Goal: Task Accomplishment & Management: Use online tool/utility

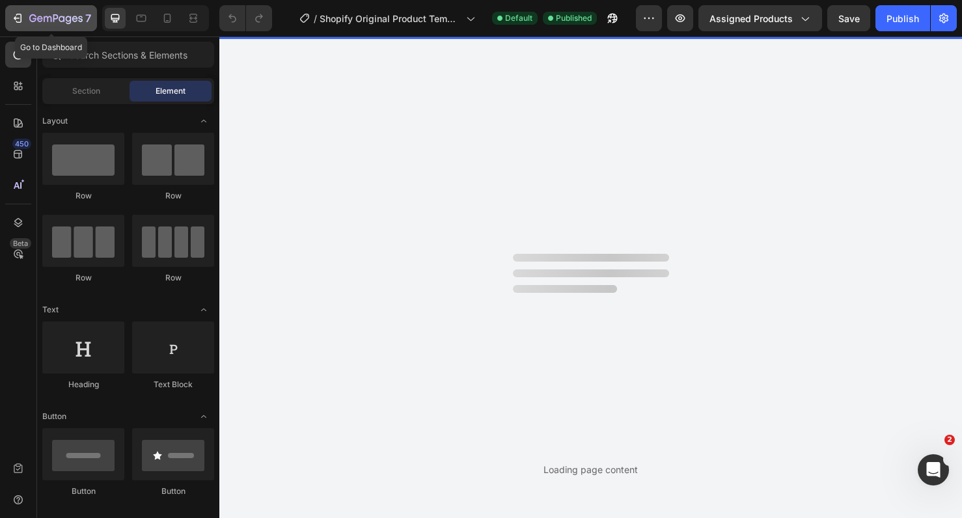
click at [58, 21] on icon "button" at bounding box center [55, 19] width 53 height 11
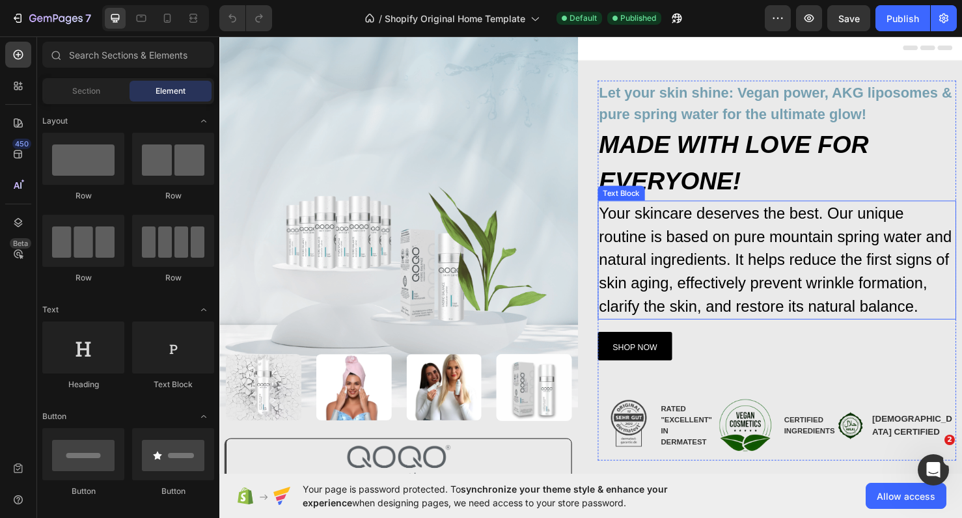
scroll to position [33, 0]
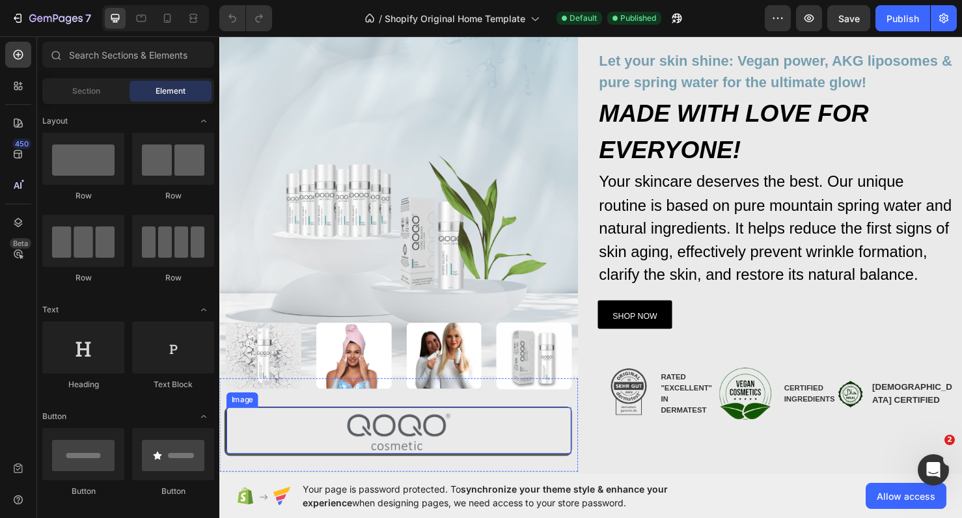
click at [417, 452] on img at bounding box center [407, 454] width 109 height 42
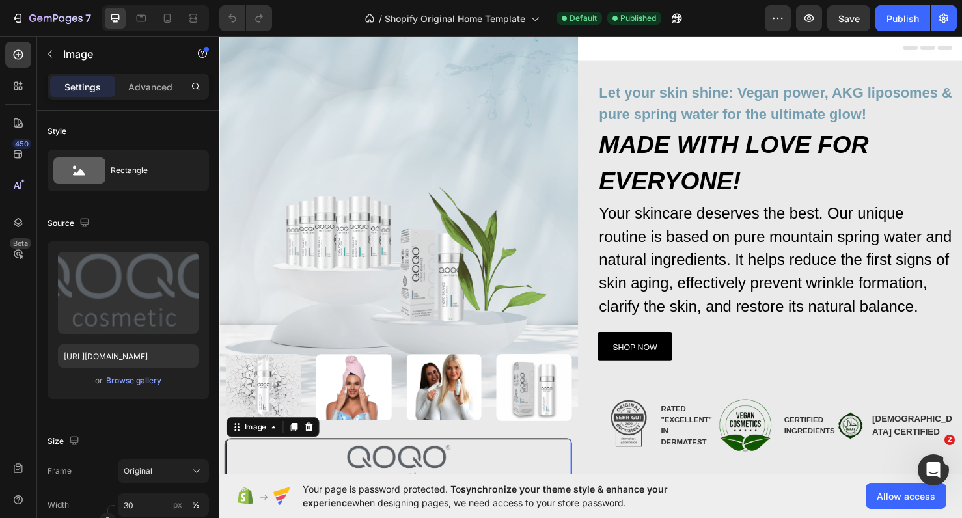
scroll to position [0, 0]
click at [190, 19] on icon at bounding box center [191, 17] width 4 height 3
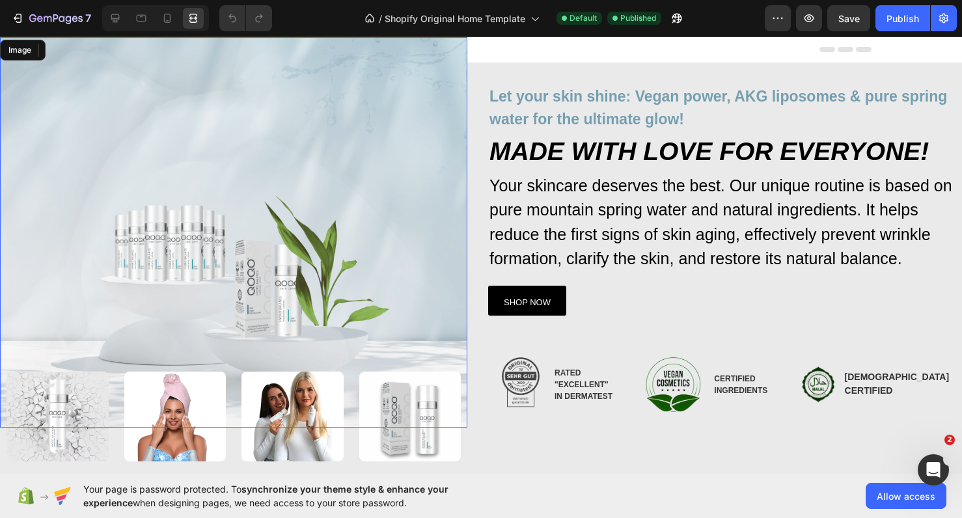
click at [305, 57] on img at bounding box center [233, 232] width 467 height 390
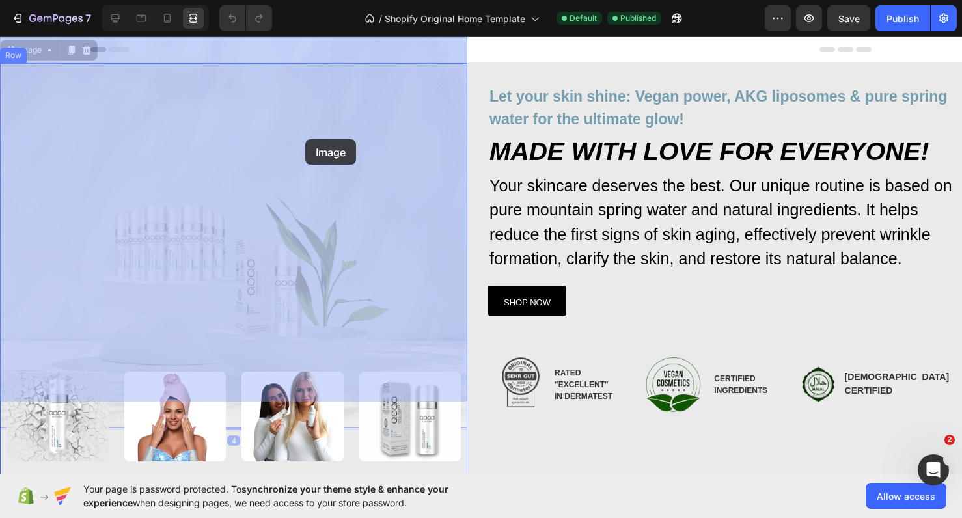
drag, startPoint x: 305, startPoint y: 57, endPoint x: 305, endPoint y: 137, distance: 80.1
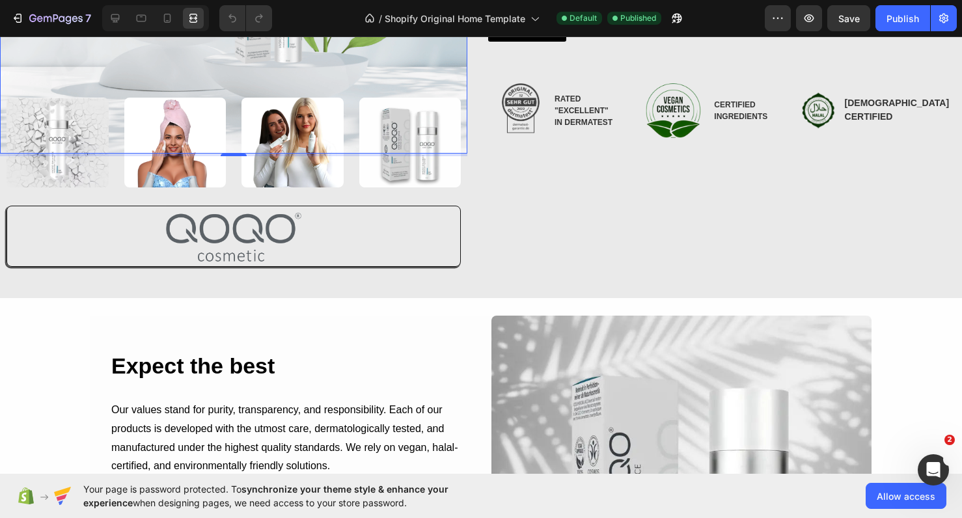
scroll to position [282, 0]
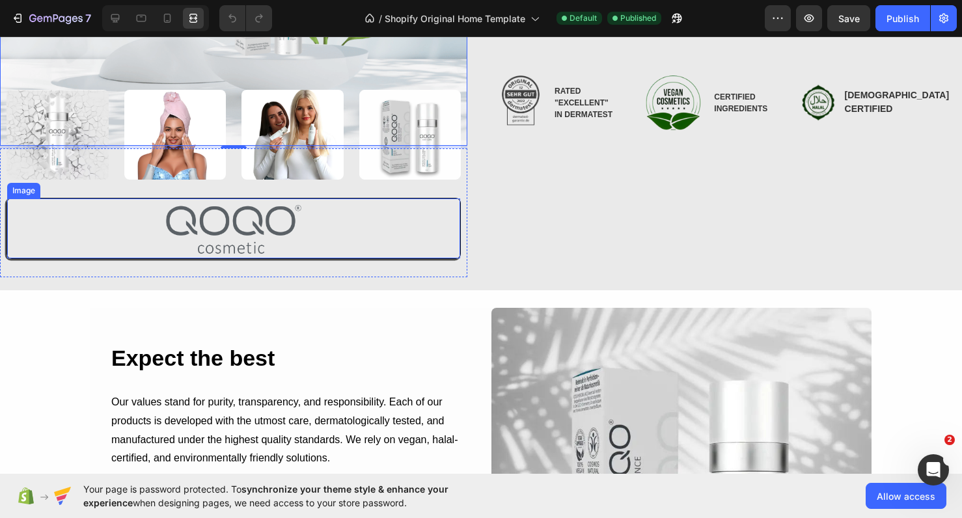
click at [262, 235] on img at bounding box center [234, 231] width 136 height 53
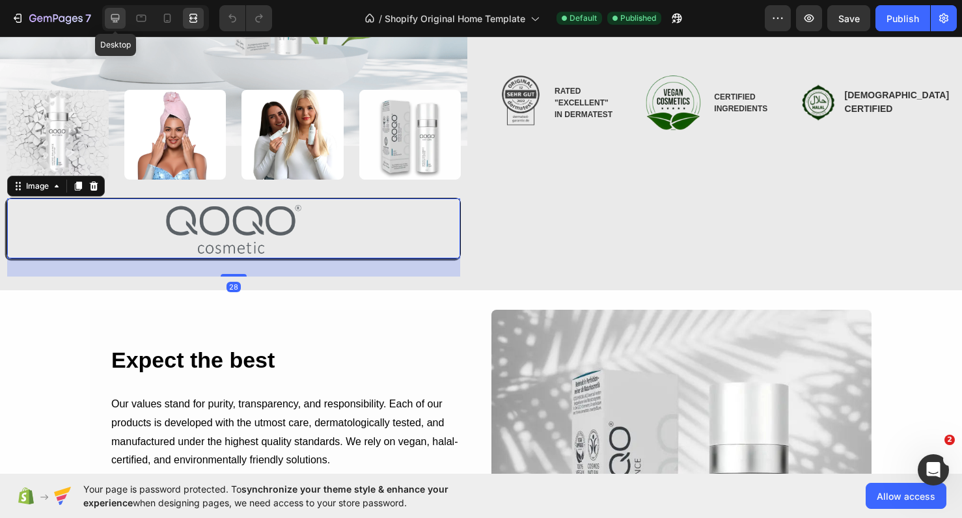
click at [120, 17] on icon at bounding box center [115, 18] width 13 height 13
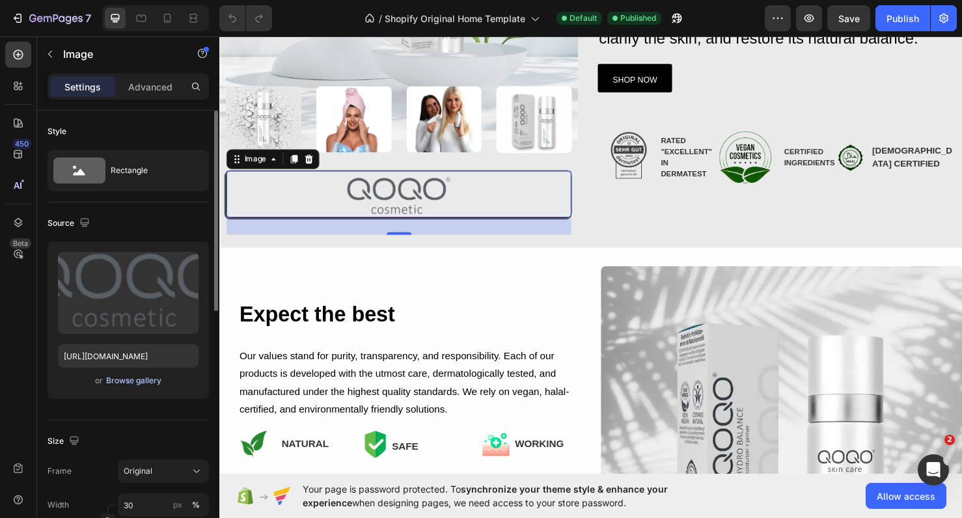
click at [139, 375] on div "Browse gallery" at bounding box center [133, 381] width 55 height 12
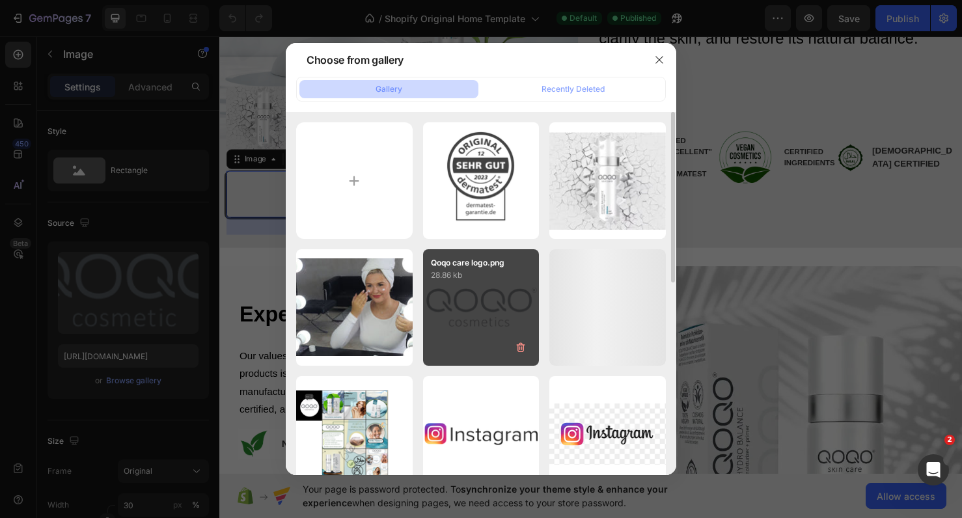
click at [446, 298] on div "Qoqo care logo.png 28.86 kb" at bounding box center [481, 307] width 116 height 116
type input "https://cdn.shopify.com/s/files/1/0900/2015/1627/files/gempages_549177006764328…"
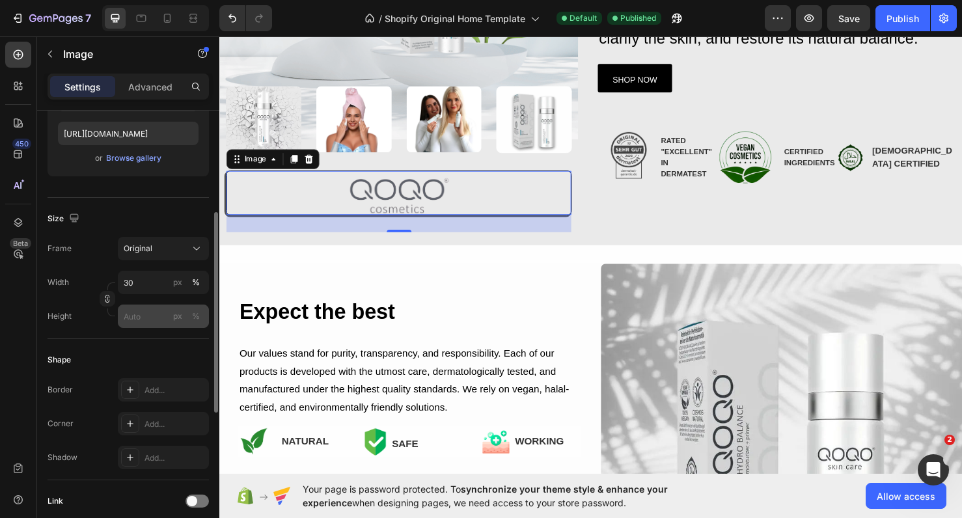
scroll to position [234, 0]
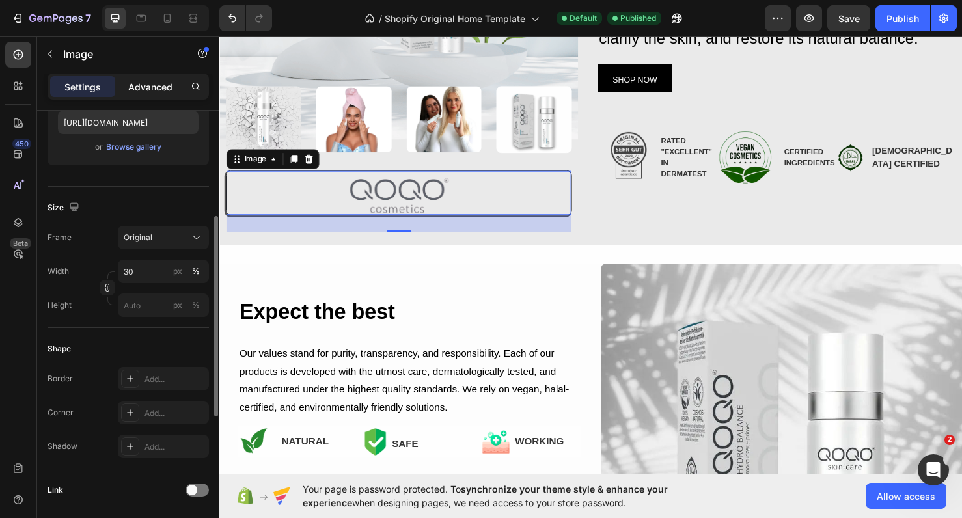
click at [139, 90] on p "Advanced" at bounding box center [150, 87] width 44 height 14
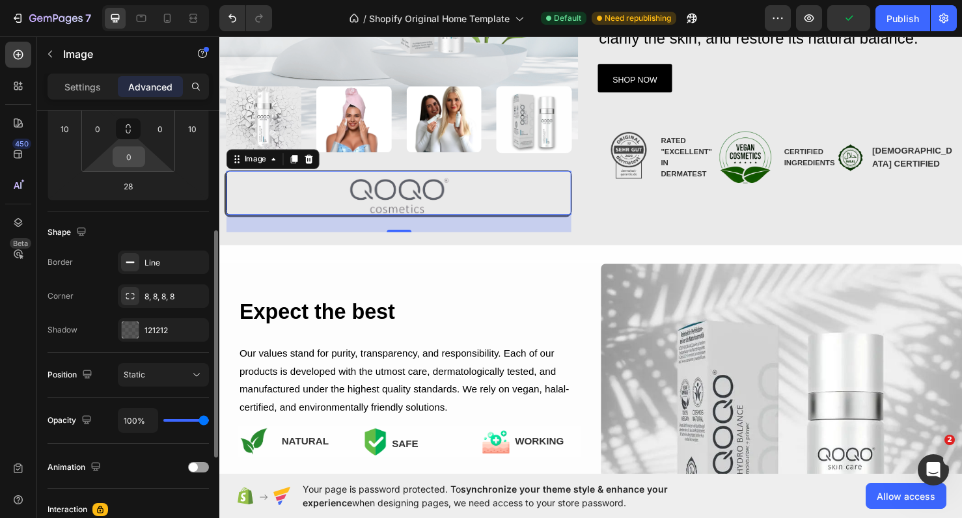
click at [141, 152] on input "0" at bounding box center [129, 157] width 26 height 20
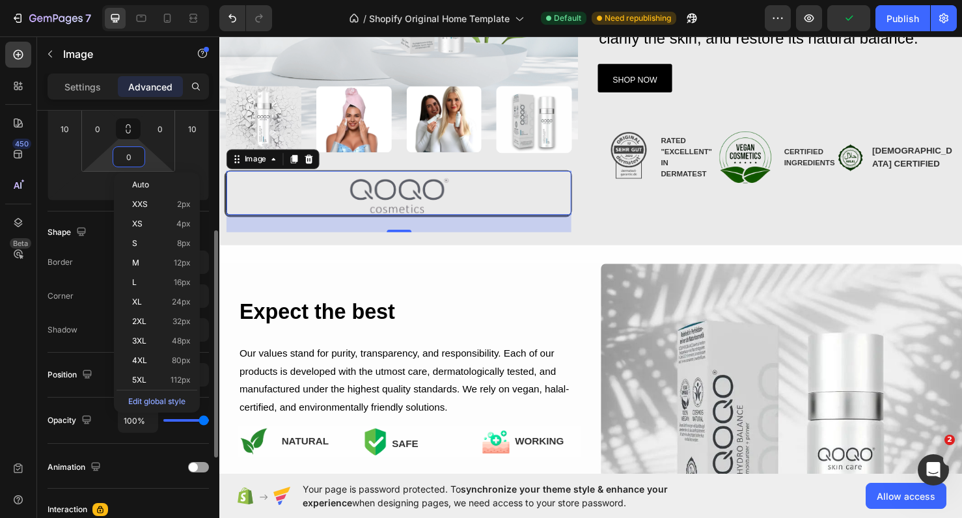
type input "3"
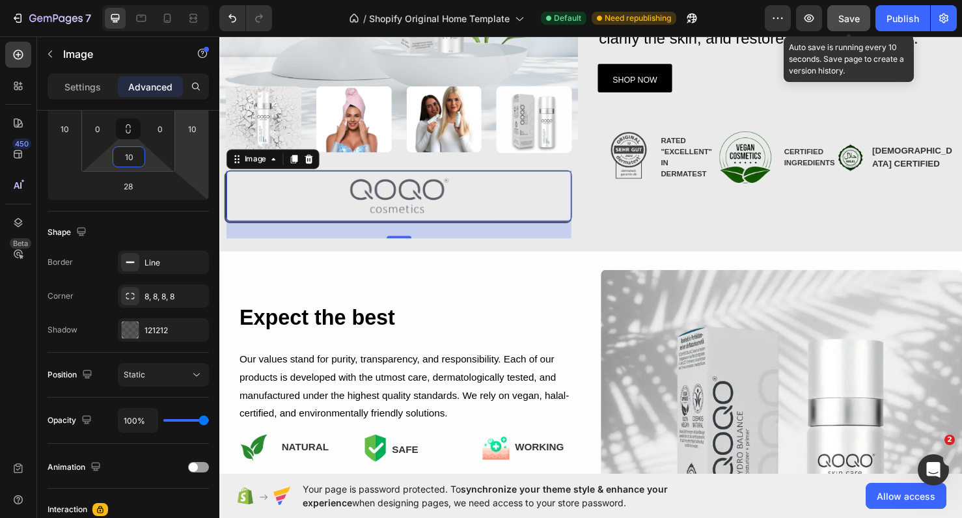
type input "10"
click at [851, 18] on span "Save" at bounding box center [848, 18] width 21 height 11
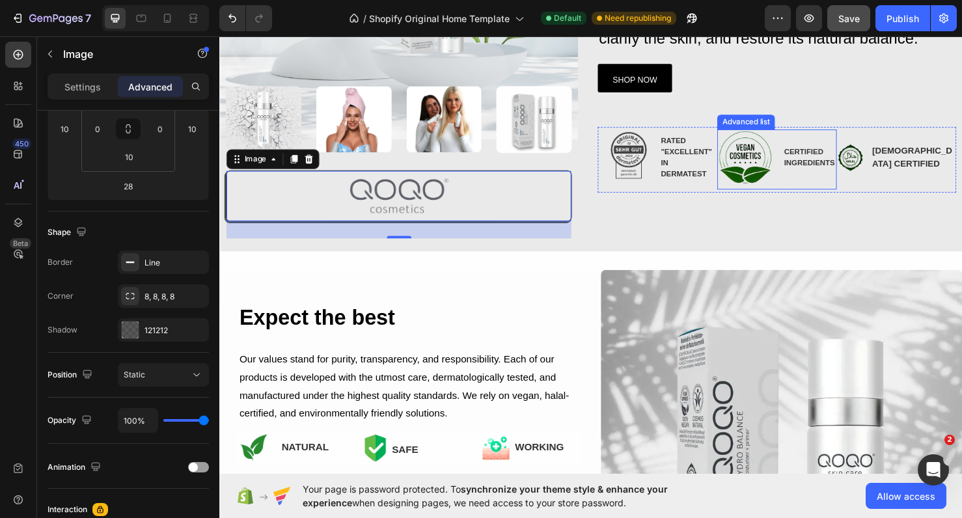
click at [858, 134] on li "Image CERTIFIED INGREDIENTS Text Block" at bounding box center [805, 163] width 125 height 59
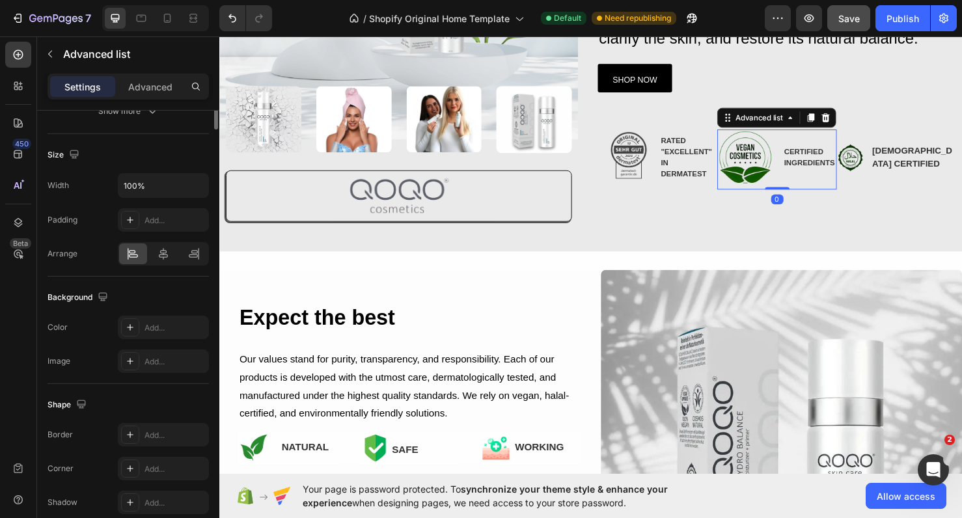
scroll to position [0, 0]
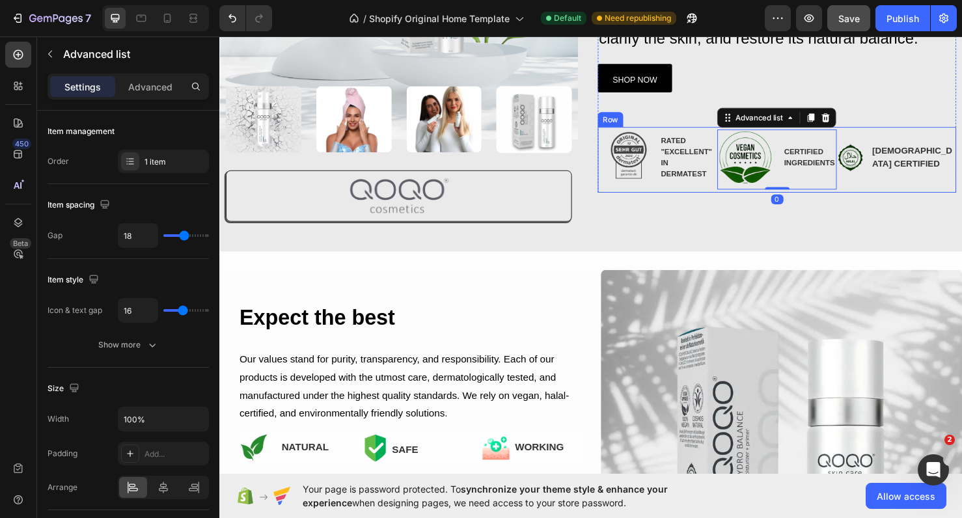
click at [878, 131] on div "Image HALAL CERTIFIED Text Block Advanced list" at bounding box center [931, 166] width 126 height 70
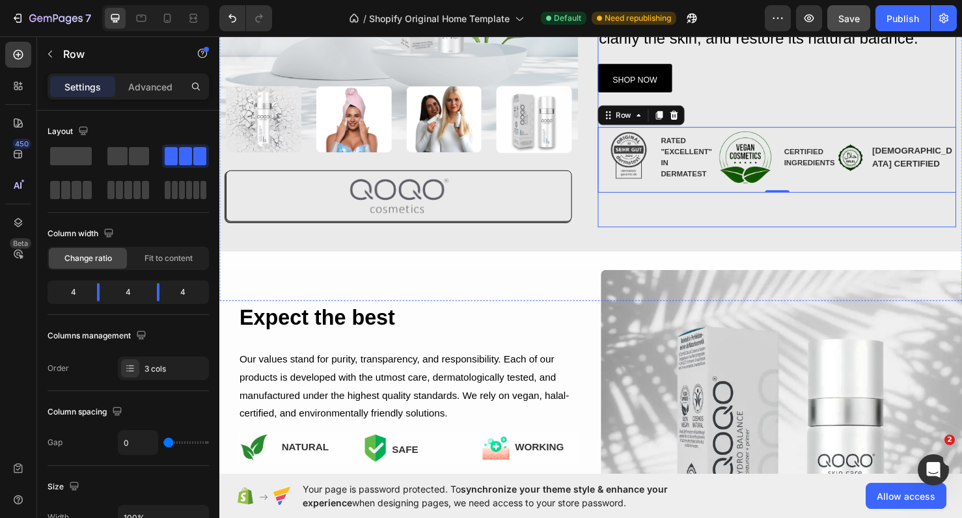
click at [735, 224] on div "Let your skin shine: Vegan power, AKG liposomes & pure spring water for the ult…" at bounding box center [805, 19] width 377 height 436
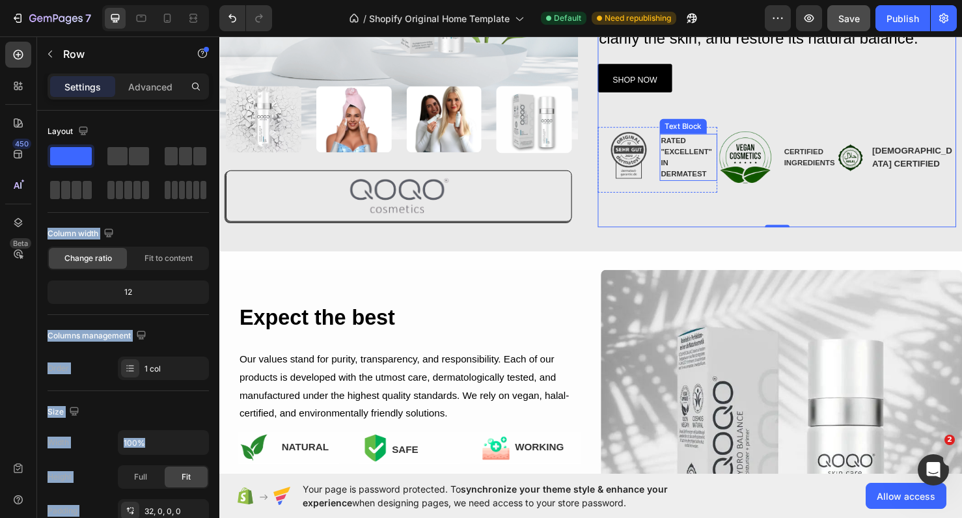
drag, startPoint x: 354, startPoint y: 197, endPoint x: 735, endPoint y: 182, distance: 381.6
click at [141, 154] on span at bounding box center [139, 156] width 20 height 18
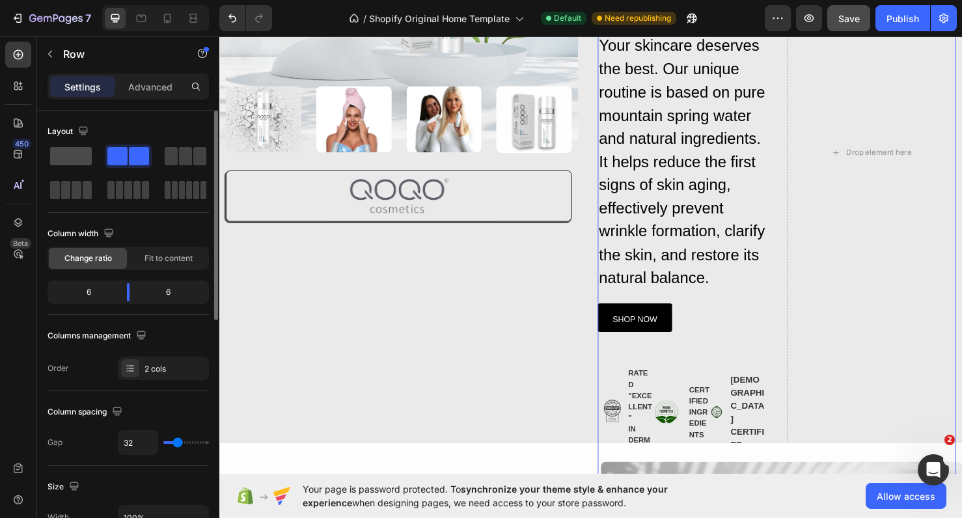
click at [58, 161] on span at bounding box center [71, 156] width 42 height 18
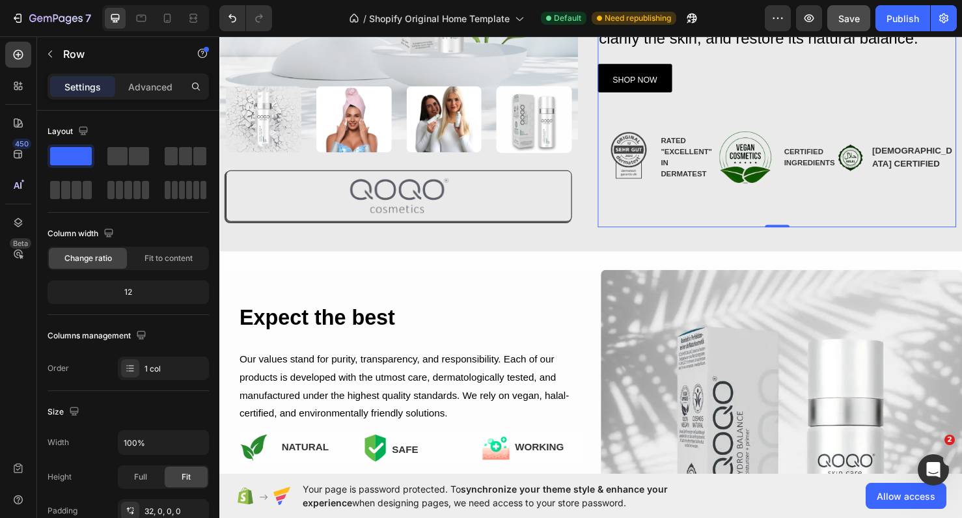
click at [753, 216] on div "Let your skin shine: Vegan power, AKG liposomes & pure spring water for the ult…" at bounding box center [805, 19] width 377 height 436
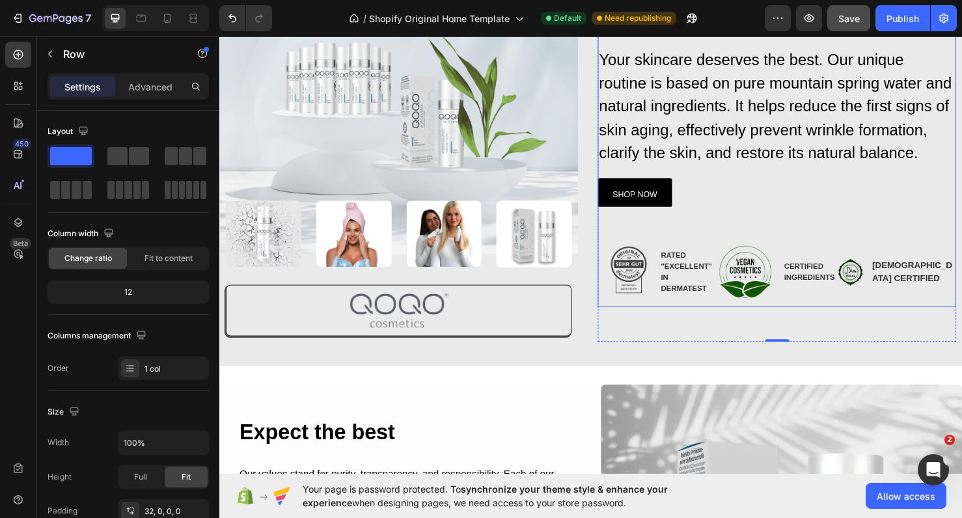
scroll to position [161, 0]
click at [758, 228] on div "SHOP NOW Button" at bounding box center [805, 212] width 377 height 79
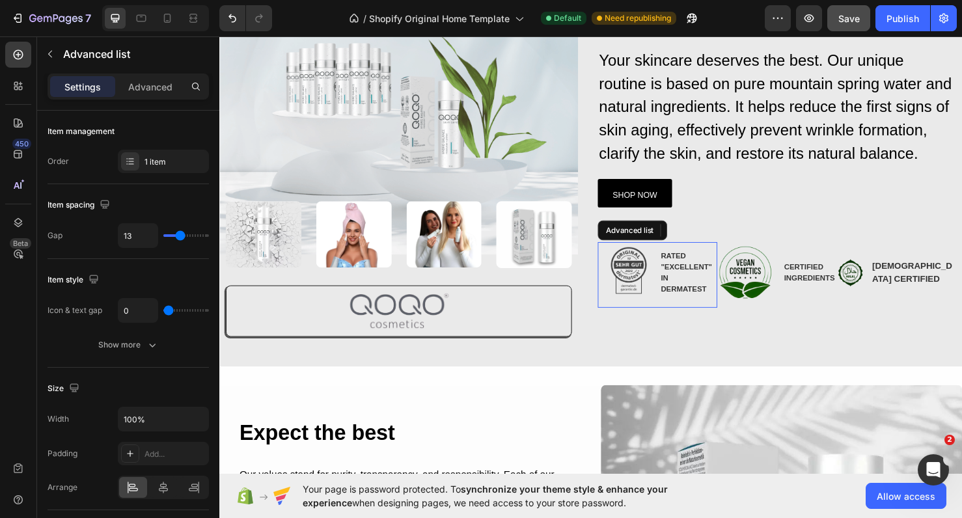
click at [741, 310] on li "Image RATED "EXCELLENT" IN DERMATEST Text Block" at bounding box center [680, 285] width 126 height 65
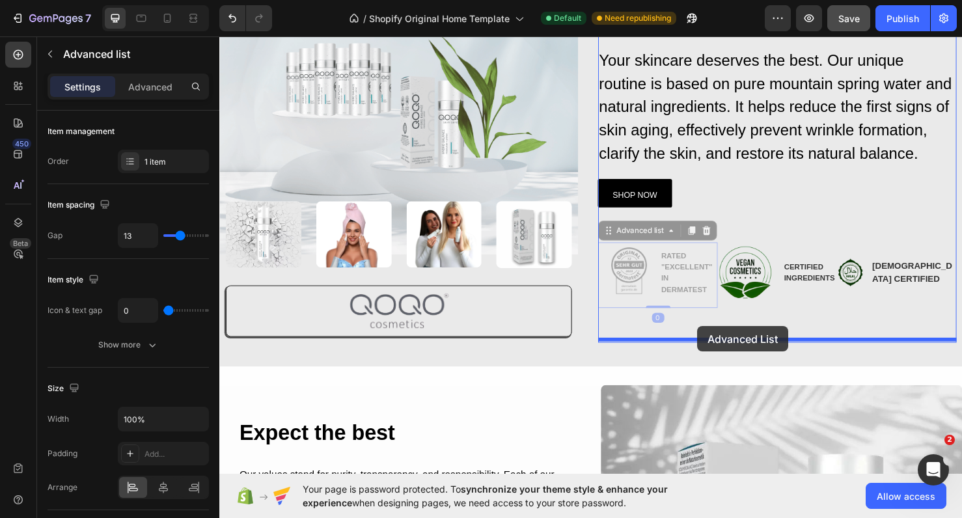
drag, startPoint x: 718, startPoint y: 312, endPoint x: 722, endPoint y: 341, distance: 28.8
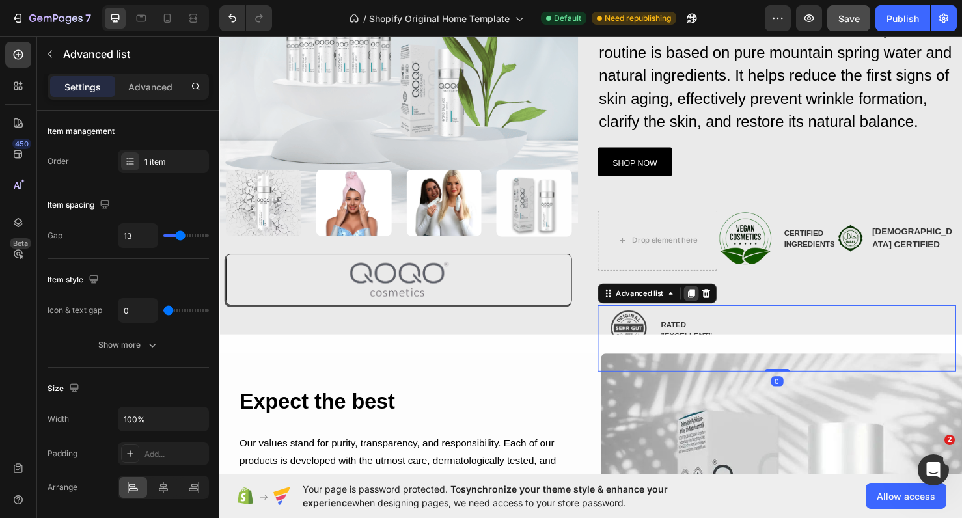
scroll to position [211, 0]
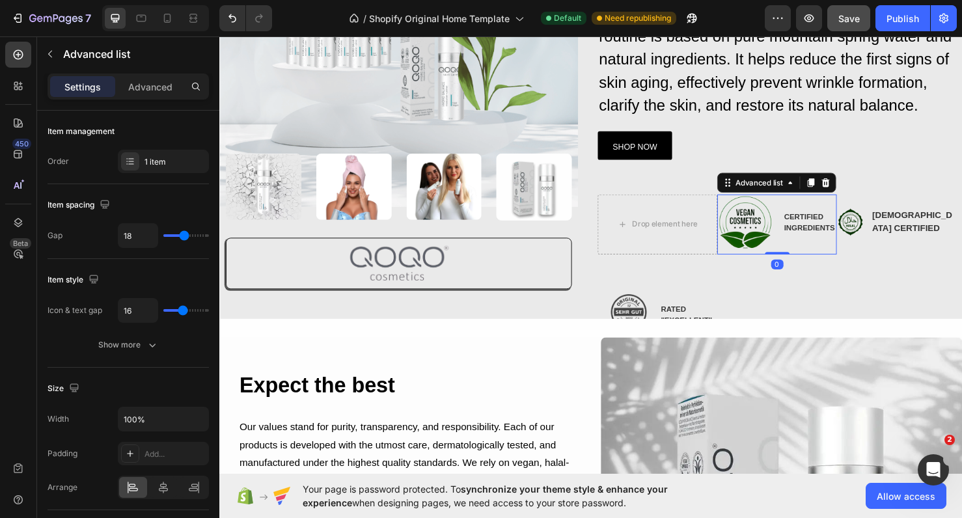
click at [800, 261] on div "Image CERTIFIED INGREDIENTS Text Block Advanced list 0" at bounding box center [806, 233] width 126 height 63
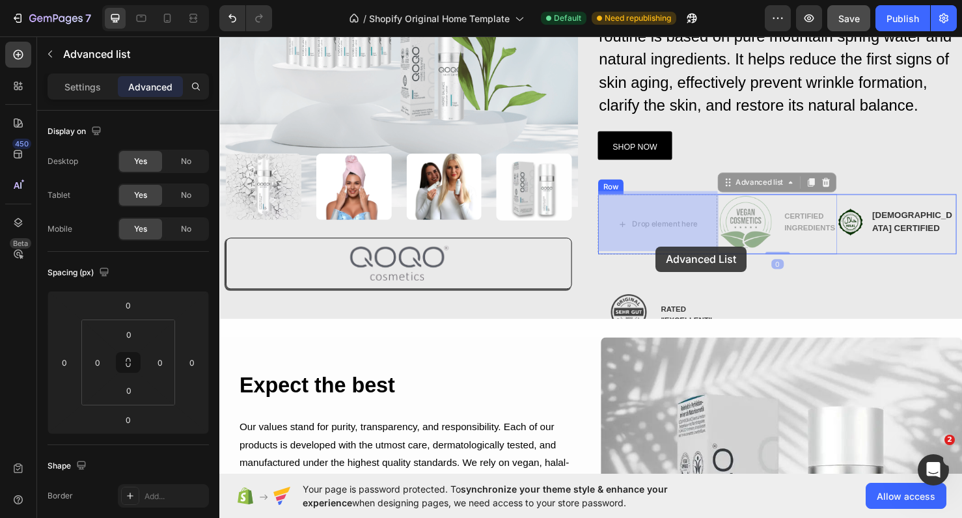
drag, startPoint x: 824, startPoint y: 249, endPoint x: 679, endPoint y: 256, distance: 145.3
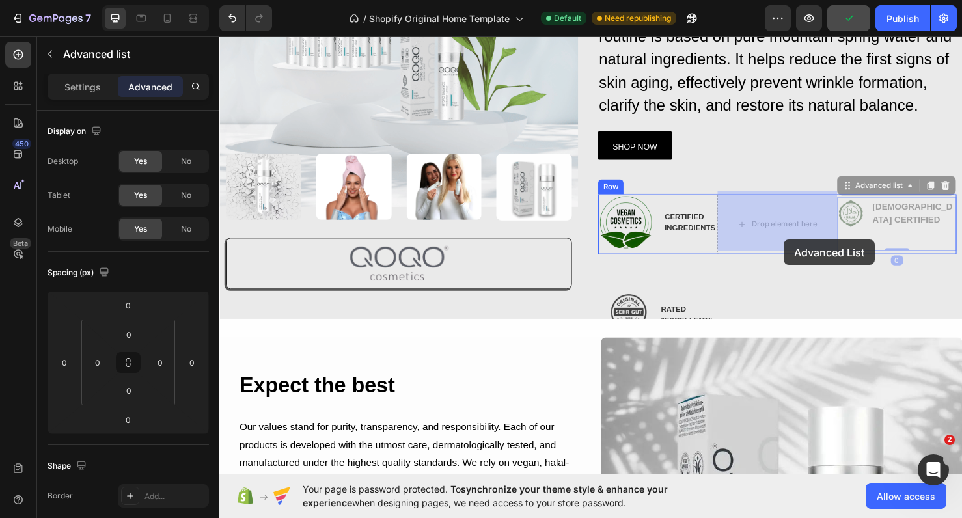
drag, startPoint x: 928, startPoint y: 253, endPoint x: 813, endPoint y: 250, distance: 115.2
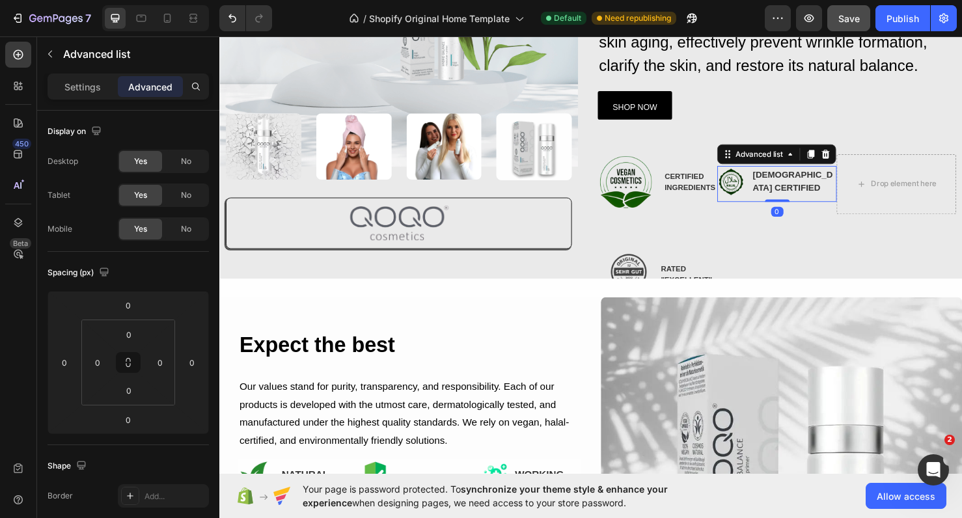
scroll to position [255, 0]
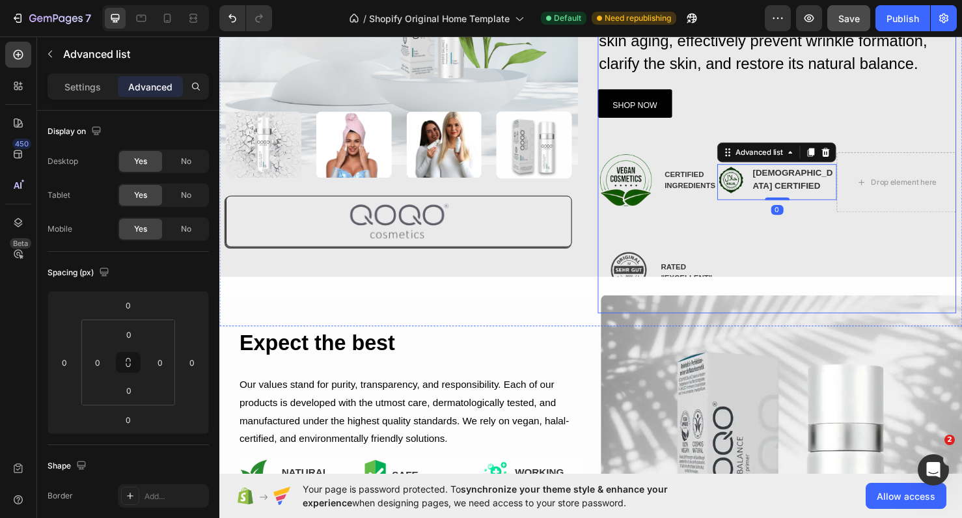
click at [738, 253] on div "Let your skin shine: Vegan power, AKG liposomes & pure spring water for the ult…" at bounding box center [805, 78] width 377 height 500
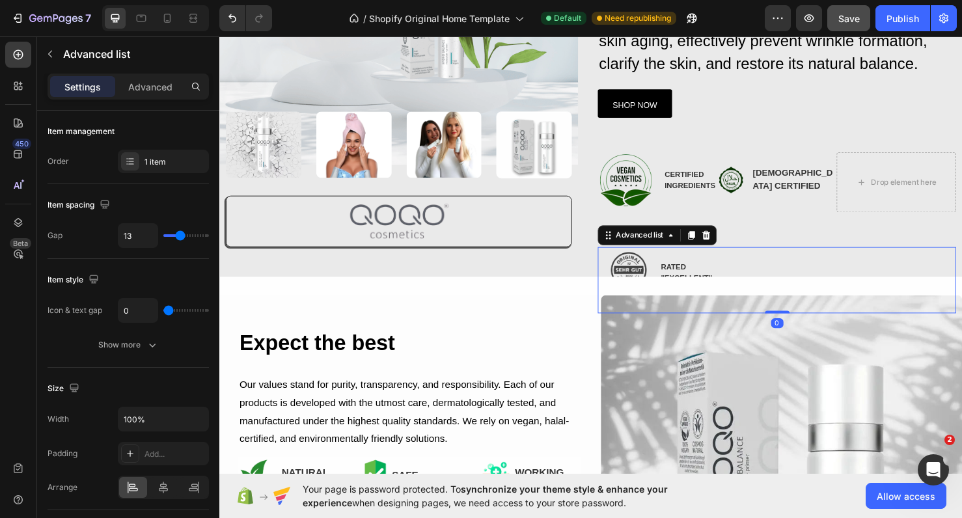
click at [776, 261] on div "Image RATED "EXCELLENT" IN DERMATEST Text Block" at bounding box center [805, 293] width 377 height 70
click at [778, 231] on div "Let your skin shine: Vegan power, AKG liposomes & pure spring water for the ult…" at bounding box center [805, 78] width 377 height 500
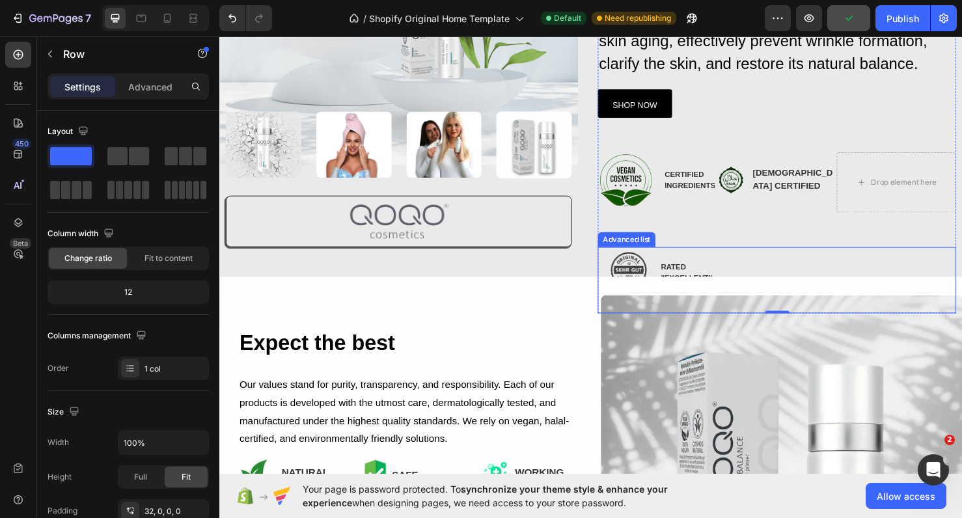
click at [696, 262] on li "Image RATED "EXCELLENT" IN DERMATEST Text Block" at bounding box center [680, 290] width 126 height 65
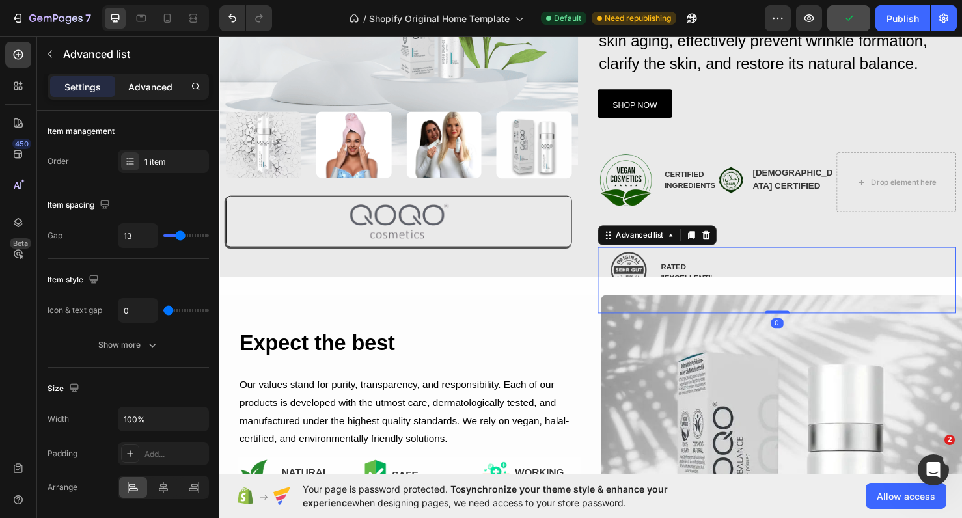
click at [154, 92] on p "Advanced" at bounding box center [150, 87] width 44 height 14
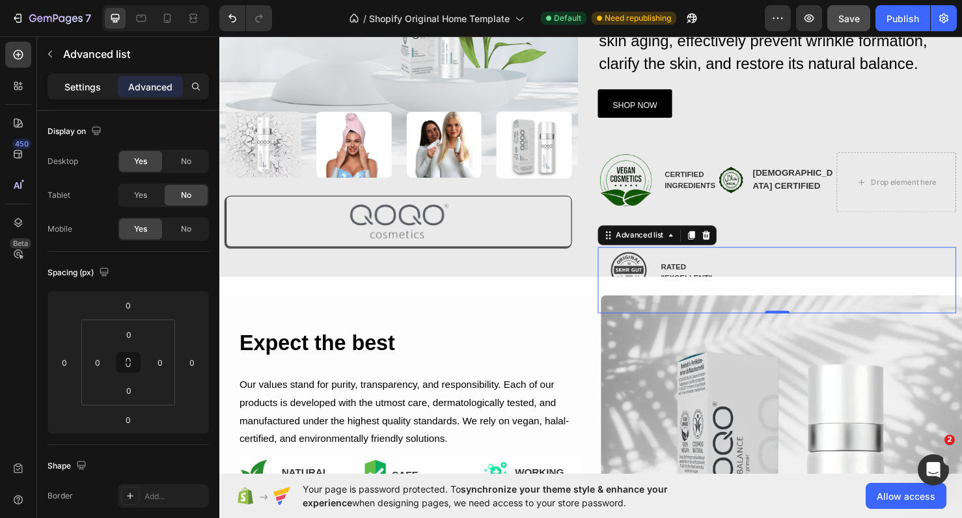
click at [88, 90] on p "Settings" at bounding box center [82, 87] width 36 height 14
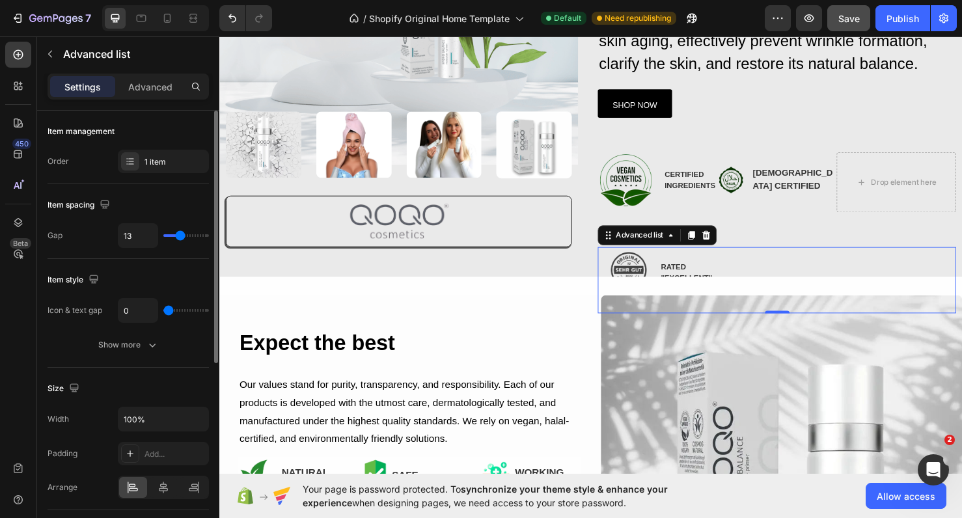
type input "12"
type input "11"
type input "10"
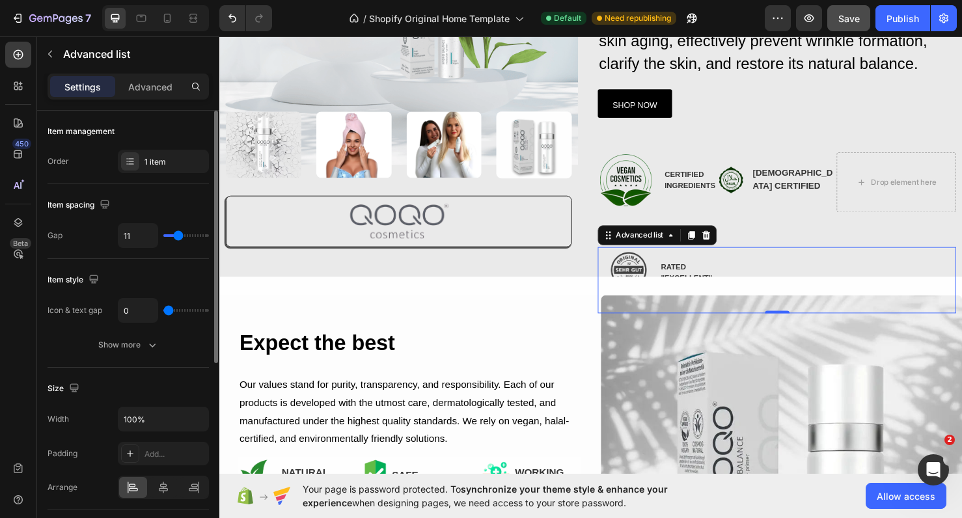
type input "10"
type input "9"
type input "8"
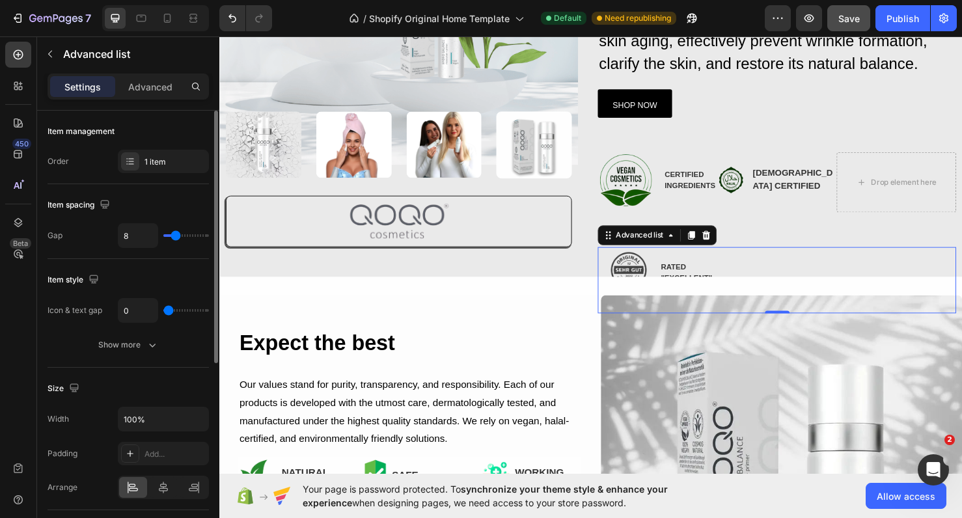
type input "7"
type input "6"
type input "5"
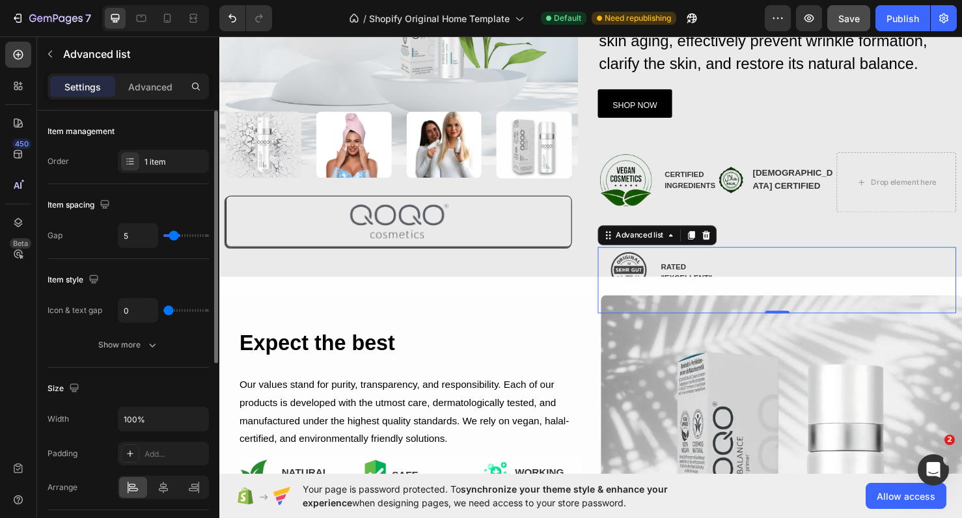
type input "5"
type input "4"
type input "3"
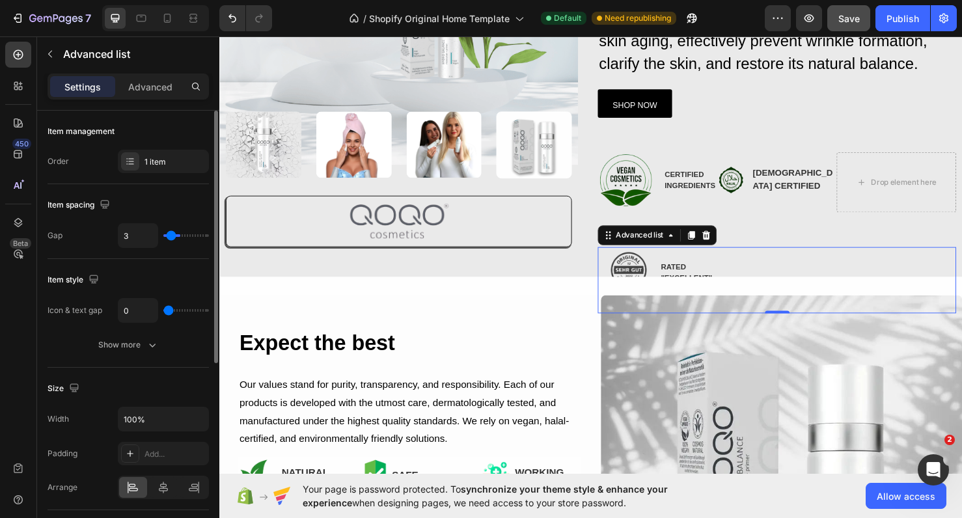
type input "2"
type input "1"
type input "0"
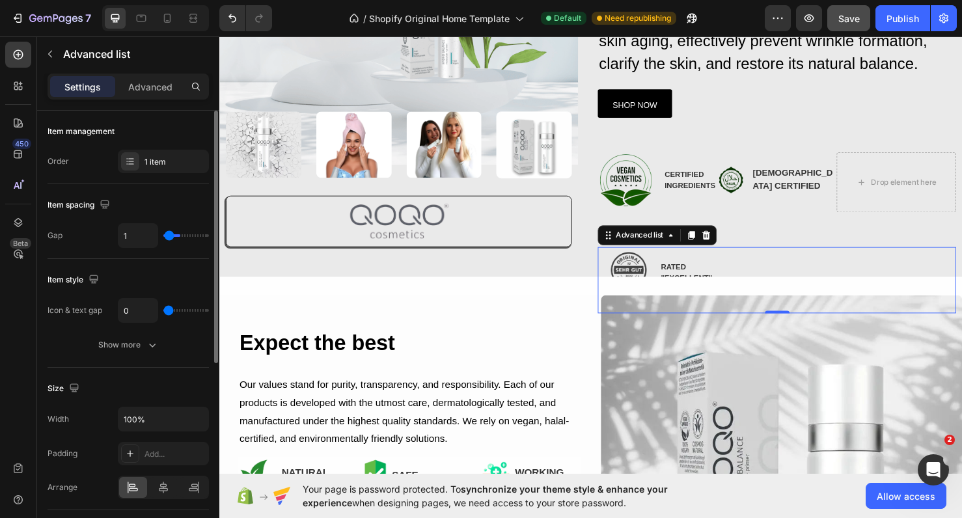
type input "0"
type input "1"
type input "2"
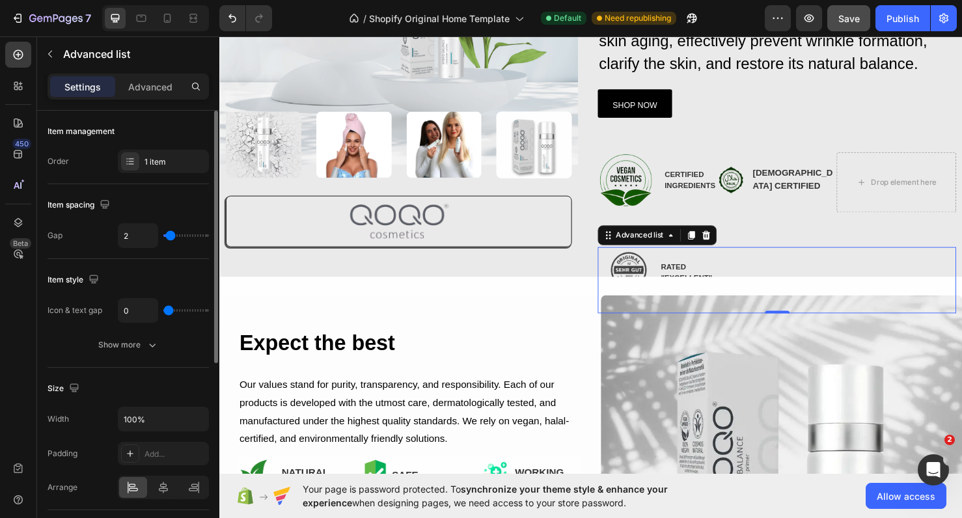
type input "3"
type input "4"
type input "5"
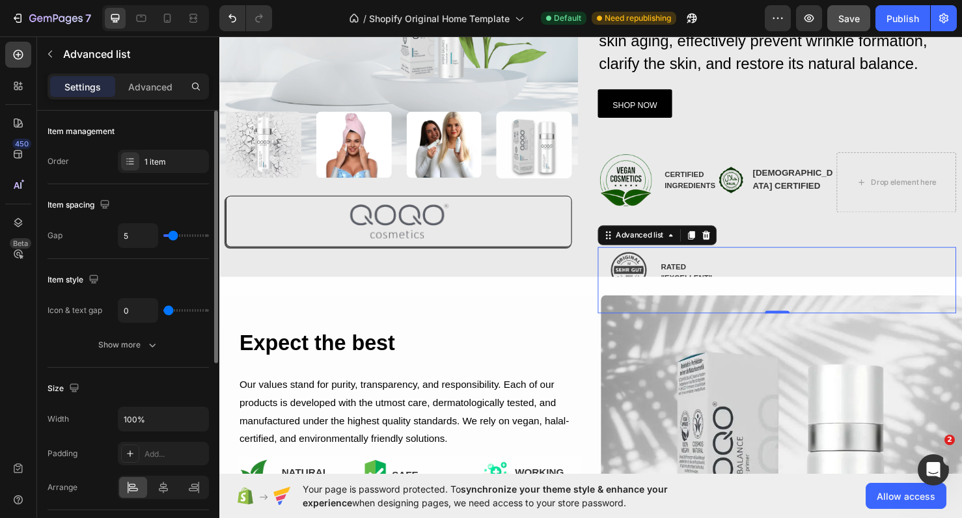
drag, startPoint x: 178, startPoint y: 236, endPoint x: 171, endPoint y: 238, distance: 6.6
type input "5"
click at [171, 237] on input "range" at bounding box center [186, 235] width 46 height 3
click at [233, 10] on button "Undo/Redo" at bounding box center [232, 18] width 26 height 26
type input "13"
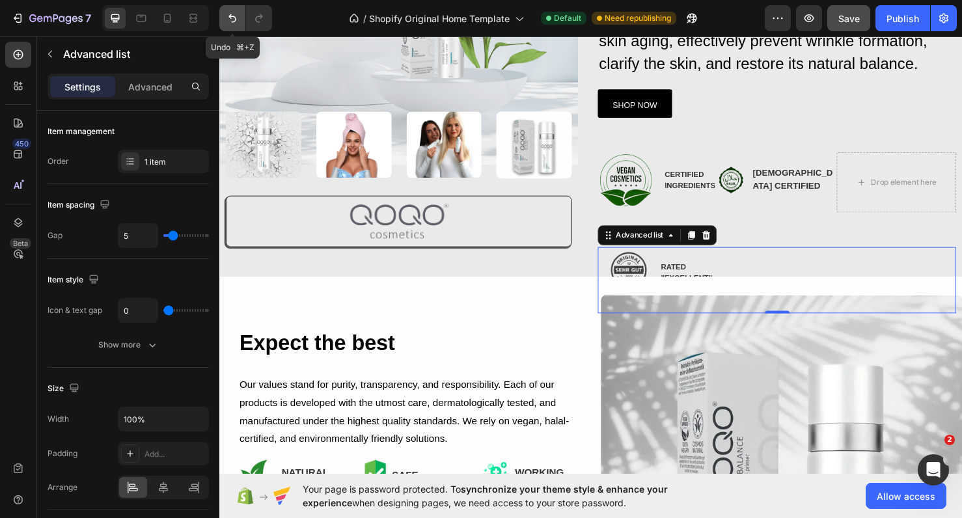
type input "13"
click at [233, 10] on button "Undo/Redo" at bounding box center [232, 18] width 26 height 26
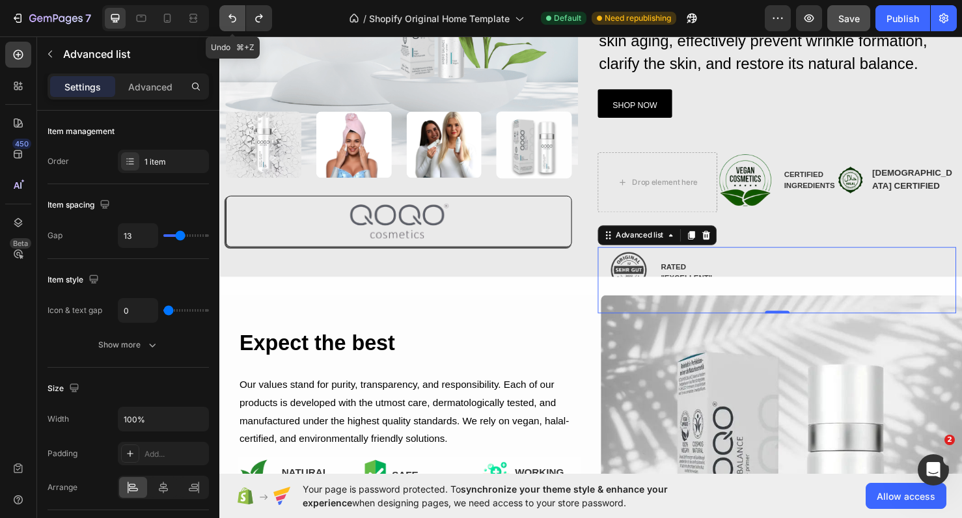
click at [233, 10] on button "Undo/Redo" at bounding box center [232, 18] width 26 height 26
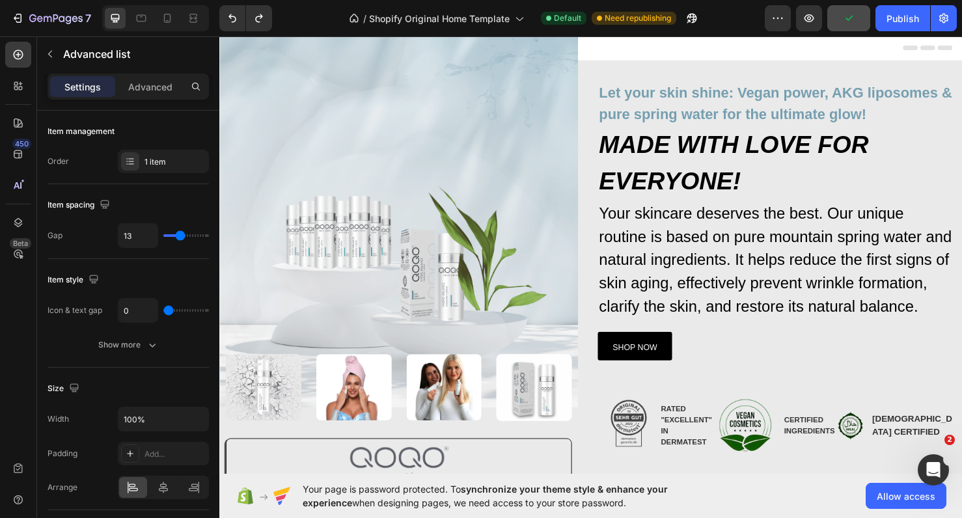
scroll to position [0, 0]
click at [899, 27] on button "Publish" at bounding box center [902, 18] width 55 height 26
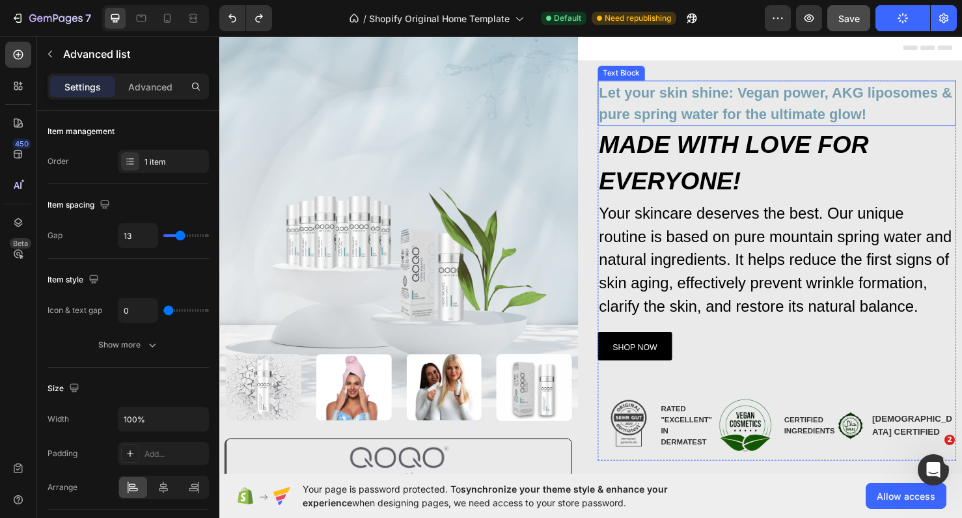
click at [778, 87] on p "Let your skin shine: Vegan power, AKG liposomes & pure spring water for the ult…" at bounding box center [805, 106] width 374 height 45
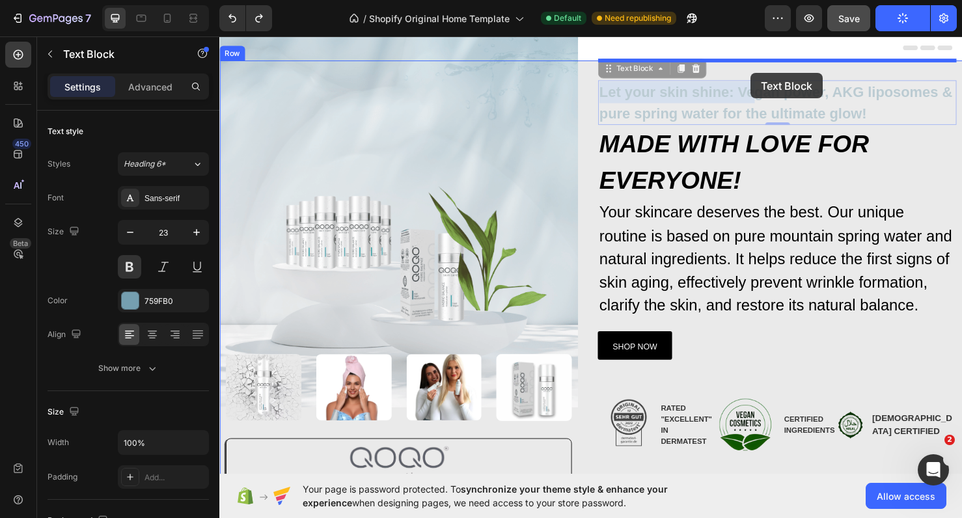
drag, startPoint x: 778, startPoint y: 87, endPoint x: 778, endPoint y: 75, distance: 11.1
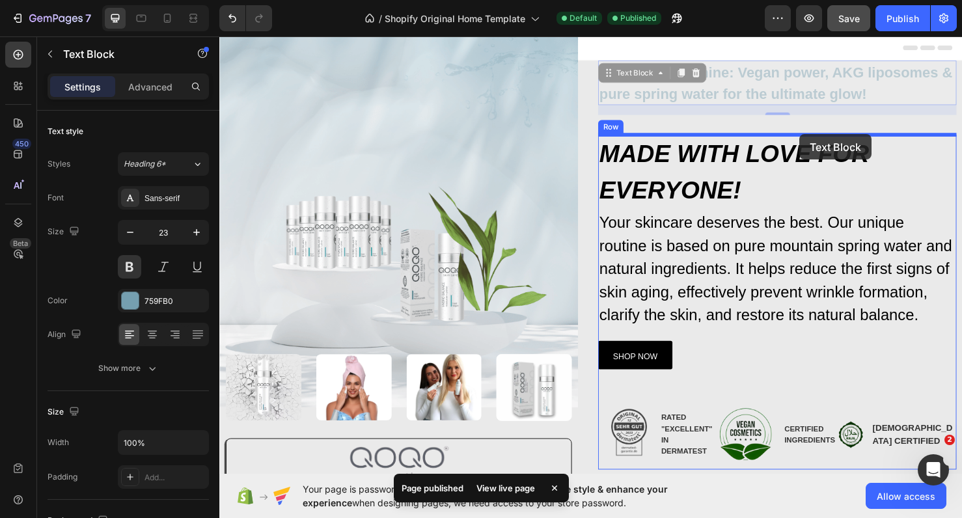
drag, startPoint x: 917, startPoint y: 94, endPoint x: 829, endPoint y: 139, distance: 98.7
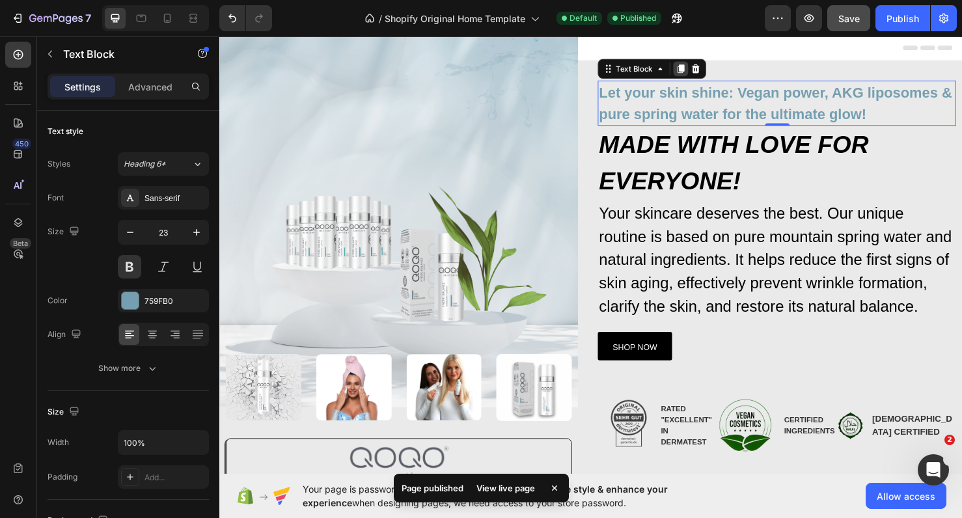
click at [708, 77] on div at bounding box center [704, 70] width 16 height 16
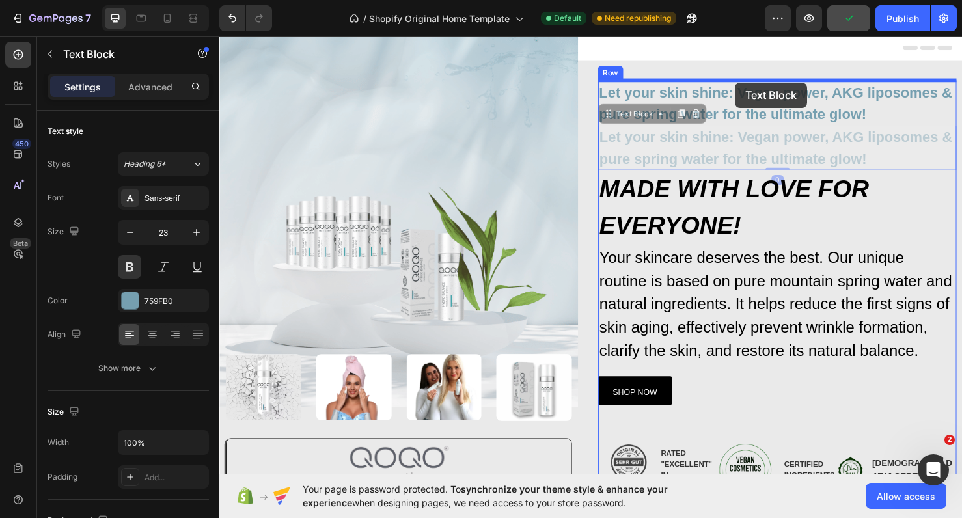
drag, startPoint x: 778, startPoint y: 173, endPoint x: 761, endPoint y: 85, distance: 90.0
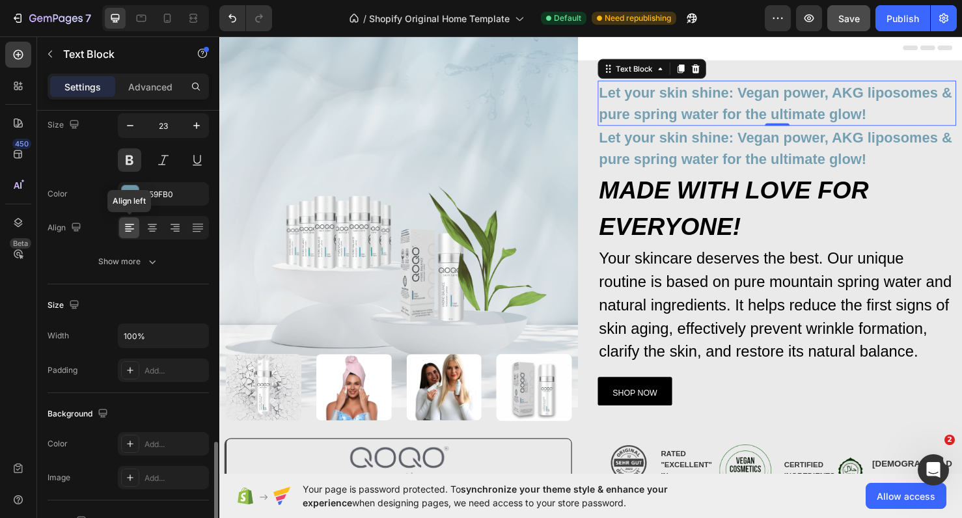
scroll to position [327, 0]
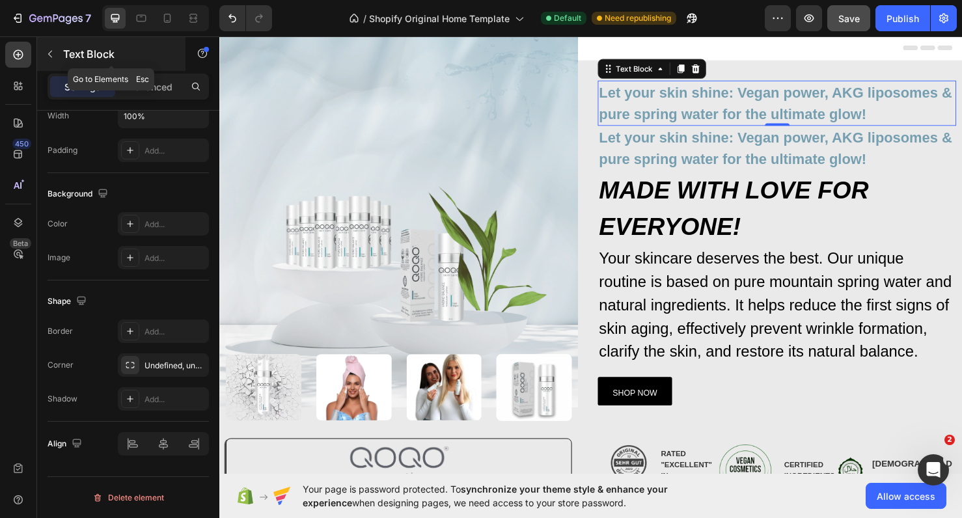
click at [52, 55] on icon "button" at bounding box center [50, 54] width 10 height 10
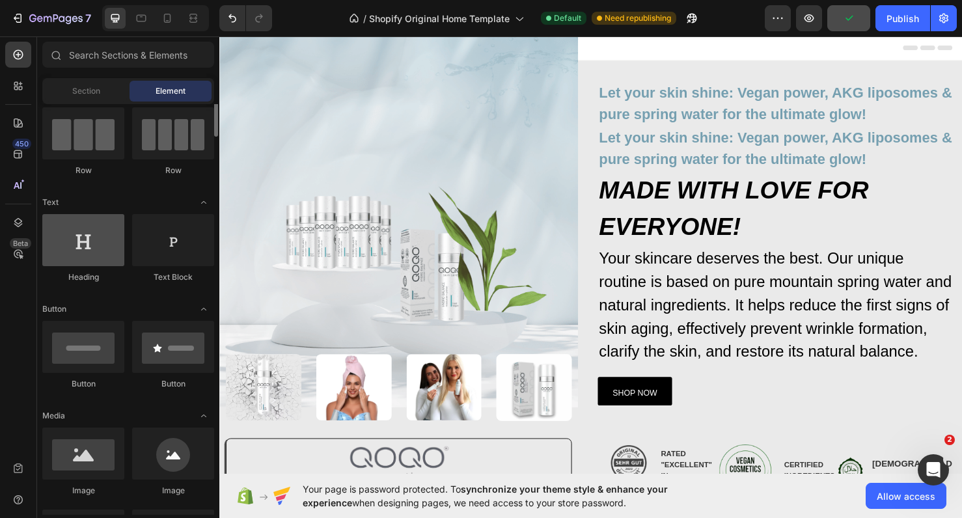
scroll to position [115, 0]
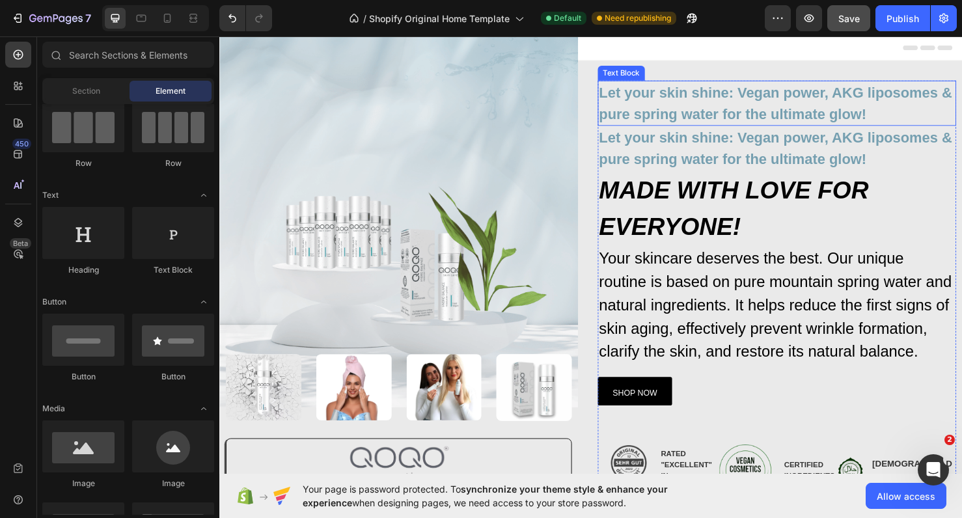
click at [715, 115] on p "Let your skin shine: Vegan power, AKG liposomes & pure spring water for the ult…" at bounding box center [805, 106] width 374 height 45
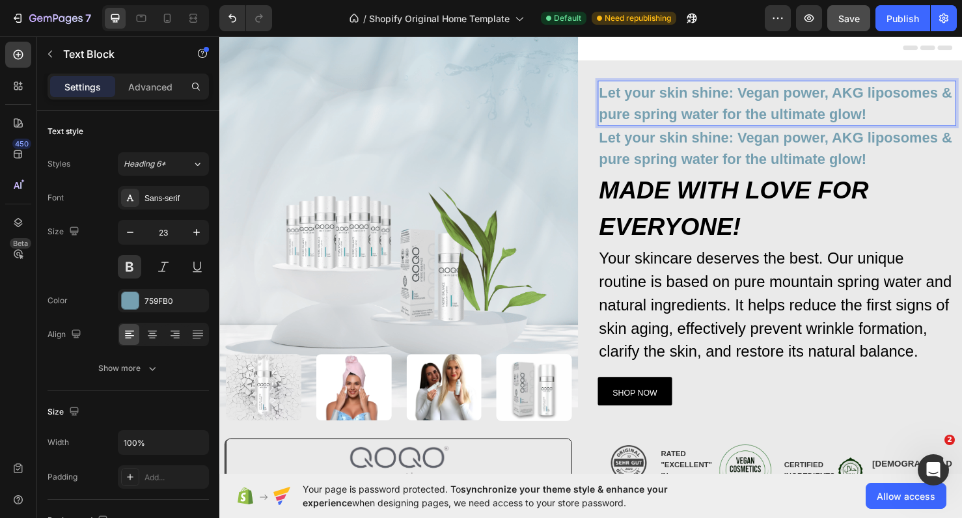
click at [910, 116] on p "Let your skin shine: Vegan power, AKG liposomes & pure spring water for the ult…" at bounding box center [805, 106] width 374 height 45
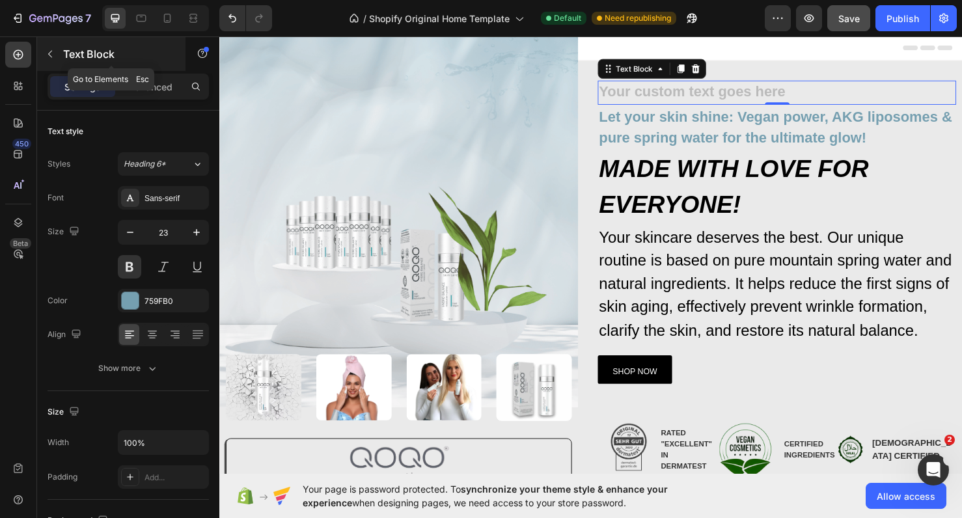
click at [61, 57] on div "Text Block" at bounding box center [111, 54] width 148 height 34
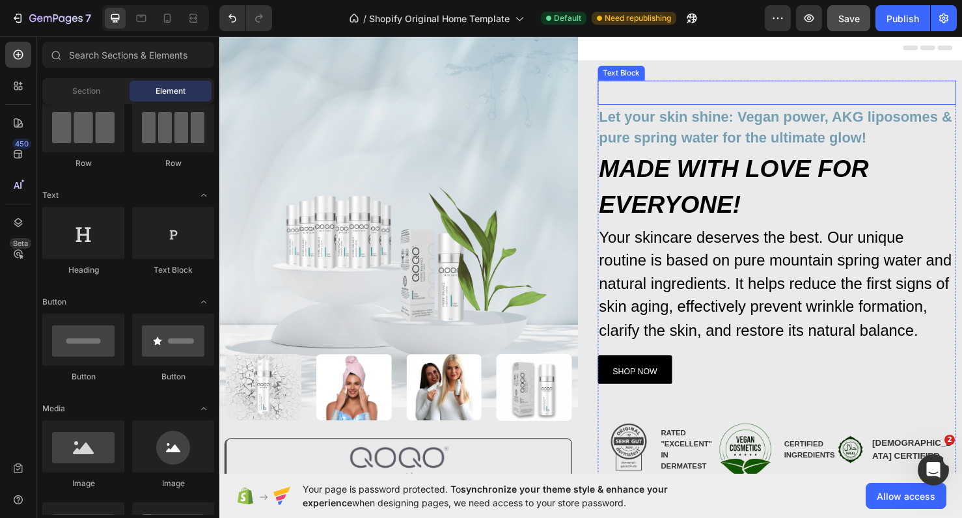
click at [849, 100] on p "Rich Text Editor. Editing area: main" at bounding box center [805, 95] width 374 height 23
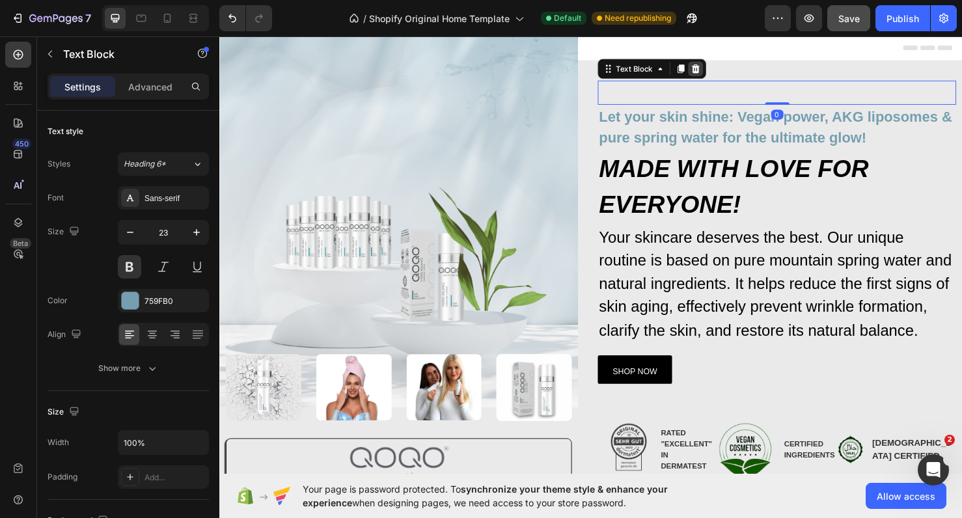
click at [723, 75] on icon at bounding box center [720, 70] width 10 height 10
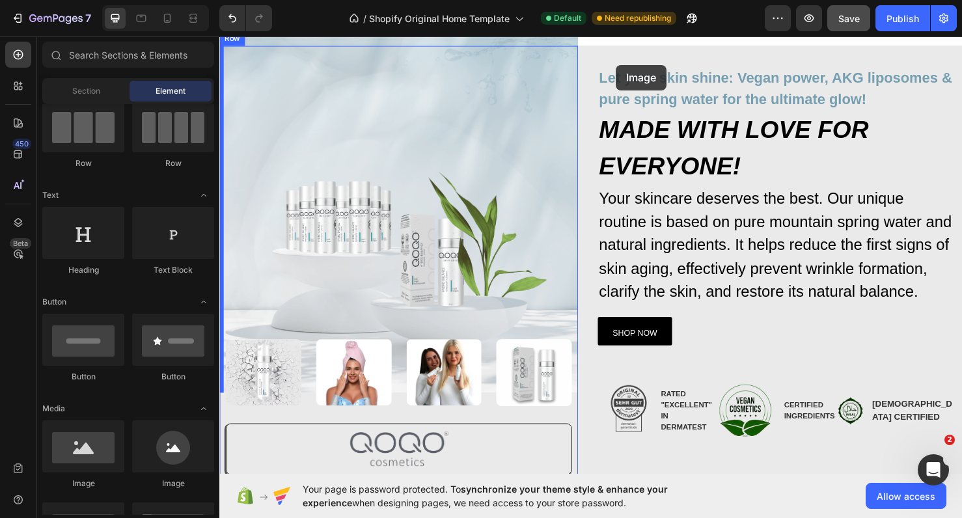
scroll to position [0, 0]
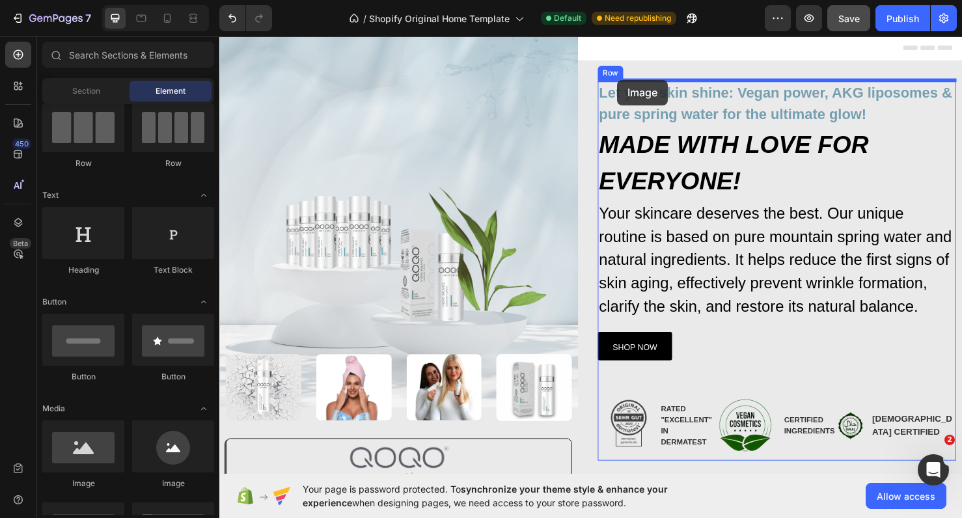
drag, startPoint x: 303, startPoint y: 478, endPoint x: 638, endPoint y: 82, distance: 518.6
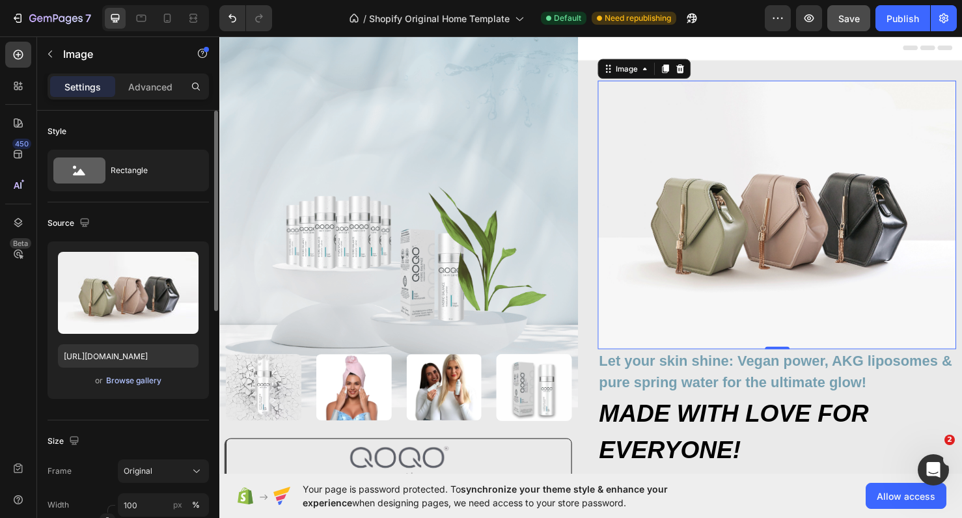
click at [136, 379] on div "Browse gallery" at bounding box center [133, 381] width 55 height 12
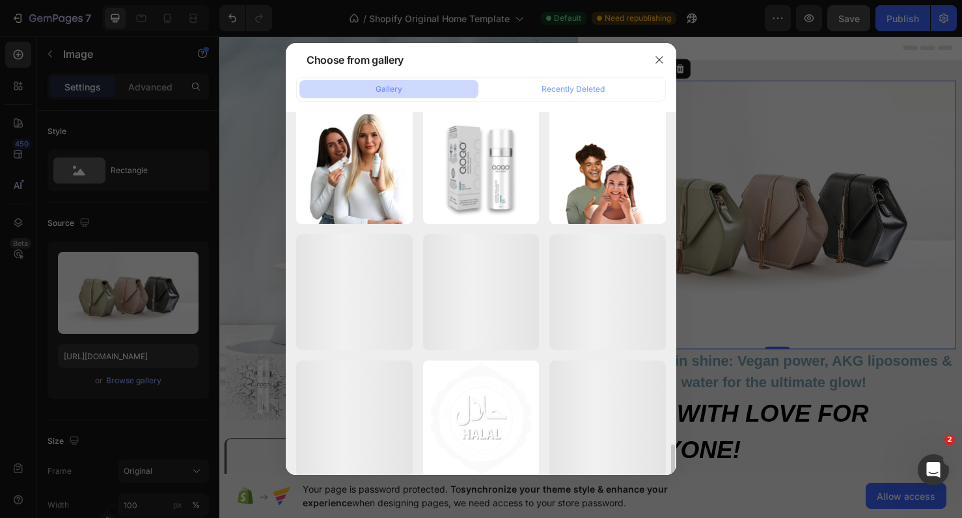
scroll to position [3322, 0]
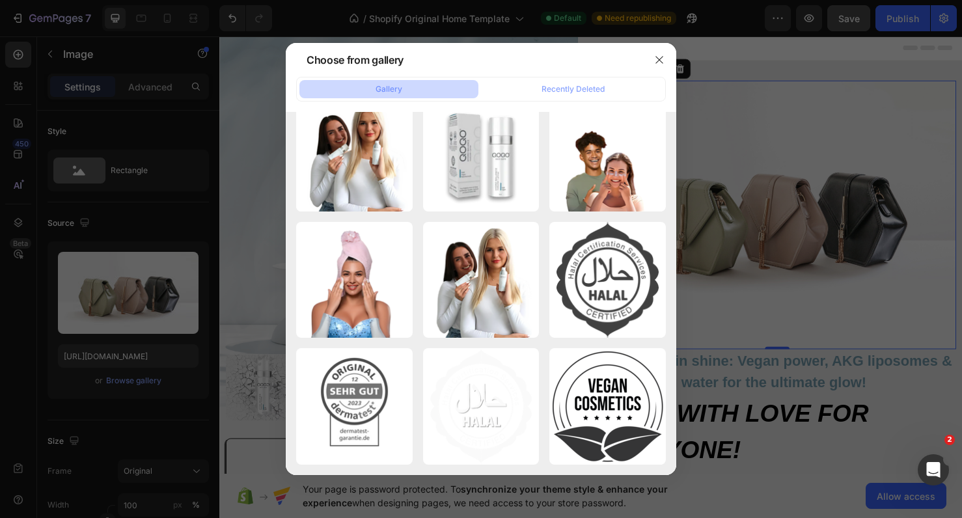
click at [717, 326] on div at bounding box center [481, 259] width 962 height 518
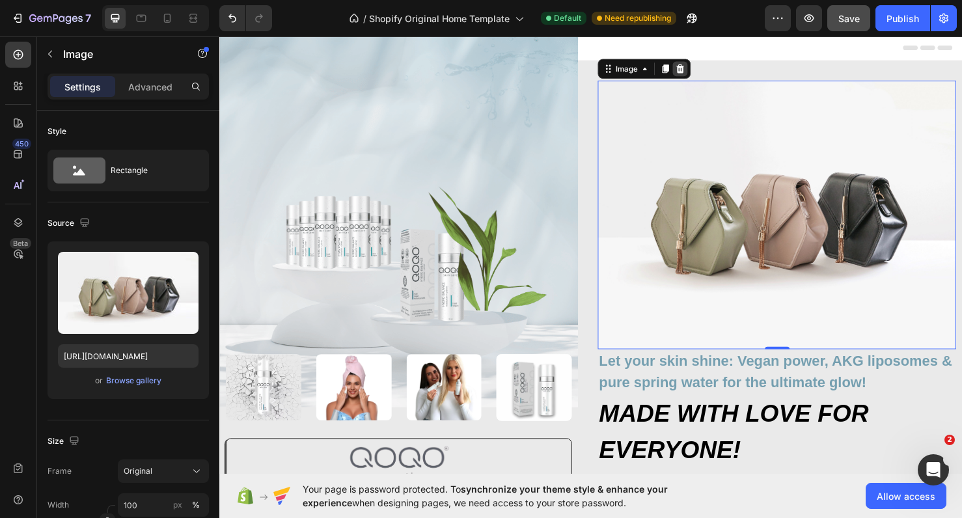
click at [704, 74] on icon at bounding box center [704, 70] width 8 height 9
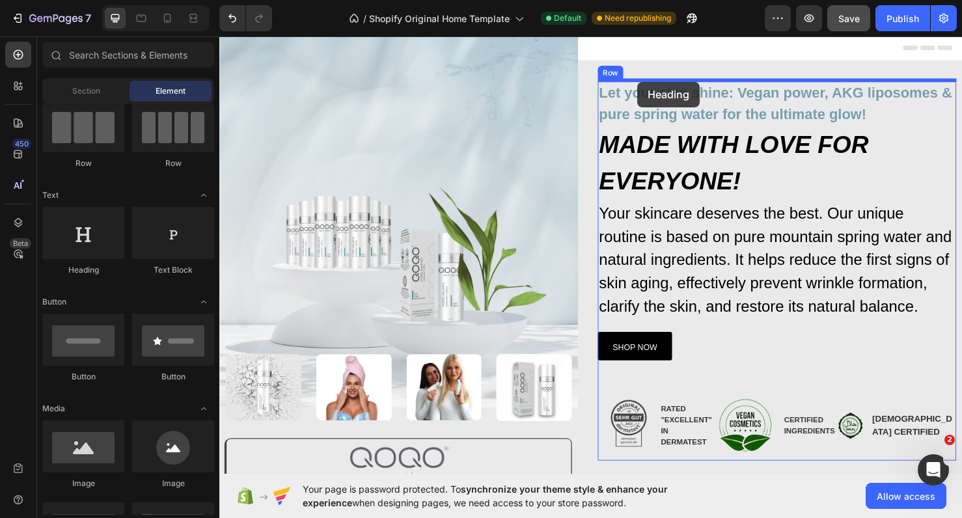
drag, startPoint x: 316, startPoint y: 266, endPoint x: 661, endPoint y: 79, distance: 392.5
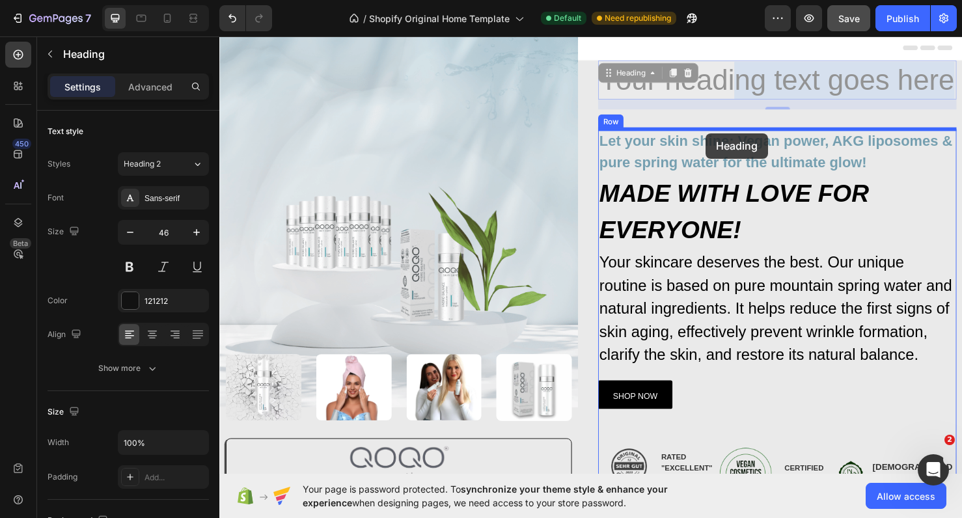
drag, startPoint x: 768, startPoint y: 83, endPoint x: 732, endPoint y: 132, distance: 60.5
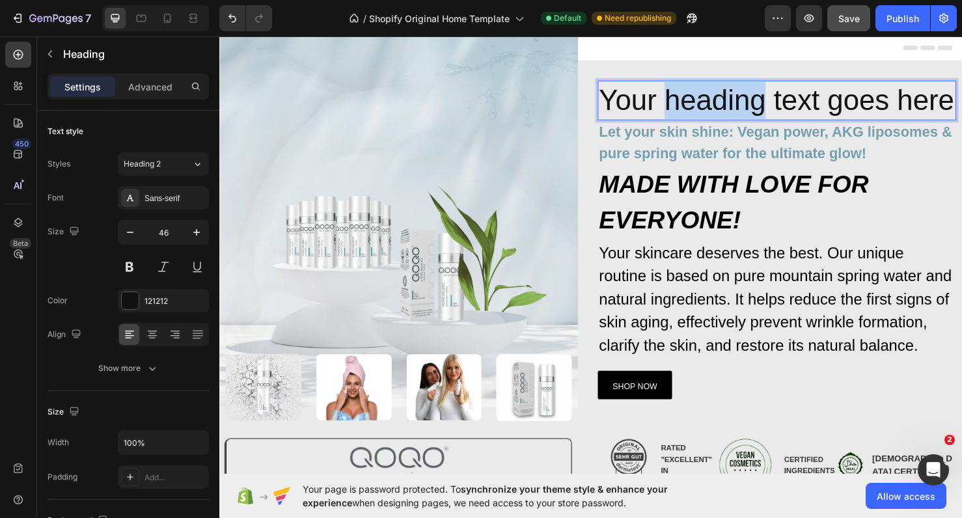
click at [732, 117] on p "Your heading text goes here" at bounding box center [805, 103] width 374 height 39
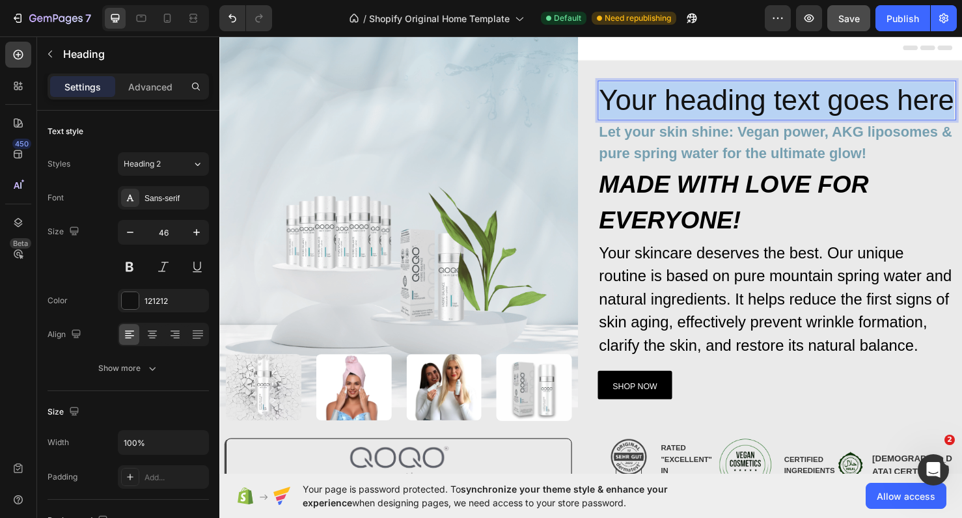
click at [732, 117] on p "Your heading text goes here" at bounding box center [805, 103] width 374 height 39
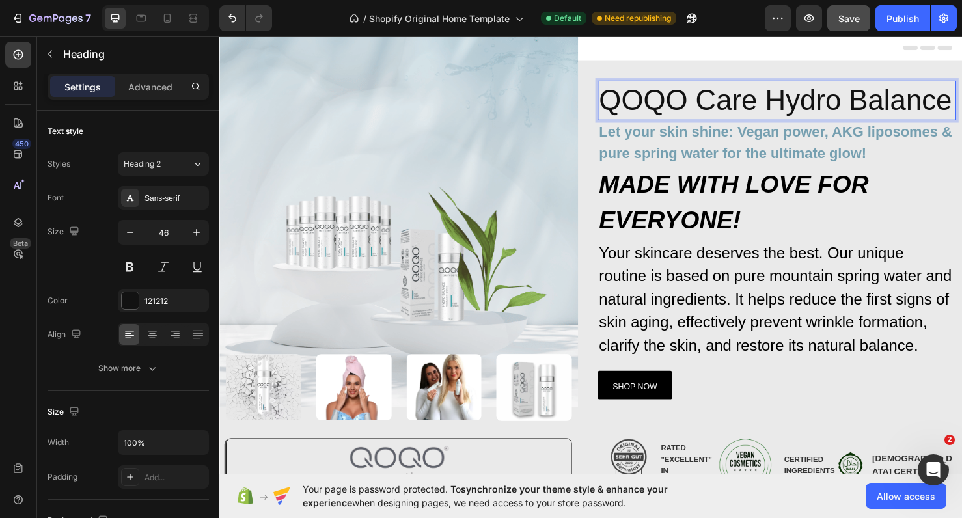
click at [768, 102] on p "QOQO Care Hydro Balance" at bounding box center [805, 103] width 374 height 39
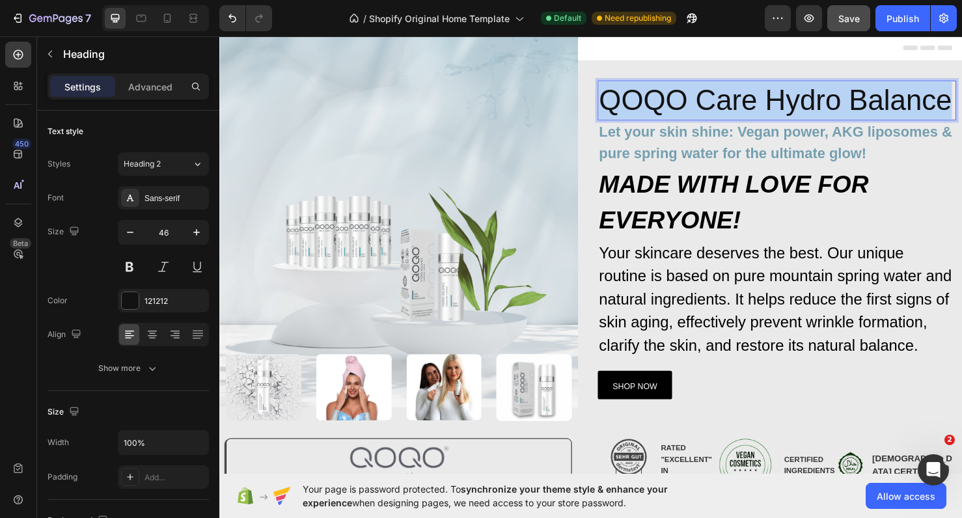
click at [768, 102] on p "QOQO Care Hydro Balance" at bounding box center [805, 103] width 374 height 39
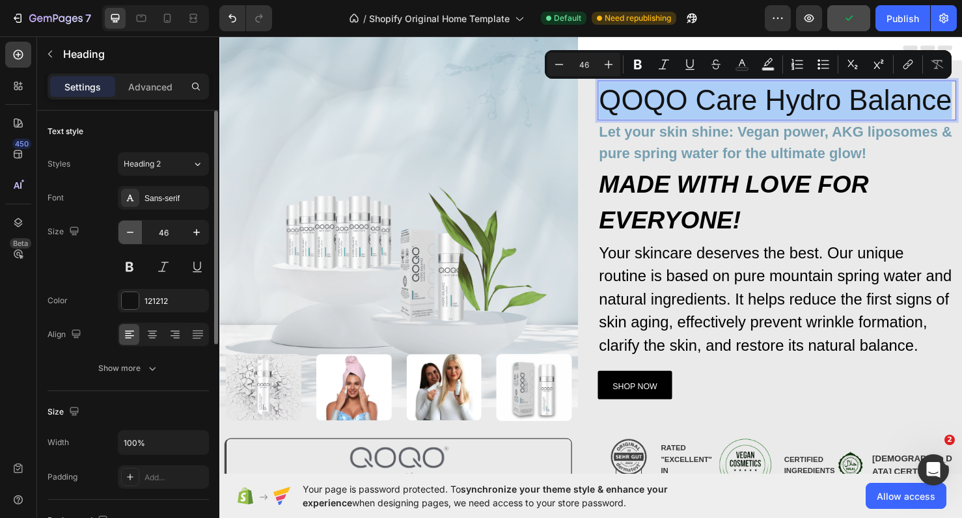
click at [136, 234] on icon "button" at bounding box center [130, 232] width 13 height 13
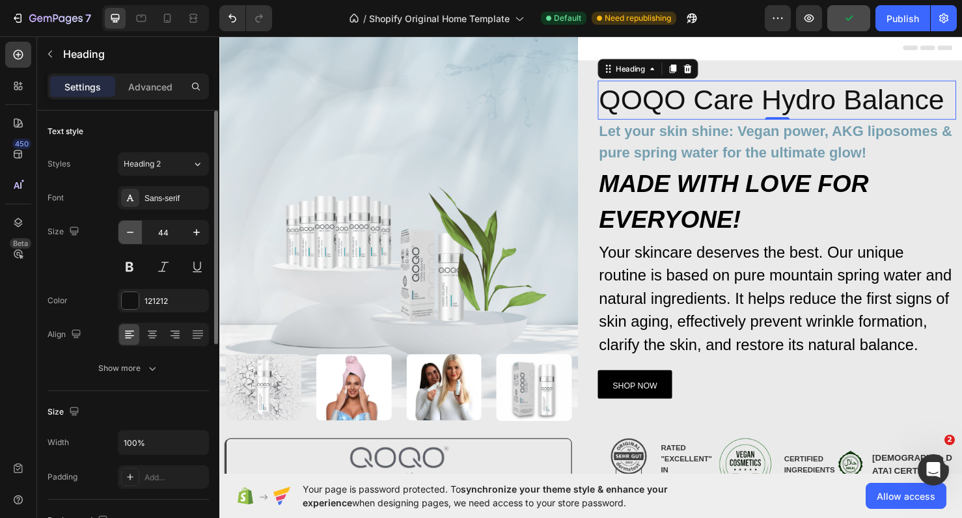
click at [136, 234] on icon "button" at bounding box center [130, 232] width 13 height 13
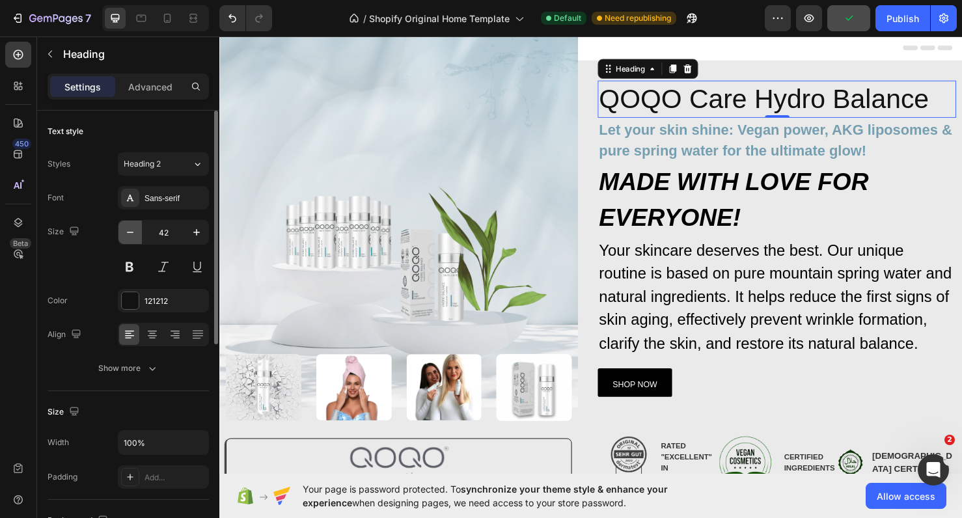
click at [136, 234] on icon "button" at bounding box center [130, 232] width 13 height 13
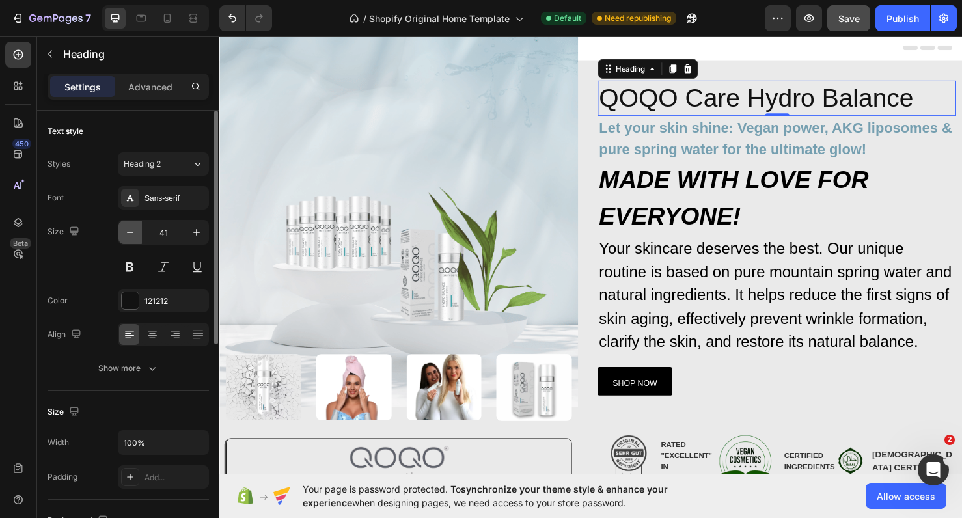
click at [136, 234] on icon "button" at bounding box center [130, 232] width 13 height 13
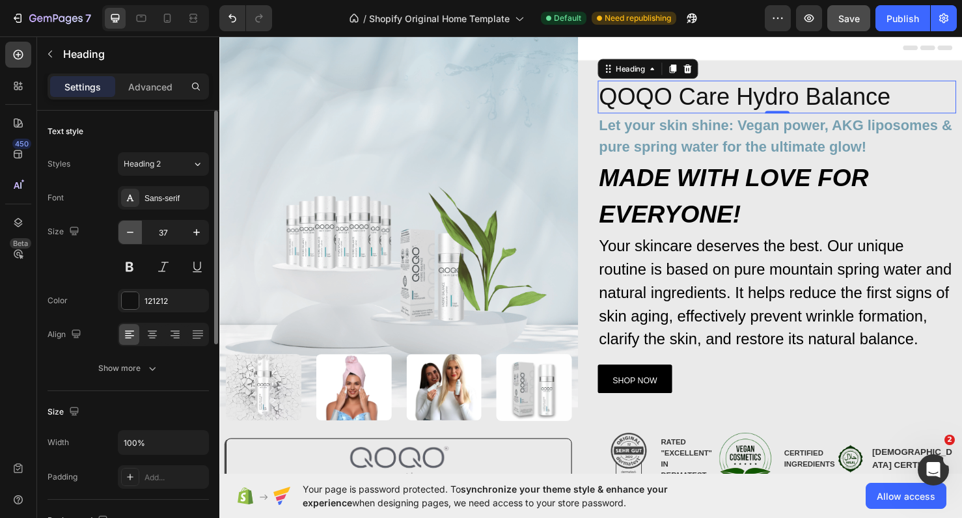
click at [136, 234] on icon "button" at bounding box center [130, 232] width 13 height 13
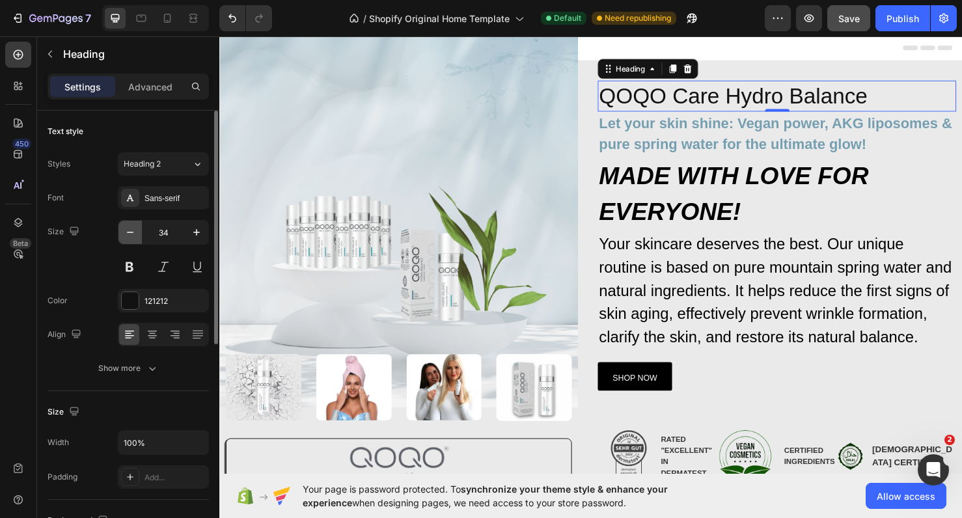
click at [136, 234] on icon "button" at bounding box center [130, 232] width 13 height 13
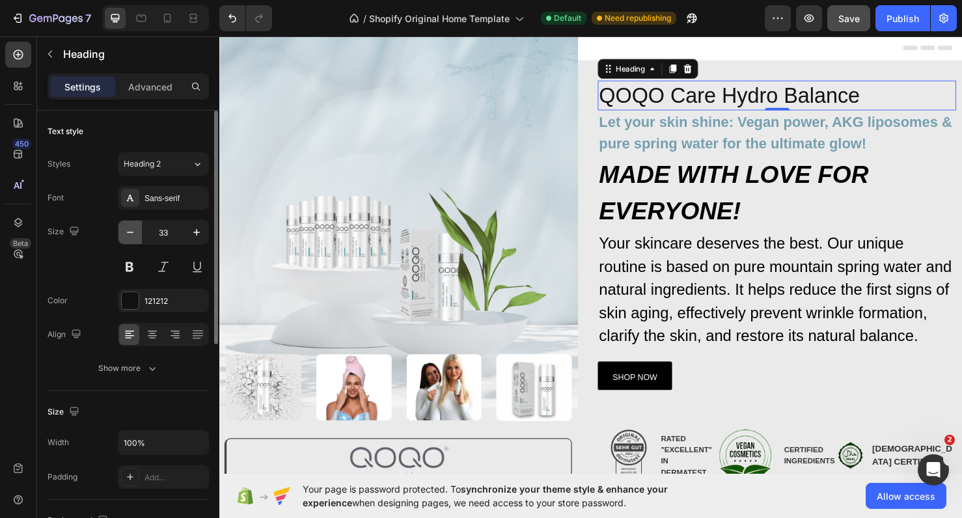
click at [136, 234] on icon "button" at bounding box center [130, 232] width 13 height 13
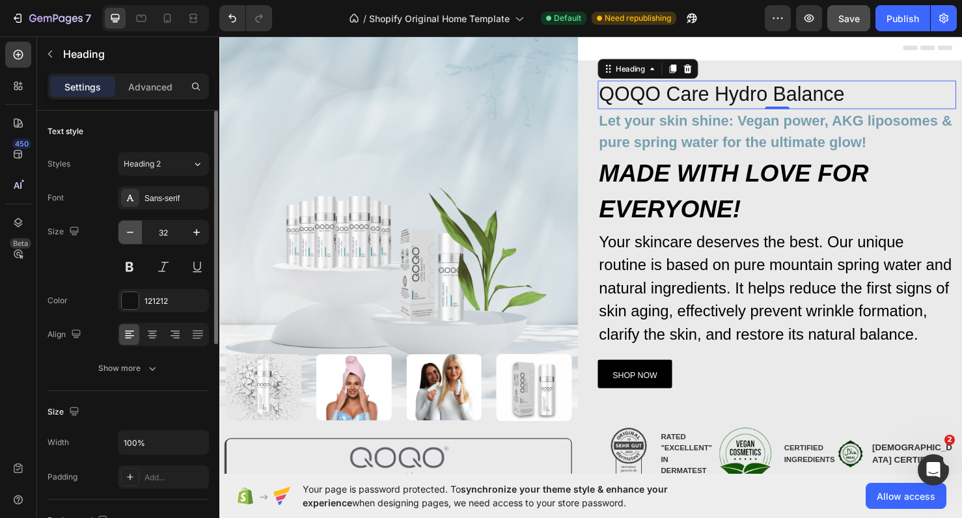
click at [136, 234] on icon "button" at bounding box center [130, 232] width 13 height 13
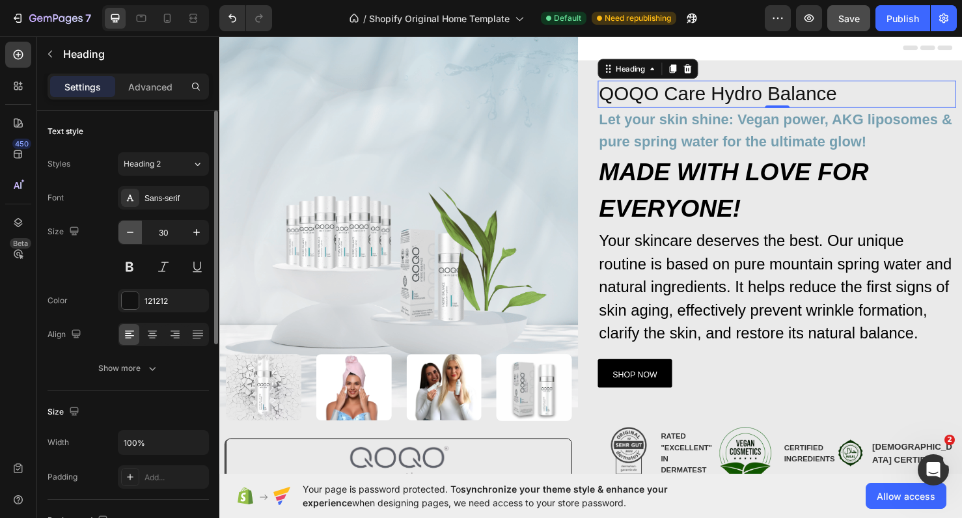
click at [136, 234] on icon "button" at bounding box center [130, 232] width 13 height 13
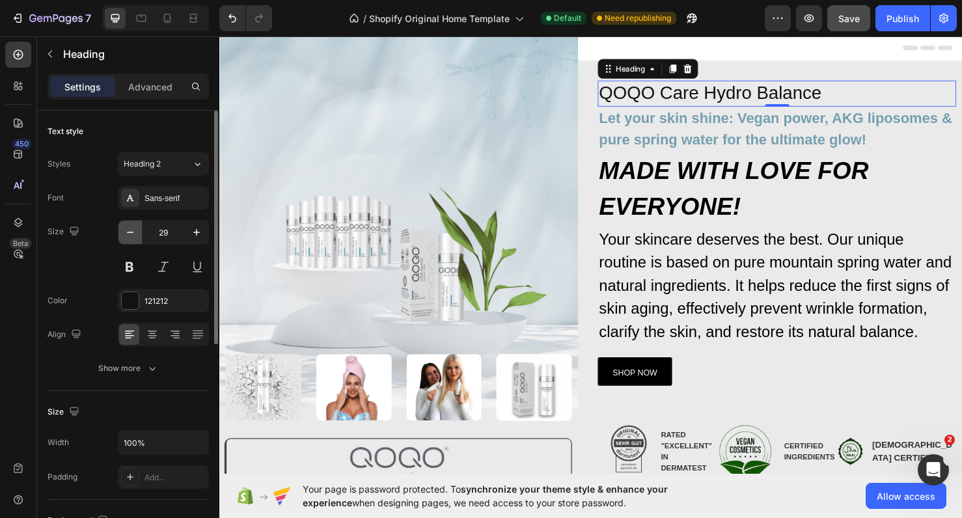
click at [136, 234] on icon "button" at bounding box center [130, 232] width 13 height 13
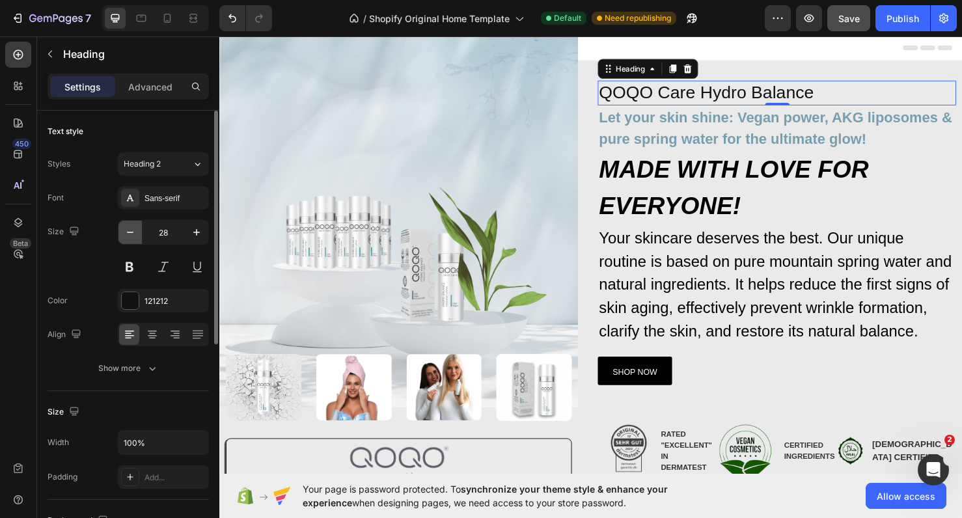
click at [136, 234] on icon "button" at bounding box center [130, 232] width 13 height 13
type input "26"
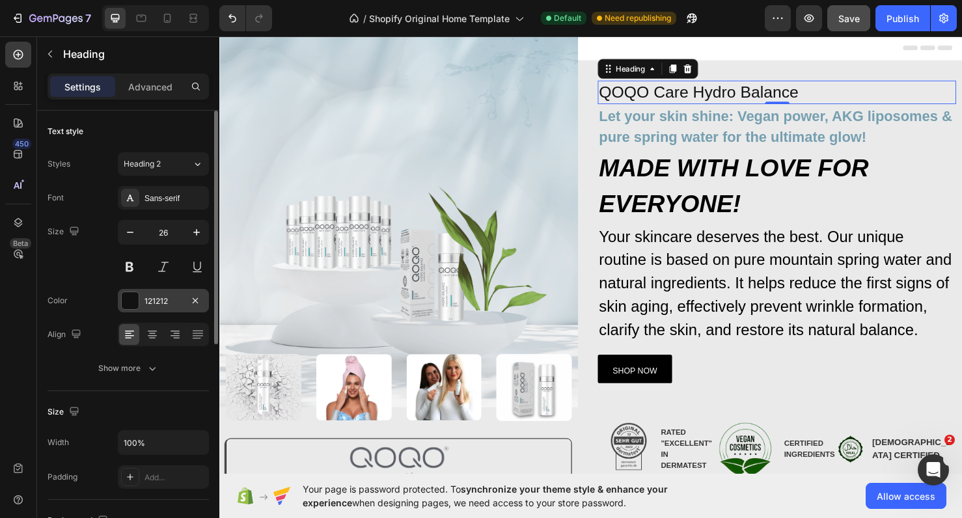
click at [137, 299] on div at bounding box center [130, 300] width 17 height 17
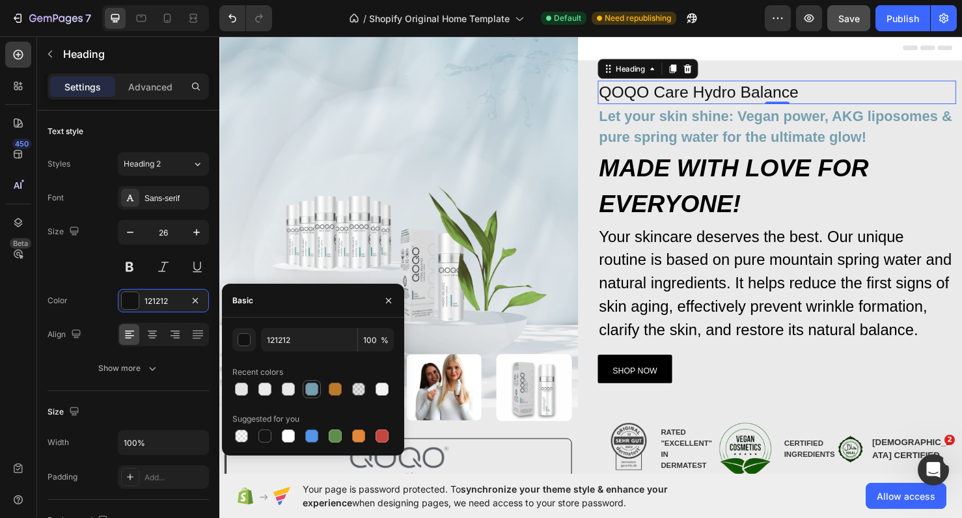
click at [311, 381] on div at bounding box center [312, 389] width 16 height 16
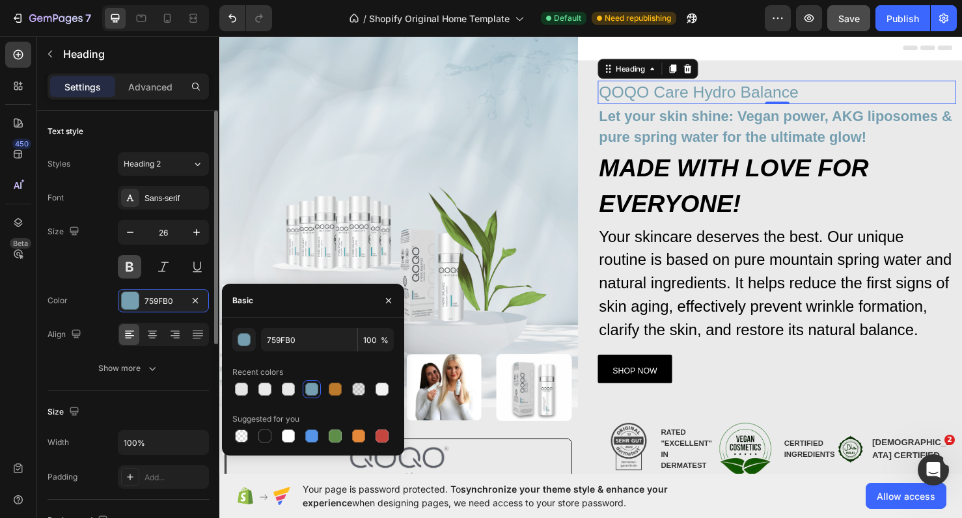
click at [133, 269] on button at bounding box center [129, 266] width 23 height 23
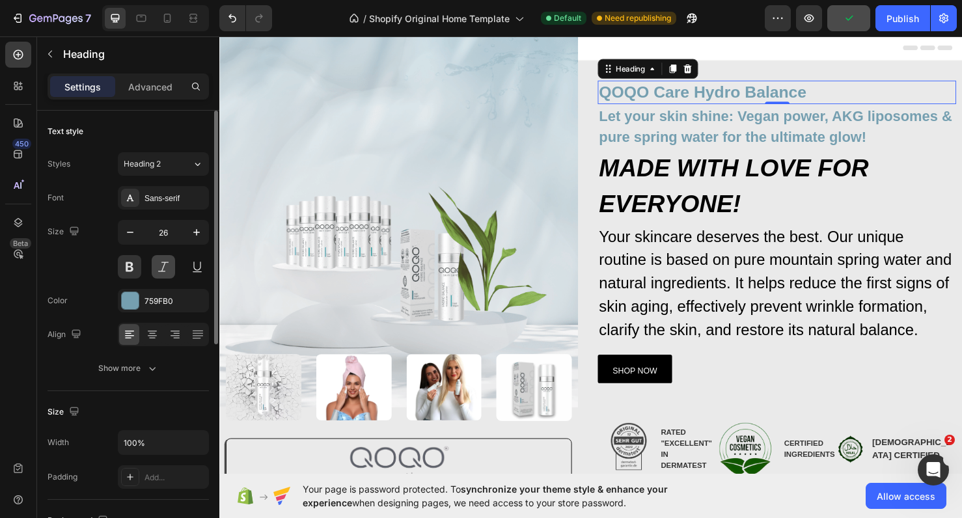
click at [163, 273] on button at bounding box center [163, 266] width 23 height 23
click at [131, 202] on icon at bounding box center [130, 198] width 10 height 10
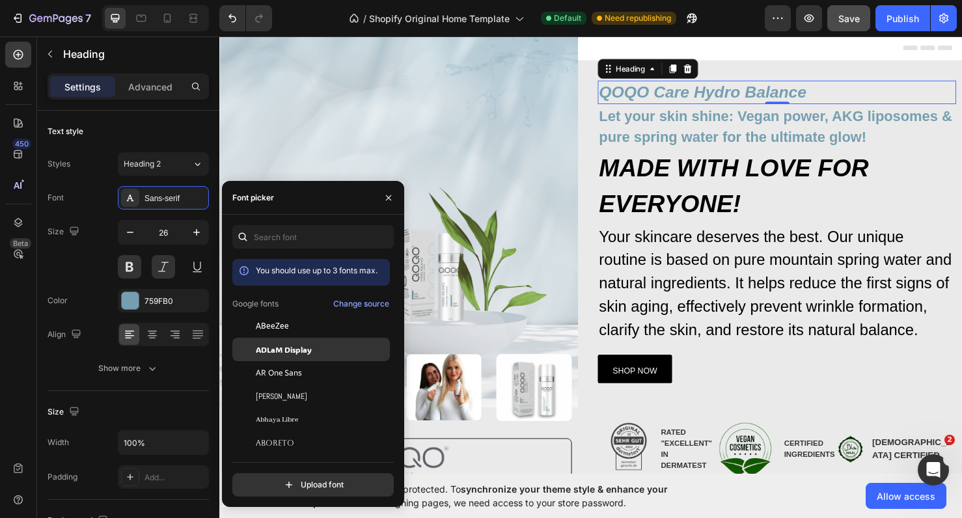
click at [282, 348] on span "ADLaM Display" at bounding box center [284, 350] width 56 height 12
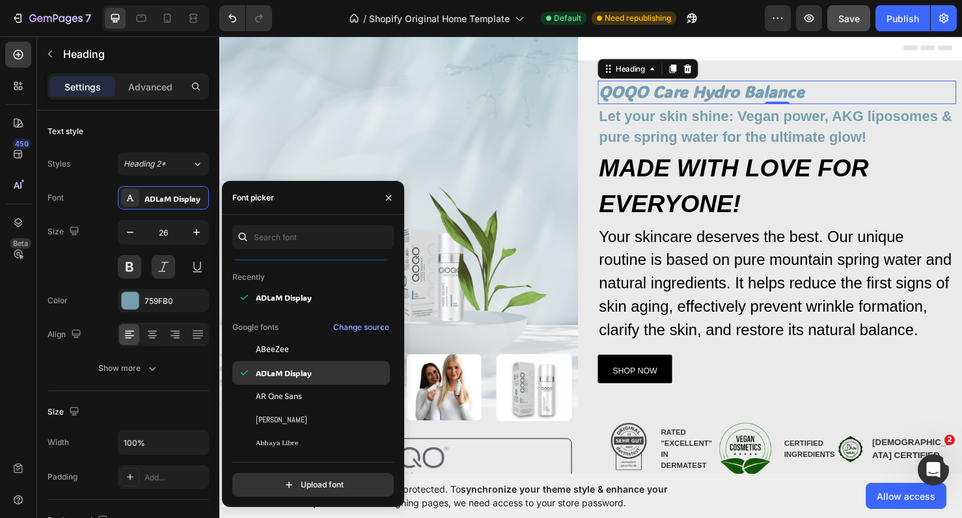
scroll to position [27, 0]
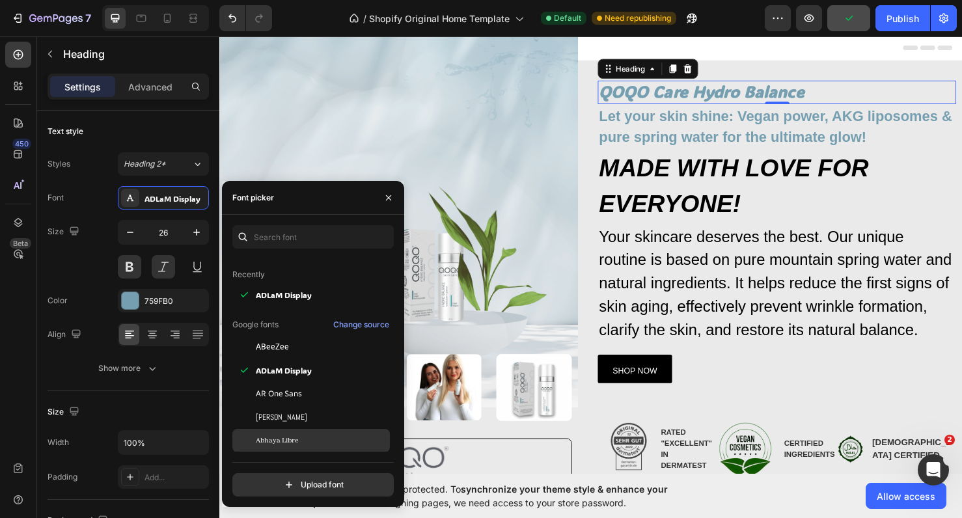
click at [277, 434] on div "Abhaya Libre" at bounding box center [310, 440] width 157 height 23
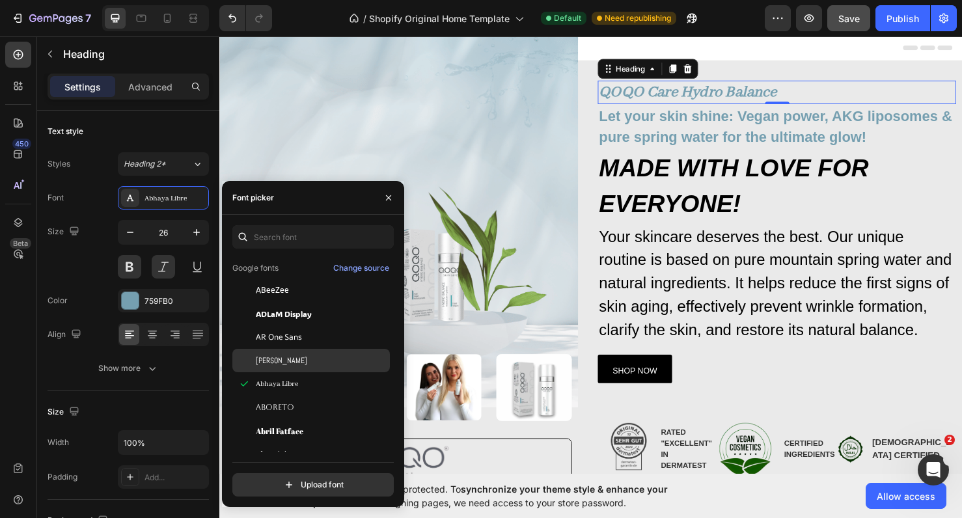
scroll to position [107, 0]
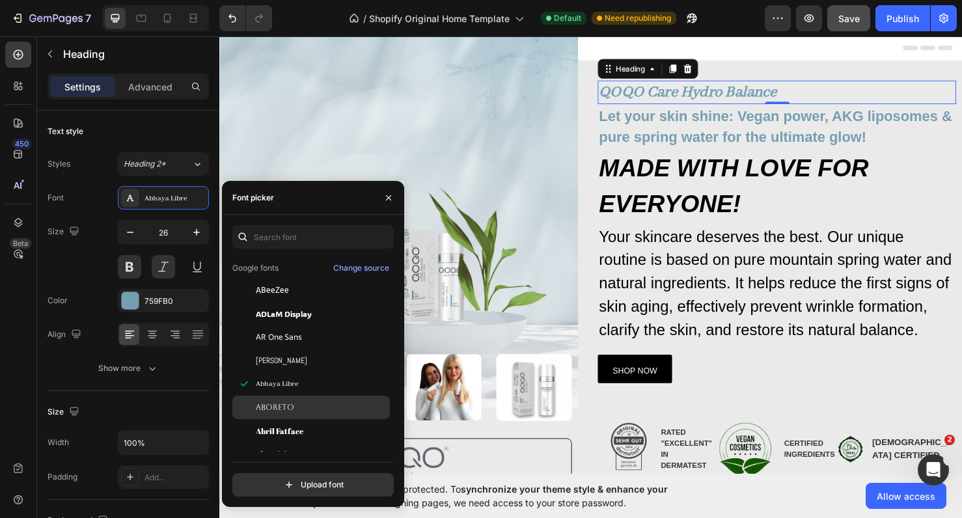
click at [275, 411] on span "Aboreto" at bounding box center [275, 408] width 38 height 12
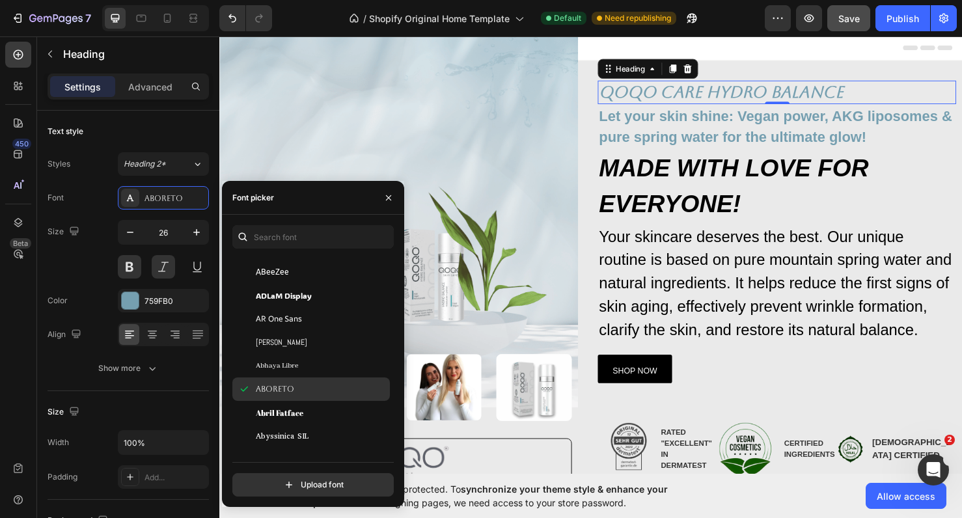
scroll to position [172, 0]
click at [273, 396] on div "Abril Fatface" at bounding box center [310, 388] width 157 height 23
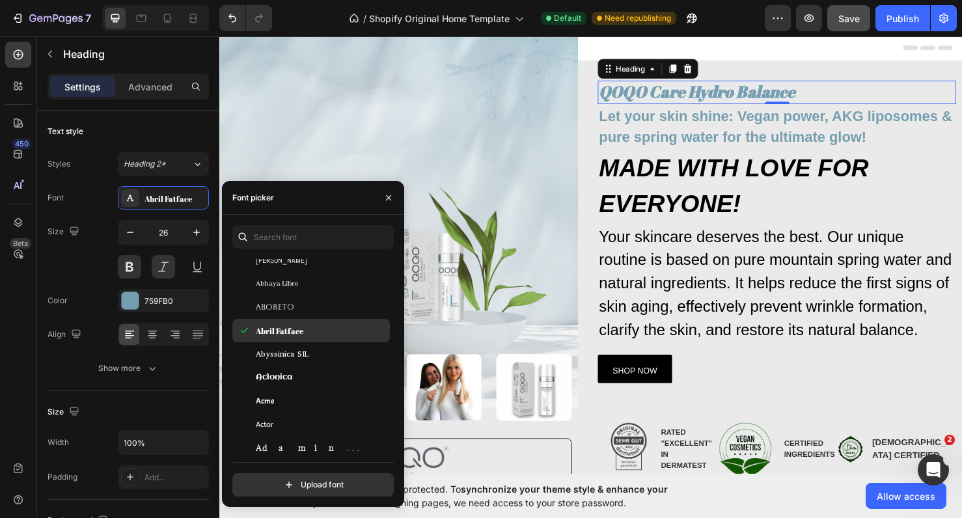
scroll to position [241, 0]
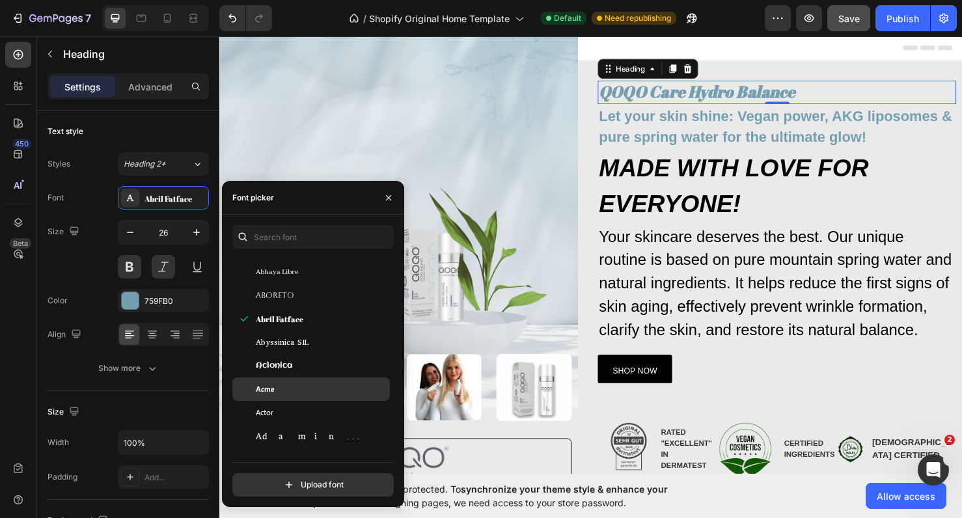
click at [273, 396] on div "Acme" at bounding box center [310, 388] width 157 height 23
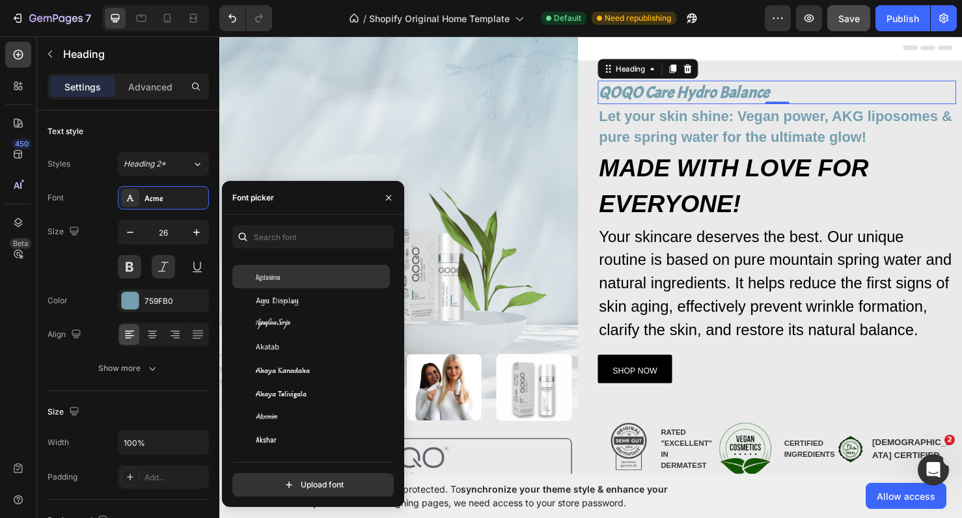
scroll to position [515, 0]
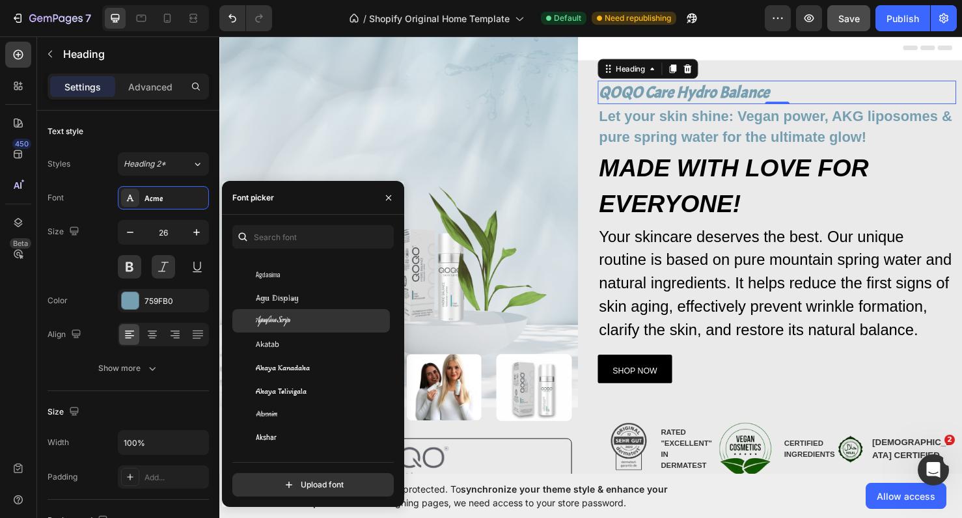
click at [270, 312] on div "Aguafina Script" at bounding box center [310, 320] width 157 height 23
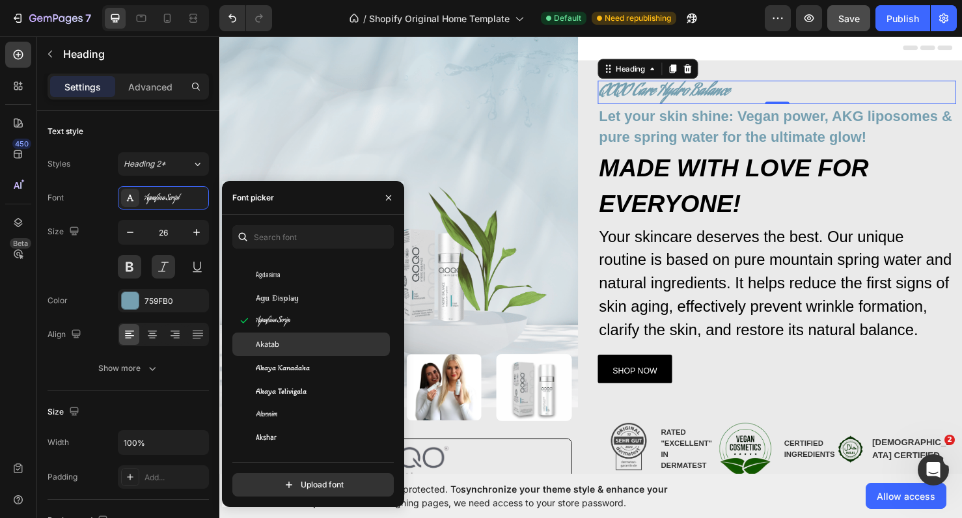
click at [284, 355] on div "Akatab" at bounding box center [310, 344] width 157 height 23
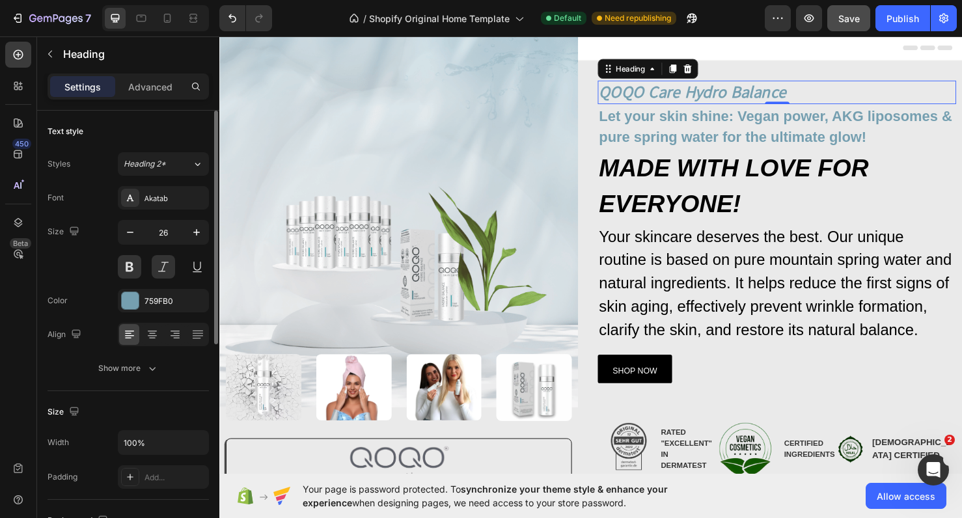
click at [117, 298] on div "Color 759FB0" at bounding box center [128, 300] width 161 height 23
click at [128, 300] on div at bounding box center [130, 300] width 17 height 17
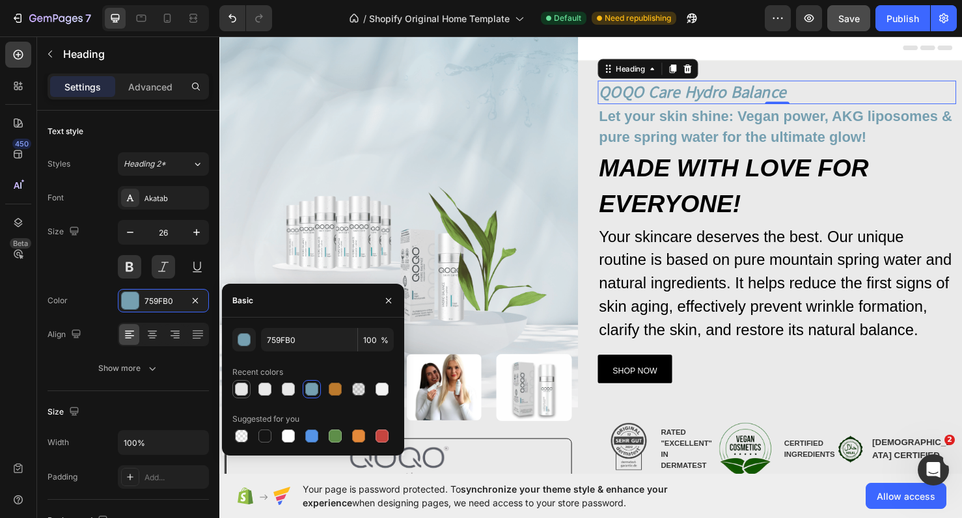
click at [243, 393] on div at bounding box center [241, 389] width 13 height 13
click at [256, 394] on div at bounding box center [265, 389] width 18 height 18
click at [243, 338] on div "button" at bounding box center [244, 340] width 13 height 13
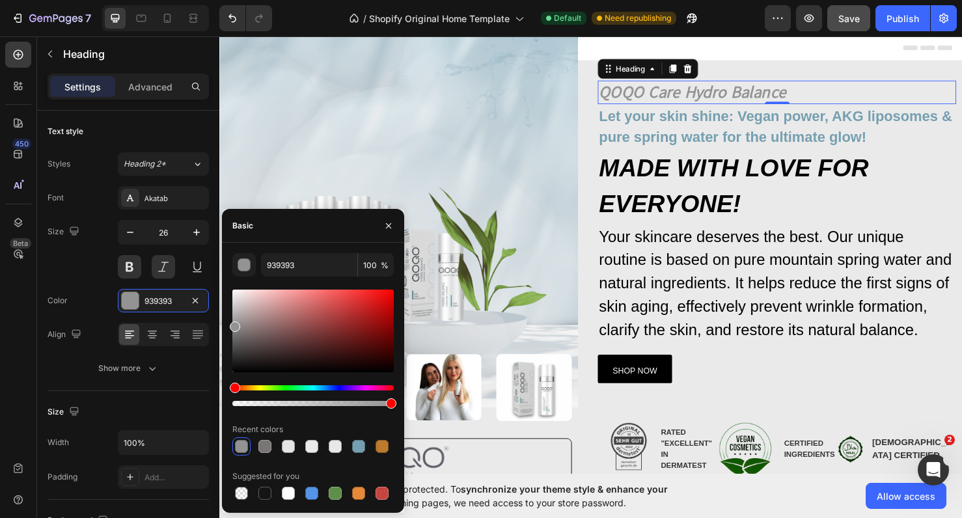
drag, startPoint x: 263, startPoint y: 340, endPoint x: 234, endPoint y: 325, distance: 32.9
click at [234, 325] on div at bounding box center [312, 331] width 161 height 83
type input "919191"
click at [383, 230] on icon "button" at bounding box center [388, 226] width 10 height 10
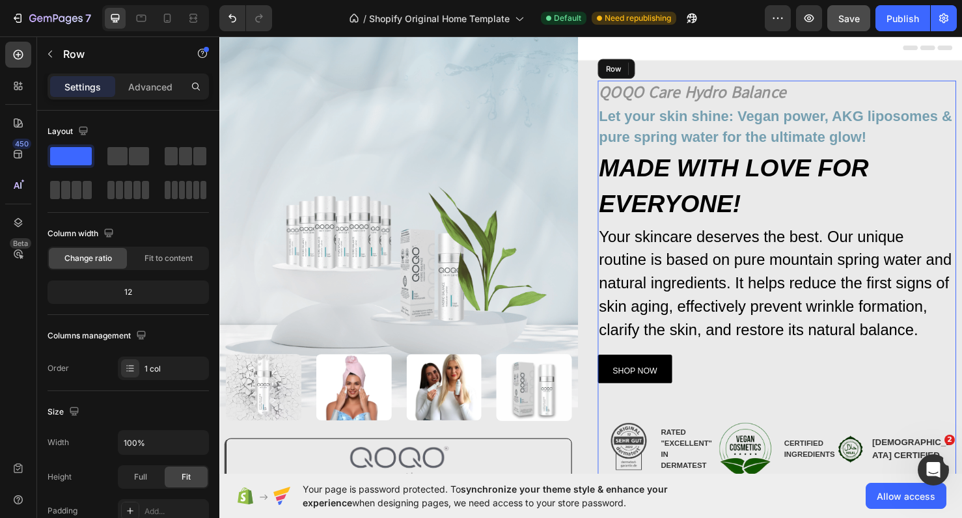
click at [722, 361] on div "SHOP NOW Button" at bounding box center [805, 397] width 377 height 79
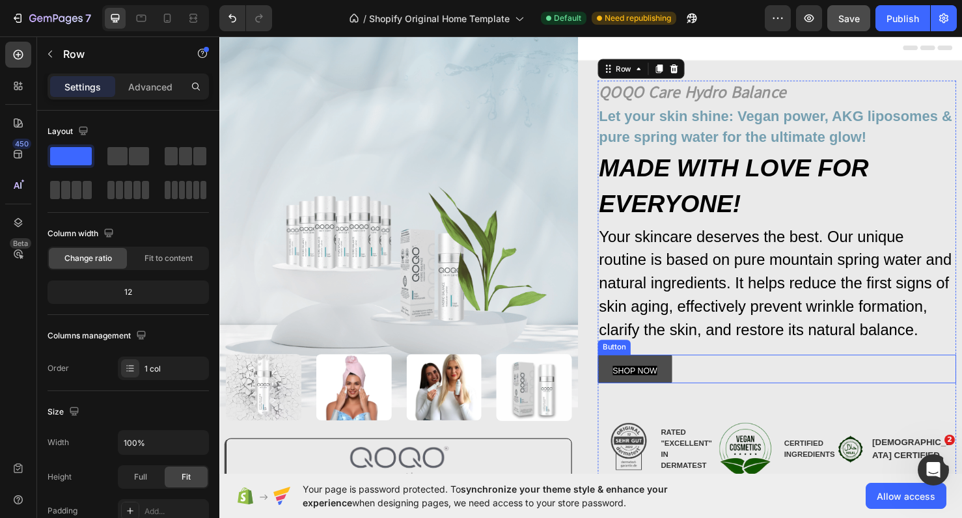
click at [682, 390] on link "SHOP NOW" at bounding box center [656, 386] width 78 height 30
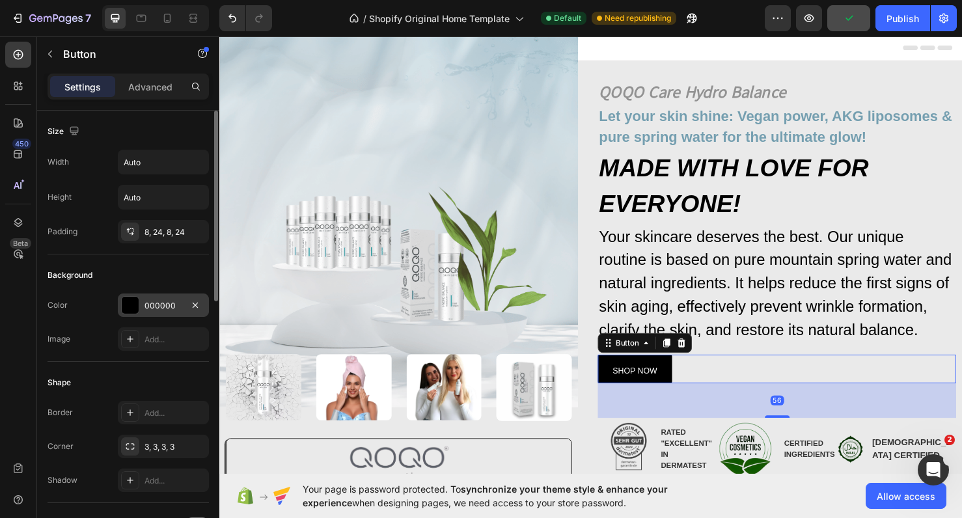
click at [133, 301] on div at bounding box center [130, 305] width 17 height 17
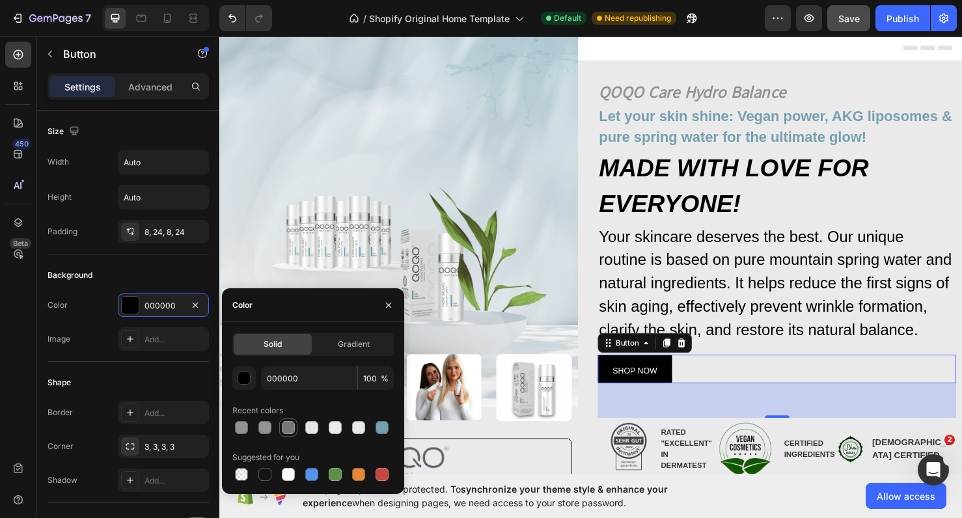
click at [284, 428] on div at bounding box center [288, 427] width 13 height 13
type input "7A7575"
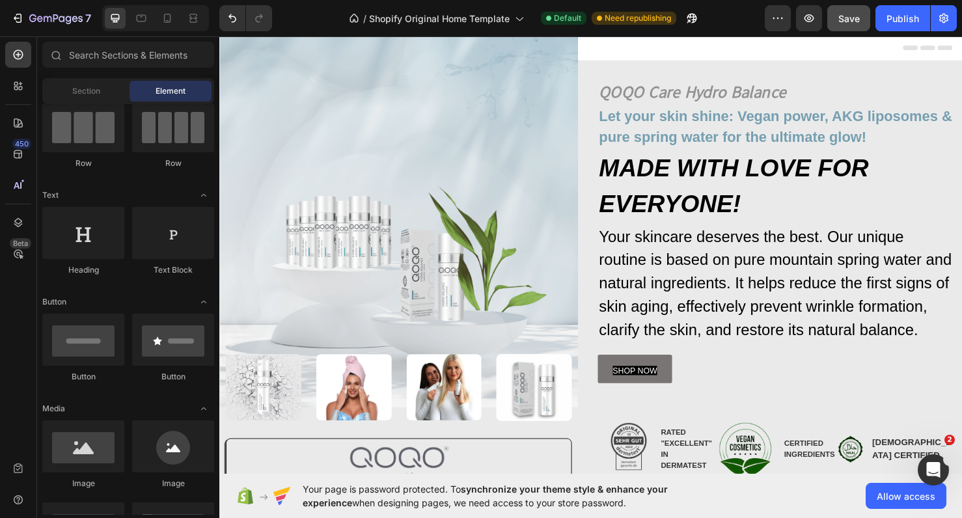
click at [763, 41] on div at bounding box center [610, 48] width 760 height 26
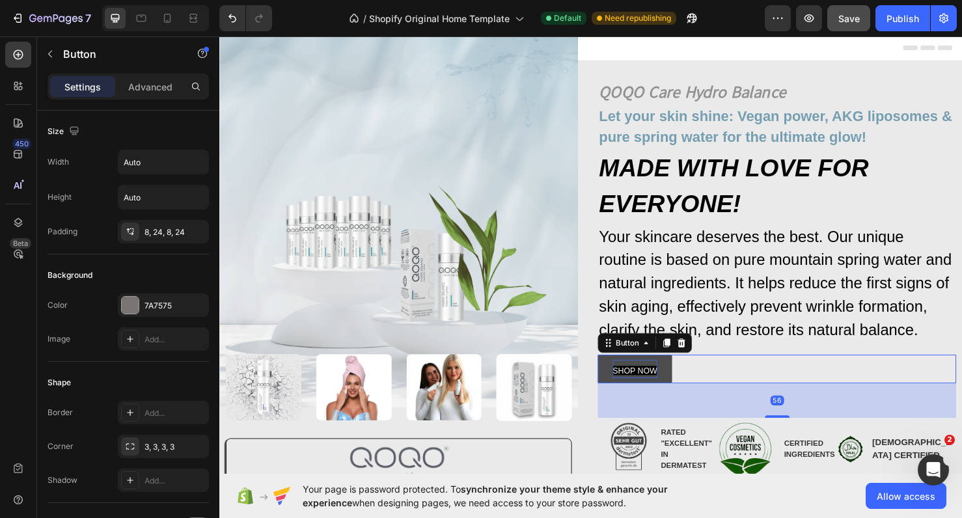
click at [657, 378] on p "SHOP NOW" at bounding box center [656, 386] width 47 height 20
click at [658, 387] on span "SHOP NOW" at bounding box center [656, 388] width 47 height 10
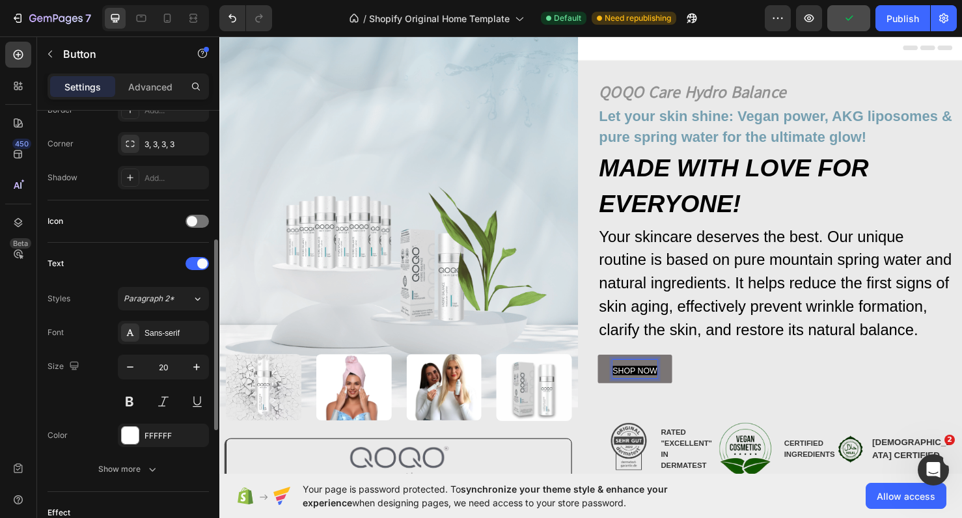
scroll to position [305, 0]
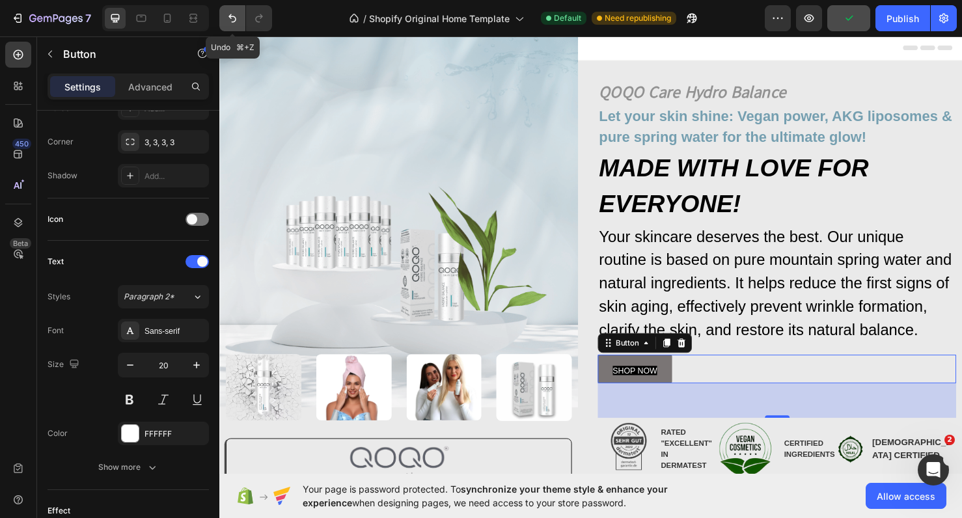
click at [230, 27] on button "Undo/Redo" at bounding box center [232, 18] width 26 height 26
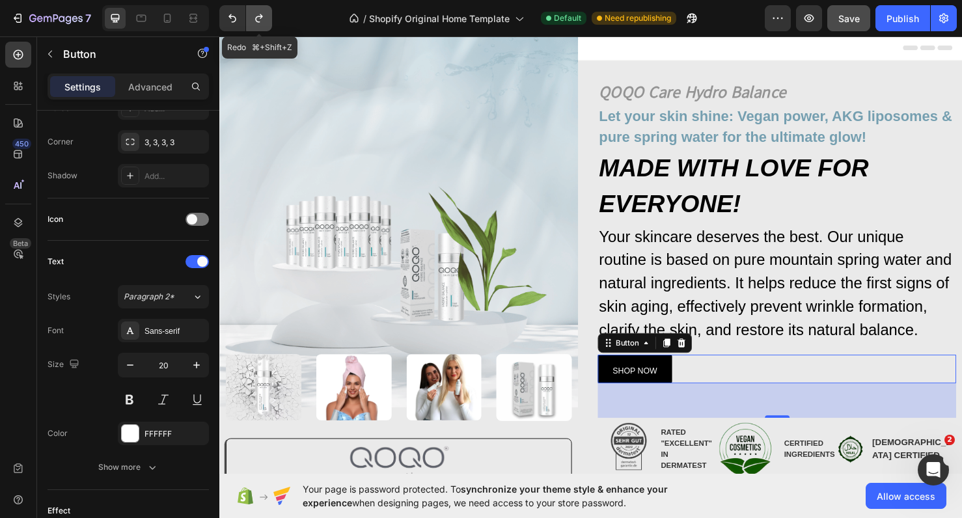
click at [259, 21] on icon "Undo/Redo" at bounding box center [258, 18] width 7 height 8
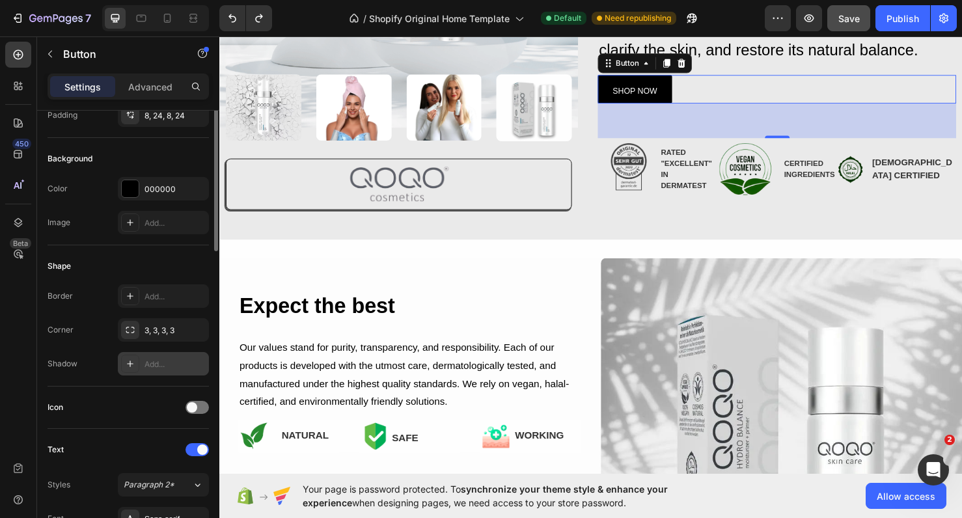
scroll to position [0, 0]
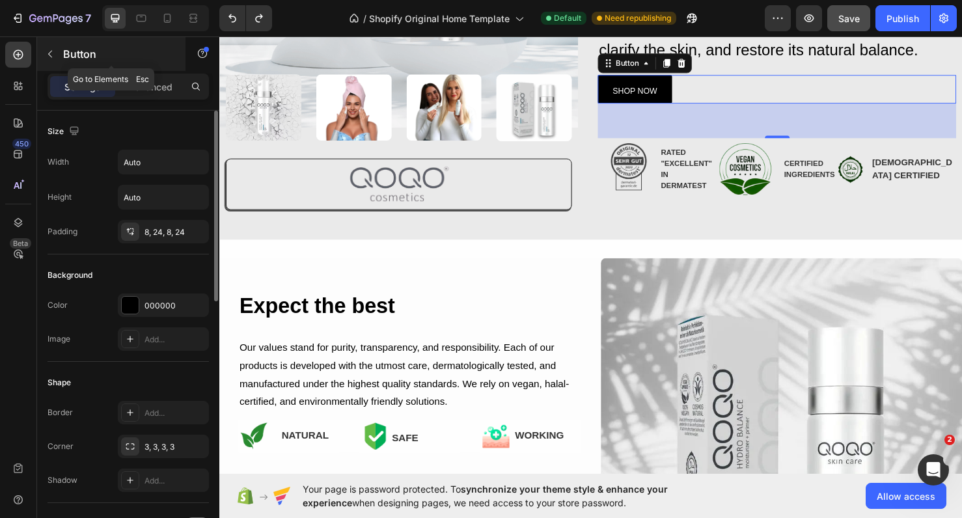
click at [69, 53] on p "Button" at bounding box center [118, 54] width 111 height 16
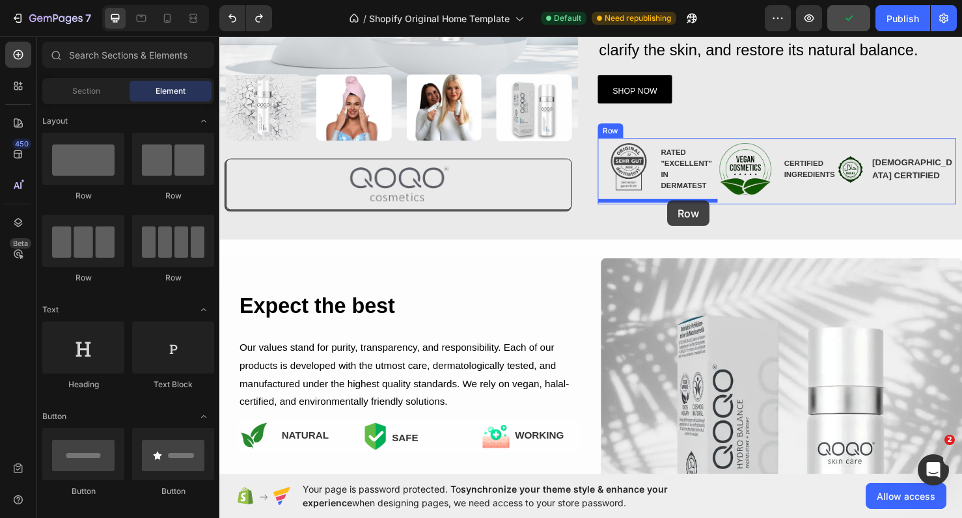
drag, startPoint x: 368, startPoint y: 197, endPoint x: 691, endPoint y: 209, distance: 322.4
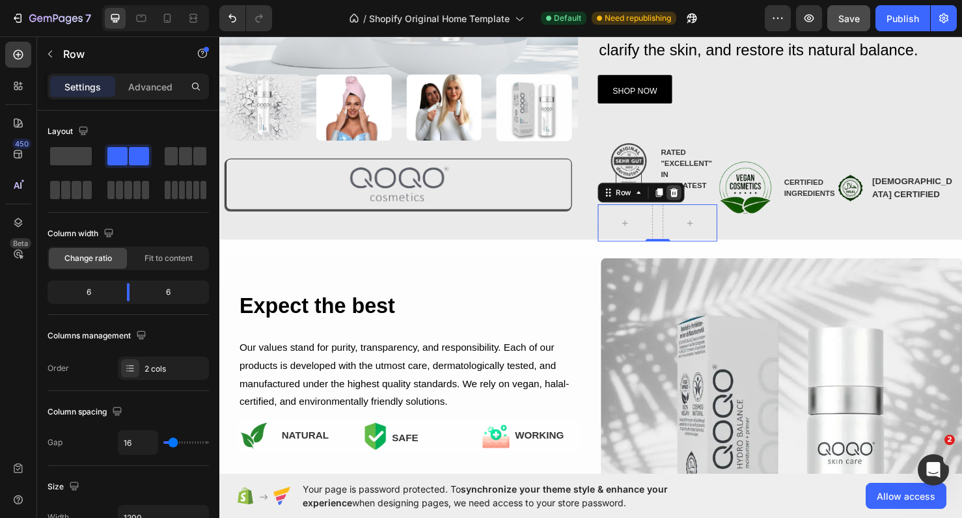
click at [701, 203] on div at bounding box center [697, 201] width 16 height 16
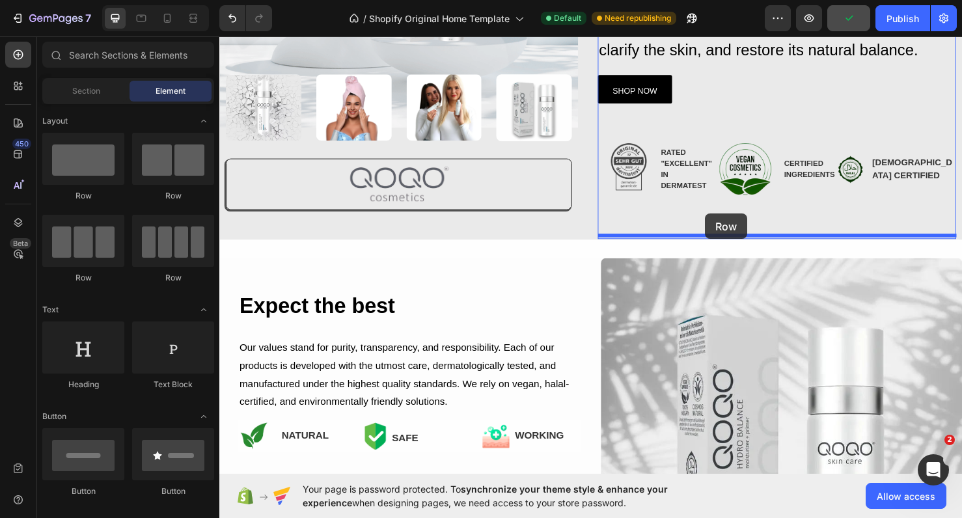
drag, startPoint x: 387, startPoint y: 193, endPoint x: 732, endPoint y: 223, distance: 346.2
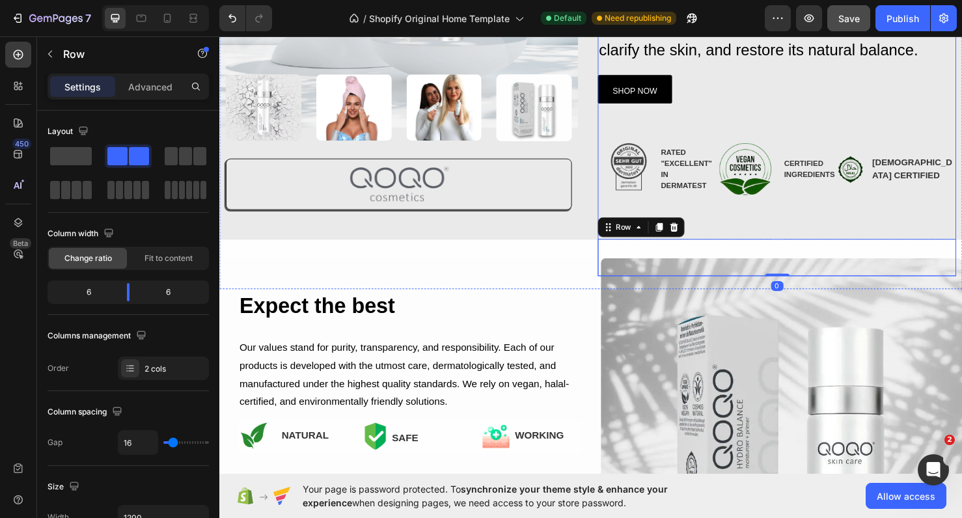
click at [768, 222] on div "QOQO Care Hydro Balance Heading Let your skin shine: Vegan power, AKG liposomes…" at bounding box center [805, 38] width 377 height 500
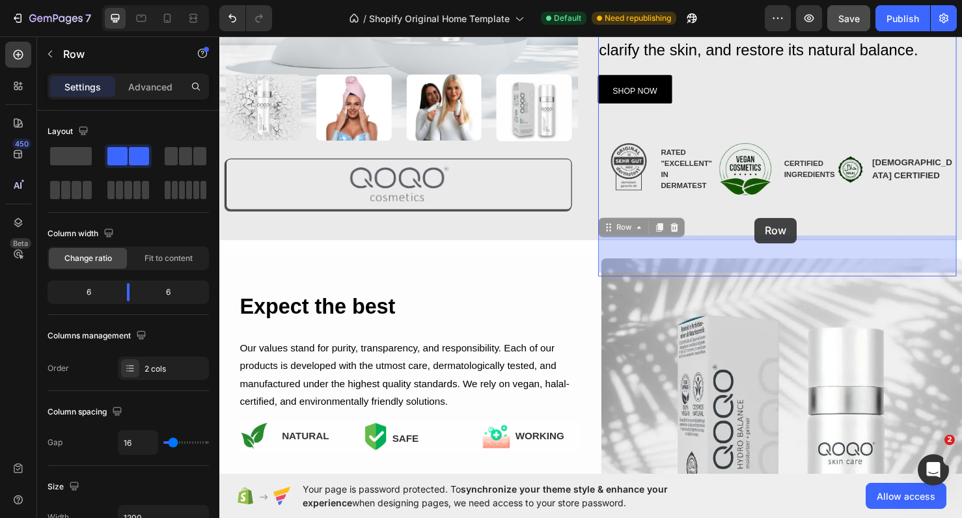
drag, startPoint x: 783, startPoint y: 249, endPoint x: 781, endPoint y: 228, distance: 20.9
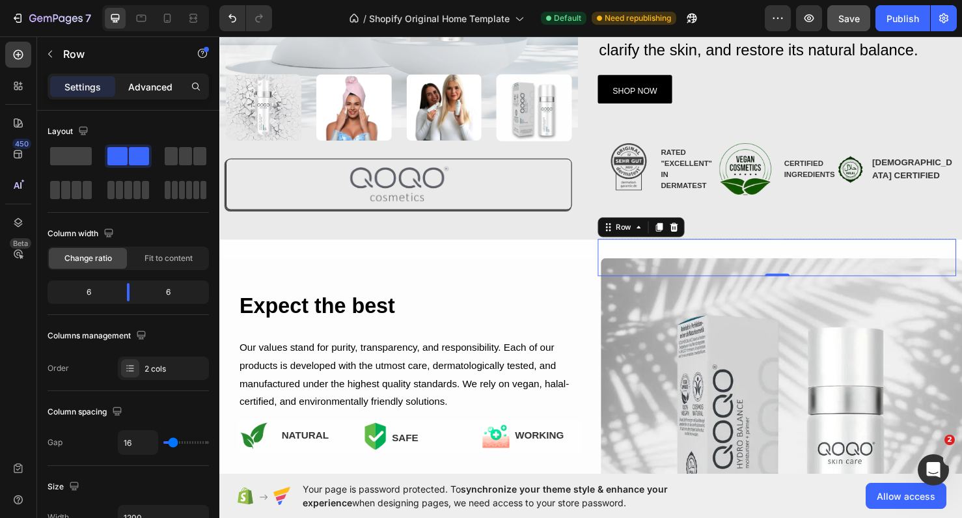
click at [174, 89] on div "Advanced" at bounding box center [150, 86] width 65 height 21
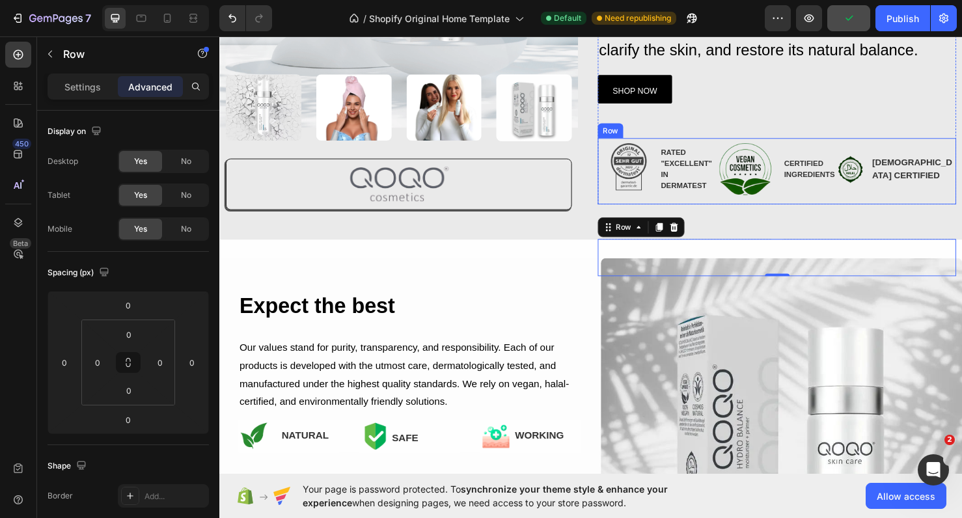
click at [748, 206] on div "Image CERTIFIED INGREDIENTS Text Block Advanced list" at bounding box center [806, 178] width 126 height 70
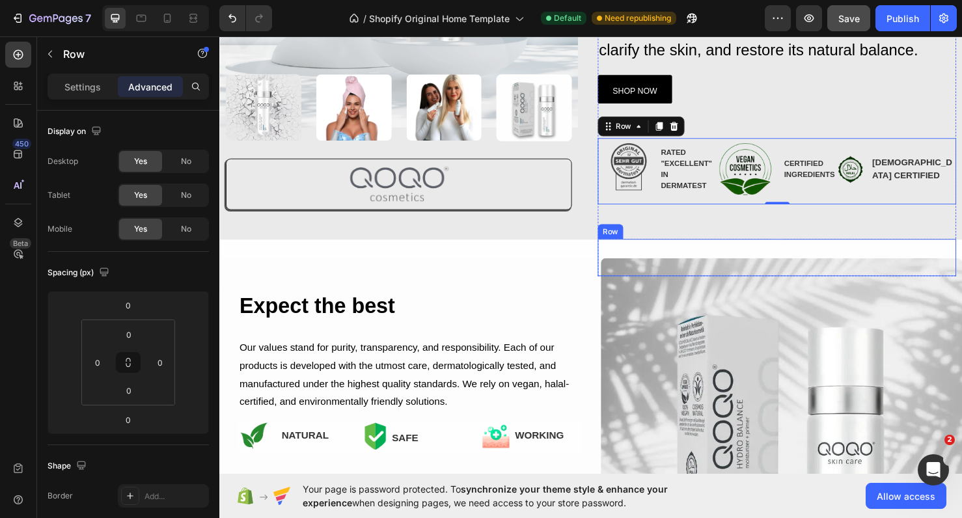
click at [715, 249] on div "Drop element here" at bounding box center [709, 268] width 184 height 39
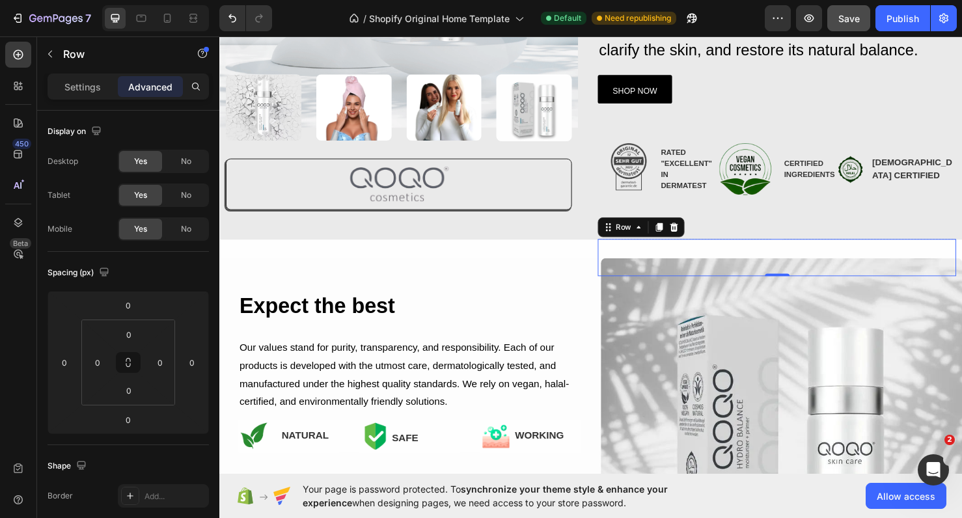
click at [746, 249] on div "Drop element here" at bounding box center [709, 268] width 184 height 39
click at [699, 232] on icon at bounding box center [697, 236] width 8 height 9
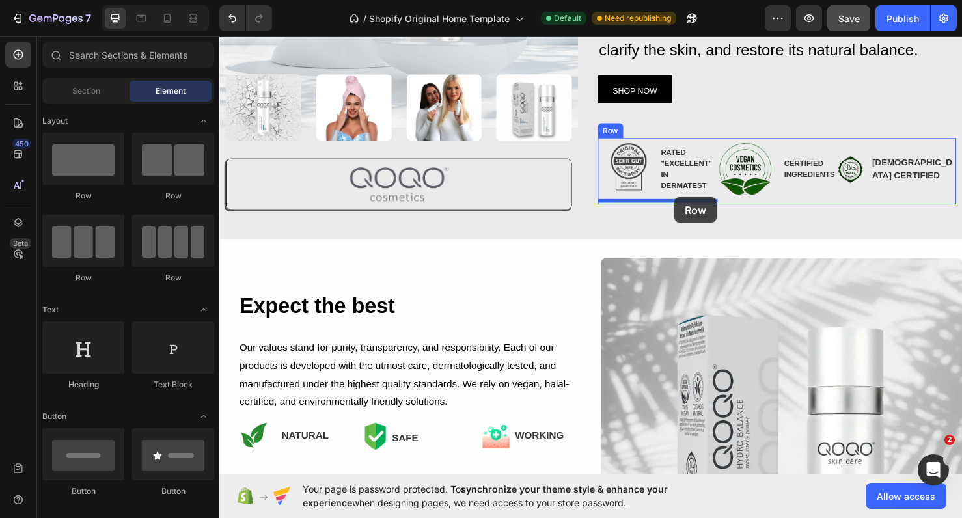
drag, startPoint x: 379, startPoint y: 198, endPoint x: 698, endPoint y: 206, distance: 318.4
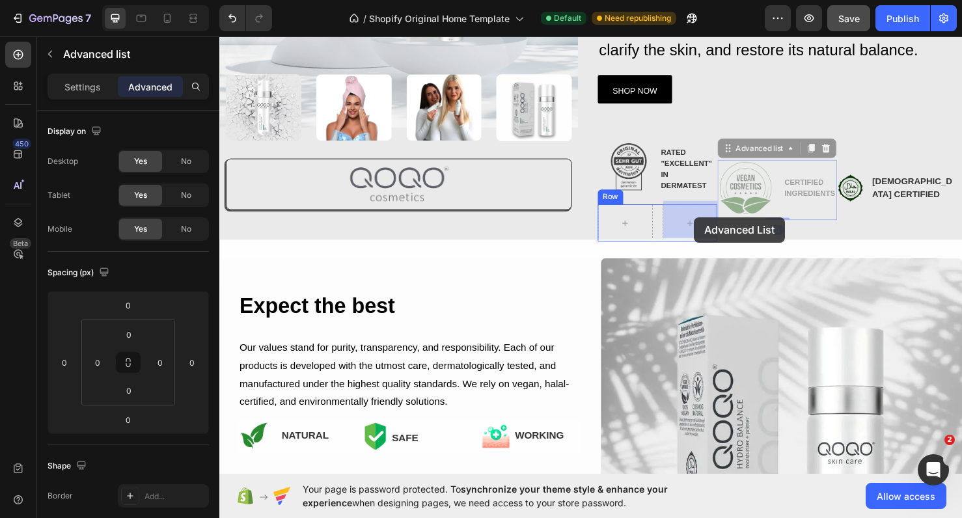
drag, startPoint x: 810, startPoint y: 208, endPoint x: 719, endPoint y: 226, distance: 92.4
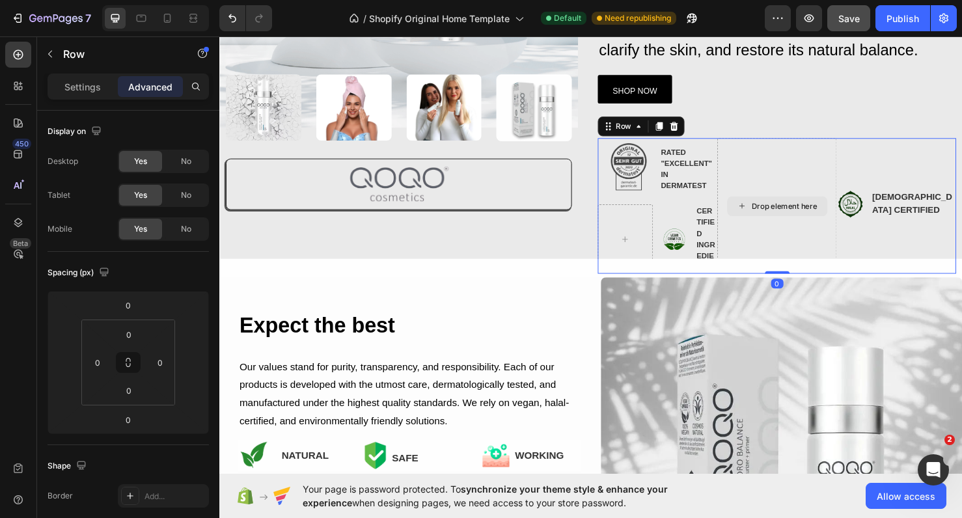
click at [777, 159] on div "Drop element here" at bounding box center [806, 214] width 126 height 143
click at [704, 131] on div at bounding box center [697, 131] width 16 height 16
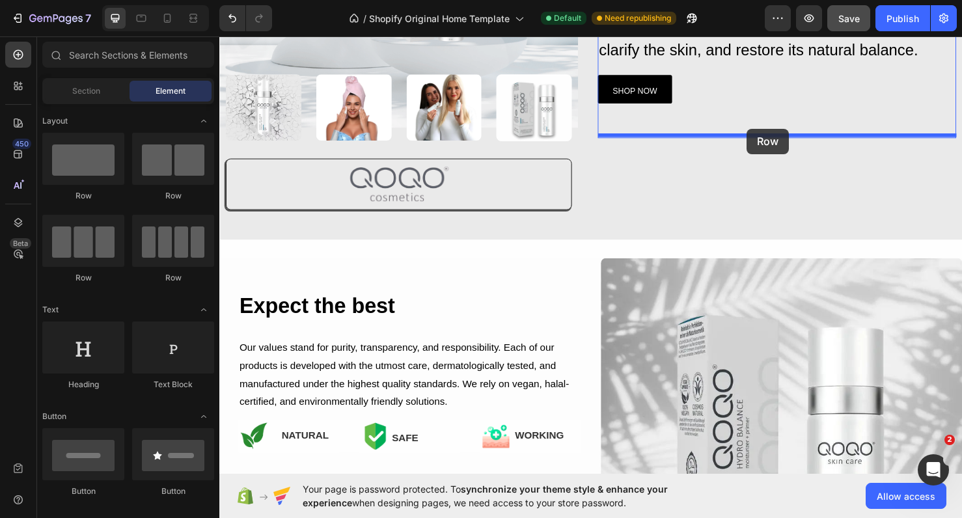
drag, startPoint x: 376, startPoint y: 208, endPoint x: 774, endPoint y: 133, distance: 404.6
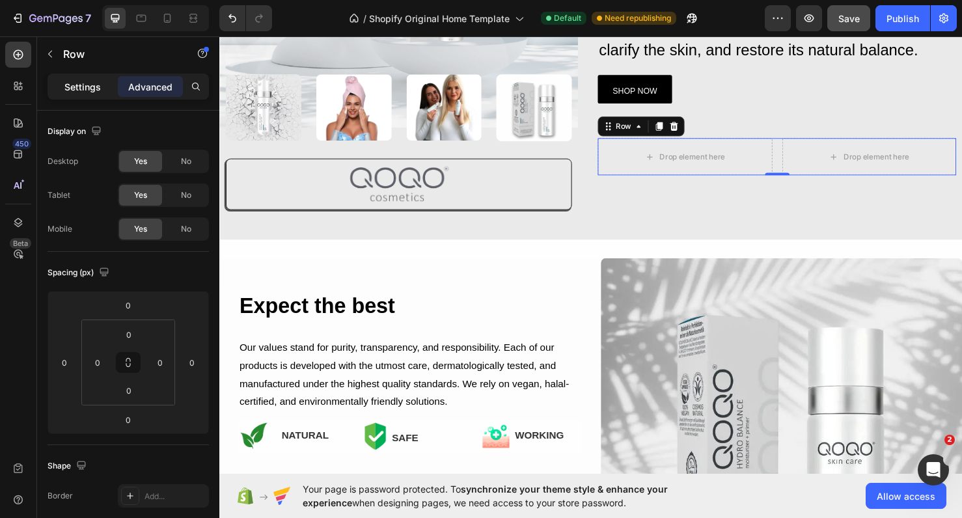
click at [94, 90] on p "Settings" at bounding box center [82, 87] width 36 height 14
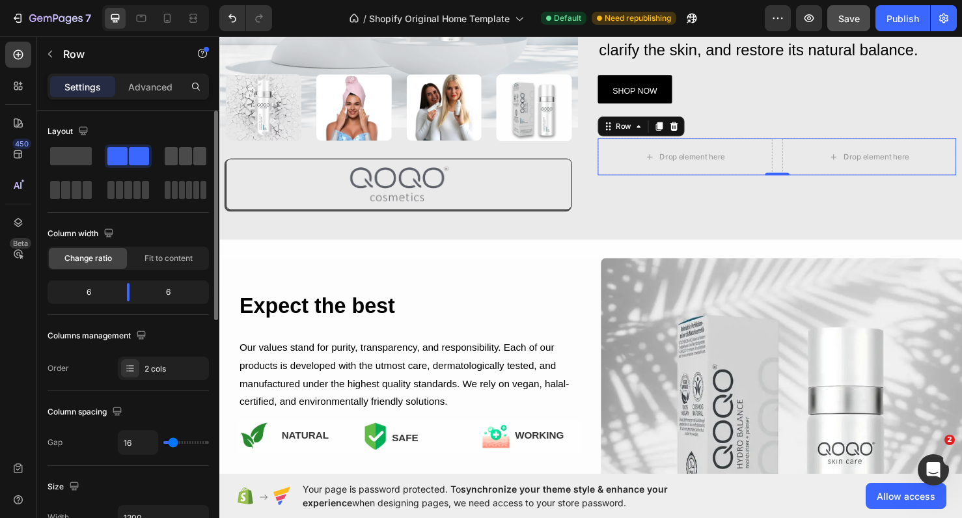
drag, startPoint x: 139, startPoint y: 154, endPoint x: 197, endPoint y: 150, distance: 58.1
click at [197, 150] on div at bounding box center [128, 172] width 161 height 57
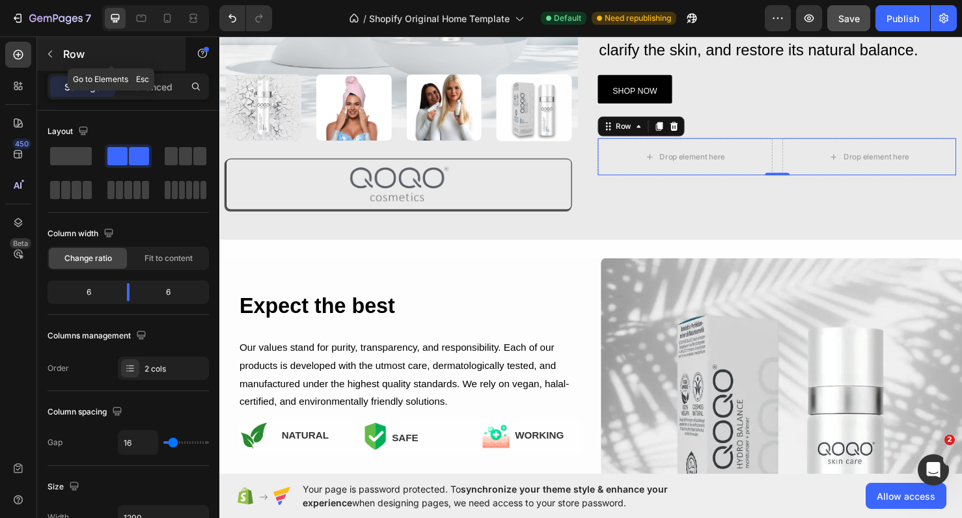
click at [75, 53] on p "Row" at bounding box center [118, 54] width 111 height 16
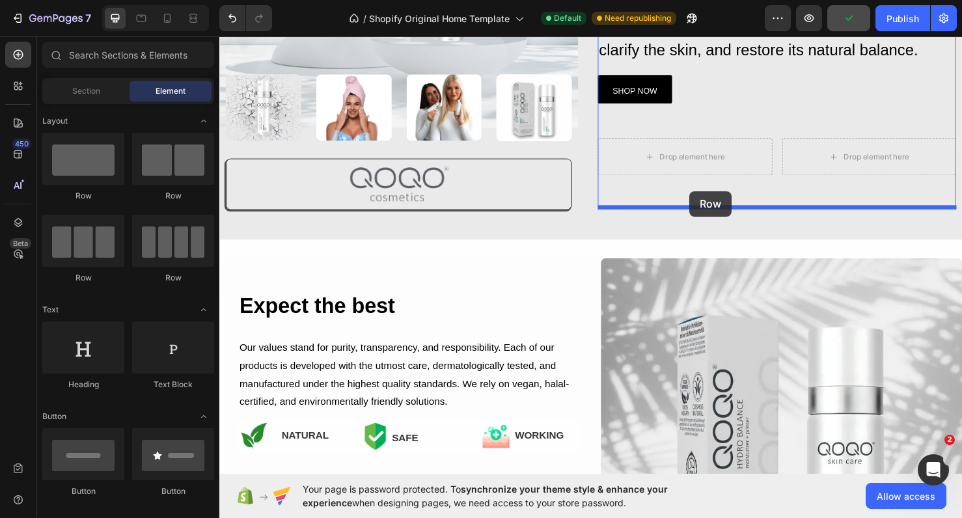
drag, startPoint x: 368, startPoint y: 192, endPoint x: 717, endPoint y: 200, distance: 348.9
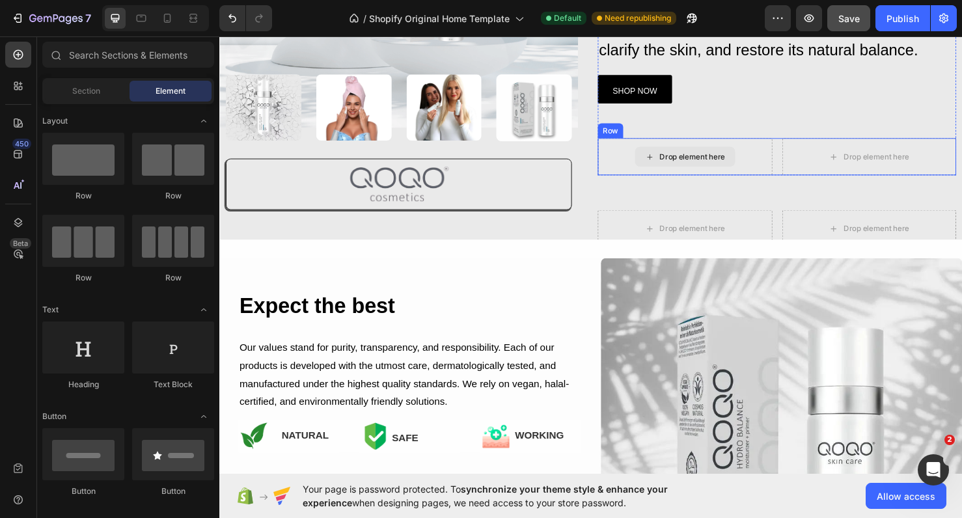
click at [697, 159] on div "Drop element here" at bounding box center [716, 162] width 69 height 10
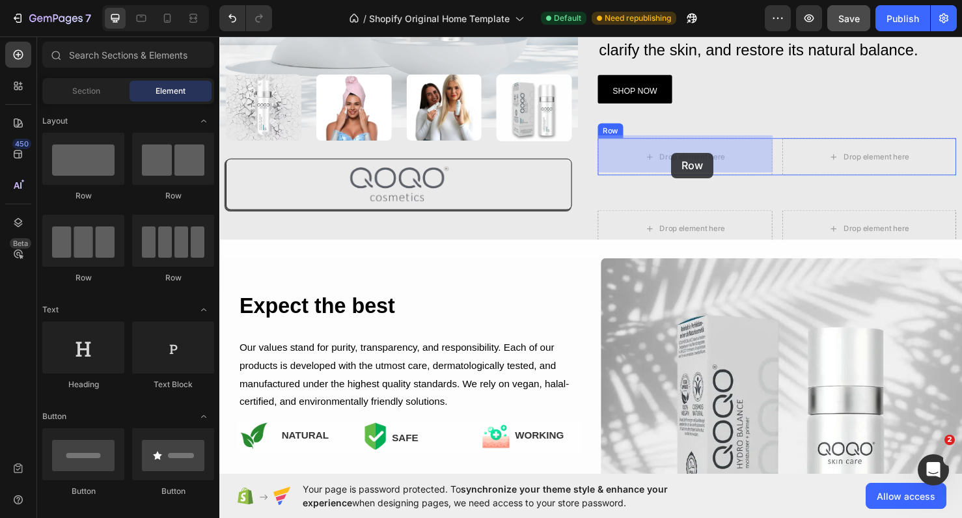
drag, startPoint x: 389, startPoint y: 219, endPoint x: 694, endPoint y: 159, distance: 311.7
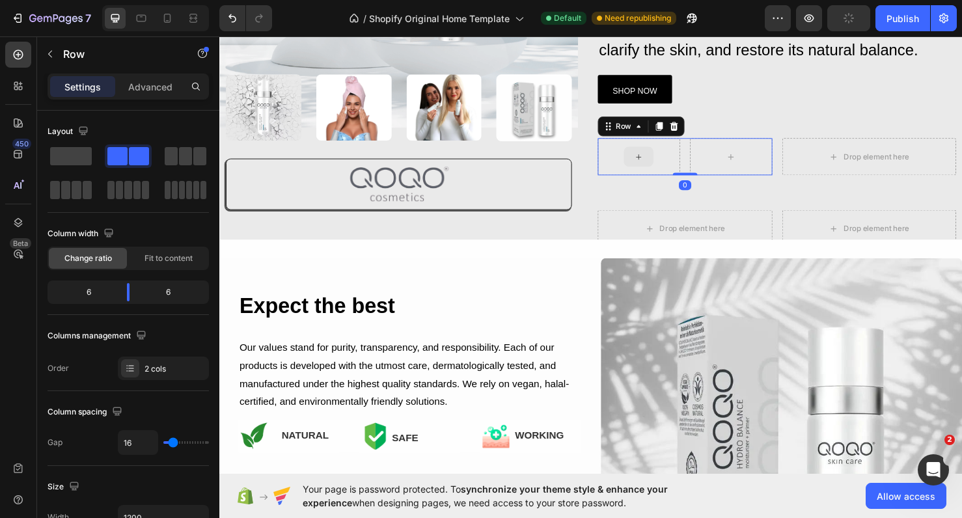
click at [659, 159] on icon at bounding box center [660, 162] width 10 height 11
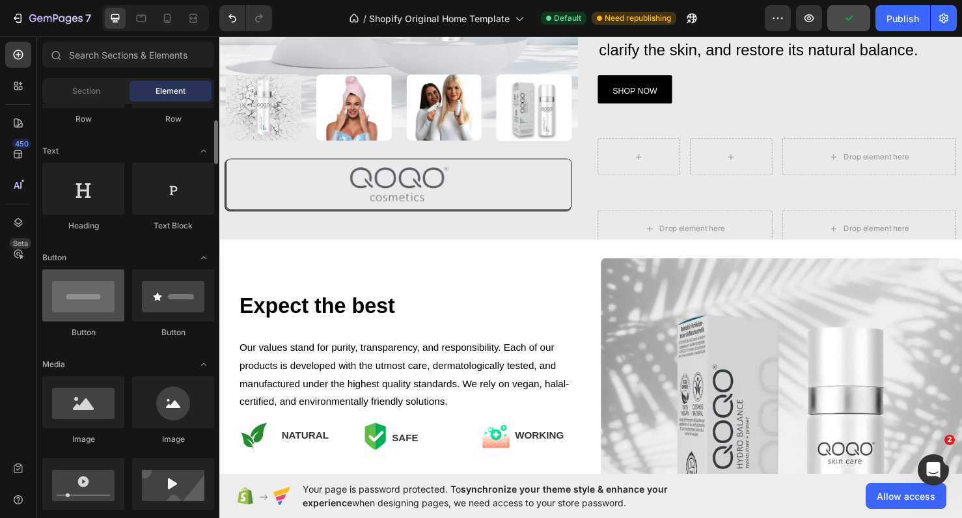
scroll to position [161, 0]
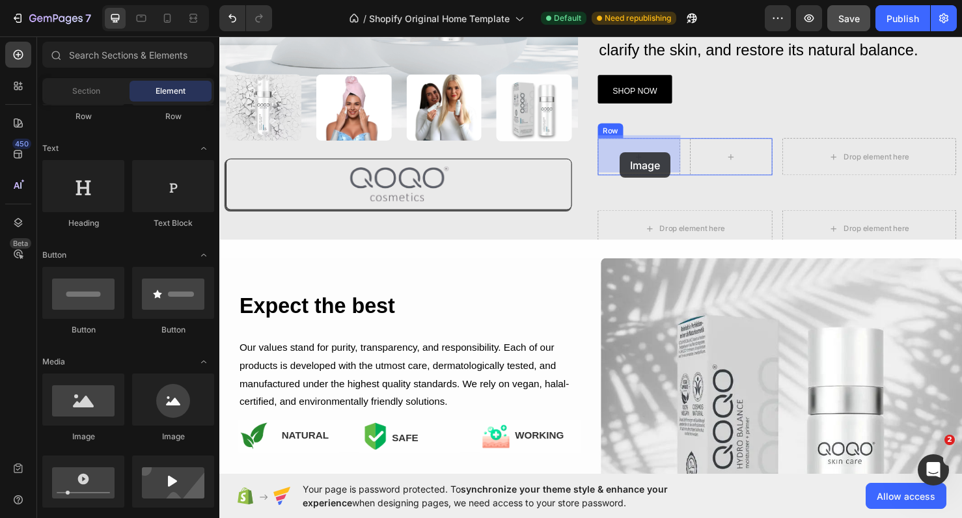
drag, startPoint x: 284, startPoint y: 423, endPoint x: 640, endPoint y: 157, distance: 444.6
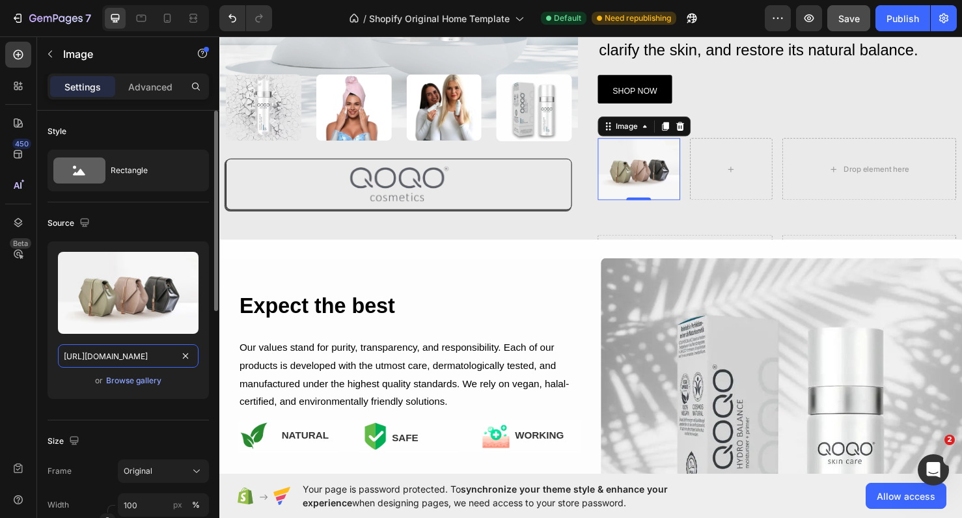
click at [154, 359] on input "https://cdn.shopify.com/s/files/1/2005/9307/files/image_demo.jpg" at bounding box center [128, 355] width 141 height 23
click at [150, 379] on div "Browse gallery" at bounding box center [133, 381] width 55 height 12
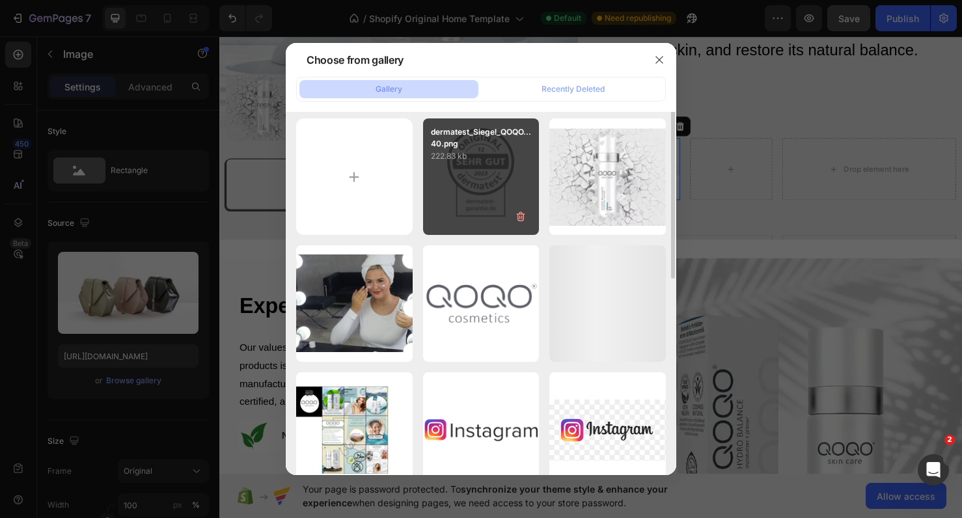
scroll to position [0, 0]
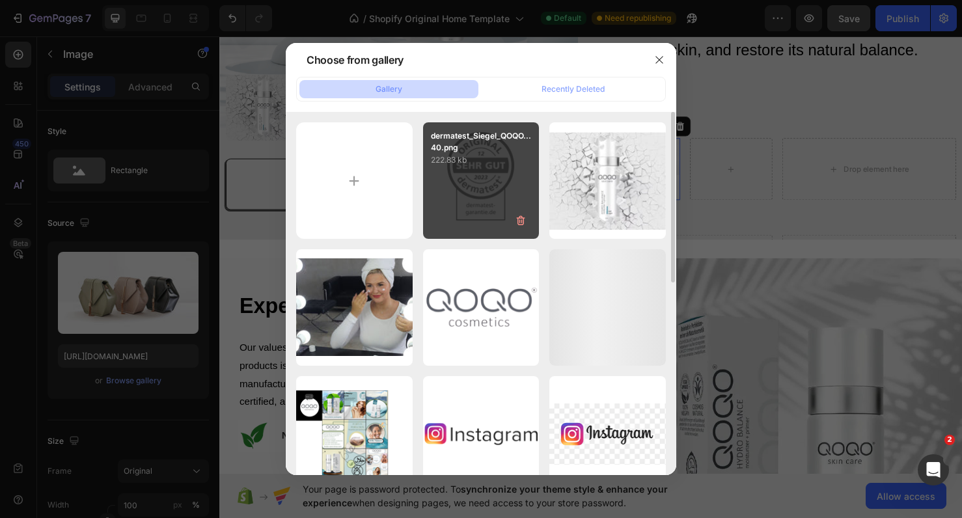
click at [496, 162] on p "222.83 kb" at bounding box center [481, 160] width 101 height 13
type input "https://cdn.shopify.com/s/files/1/0900/2015/1627/files/gempages_549177006764328…"
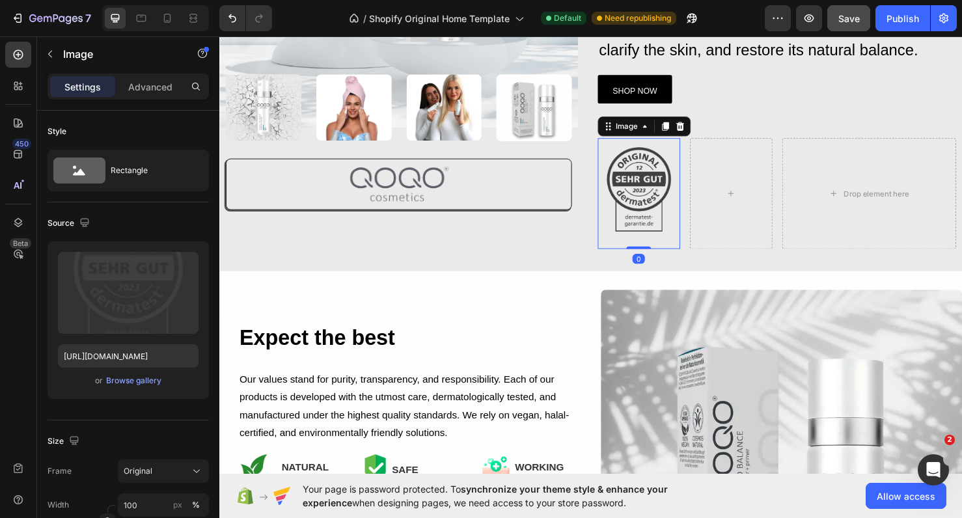
drag, startPoint x: 668, startPoint y: 254, endPoint x: 669, endPoint y: 243, distance: 11.7
click at [669, 243] on div "Image 0" at bounding box center [660, 201] width 87 height 116
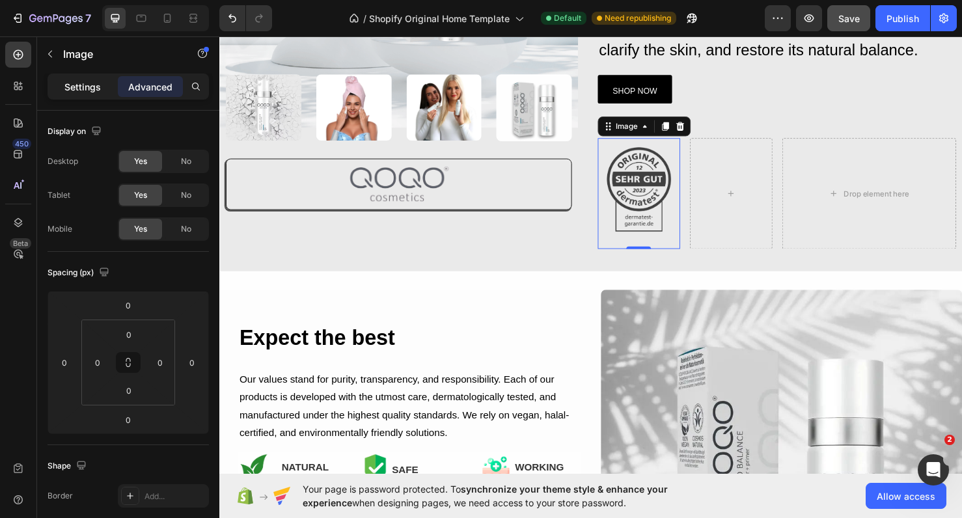
click at [83, 81] on p "Settings" at bounding box center [82, 87] width 36 height 14
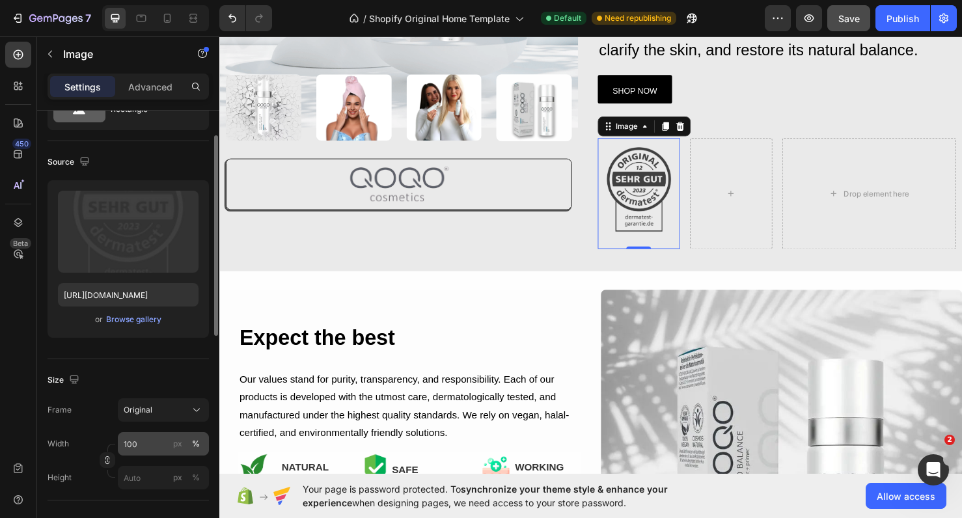
scroll to position [57, 0]
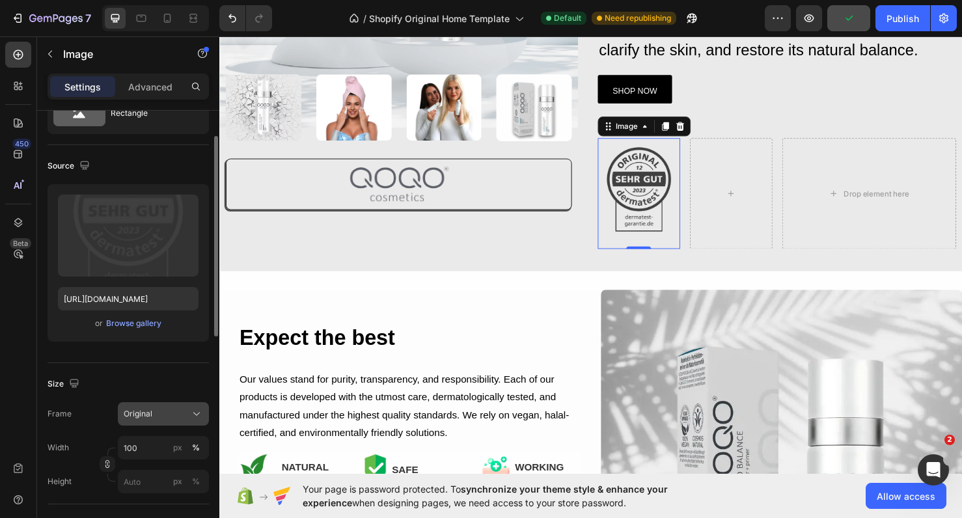
click at [187, 421] on button "Original" at bounding box center [163, 413] width 91 height 23
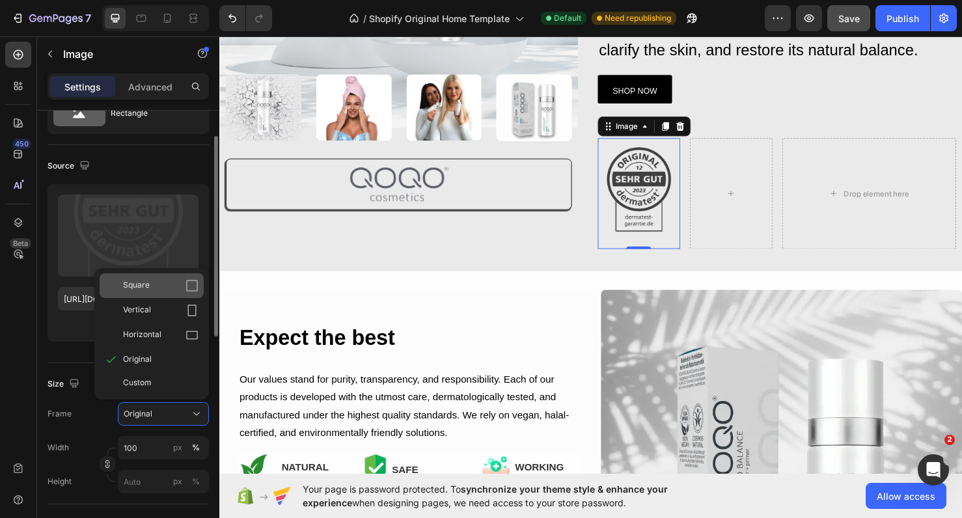
click at [154, 292] on div "Square" at bounding box center [152, 285] width 104 height 25
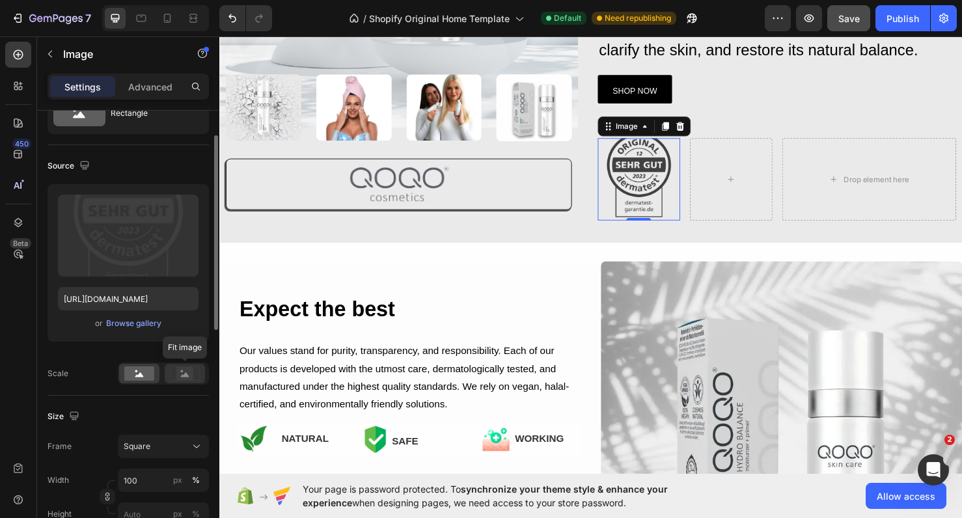
click at [175, 372] on icon at bounding box center [185, 373] width 30 height 14
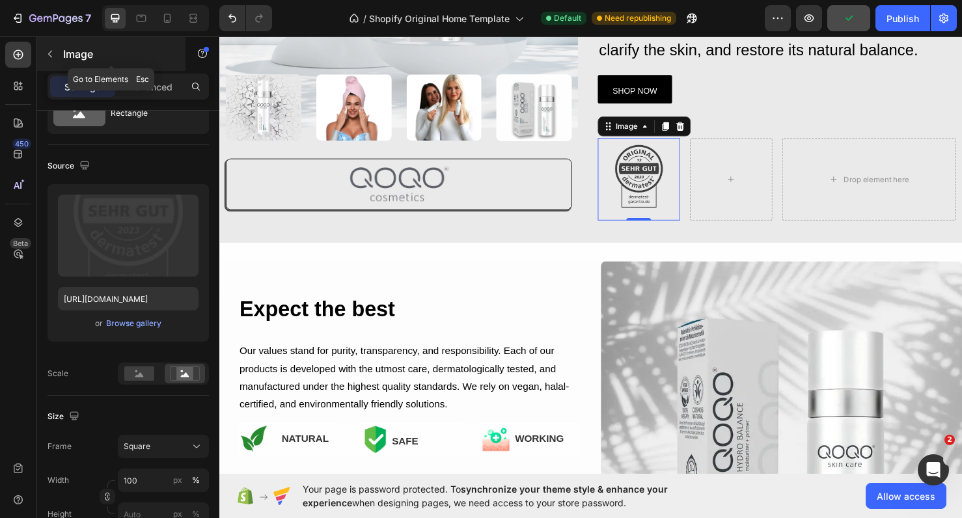
click at [49, 49] on icon "button" at bounding box center [50, 54] width 10 height 10
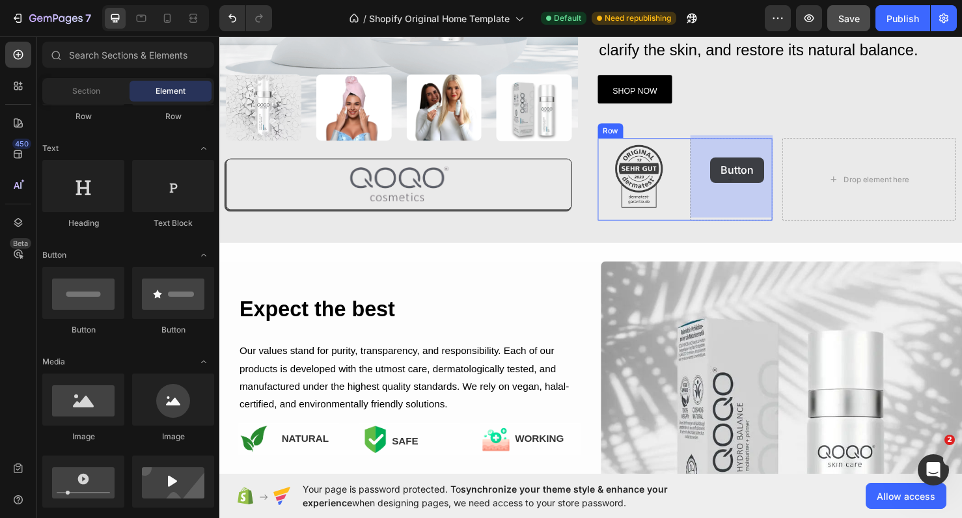
drag, startPoint x: 317, startPoint y: 318, endPoint x: 736, endPoint y: 162, distance: 447.1
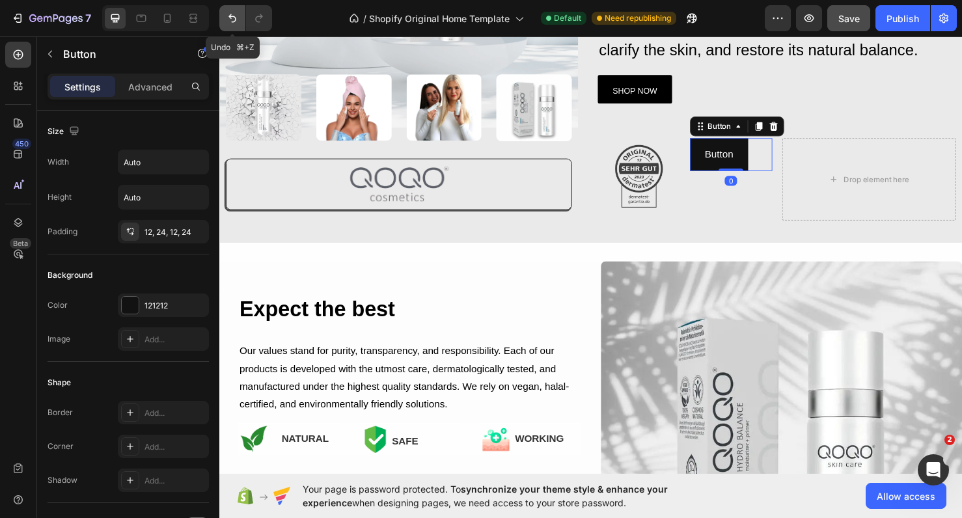
click at [233, 16] on icon "Undo/Redo" at bounding box center [232, 18] width 8 height 8
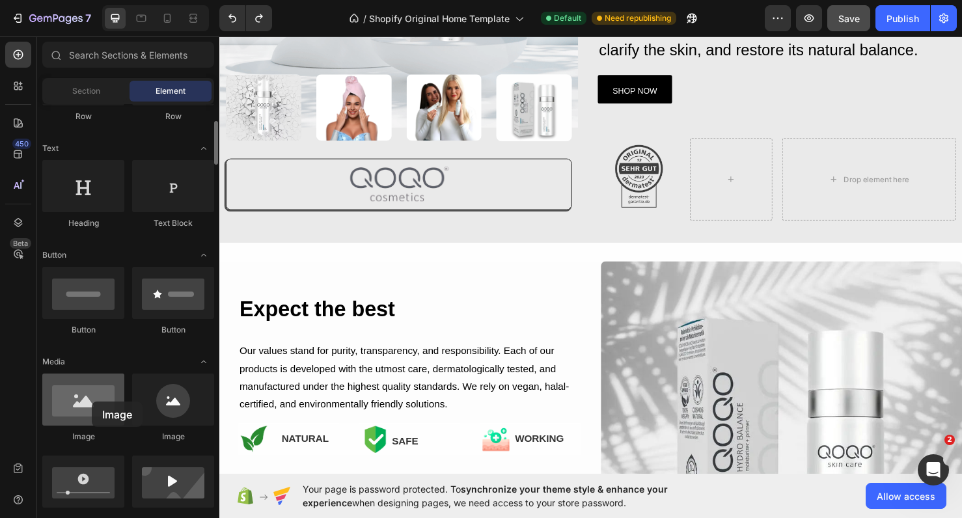
click at [92, 402] on div at bounding box center [83, 400] width 82 height 52
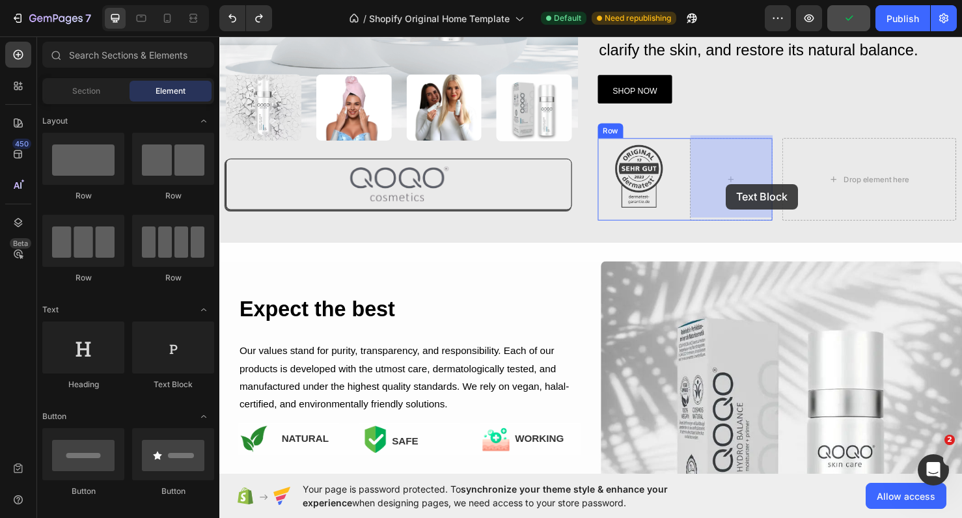
drag, startPoint x: 396, startPoint y: 394, endPoint x: 752, endPoint y: 191, distance: 410.2
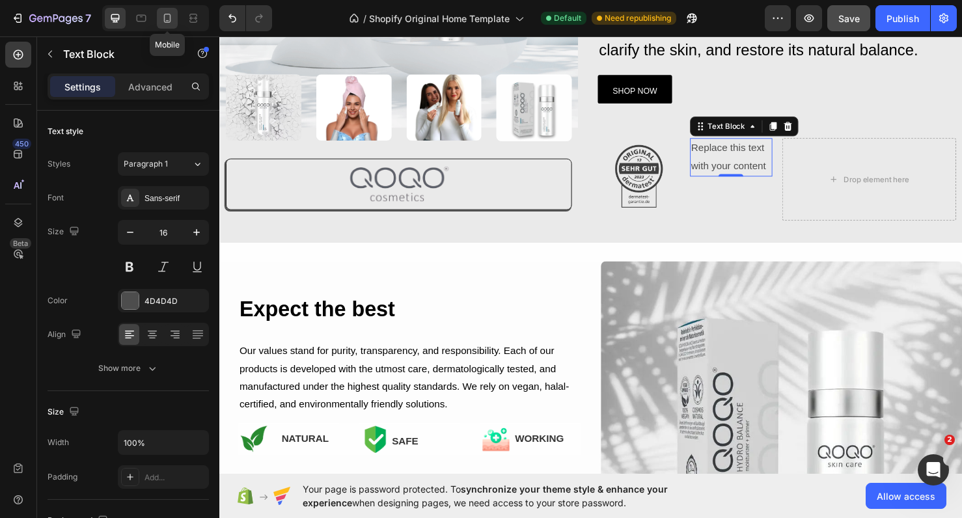
click at [171, 20] on icon at bounding box center [167, 18] width 7 height 9
type input "14"
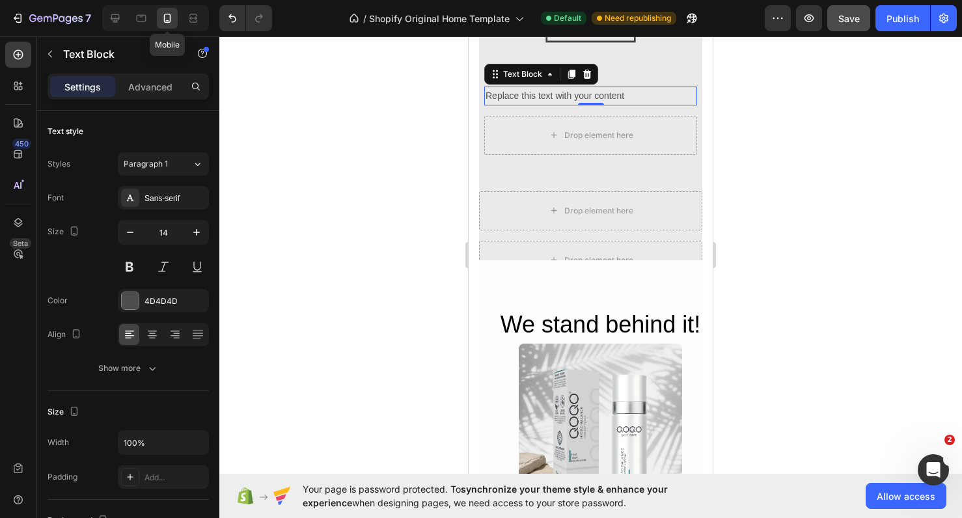
scroll to position [898, 0]
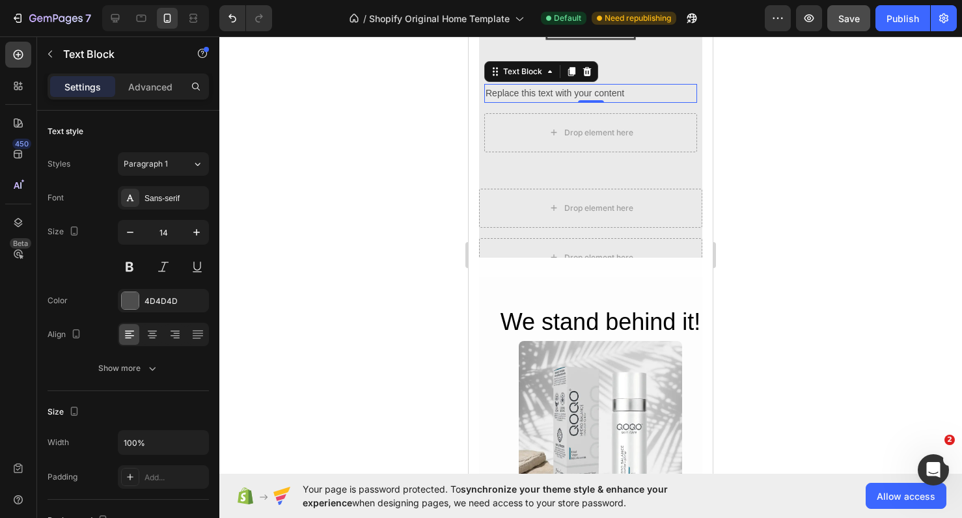
click at [757, 144] on div at bounding box center [590, 277] width 743 height 482
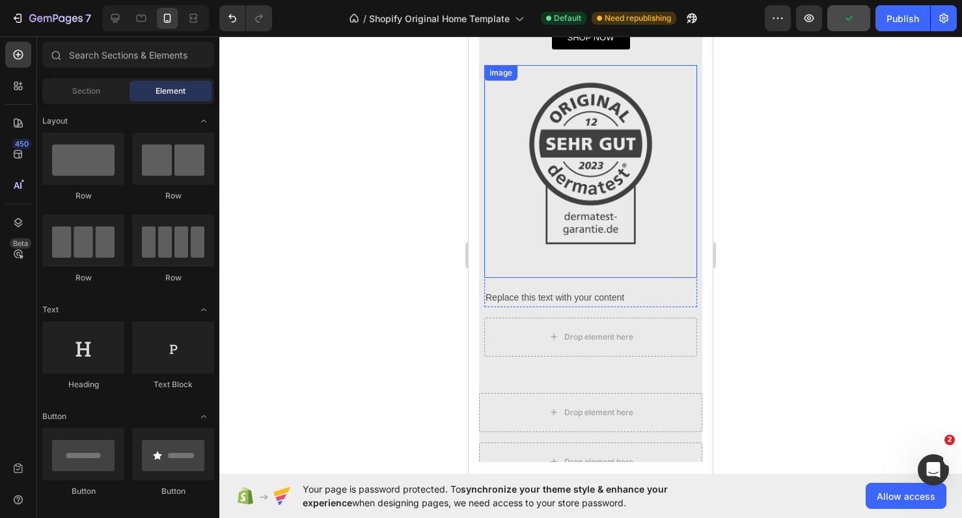
scroll to position [662, 0]
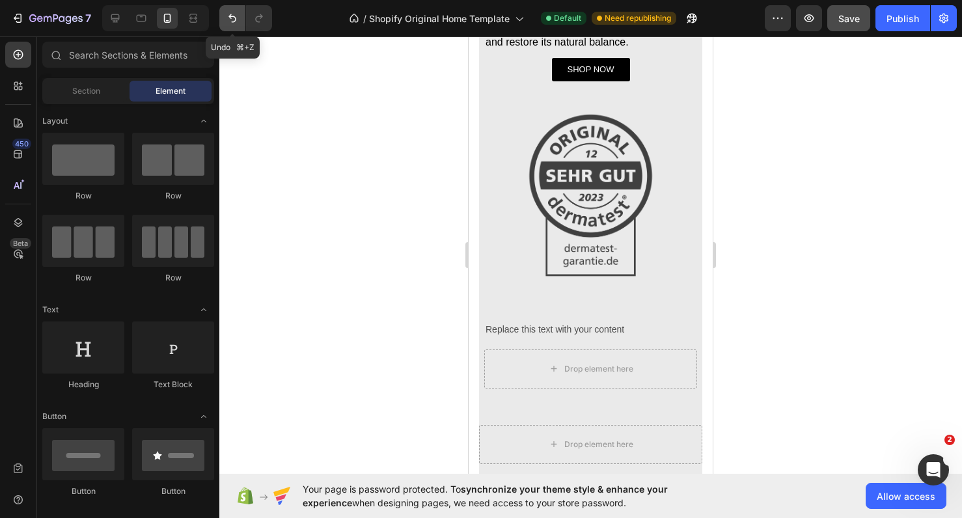
click at [228, 16] on icon "Undo/Redo" at bounding box center [232, 18] width 13 height 13
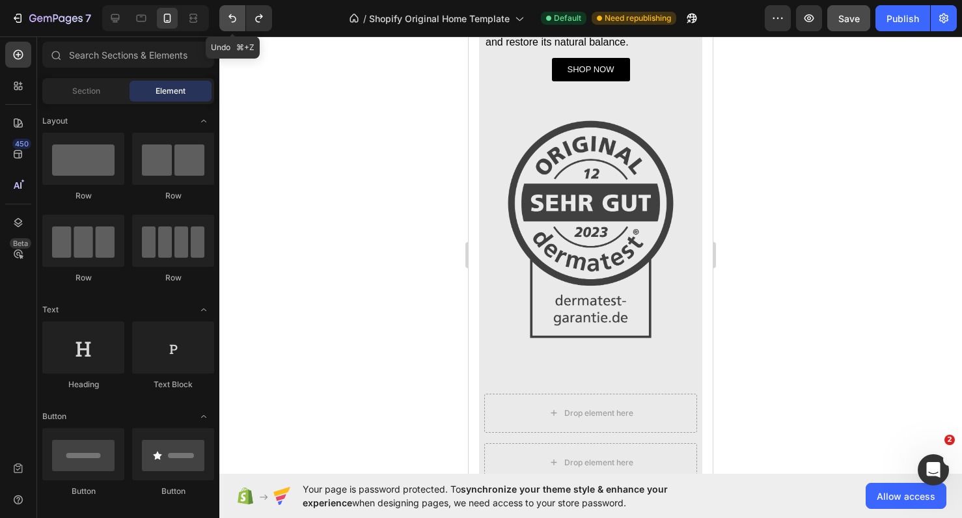
click at [228, 16] on icon "Undo/Redo" at bounding box center [232, 18] width 13 height 13
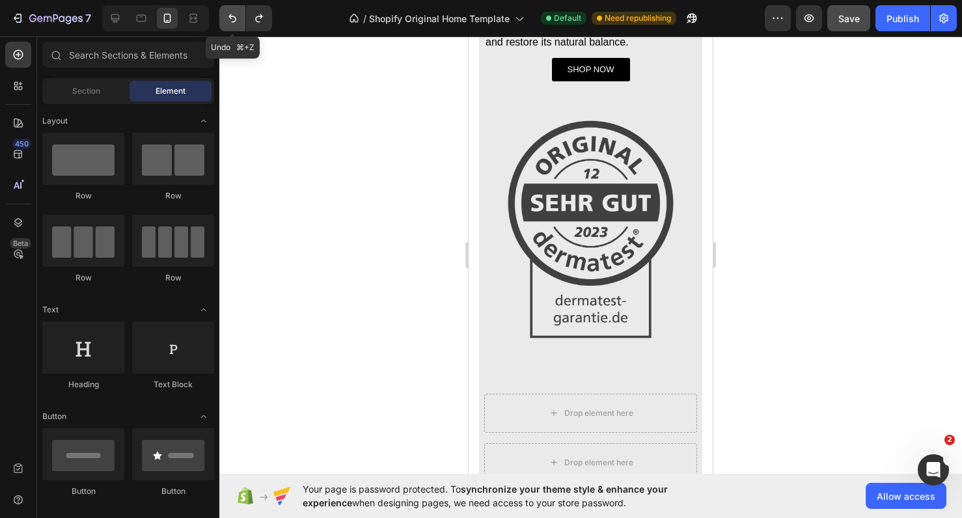
click at [228, 16] on icon "Undo/Redo" at bounding box center [232, 18] width 13 height 13
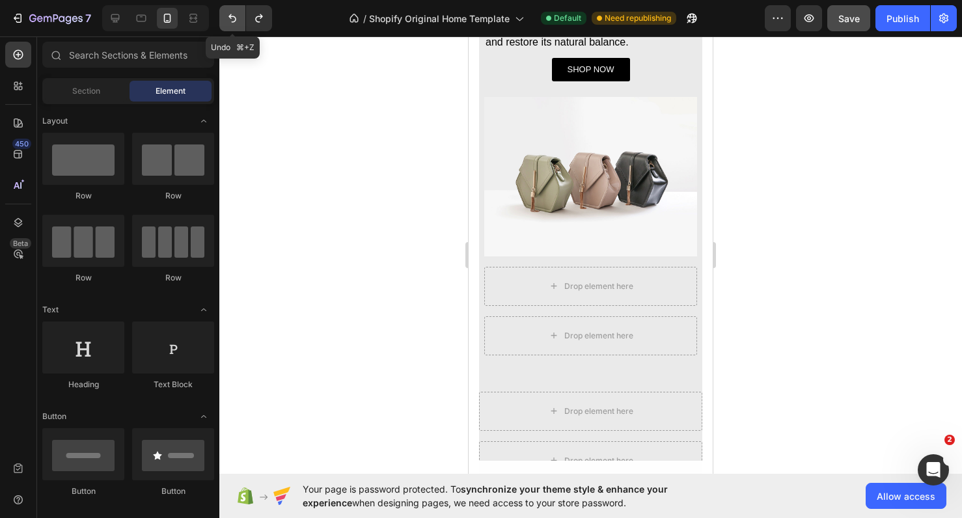
click at [228, 16] on icon "Undo/Redo" at bounding box center [232, 18] width 13 height 13
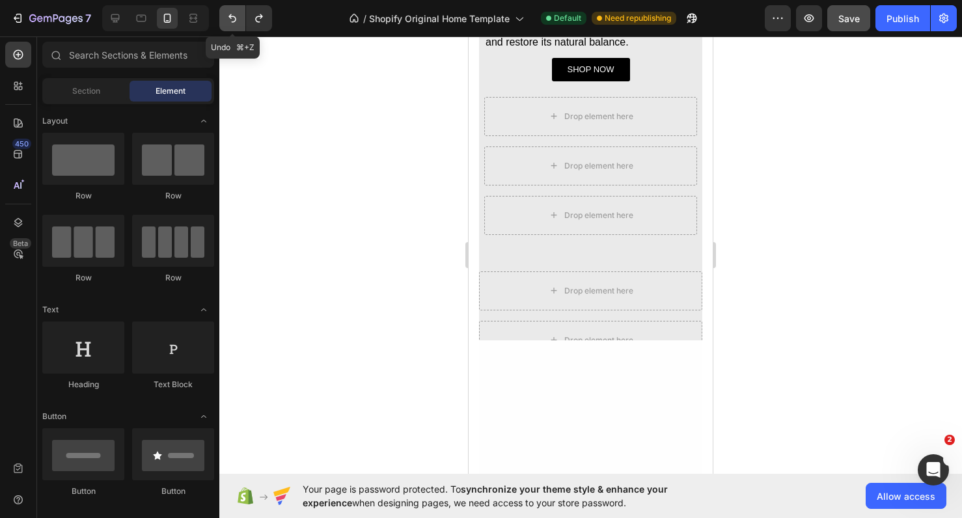
click at [228, 16] on icon "Undo/Redo" at bounding box center [232, 18] width 13 height 13
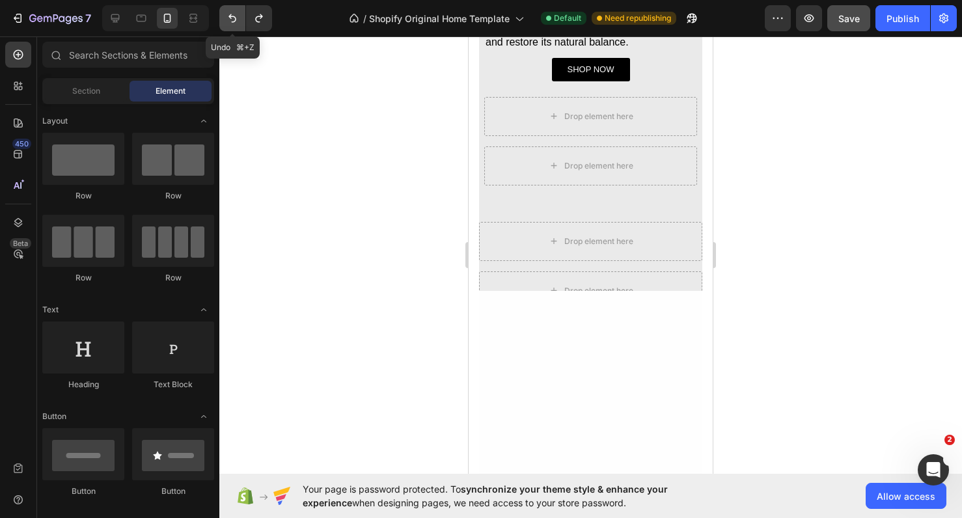
click at [228, 16] on icon "Undo/Redo" at bounding box center [232, 18] width 13 height 13
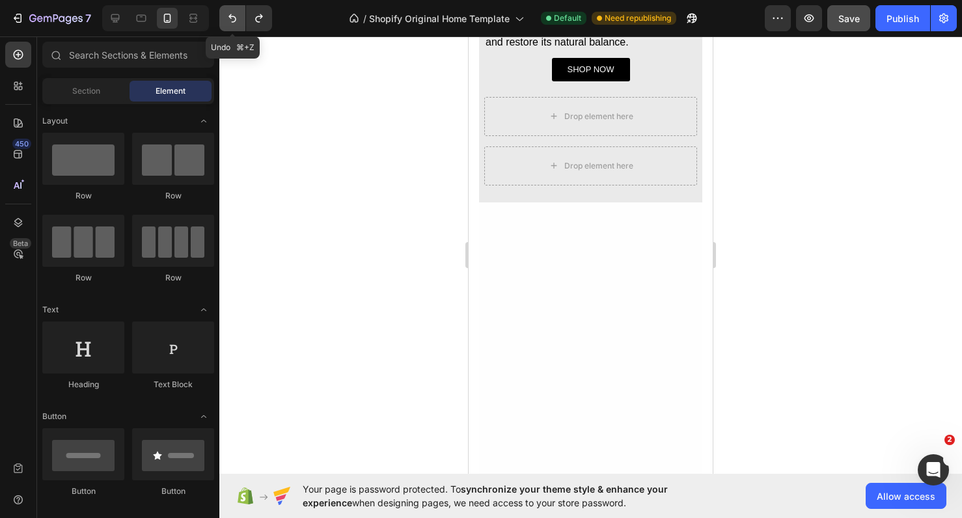
click at [228, 16] on icon "Undo/Redo" at bounding box center [232, 18] width 13 height 13
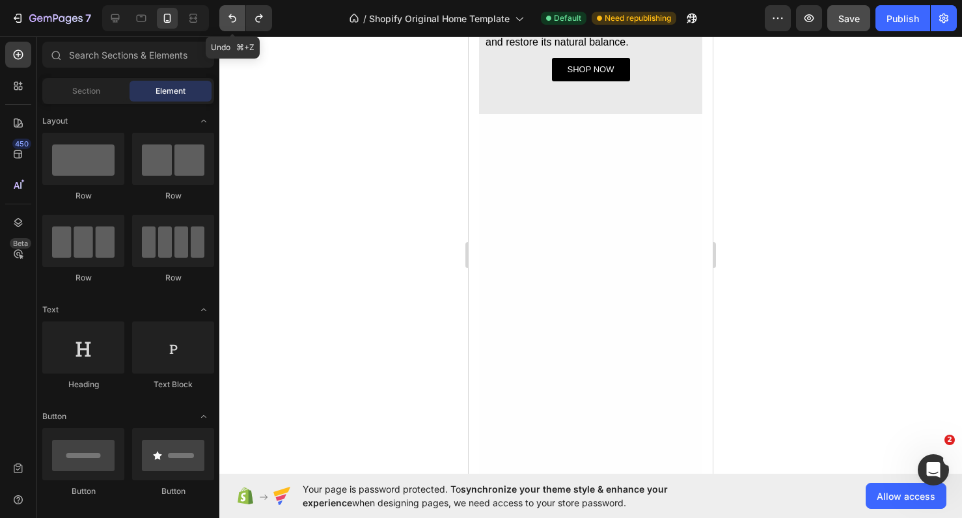
click at [228, 16] on icon "Undo/Redo" at bounding box center [232, 18] width 13 height 13
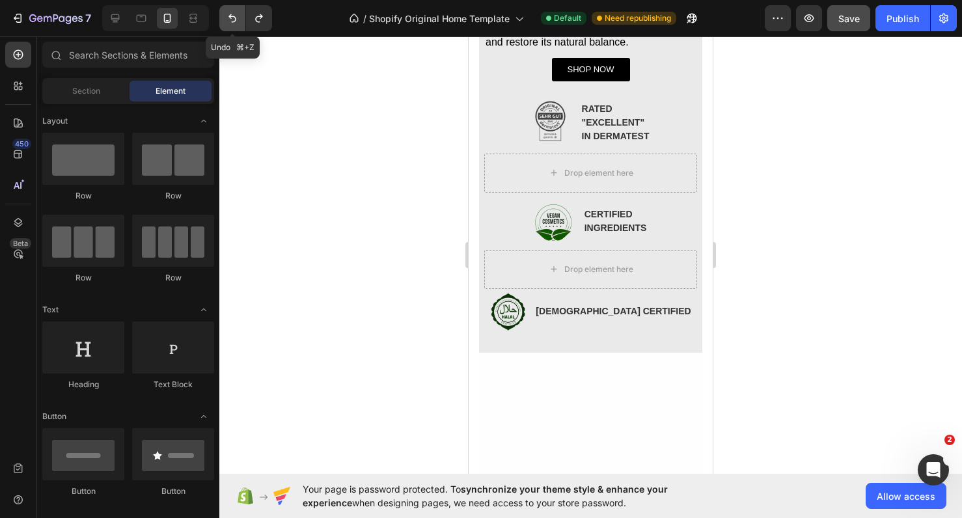
click at [228, 16] on icon "Undo/Redo" at bounding box center [232, 18] width 13 height 13
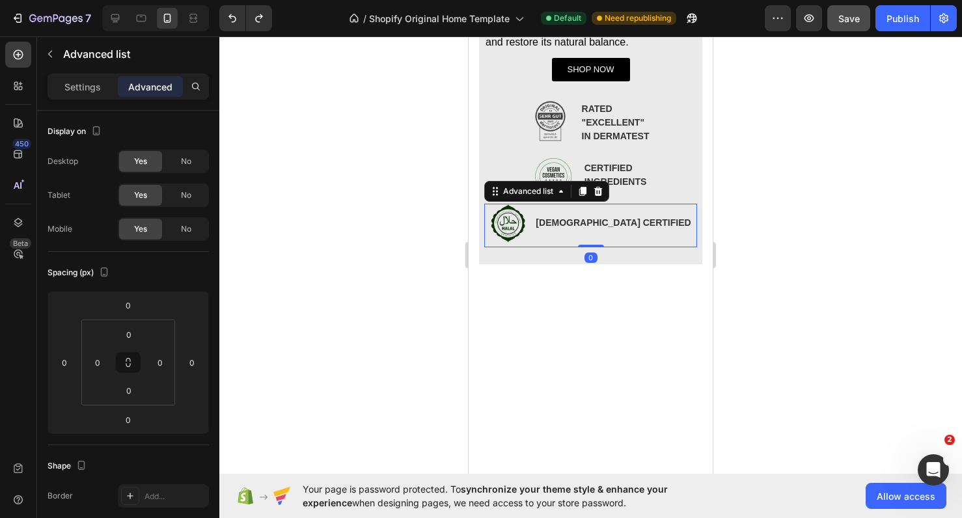
click at [572, 239] on li "Image HALAL CERTIFIED Text Block" at bounding box center [590, 223] width 203 height 39
click at [579, 195] on icon at bounding box center [582, 191] width 10 height 10
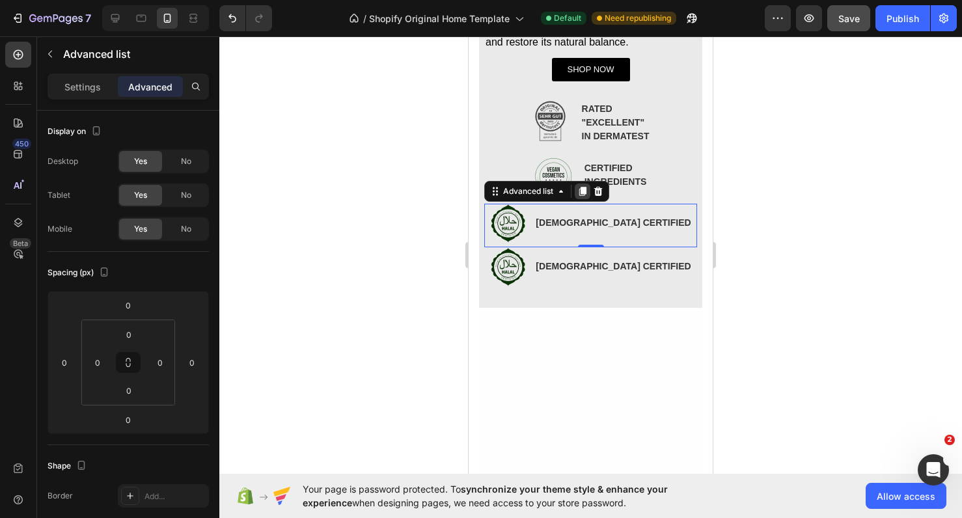
scroll to position [57, 0]
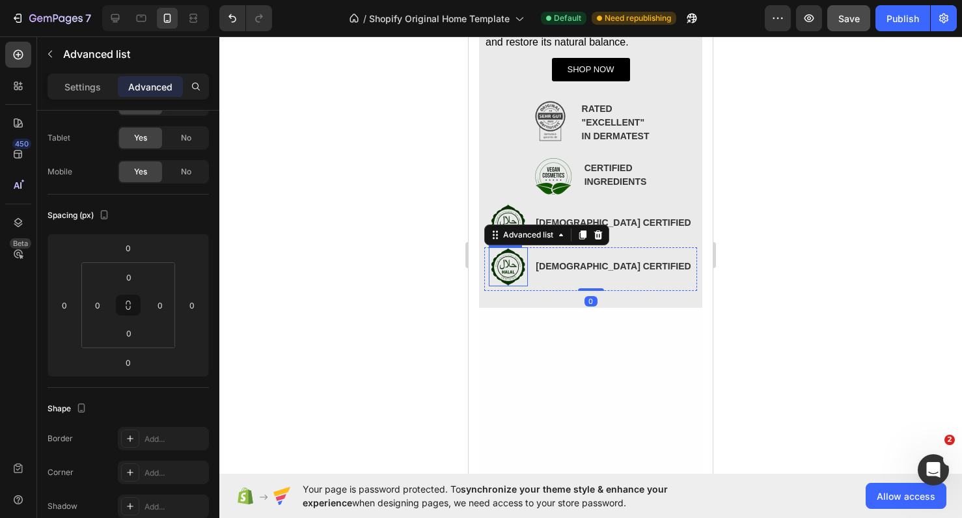
click at [528, 272] on img at bounding box center [508, 266] width 39 height 39
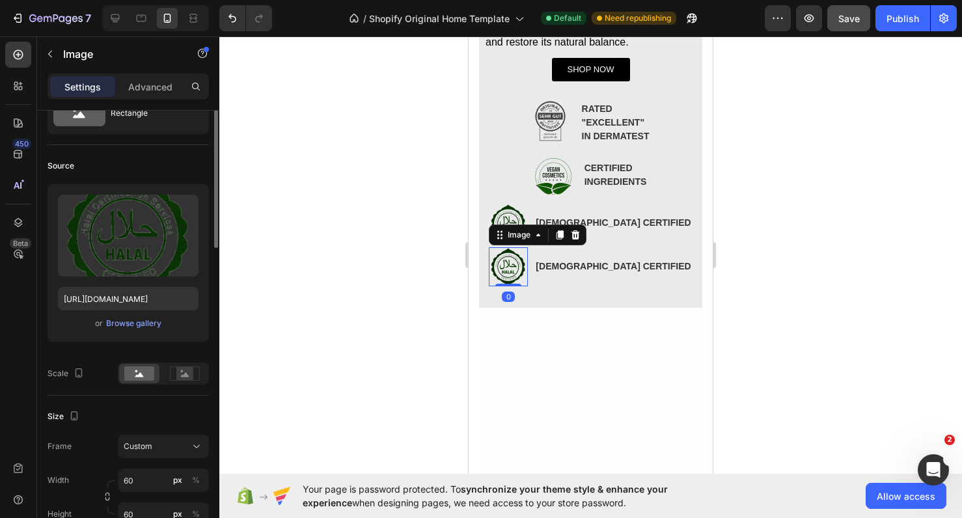
scroll to position [0, 0]
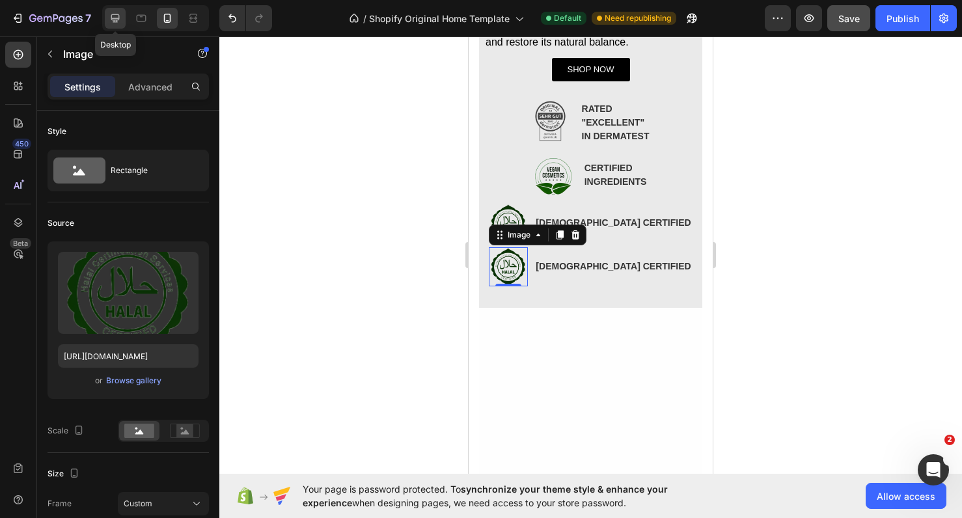
click at [112, 24] on icon at bounding box center [115, 18] width 13 height 13
type input "80"
type input "91"
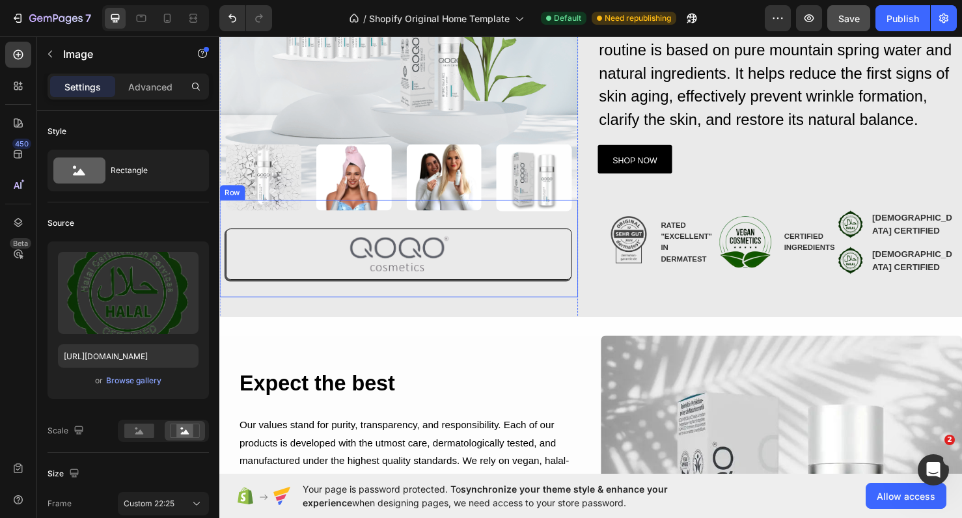
scroll to position [219, 0]
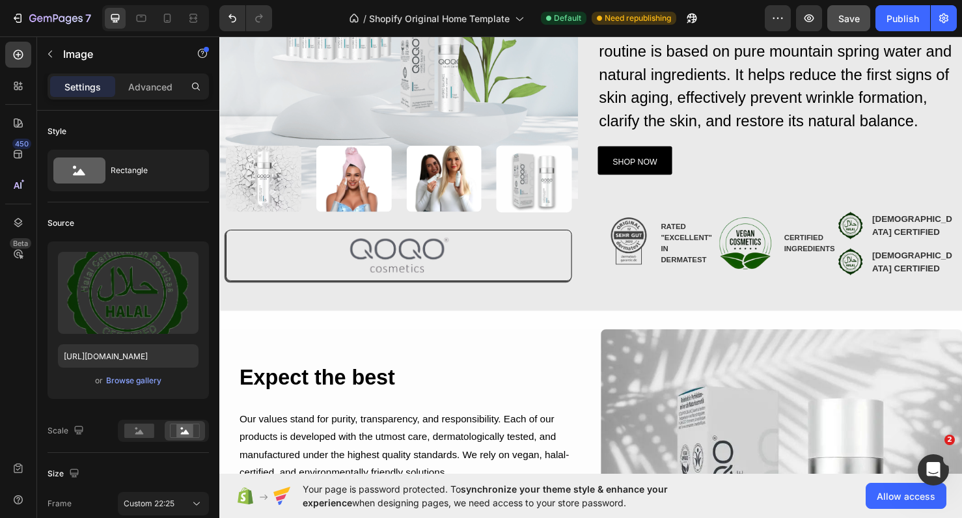
click at [897, 290] on img at bounding box center [882, 273] width 29 height 34
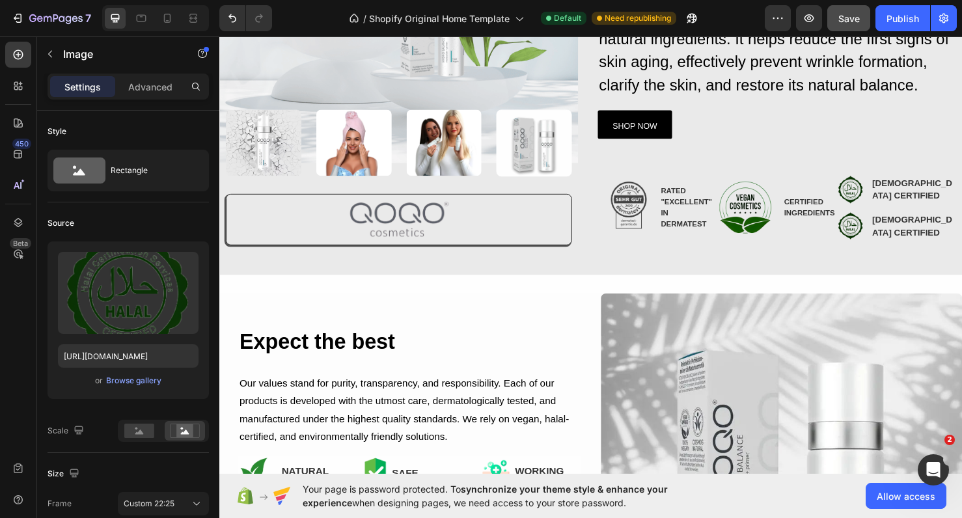
scroll to position [259, 0]
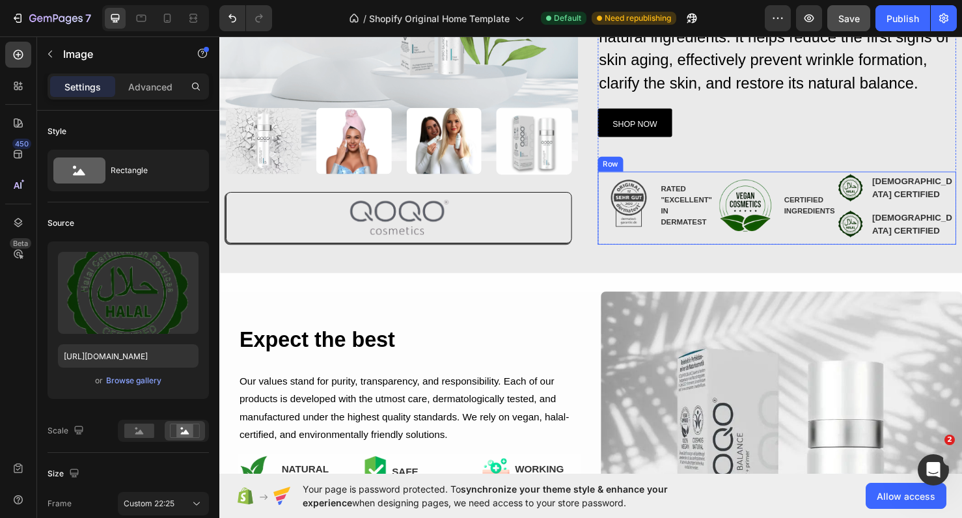
click at [771, 254] on div "Image CERTIFIED INGREDIENTS Text Block Advanced list" at bounding box center [806, 216] width 126 height 76
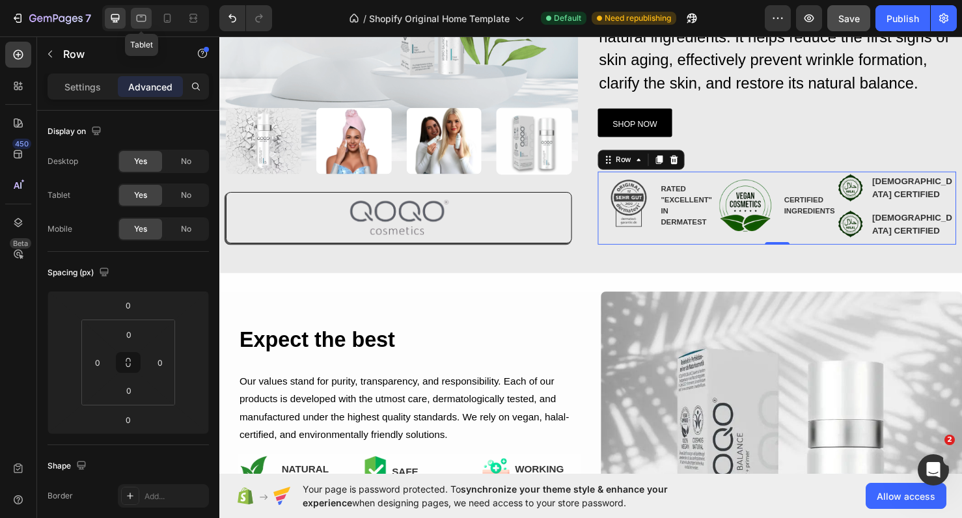
click at [144, 14] on icon at bounding box center [141, 18] width 13 height 13
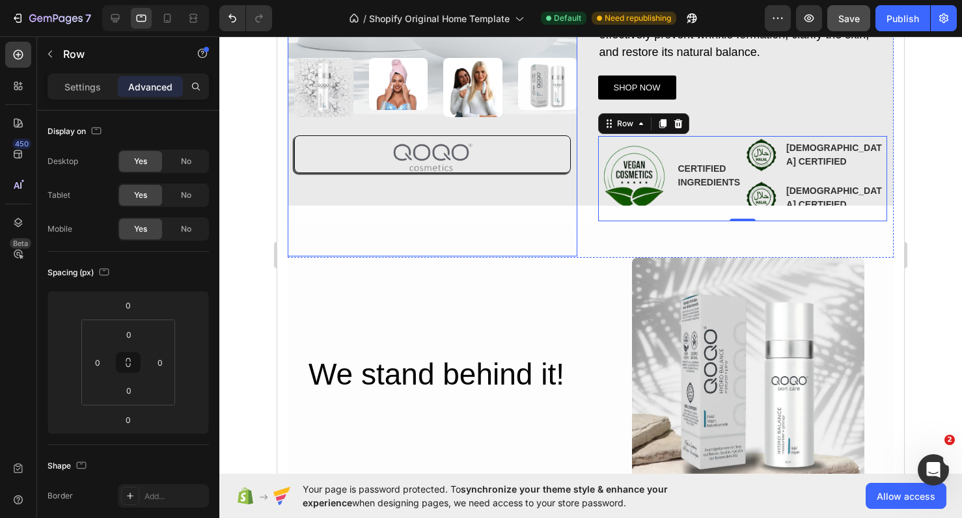
scroll to position [297, 0]
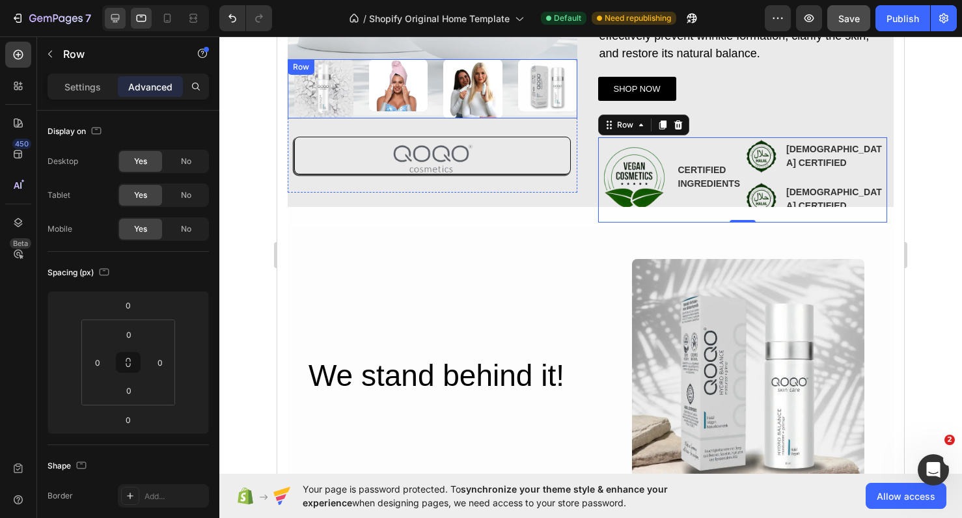
click at [115, 21] on icon at bounding box center [115, 18] width 8 height 8
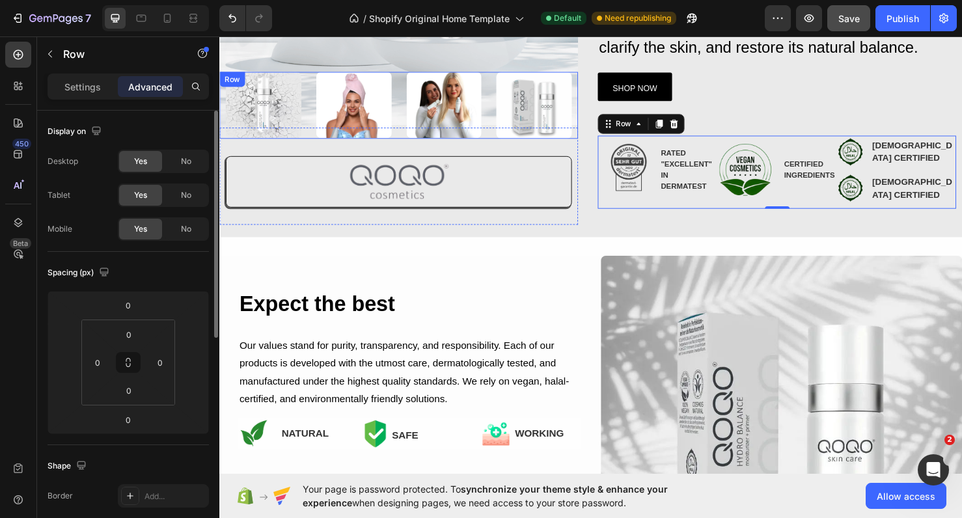
scroll to position [353, 0]
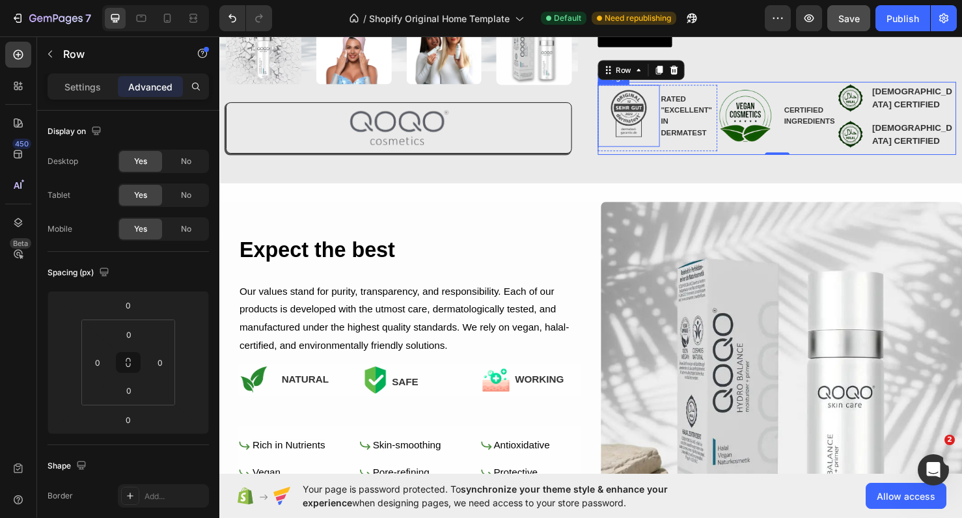
click at [655, 130] on img at bounding box center [649, 119] width 65 height 65
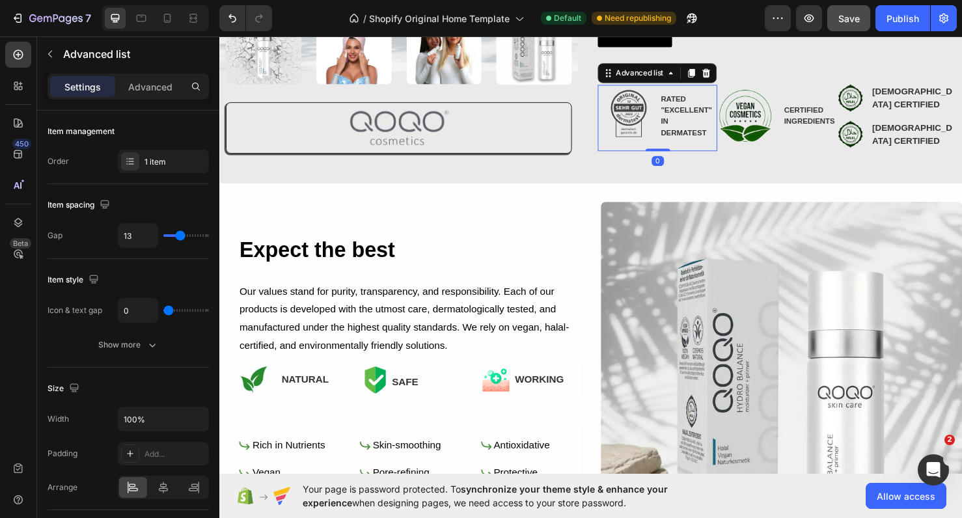
click at [693, 157] on div "Image RATED "EXCELLENT" IN DERMATEST Text Block" at bounding box center [680, 122] width 126 height 70
click at [149, 17] on div at bounding box center [141, 18] width 21 height 21
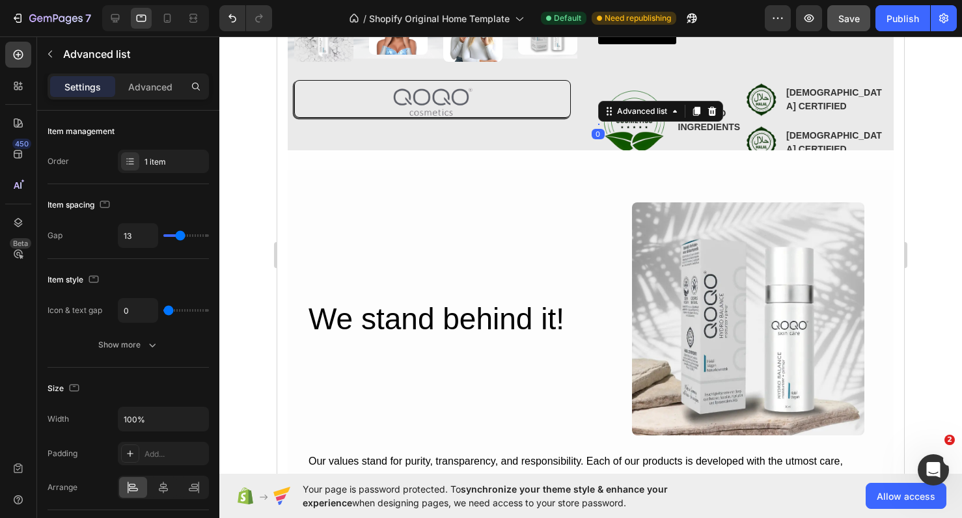
scroll to position [414, 0]
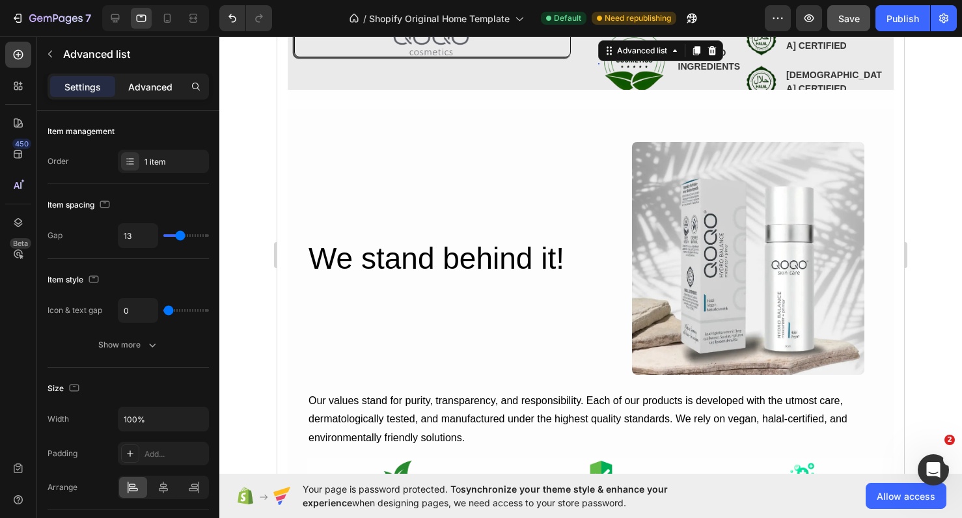
click at [160, 81] on p "Advanced" at bounding box center [150, 87] width 44 height 14
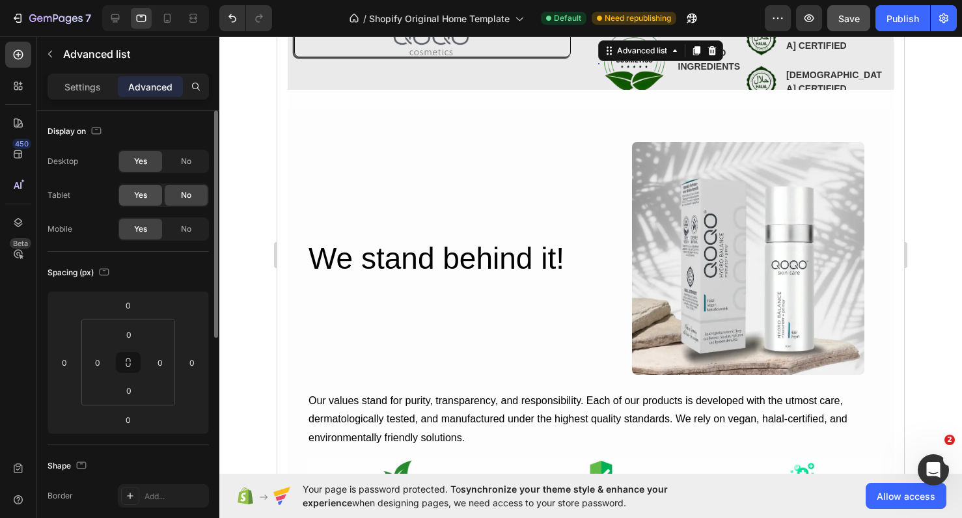
click at [146, 191] on span "Yes" at bounding box center [140, 195] width 13 height 12
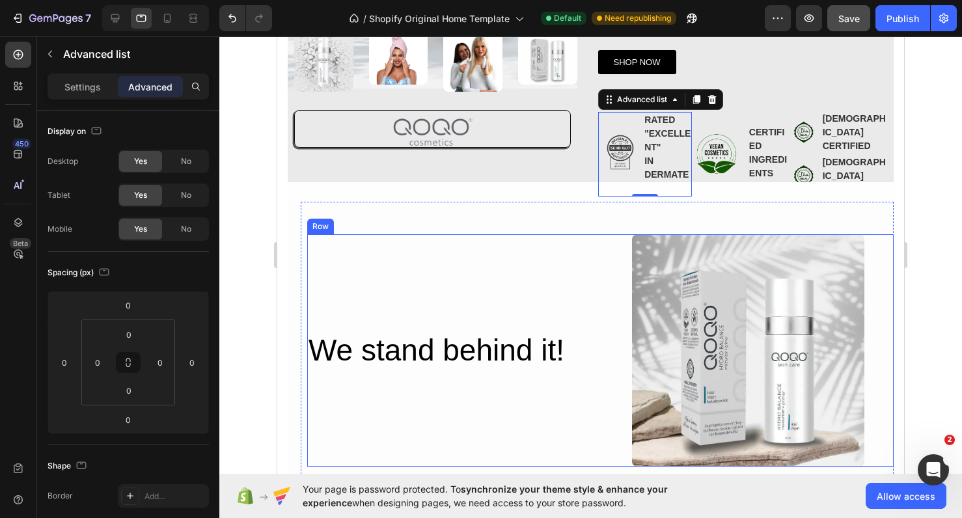
scroll to position [321, 0]
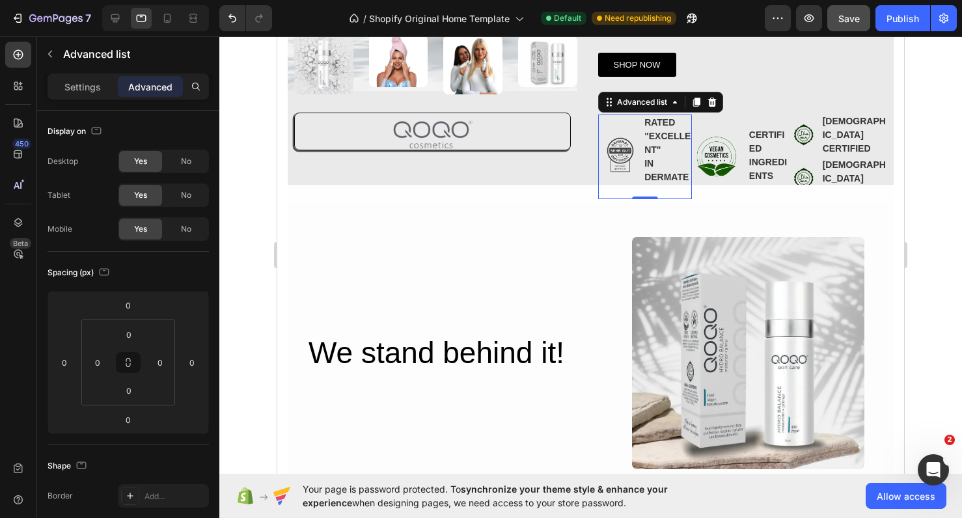
click at [117, 29] on div at bounding box center [155, 18] width 107 height 26
click at [118, 25] on div at bounding box center [115, 18] width 21 height 21
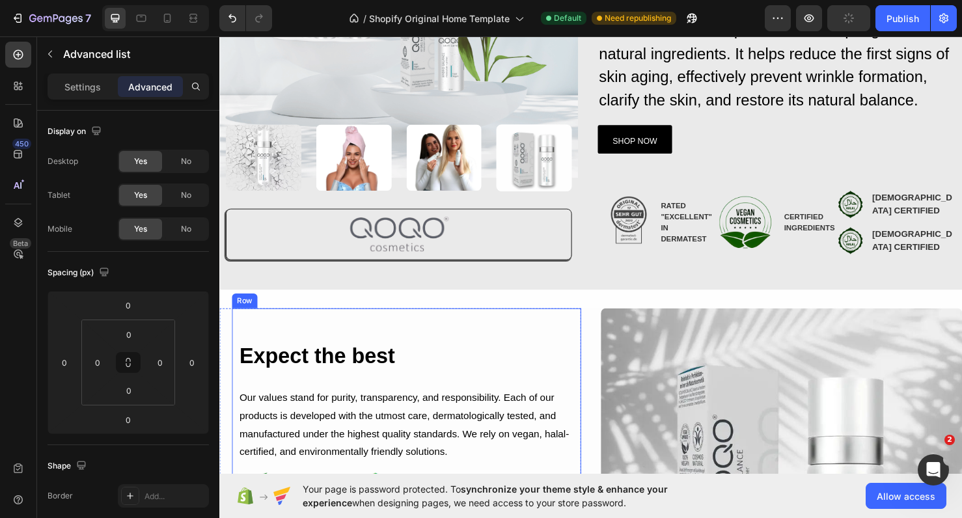
scroll to position [239, 0]
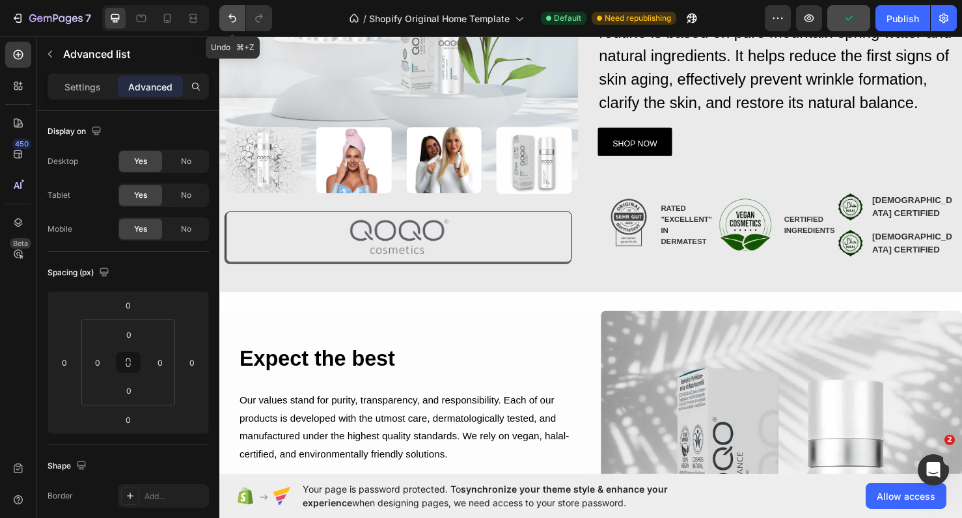
click at [234, 17] on icon "Undo/Redo" at bounding box center [232, 18] width 8 height 8
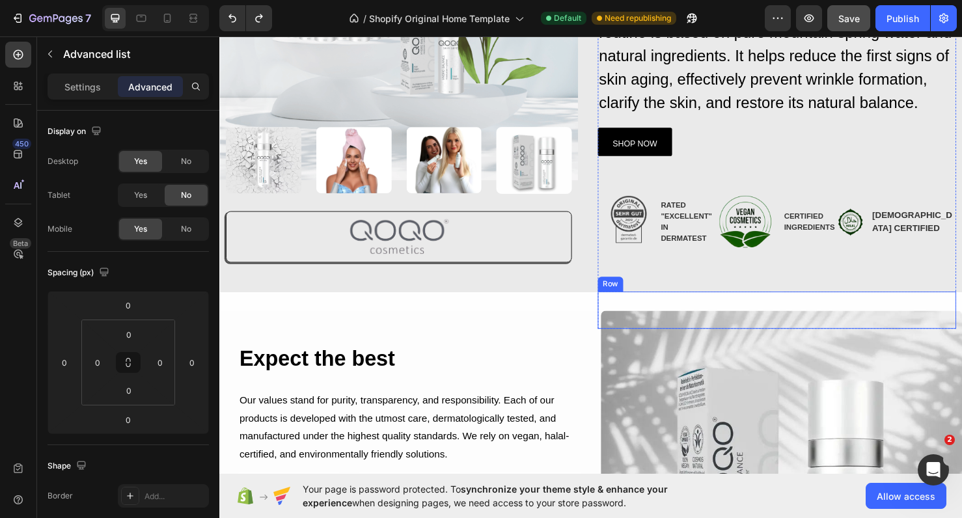
click at [678, 305] on div "Drop element here" at bounding box center [709, 324] width 184 height 39
click at [705, 290] on div "Row" at bounding box center [662, 292] width 91 height 21
click at [698, 292] on icon at bounding box center [697, 292] width 8 height 9
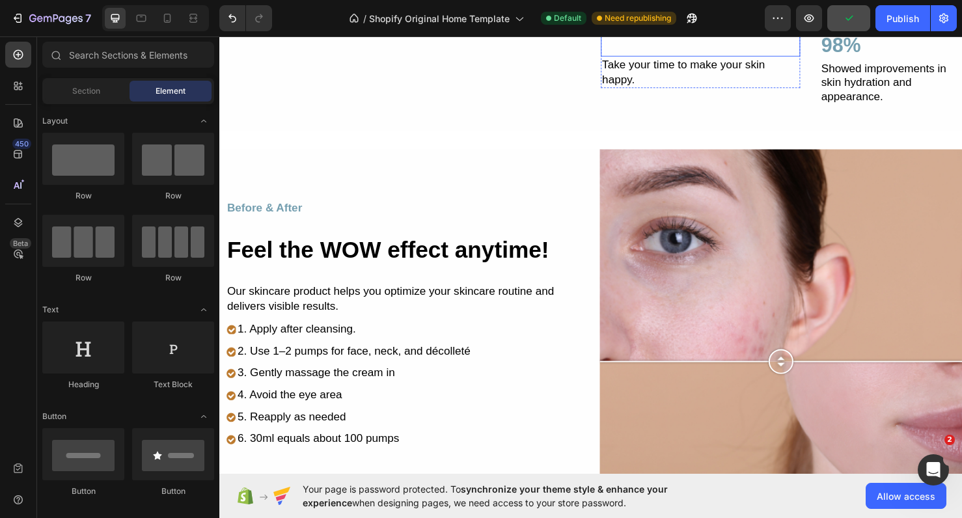
scroll to position [1078, 0]
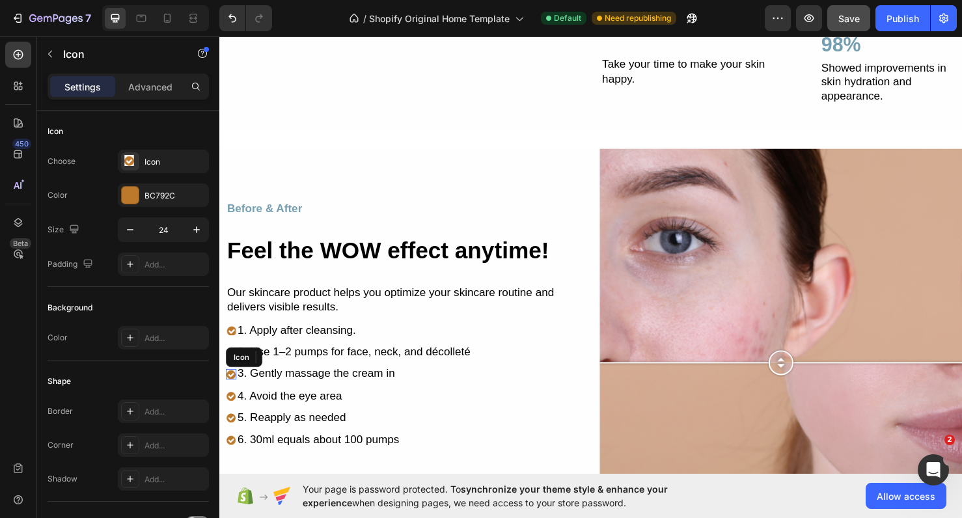
click at [232, 366] on div "Icon" at bounding box center [245, 373] width 38 height 21
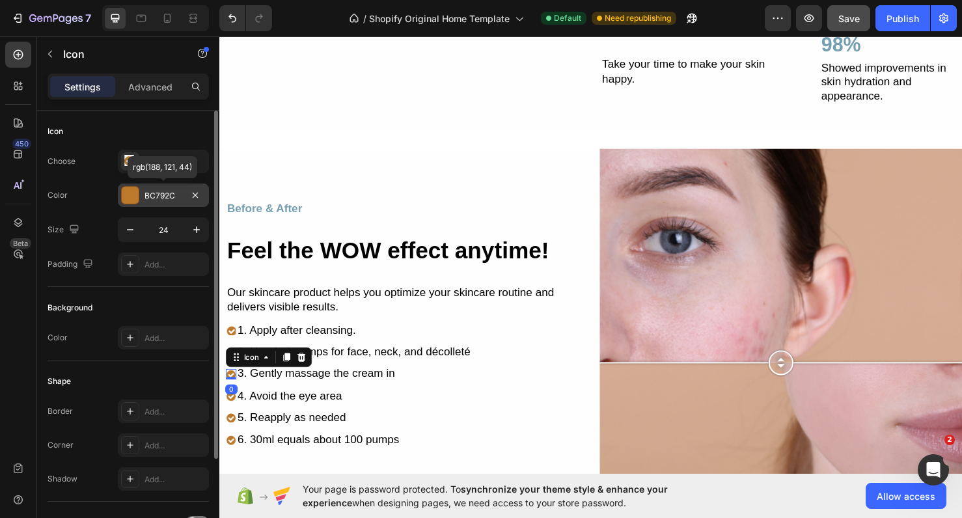
click at [141, 203] on div "BC792C" at bounding box center [163, 195] width 91 height 23
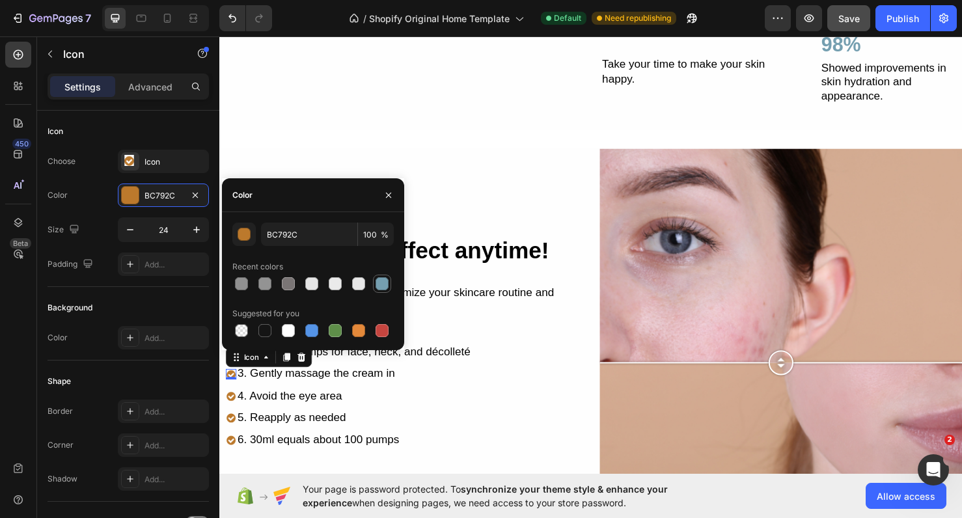
click at [375, 290] on div at bounding box center [382, 284] width 16 height 16
type input "759FB0"
click at [389, 193] on icon "button" at bounding box center [388, 195] width 10 height 10
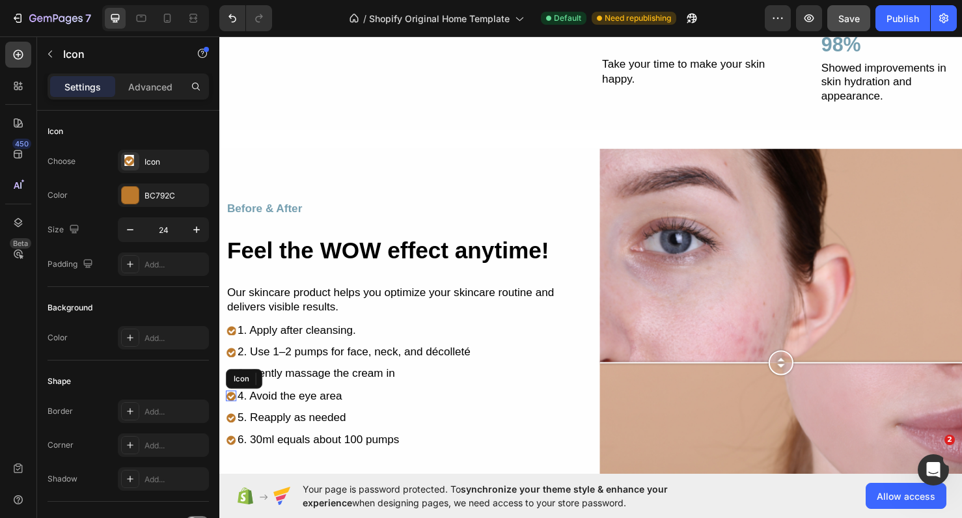
click at [229, 413] on image at bounding box center [231, 414] width 11 height 11
click at [231, 367] on image at bounding box center [231, 367] width 11 height 11
click at [234, 391] on div "Icon" at bounding box center [231, 391] width 11 height 11
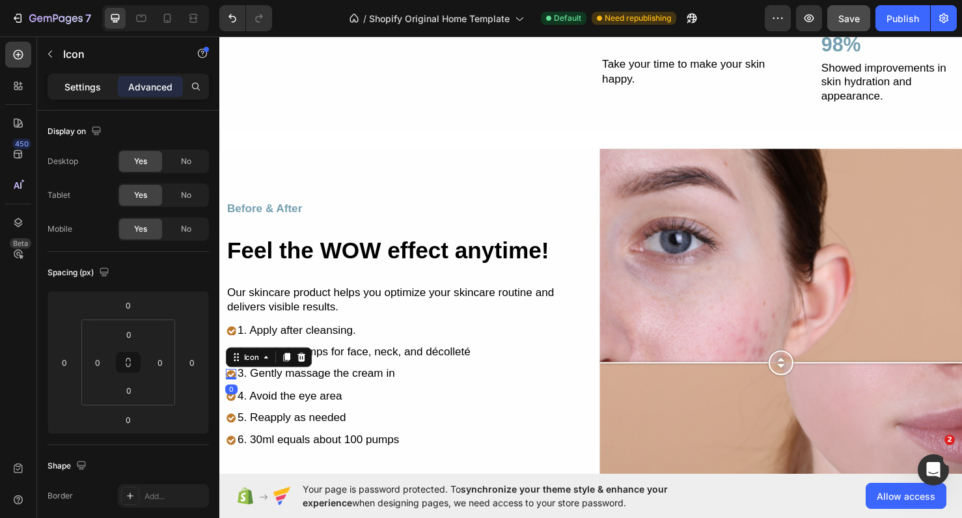
click at [75, 89] on p "Settings" at bounding box center [82, 87] width 36 height 14
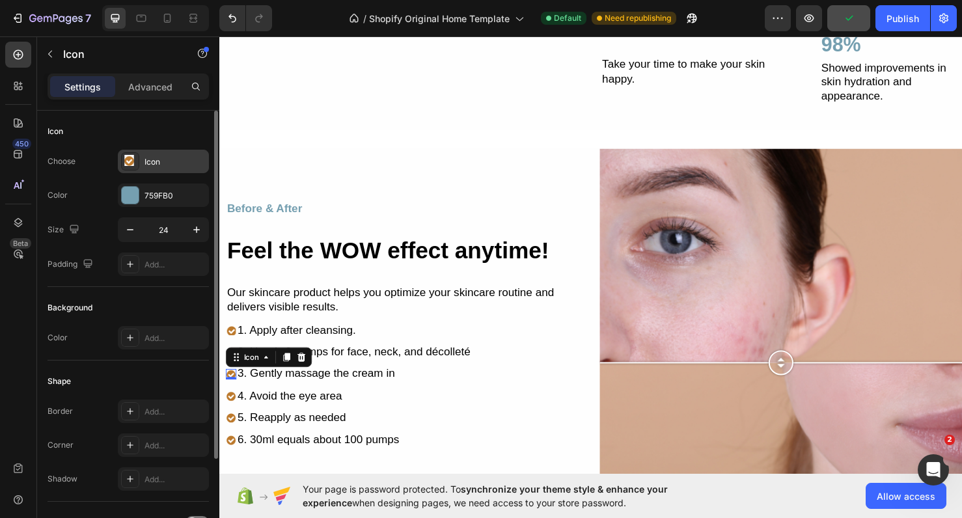
click at [134, 161] on image at bounding box center [129, 160] width 11 height 11
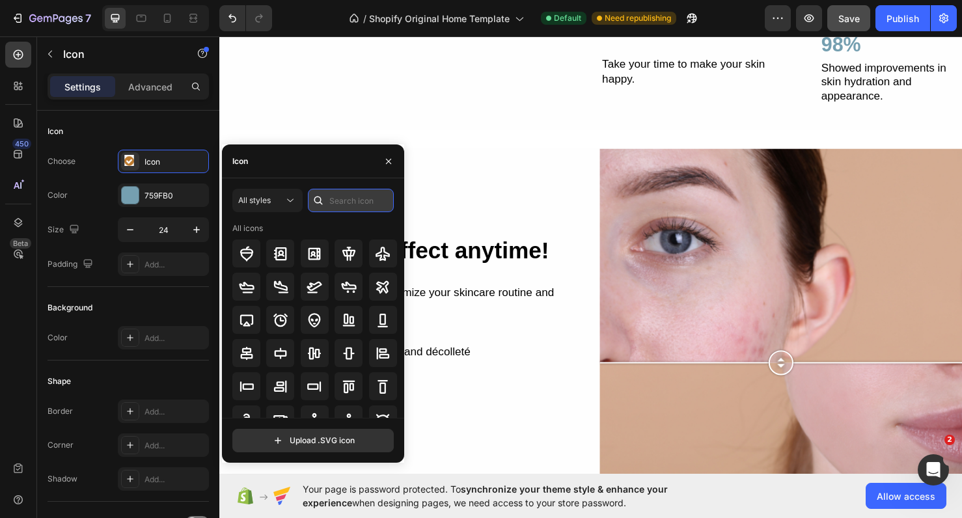
click at [338, 201] on input "text" at bounding box center [351, 200] width 86 height 23
type input "chec"
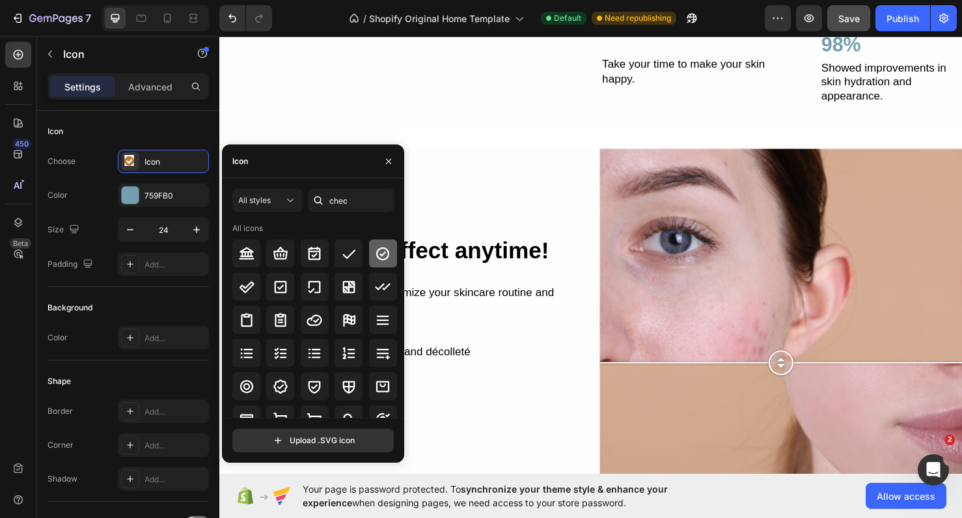
click at [378, 262] on div at bounding box center [383, 253] width 28 height 28
click at [387, 163] on icon "button" at bounding box center [388, 160] width 5 height 5
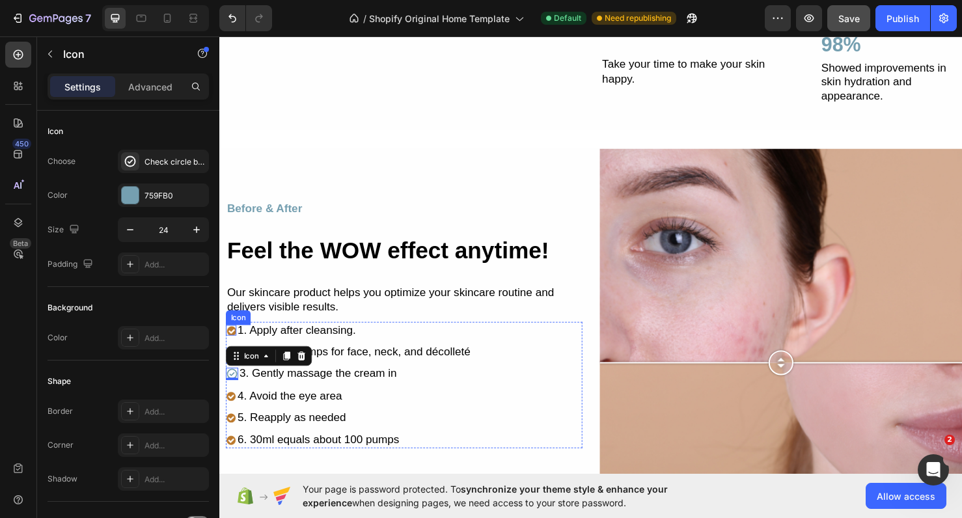
click at [228, 340] on image at bounding box center [231, 345] width 11 height 11
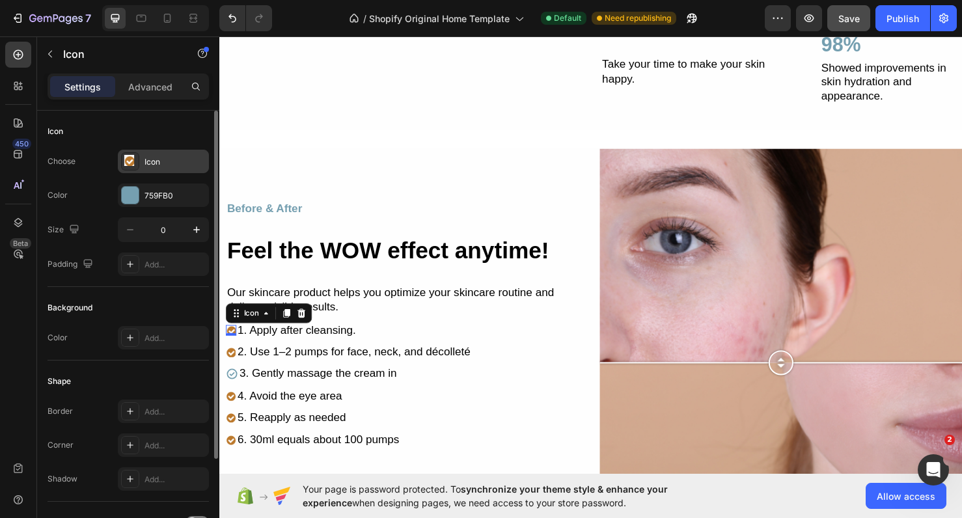
click at [159, 163] on div "Icon" at bounding box center [174, 162] width 61 height 12
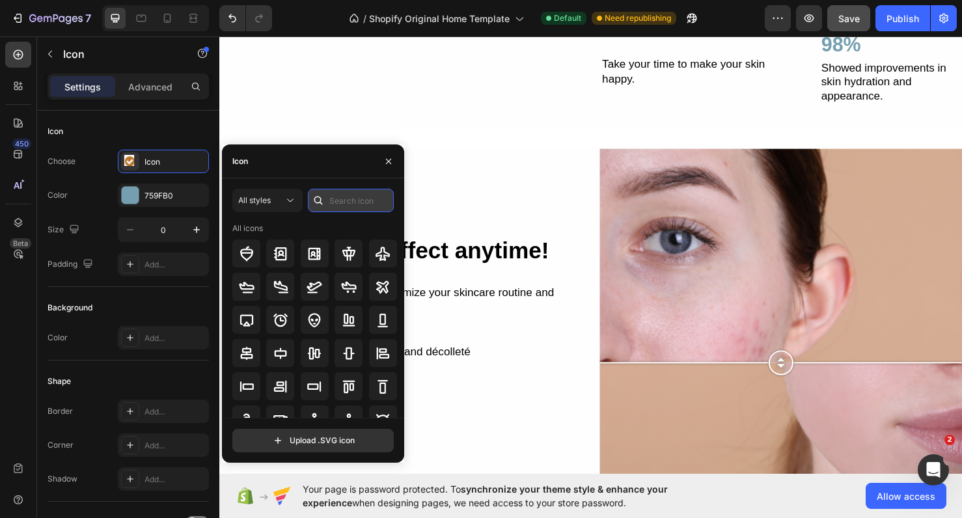
click at [330, 192] on input "text" at bounding box center [351, 200] width 86 height 23
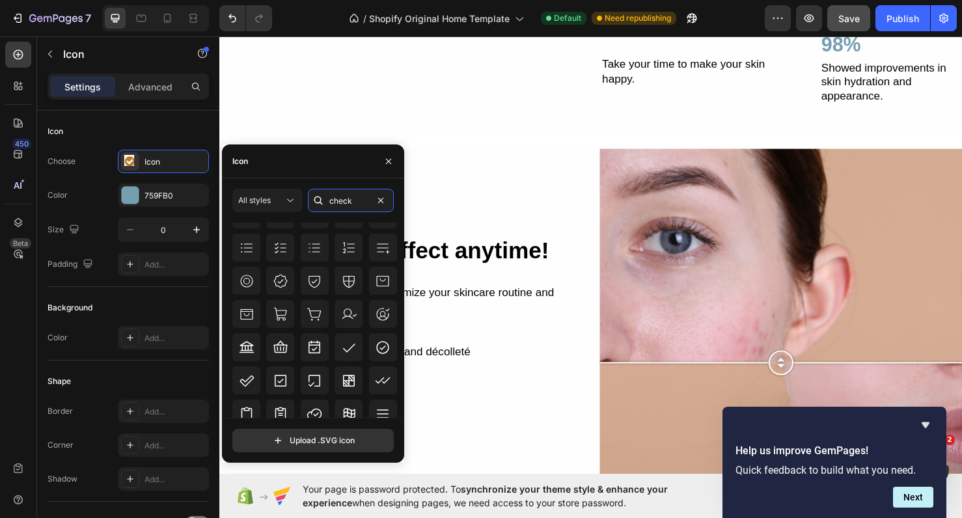
scroll to position [290, 0]
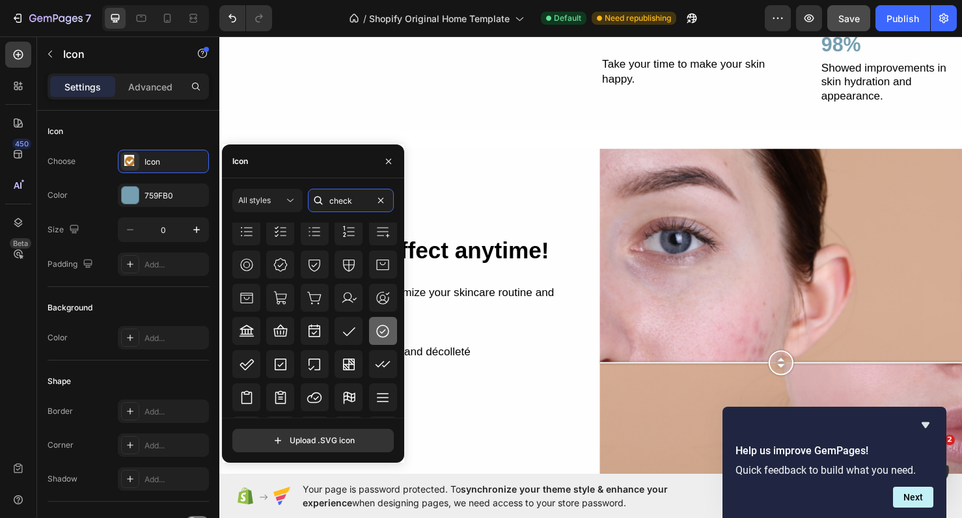
type input "check"
click at [375, 329] on icon at bounding box center [383, 331] width 16 height 16
click at [390, 163] on icon "button" at bounding box center [388, 160] width 5 height 5
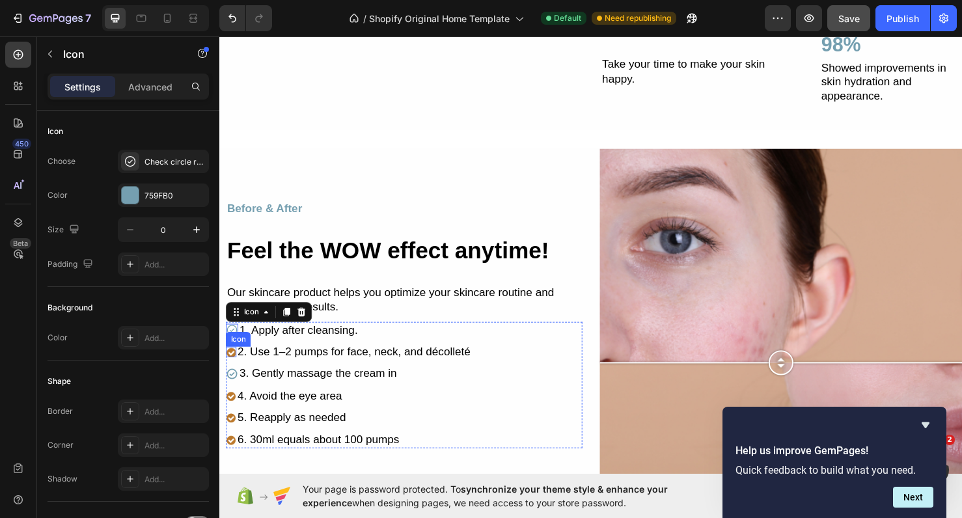
click at [234, 365] on image at bounding box center [231, 367] width 11 height 11
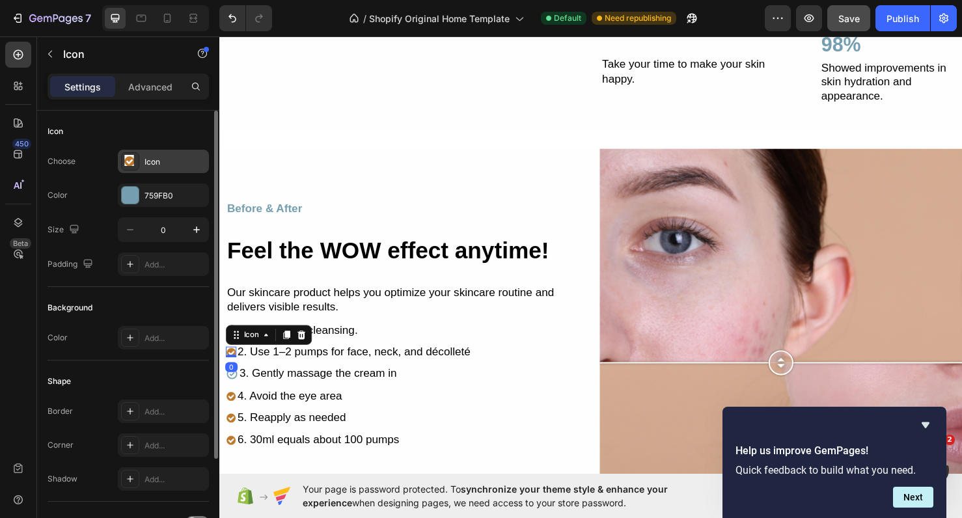
click at [145, 156] on div "Icon" at bounding box center [174, 162] width 61 height 12
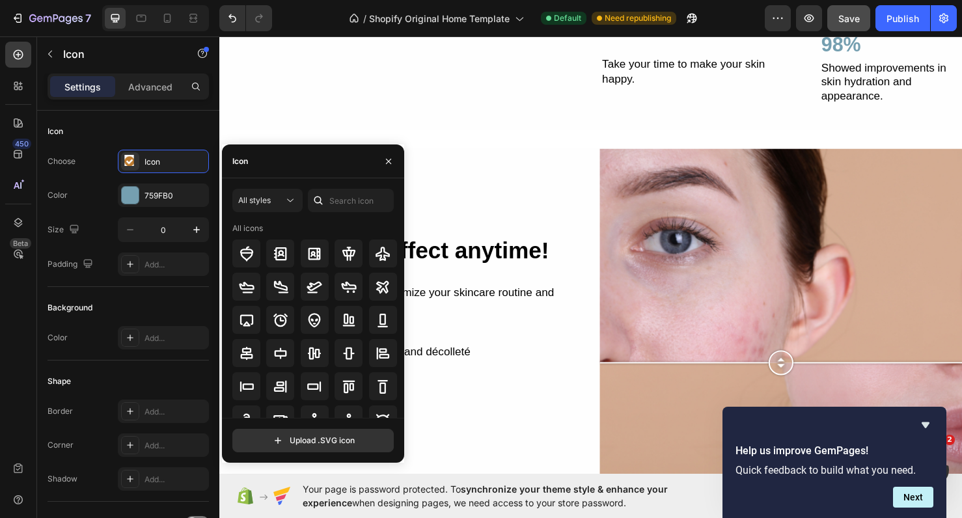
click at [320, 196] on icon at bounding box center [318, 200] width 13 height 13
click at [329, 200] on div at bounding box center [351, 200] width 86 height 23
click at [329, 200] on input "text" at bounding box center [351, 200] width 86 height 23
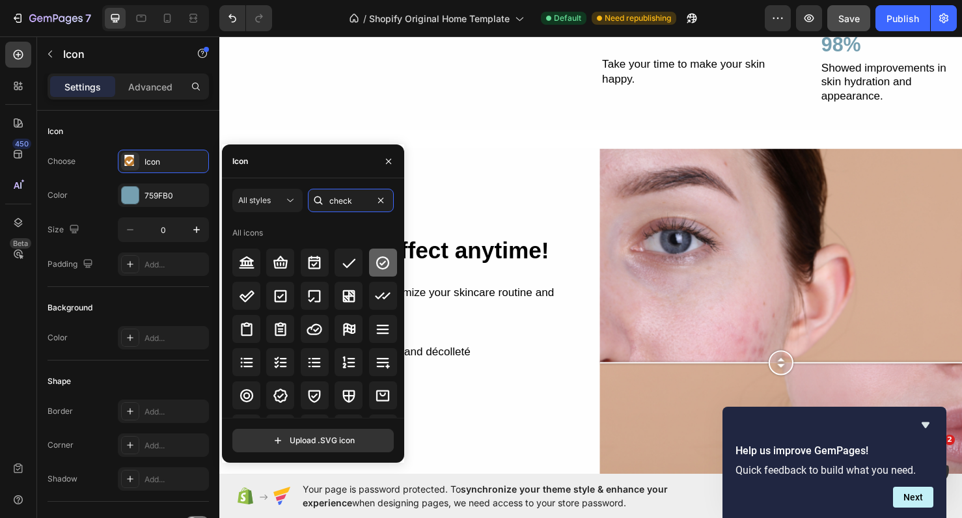
type input "check"
click at [380, 269] on icon at bounding box center [382, 262] width 13 height 13
click at [386, 163] on icon "button" at bounding box center [388, 161] width 10 height 10
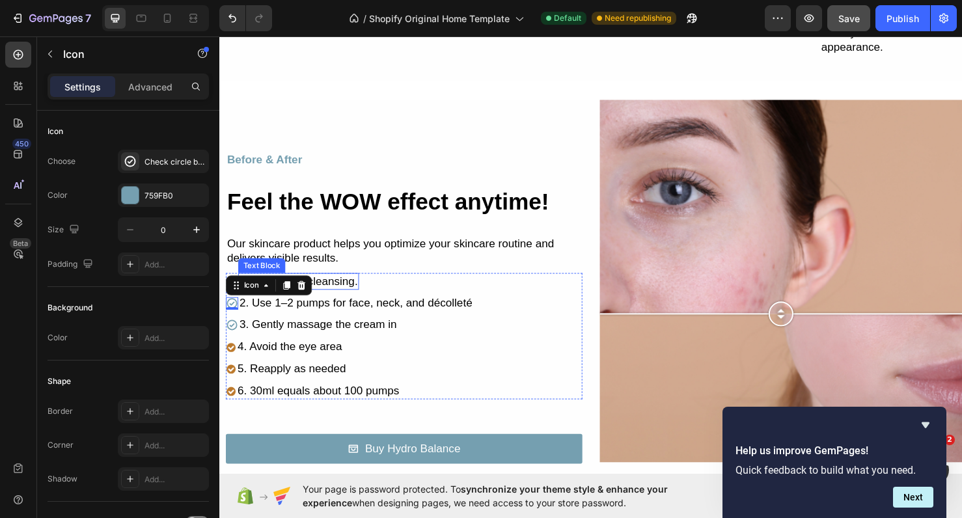
scroll to position [1130, 0]
click at [233, 358] on image at bounding box center [231, 362] width 11 height 11
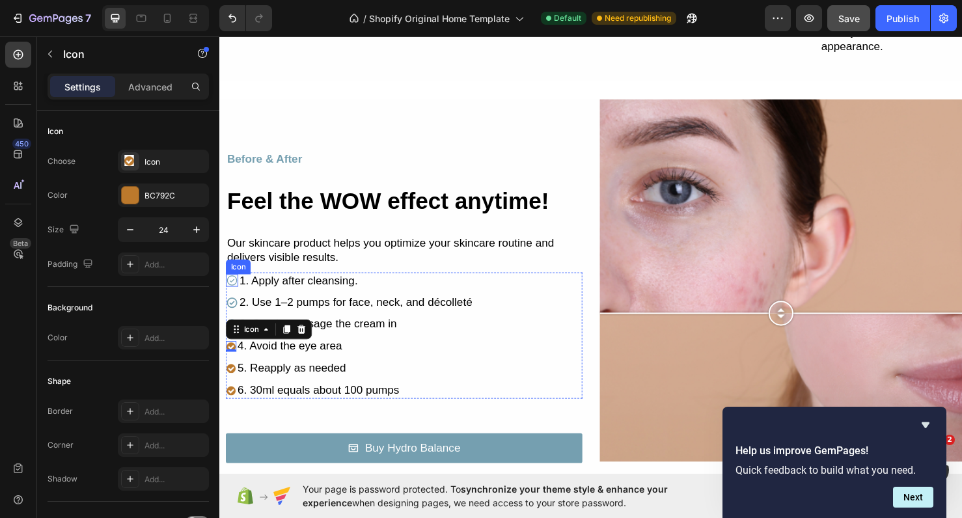
click at [232, 288] on icon at bounding box center [232, 292] width 13 height 13
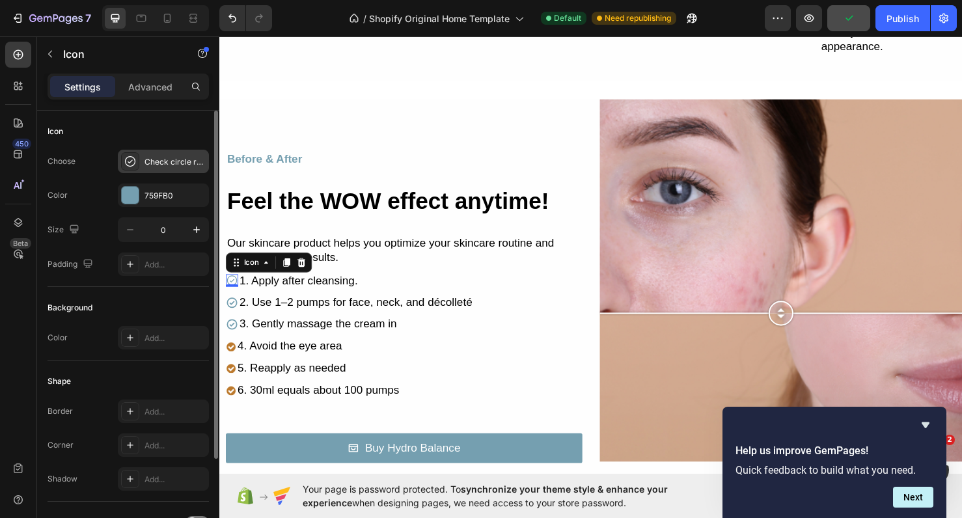
click at [161, 165] on div "Check circle regular" at bounding box center [174, 162] width 61 height 12
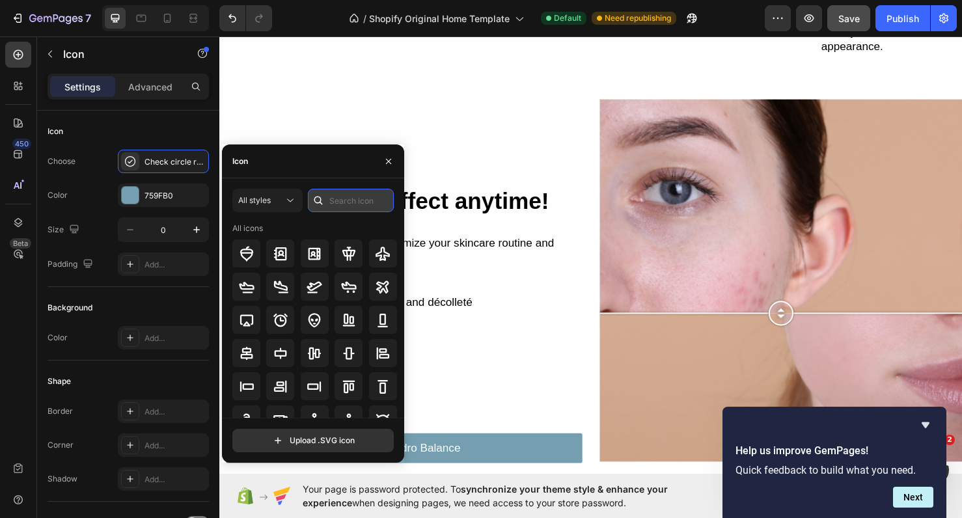
click at [364, 203] on input "text" at bounding box center [351, 200] width 86 height 23
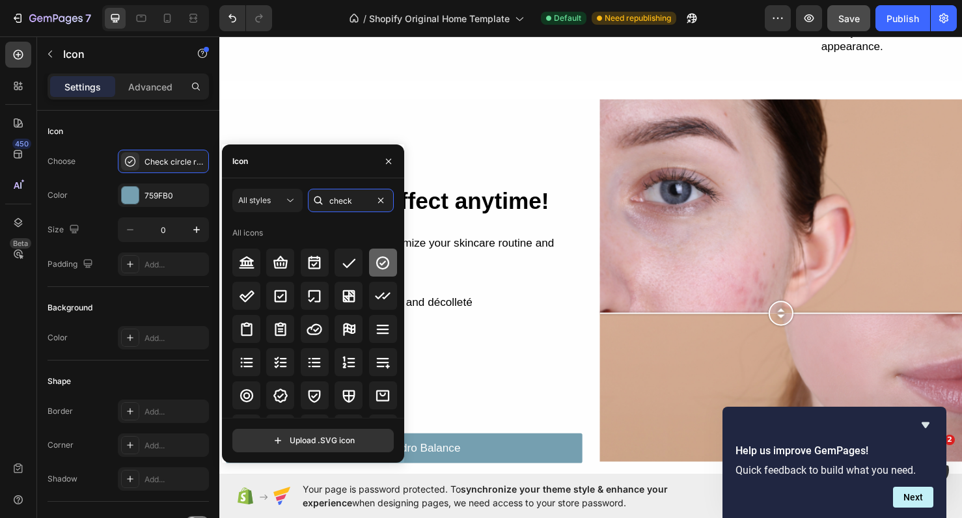
type input "check"
click at [381, 274] on div at bounding box center [383, 263] width 28 height 28
click at [384, 167] on button "button" at bounding box center [388, 161] width 21 height 21
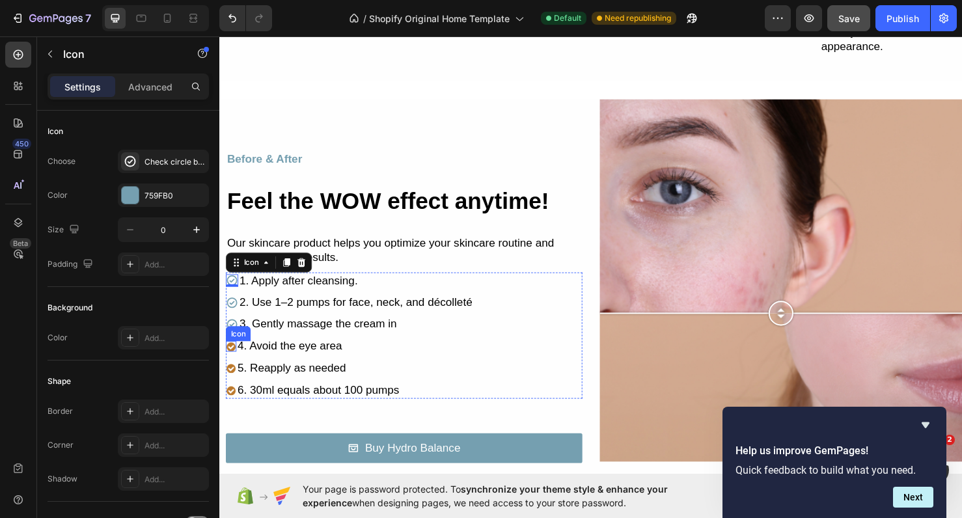
click at [231, 358] on image at bounding box center [231, 362] width 11 height 11
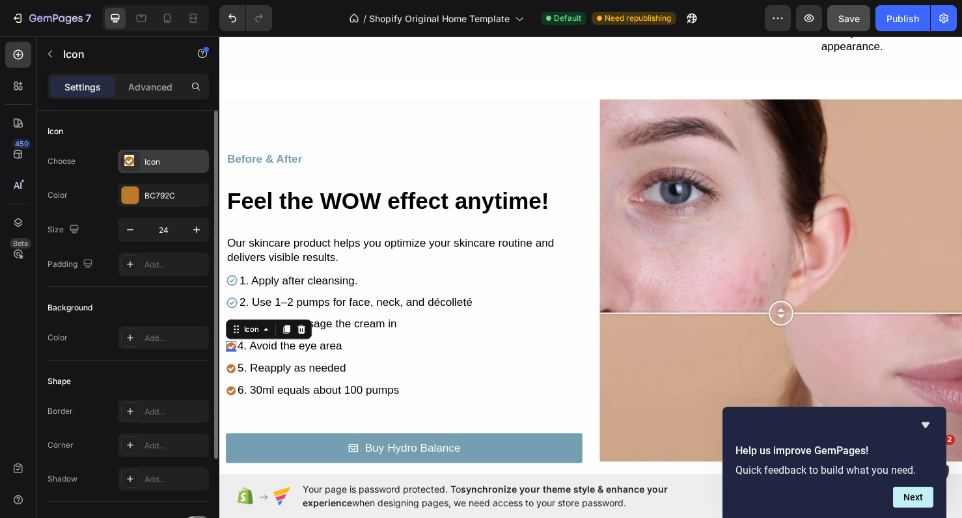
click at [168, 159] on div "Icon" at bounding box center [174, 162] width 61 height 12
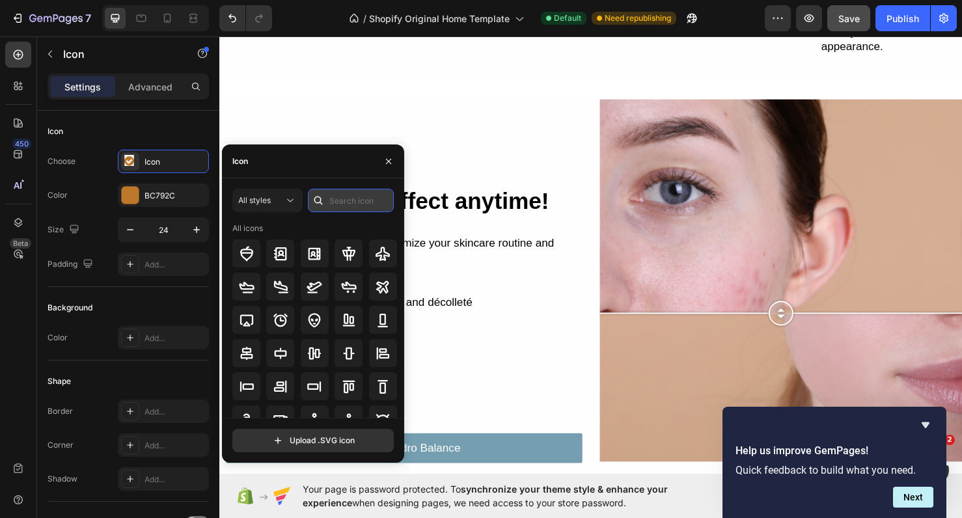
click at [335, 202] on input "text" at bounding box center [351, 200] width 86 height 23
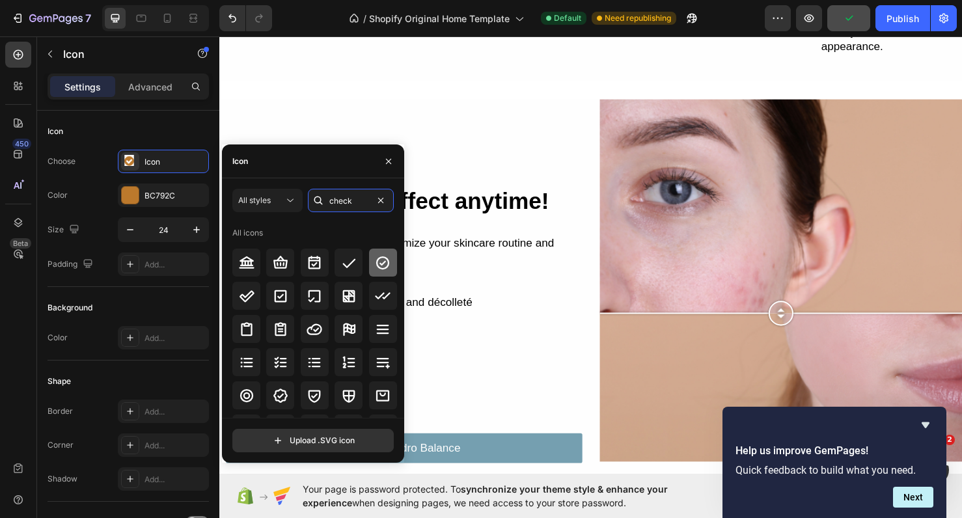
type input "check"
click at [379, 265] on icon at bounding box center [382, 262] width 13 height 13
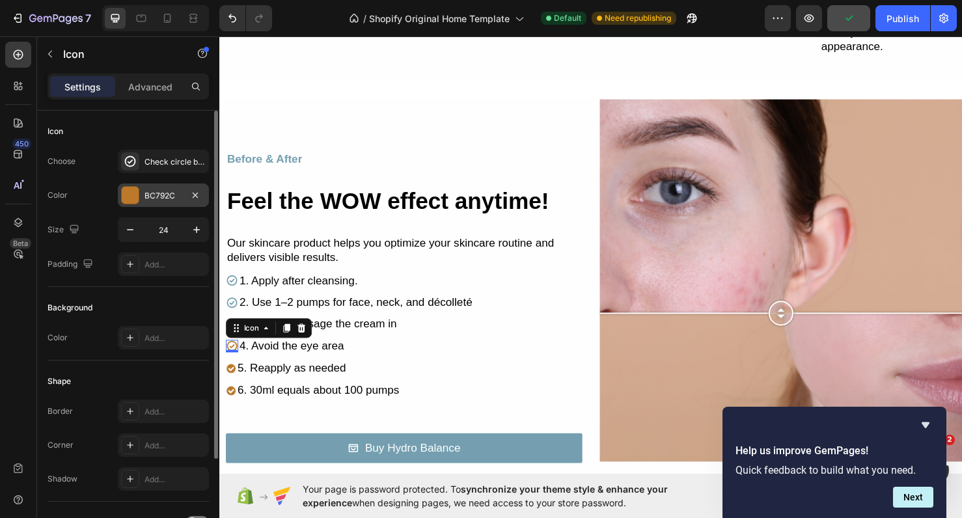
click at [155, 204] on div "BC792C" at bounding box center [163, 195] width 91 height 23
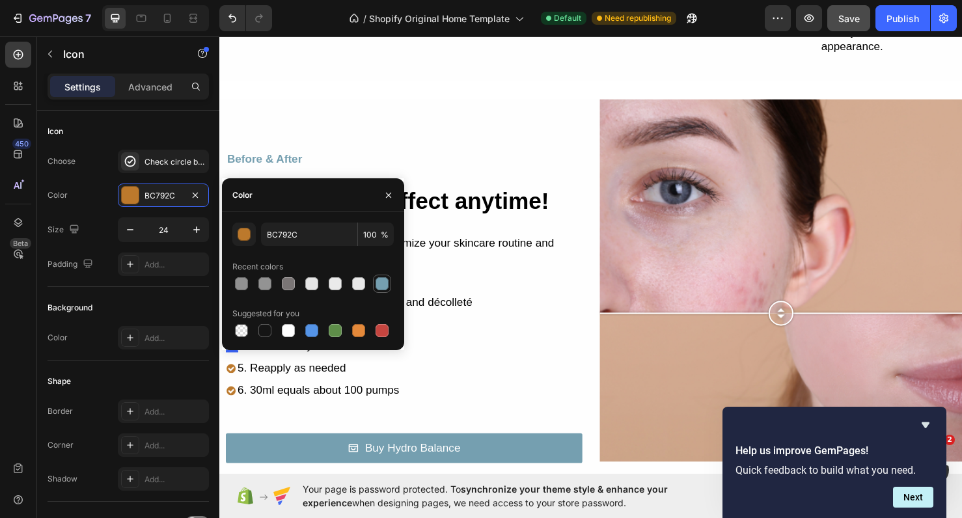
click at [380, 287] on div at bounding box center [382, 283] width 13 height 13
type input "759FB0"
click at [388, 197] on icon "button" at bounding box center [388, 195] width 10 height 10
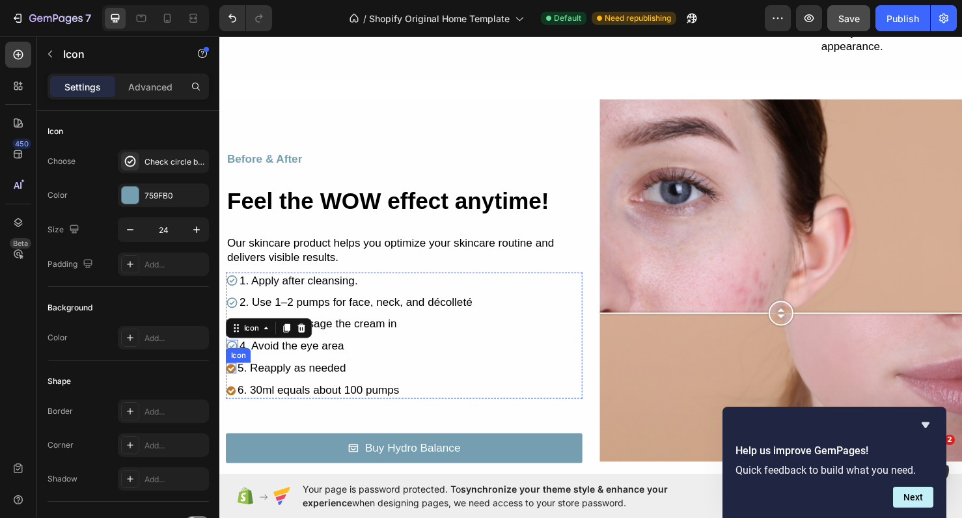
click at [234, 383] on image at bounding box center [231, 384] width 11 height 11
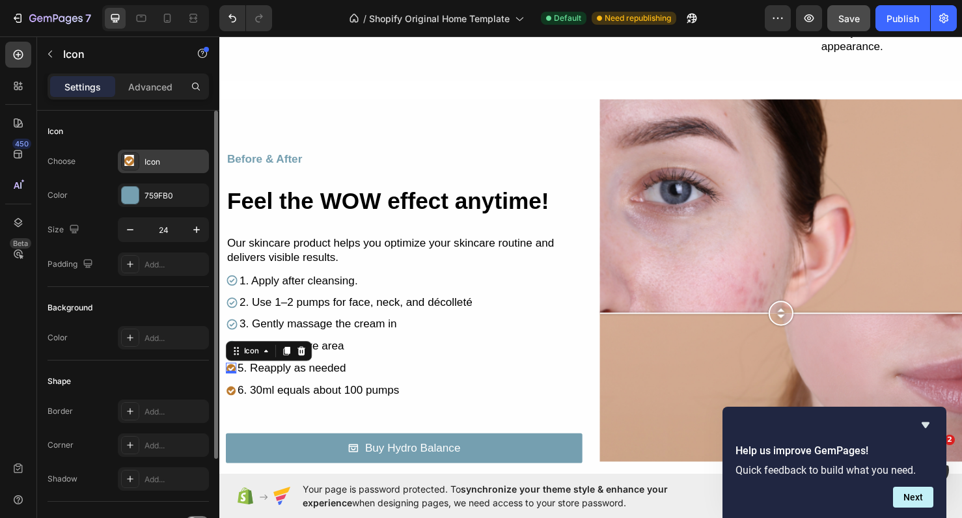
click at [163, 156] on div "Icon" at bounding box center [174, 162] width 61 height 12
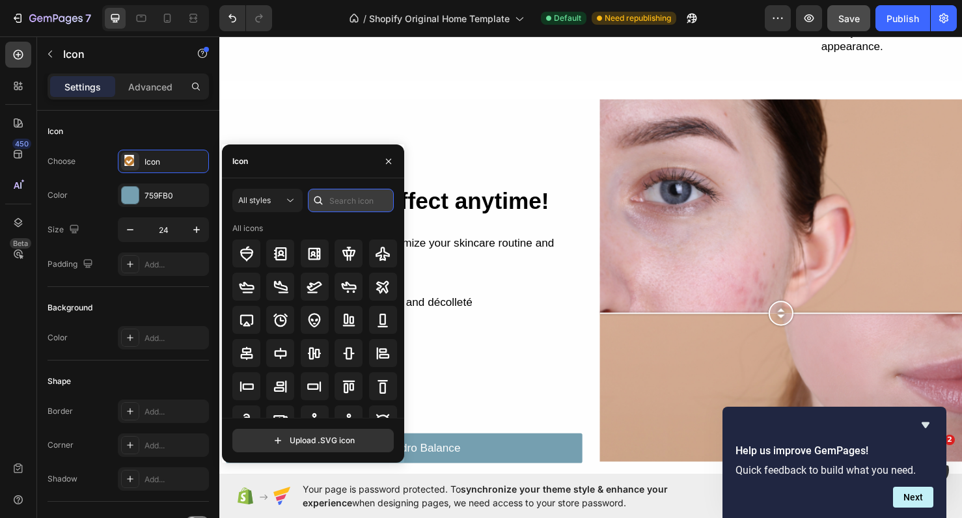
click at [359, 208] on input "text" at bounding box center [351, 200] width 86 height 23
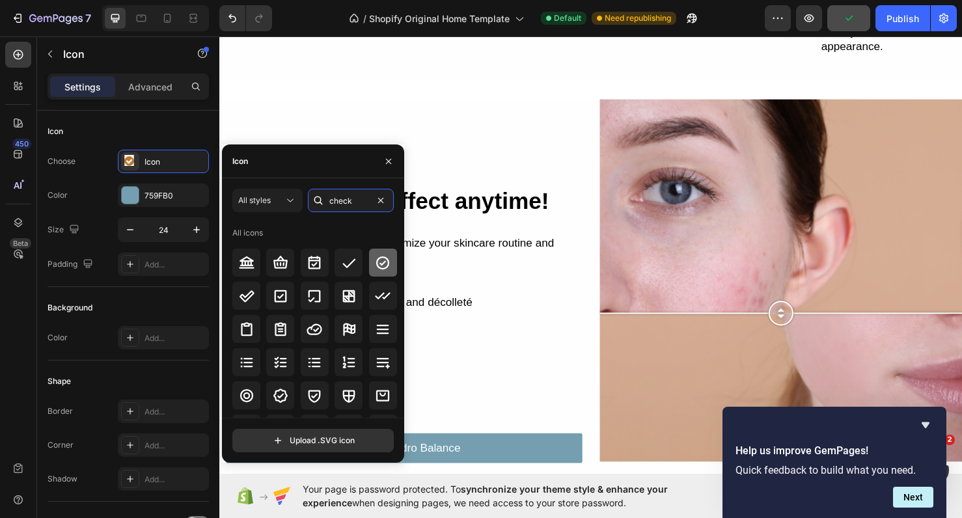
type input "check"
click at [378, 264] on icon at bounding box center [382, 262] width 13 height 13
click at [389, 161] on icon "button" at bounding box center [388, 160] width 5 height 5
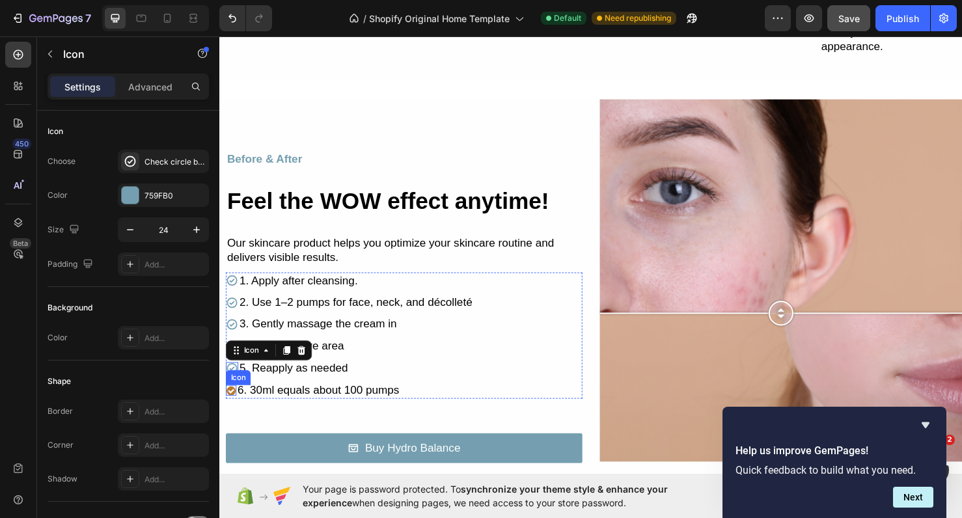
click at [230, 405] on image at bounding box center [231, 408] width 11 height 11
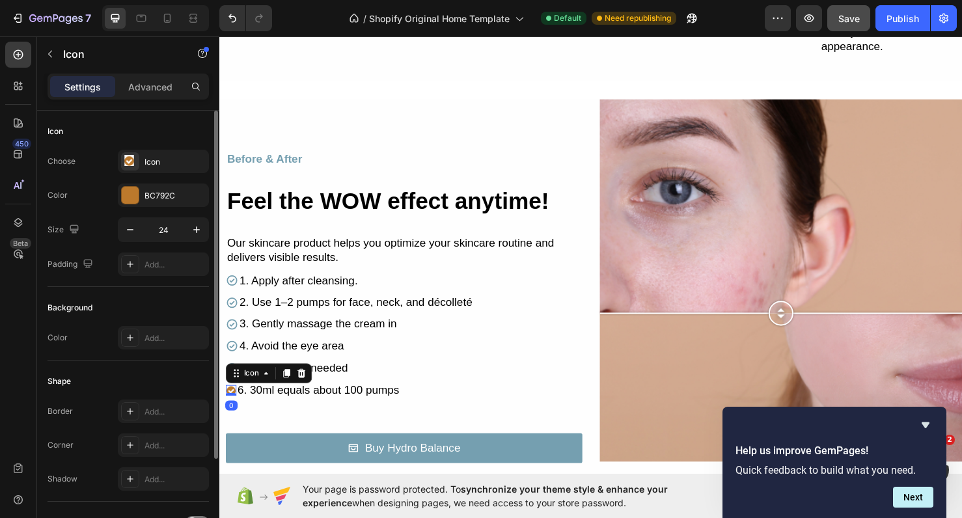
click at [160, 173] on div "Choose Icon Color BC792C Size 24 Padding Add..." at bounding box center [128, 213] width 161 height 126
click at [157, 194] on div "BC792C" at bounding box center [163, 196] width 38 height 12
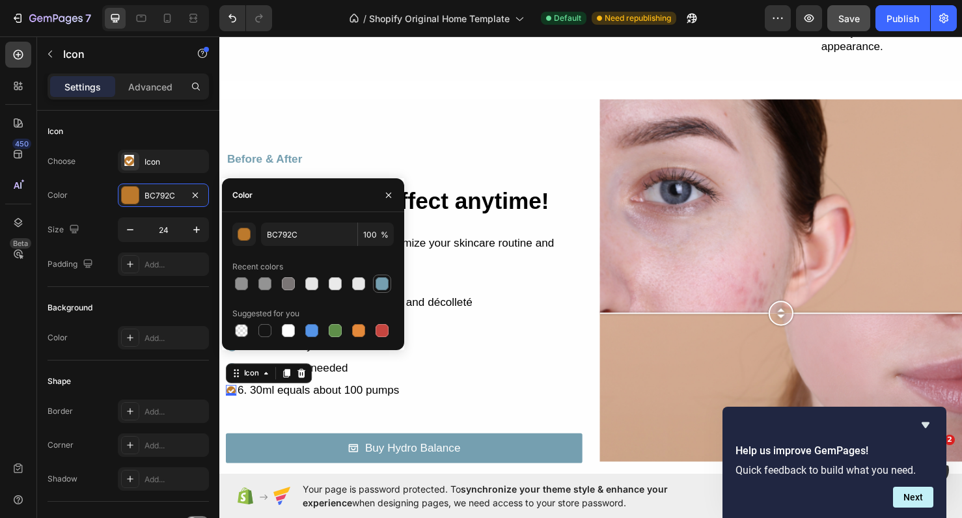
click at [385, 280] on div at bounding box center [382, 283] width 13 height 13
type input "759FB0"
click at [394, 193] on button "button" at bounding box center [388, 195] width 21 height 21
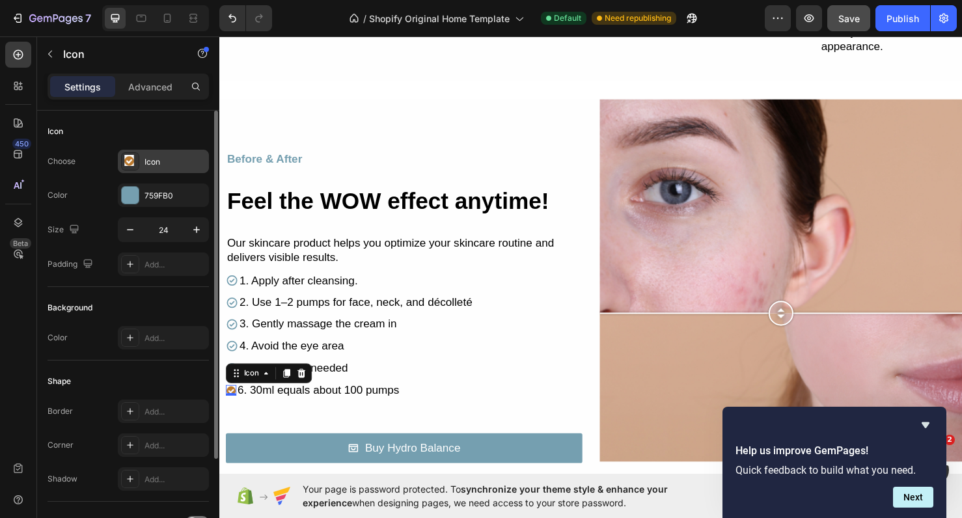
click at [125, 161] on image at bounding box center [129, 160] width 11 height 11
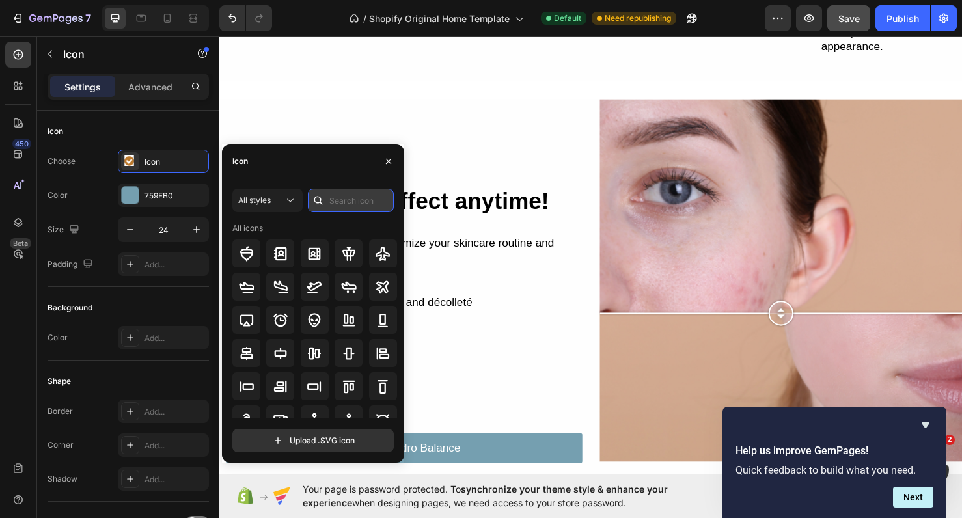
click at [332, 206] on input "text" at bounding box center [351, 200] width 86 height 23
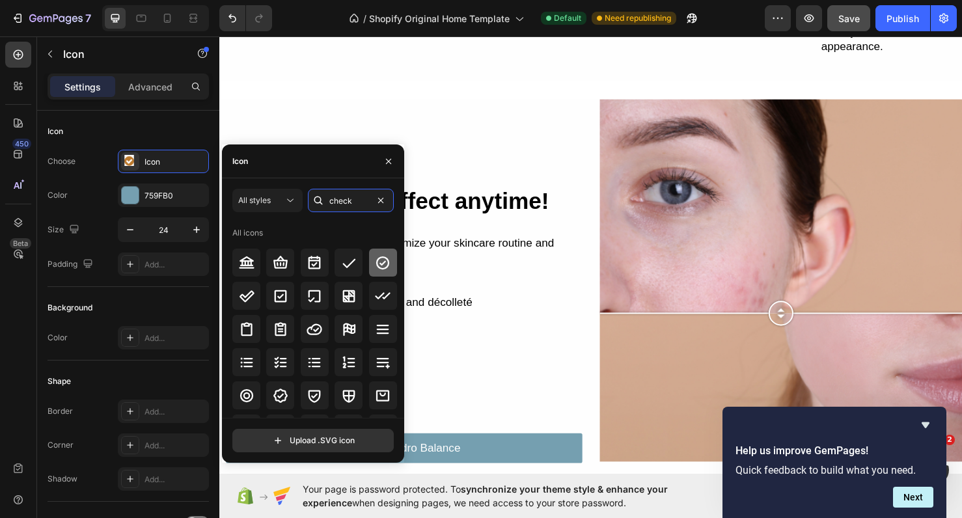
type input "check"
click at [383, 269] on icon at bounding box center [383, 263] width 16 height 16
click at [382, 165] on button "button" at bounding box center [388, 161] width 21 height 21
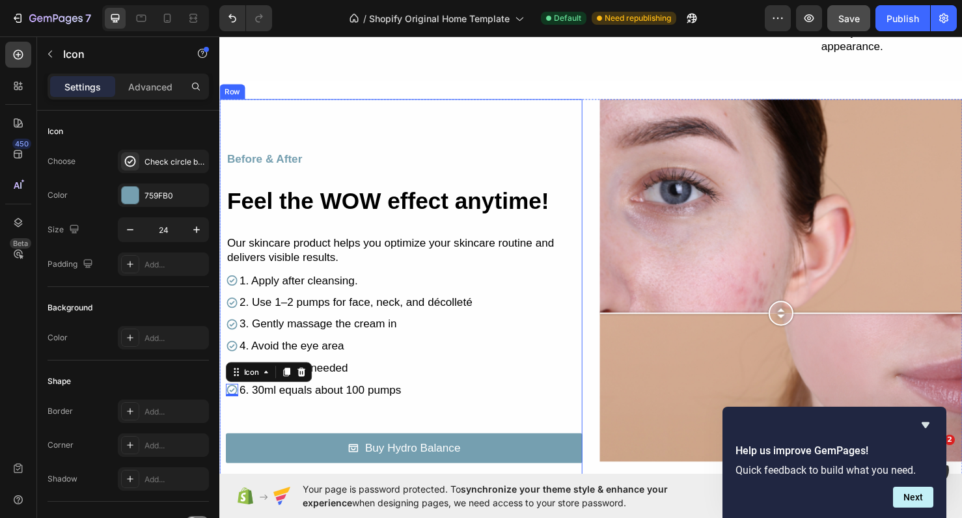
click at [413, 140] on div "Before & After Text Block Feel the WOW effect anytime! Heading Row Our skincare…" at bounding box center [409, 310] width 381 height 417
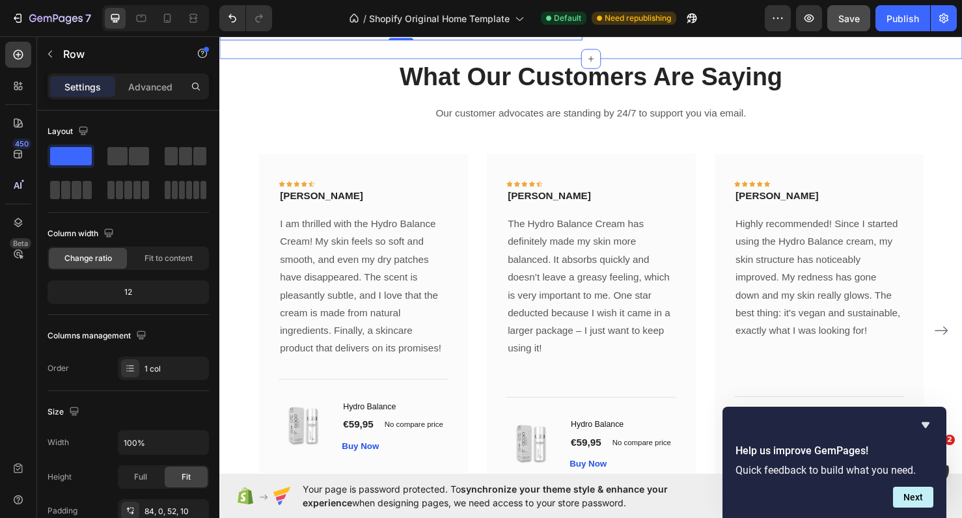
scroll to position [1607, 0]
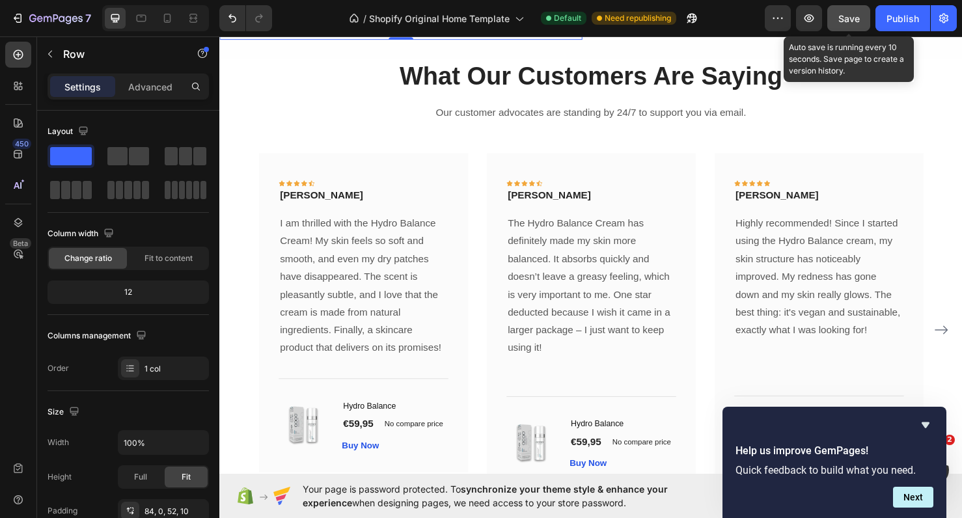
click at [864, 23] on button "Save" at bounding box center [848, 18] width 43 height 26
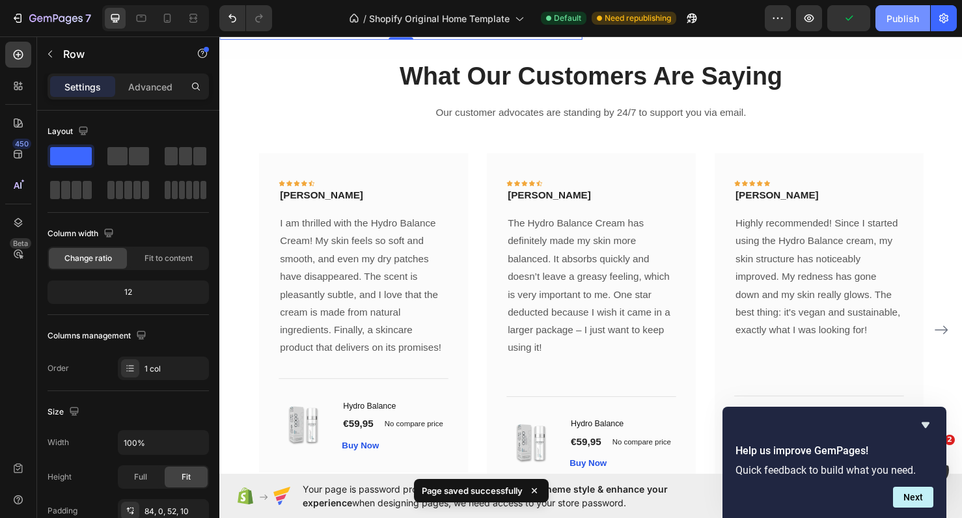
click at [897, 21] on div "Publish" at bounding box center [902, 19] width 33 height 14
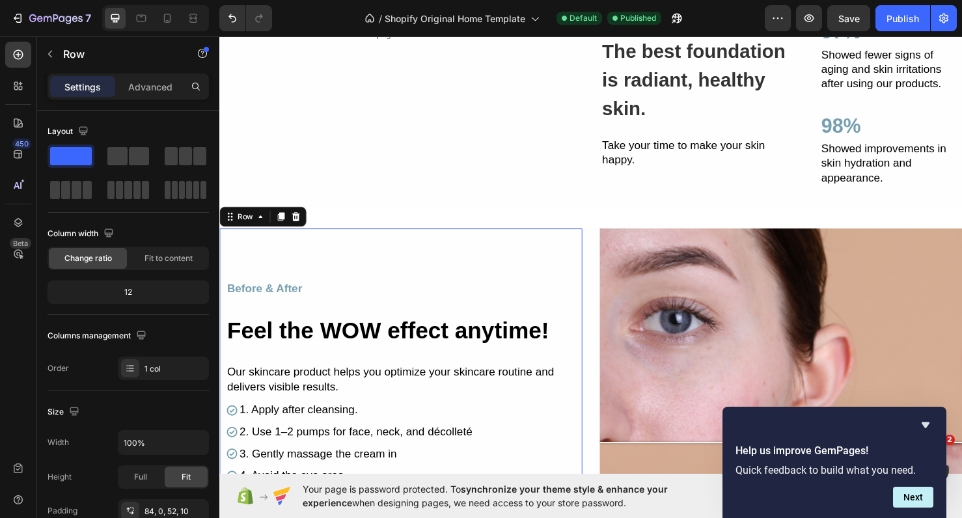
scroll to position [991, 0]
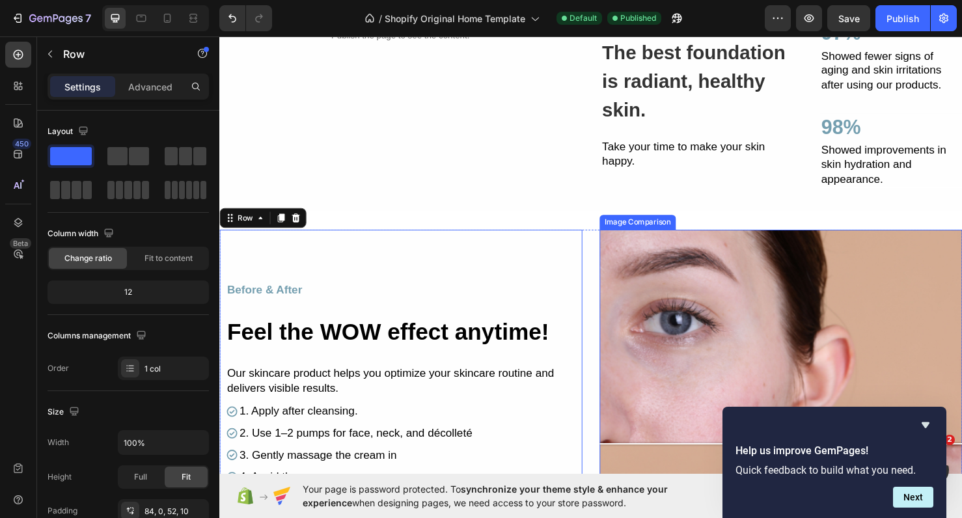
click at [728, 353] on div at bounding box center [809, 429] width 381 height 381
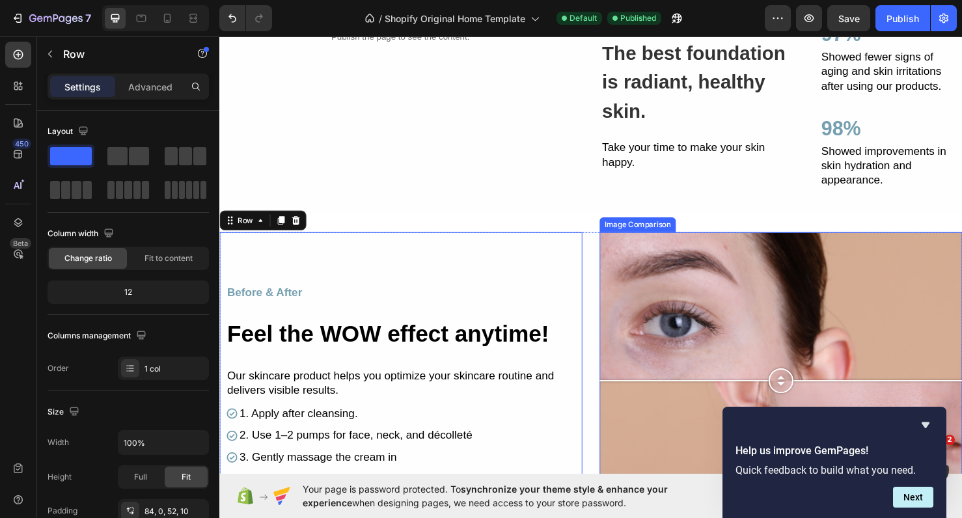
click at [712, 396] on div at bounding box center [809, 432] width 381 height 381
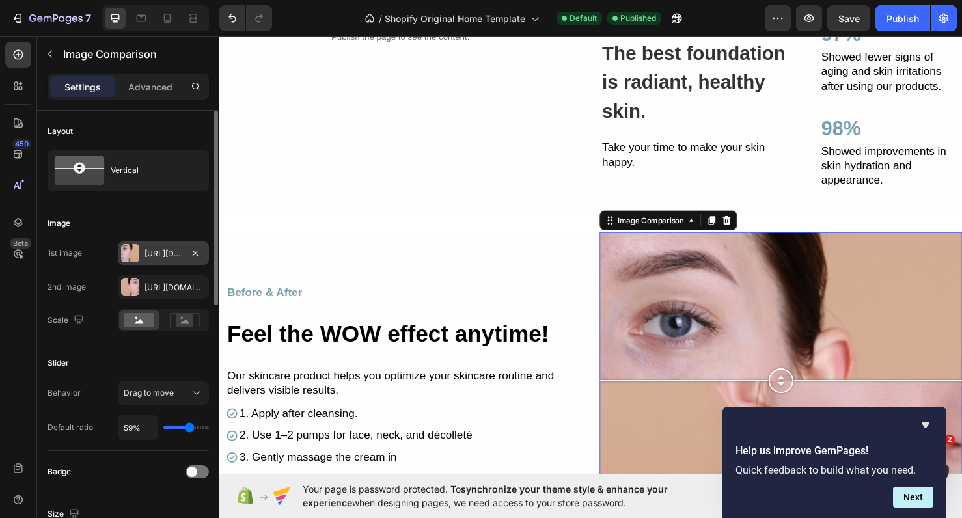
click at [130, 253] on div at bounding box center [130, 253] width 18 height 18
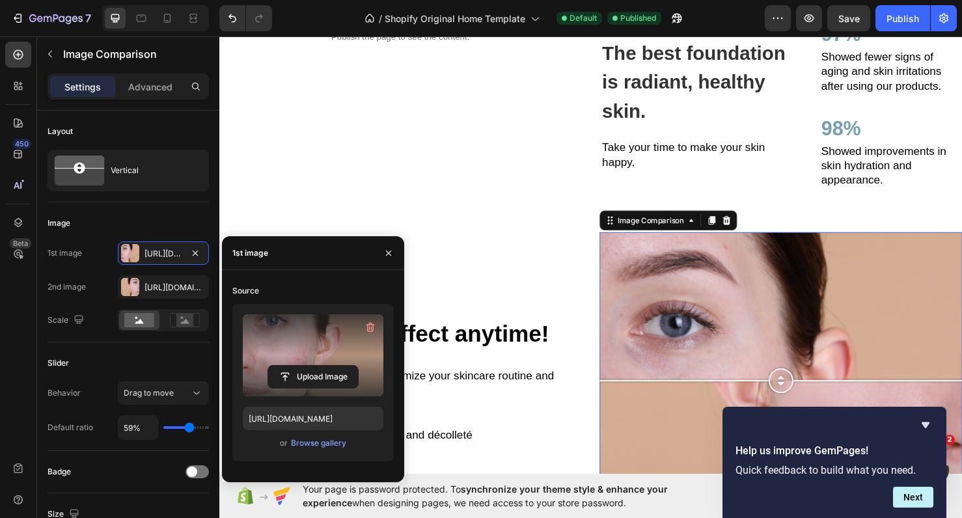
click at [309, 345] on label at bounding box center [313, 355] width 141 height 82
click at [309, 366] on input "file" at bounding box center [313, 377] width 90 height 22
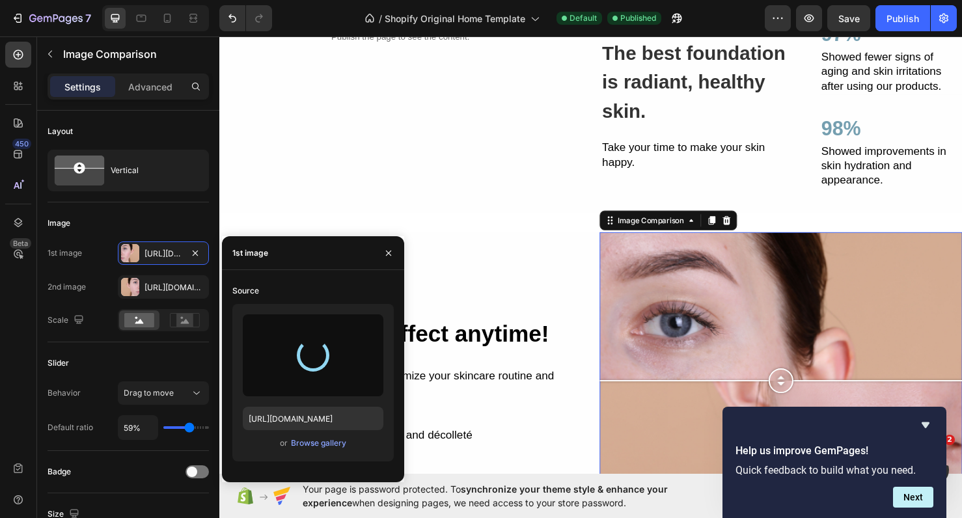
type input "https://cdn.shopify.com/s/files/1/0900/2015/1627/files/gempages_549177006764328…"
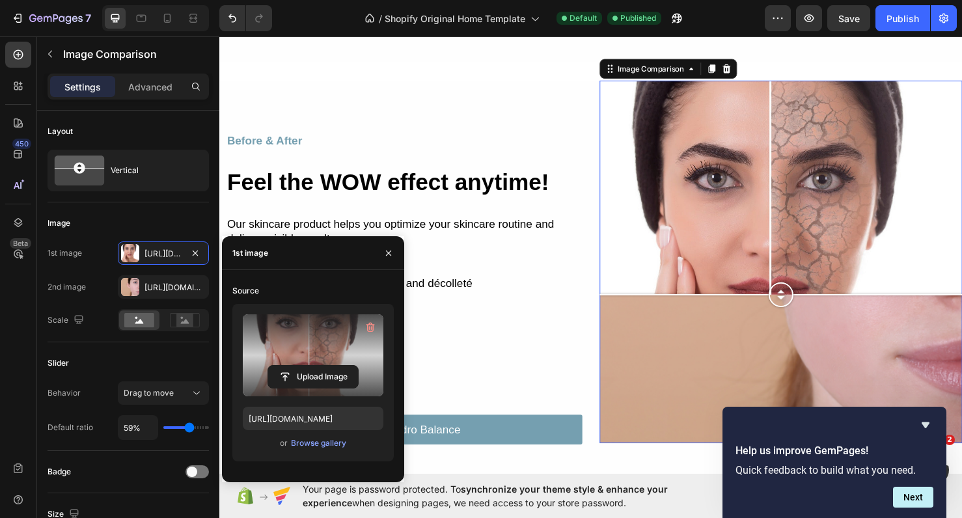
scroll to position [1227, 0]
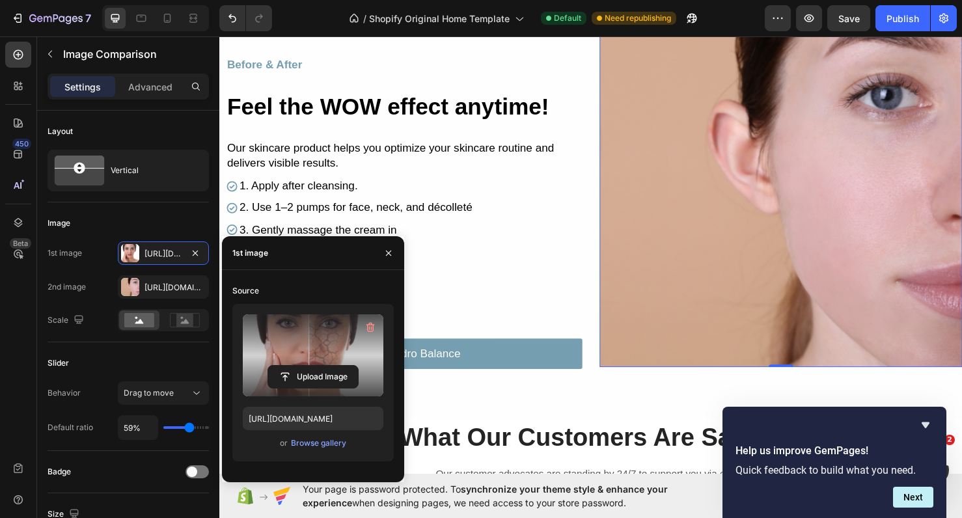
drag, startPoint x: 817, startPoint y: 228, endPoint x: 765, endPoint y: 23, distance: 210.9
click at [765, 23] on html "Before & After Text Block Feel the WOW effect anytime! Heading Row Our skincare…" at bounding box center [609, 332] width 781 height 3048
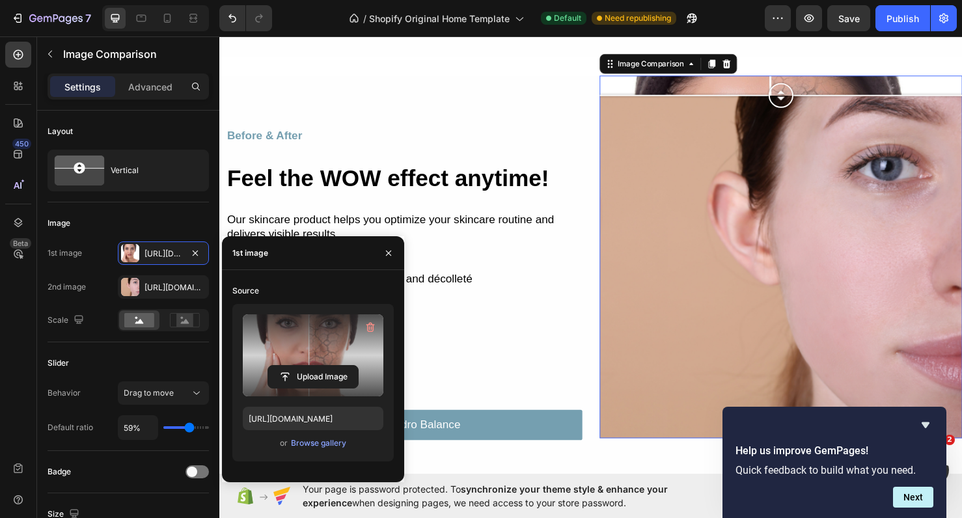
scroll to position [1145, 0]
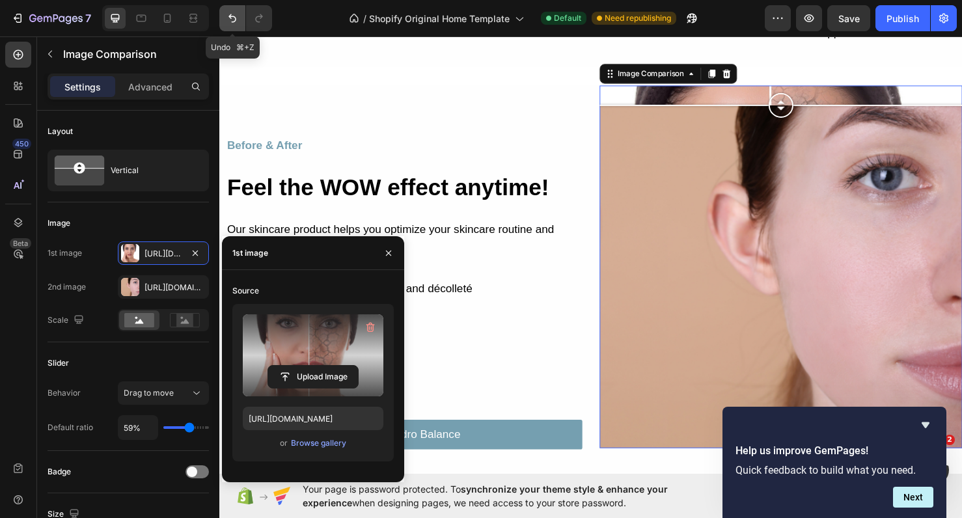
click at [236, 22] on icon "Undo/Redo" at bounding box center [232, 18] width 13 height 13
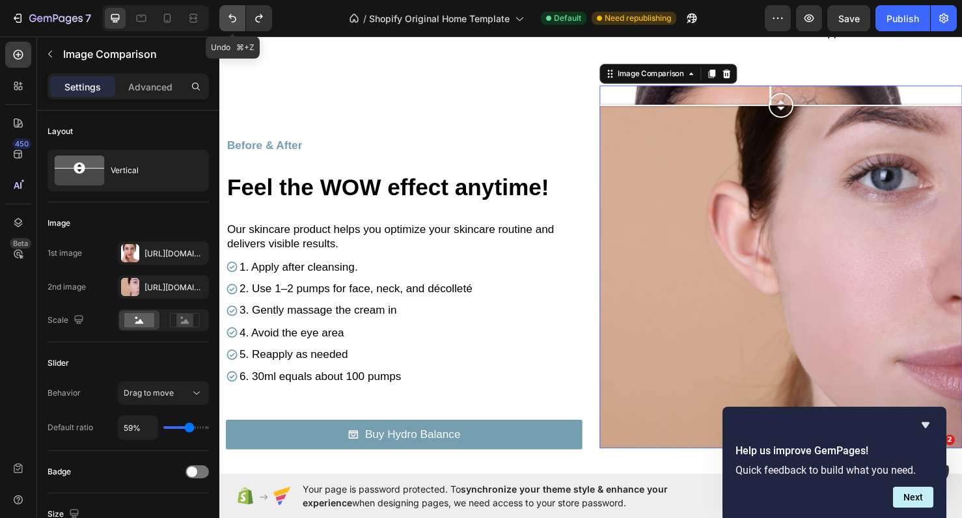
click at [236, 22] on icon "Undo/Redo" at bounding box center [232, 18] width 13 height 13
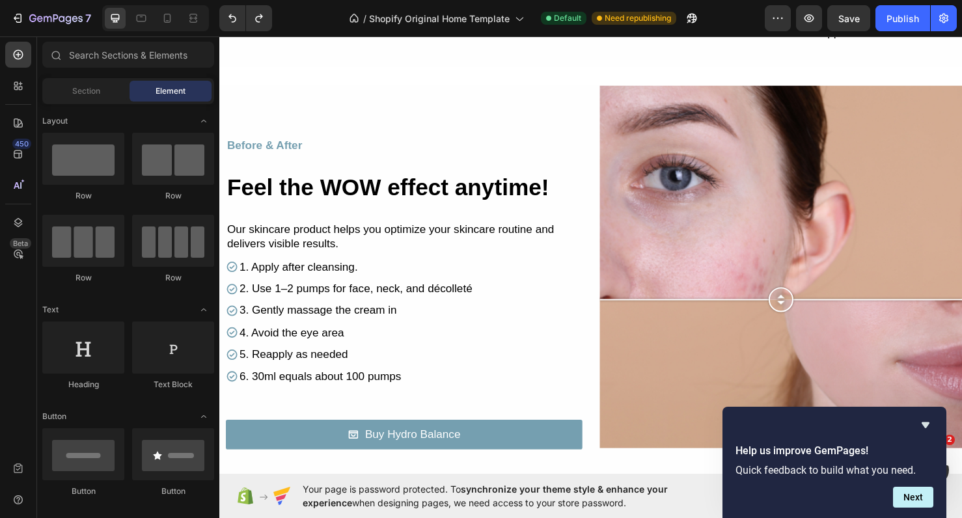
click at [542, 77] on div "Publish the page to see the content. Custom Code The best foundation is radiant…" at bounding box center [609, 352] width 781 height 2871
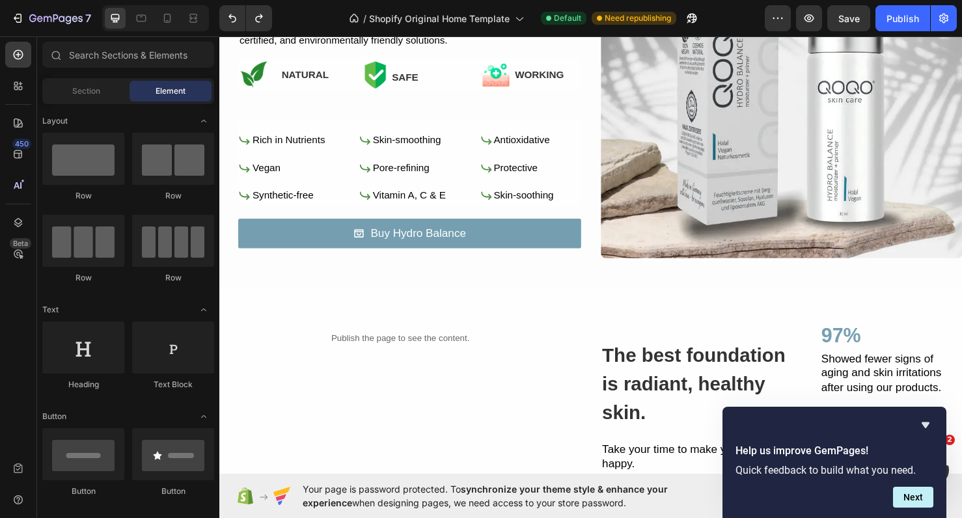
scroll to position [674, 0]
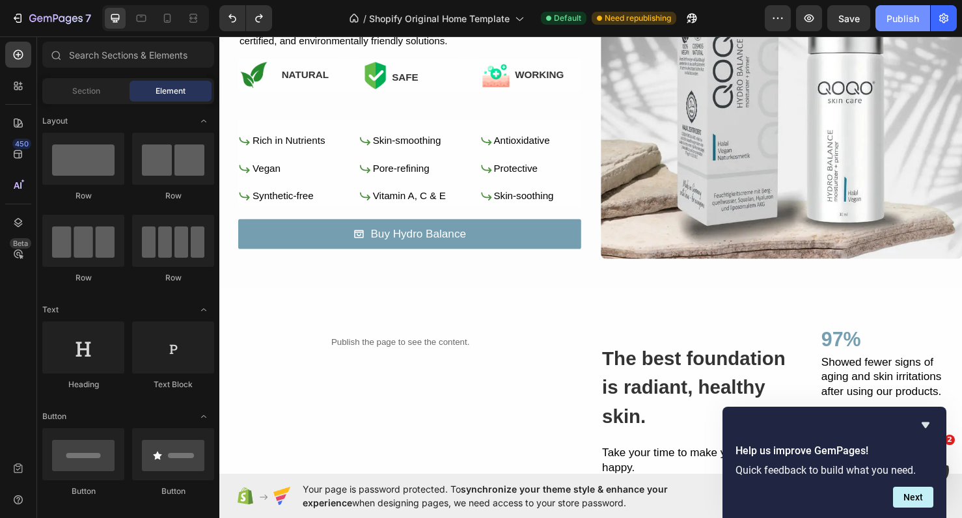
click at [887, 21] on div "Publish" at bounding box center [902, 19] width 33 height 14
click at [169, 26] on div at bounding box center [167, 18] width 21 height 21
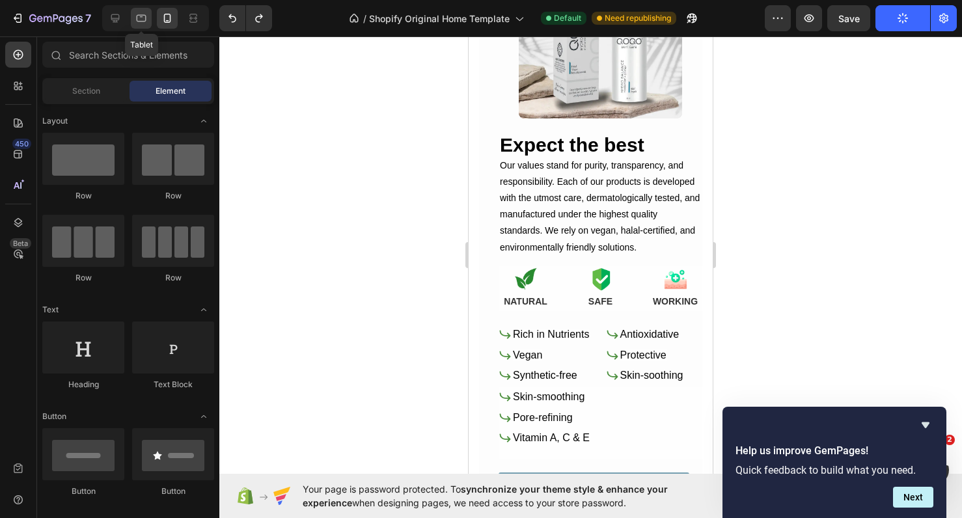
click at [143, 18] on icon at bounding box center [141, 18] width 13 height 13
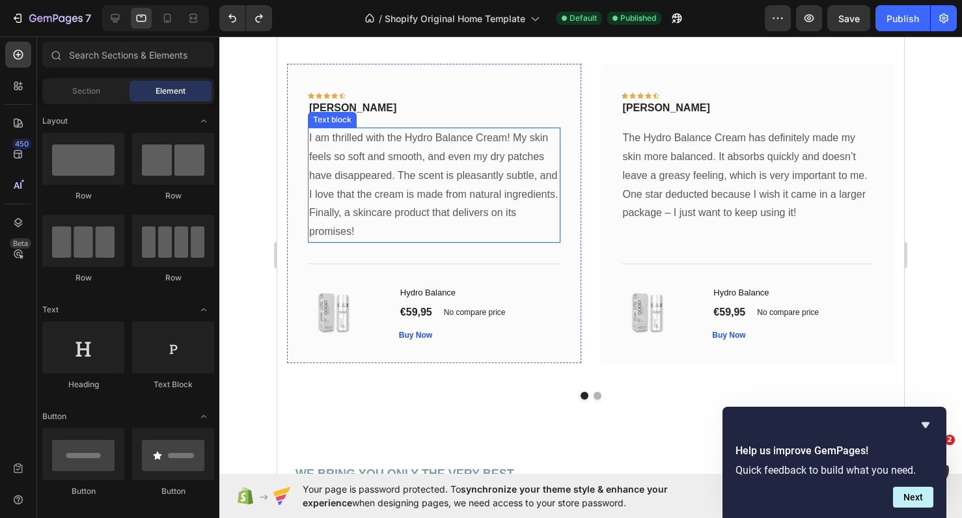
scroll to position [1833, 0]
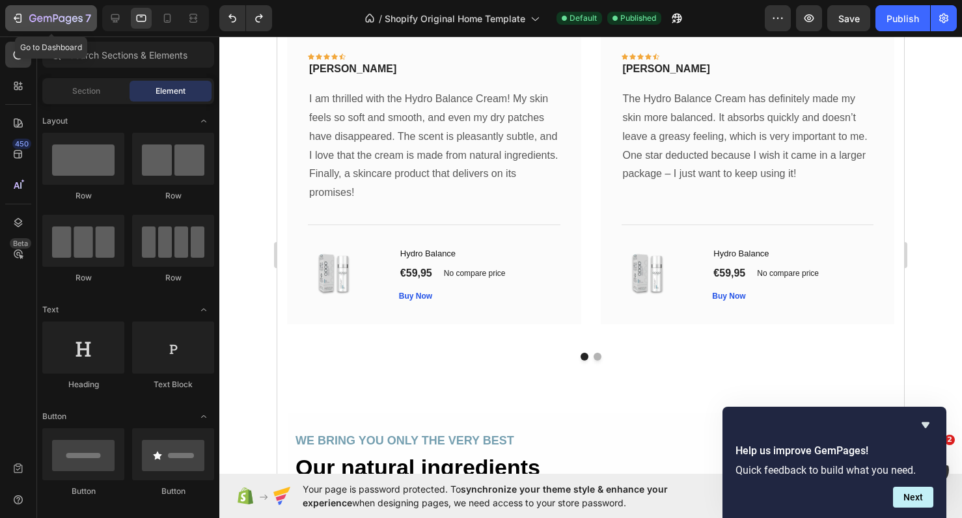
click at [51, 21] on icon "button" at bounding box center [48, 19] width 8 height 6
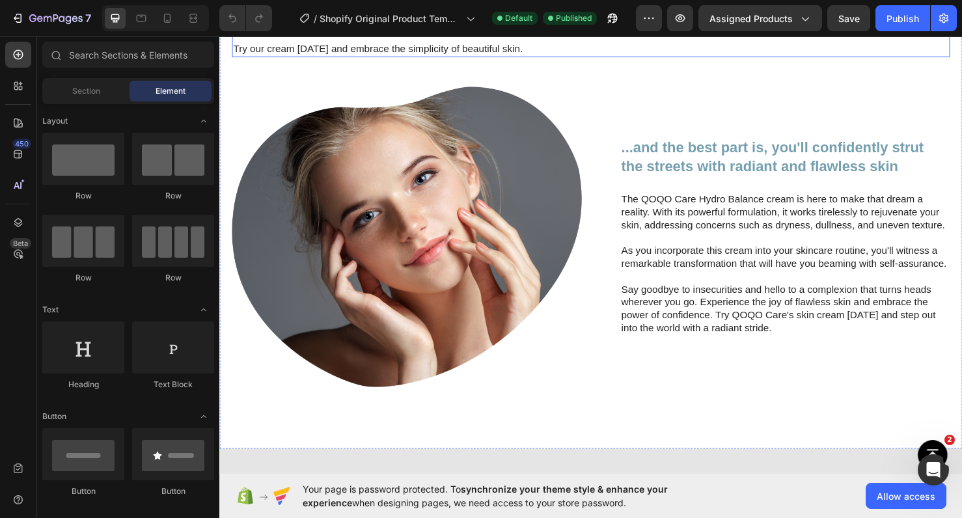
scroll to position [915, 0]
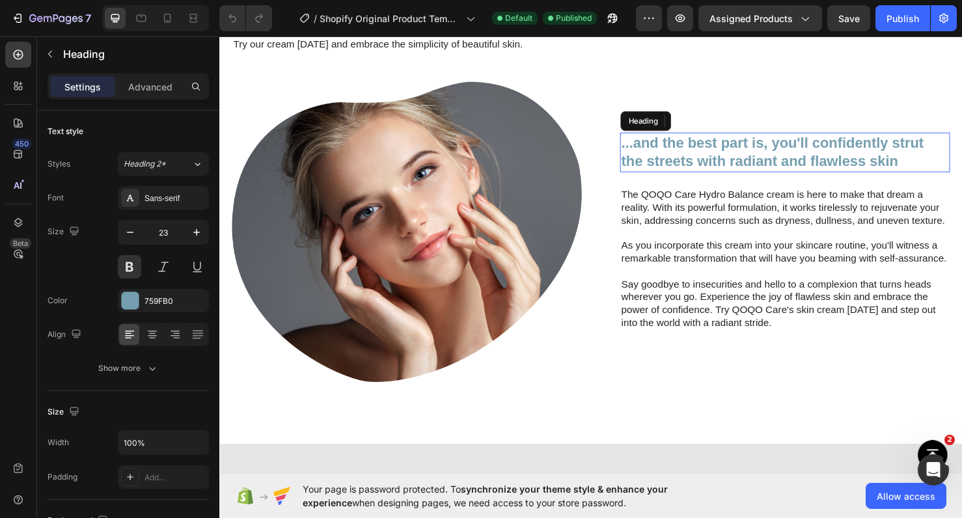
click at [712, 179] on h2 "...and the best part is, you'll confidently strut the streets with radiant and …" at bounding box center [813, 158] width 347 height 42
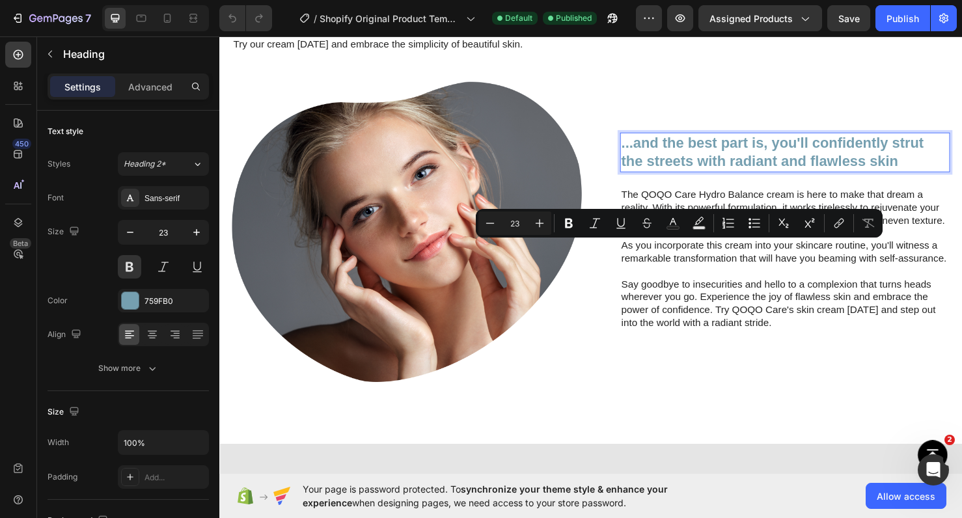
click at [711, 178] on p "...and the best part is, you'll confidently strut the streets with radiant and …" at bounding box center [814, 158] width 344 height 39
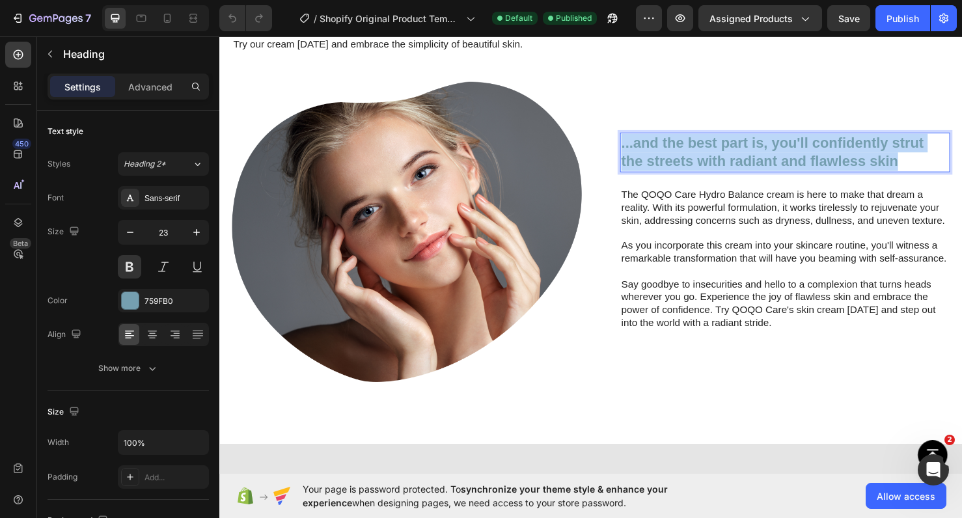
click at [711, 178] on p "...and the best part is, you'll confidently strut the streets with radiant and …" at bounding box center [814, 158] width 344 height 39
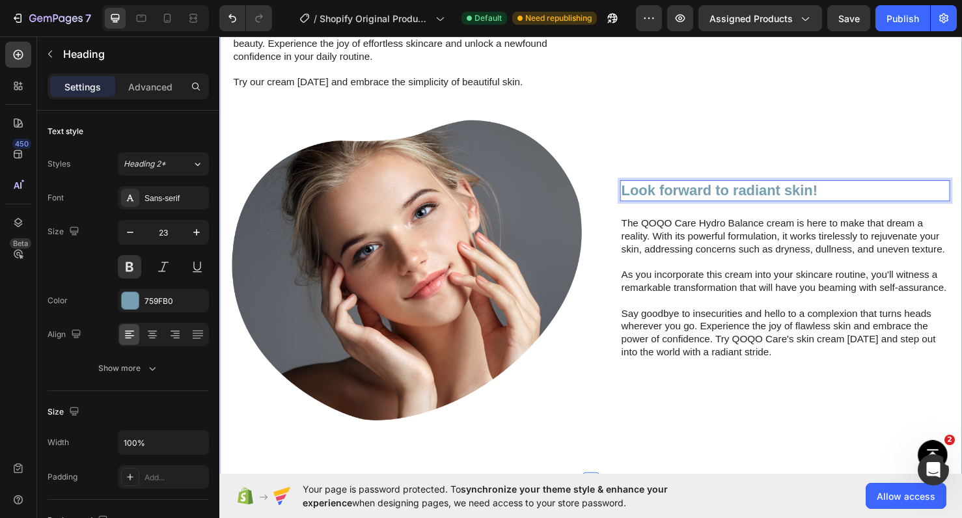
scroll to position [878, 0]
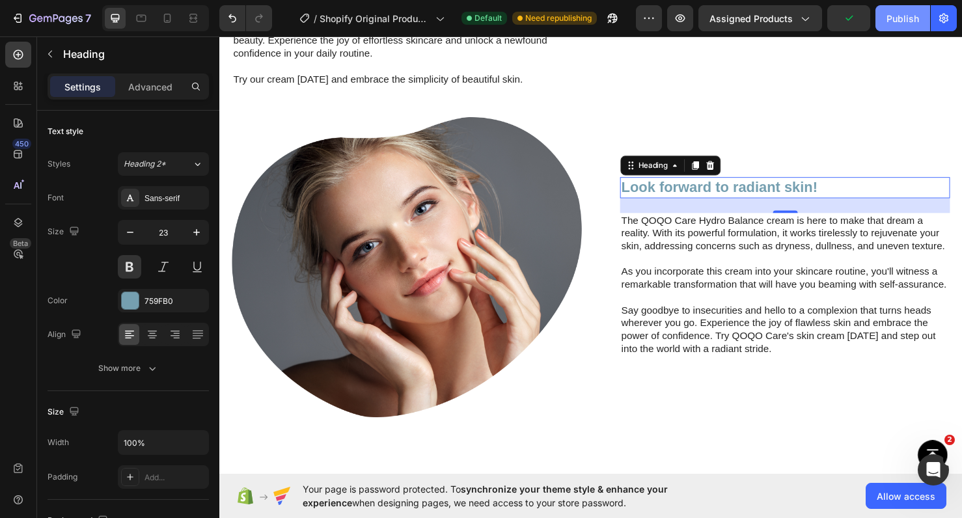
click at [884, 12] on button "Publish" at bounding box center [902, 18] width 55 height 26
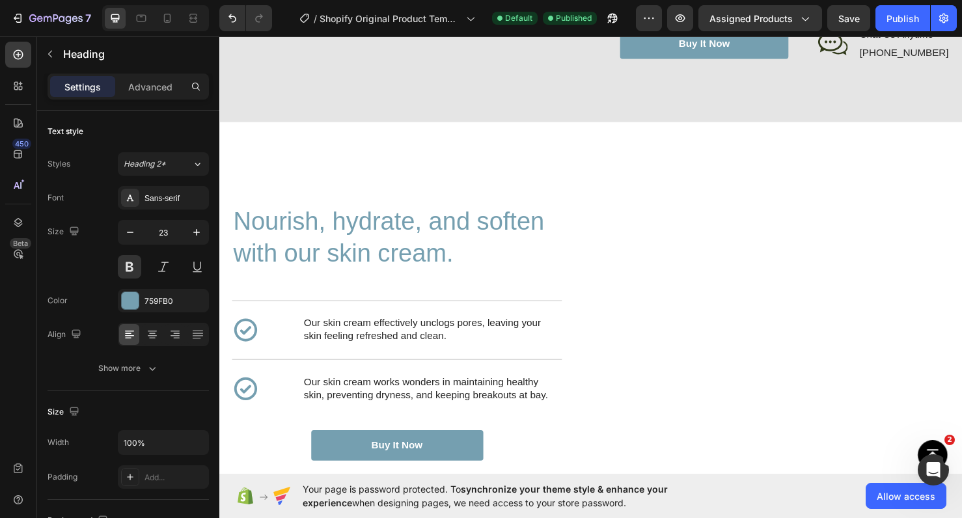
scroll to position [1826, 0]
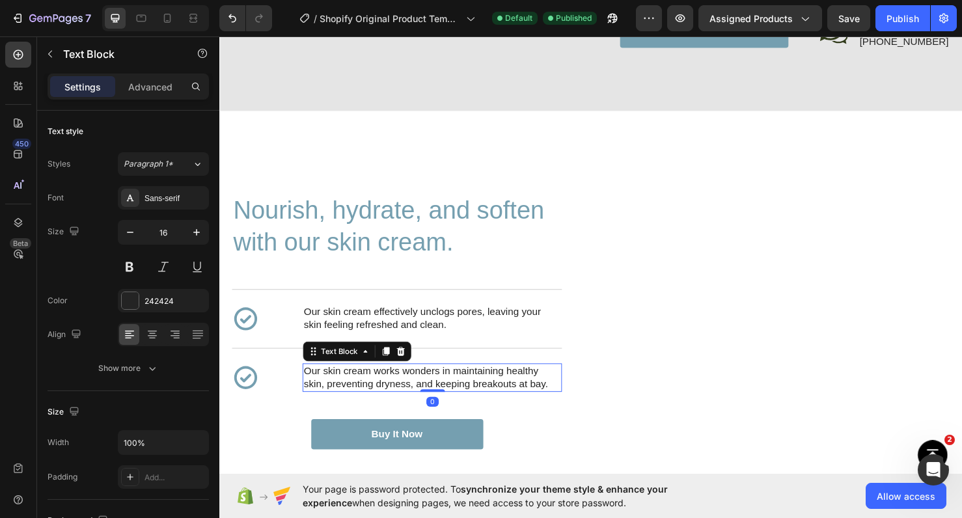
click at [322, 409] on p "Our skin cream works wonders in maintaining healthy skin, preventing dryness, a…" at bounding box center [443, 394] width 270 height 27
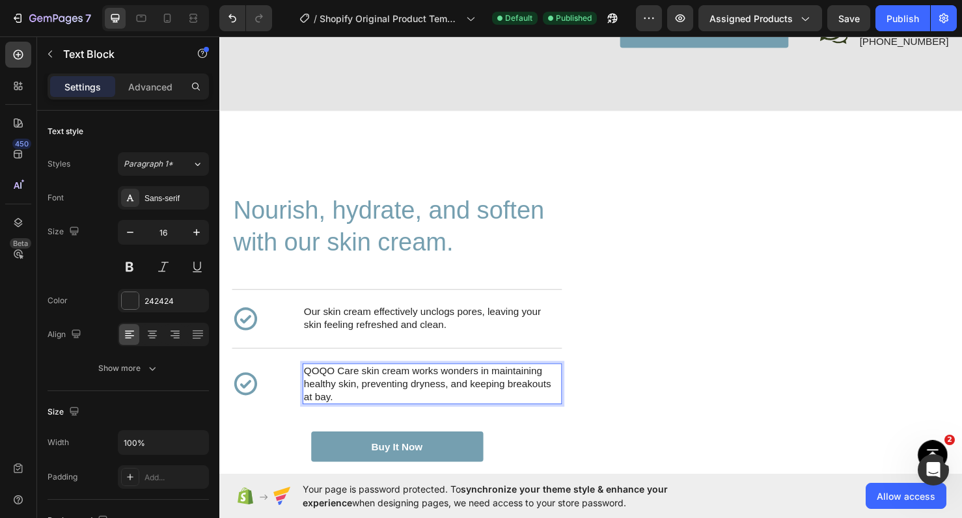
click at [370, 415] on p "QOQO Care skin cream works wonders in maintaining healthy skin, preventing dryn…" at bounding box center [443, 401] width 270 height 40
click at [377, 419] on p "QOQO Care skin cream works wonders in maintaining healthy skin, preventing dryn…" at bounding box center [443, 401] width 270 height 40
click at [408, 415] on p "QOQO Care Hydro Balance cream works wonders in maintaining healthy skin, preven…" at bounding box center [443, 401] width 270 height 40
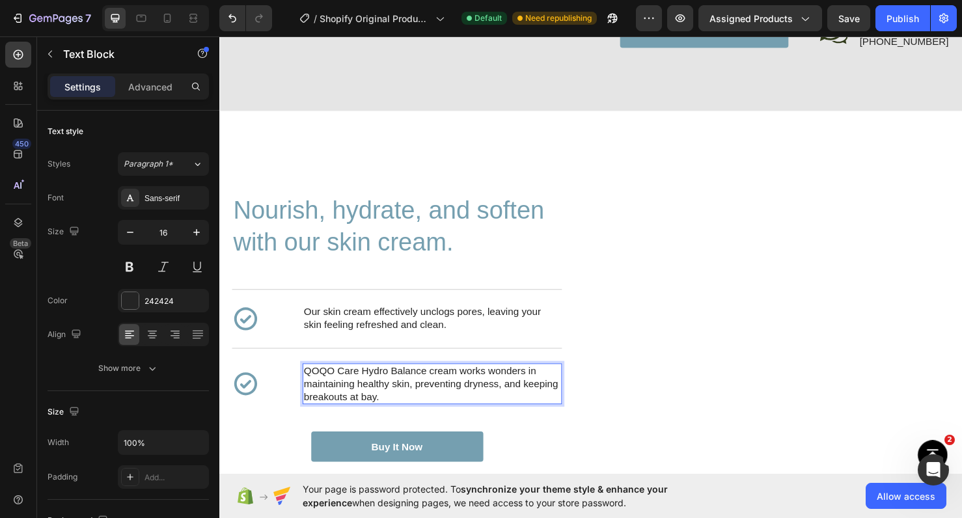
click at [433, 413] on p "QOQO Care Hydro Balance cream works wonders in maintaining healthy skin, preven…" at bounding box center [443, 401] width 270 height 40
click at [433, 415] on p "QOQO Care Hydro Balance cream works wonders in maintaining healthy skin, preven…" at bounding box center [443, 401] width 270 height 40
click at [435, 415] on p "QOQO Care Hydro Balance cream works wonders in maintaining healthy skin, preven…" at bounding box center [443, 401] width 270 height 40
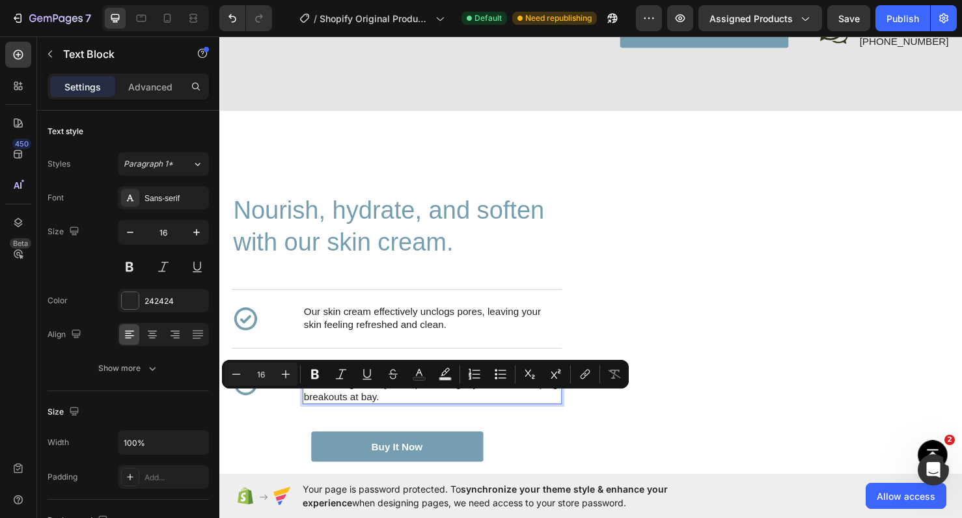
drag, startPoint x: 435, startPoint y: 415, endPoint x: 321, endPoint y: 409, distance: 114.7
click at [321, 409] on div "QOQO Care Hydro Balance cream works wonders in maintaining healthy skin, preven…" at bounding box center [443, 401] width 273 height 43
copy p "QOQO Care Hydro Balance"
click at [314, 347] on p "Our skin cream effectively unclogs pores, leaving your skin feeling refreshed a…" at bounding box center [443, 333] width 270 height 27
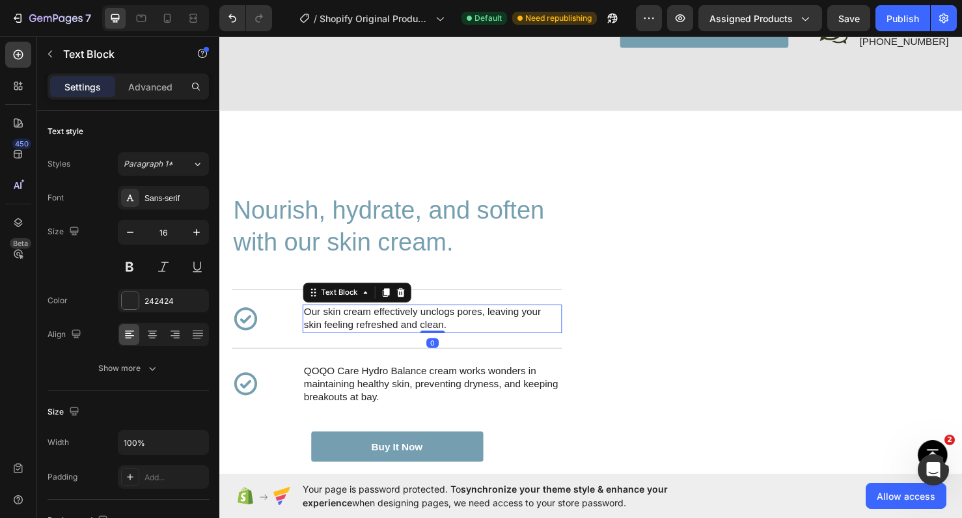
click at [314, 347] on p "Our skin cream effectively unclogs pores, leaving your skin feeling refreshed a…" at bounding box center [443, 333] width 270 height 27
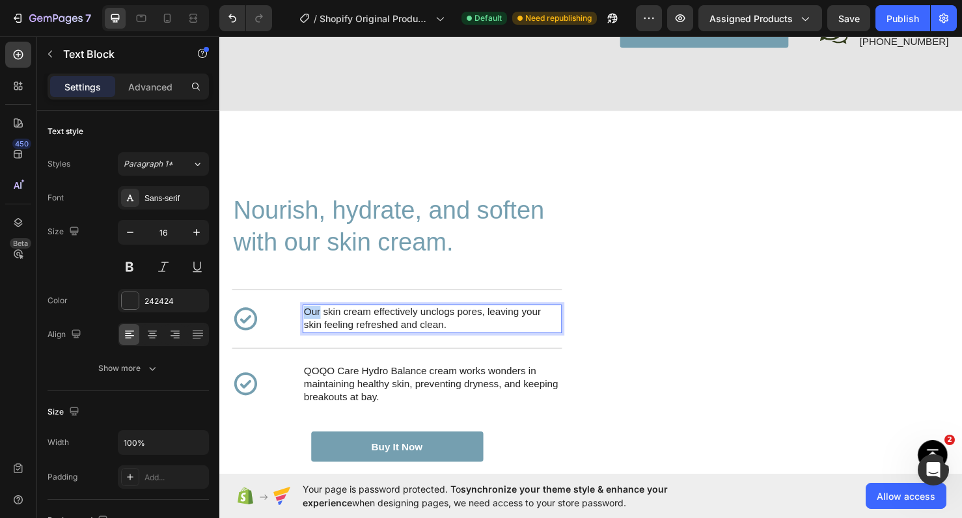
click at [314, 347] on p "Our skin cream effectively unclogs pores, leaving your skin feeling refreshed a…" at bounding box center [443, 333] width 270 height 27
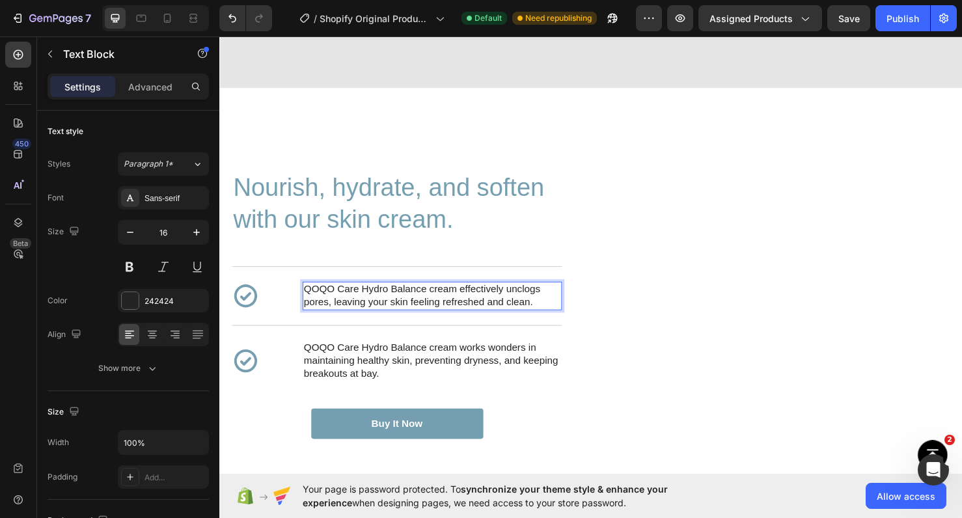
scroll to position [1855, 0]
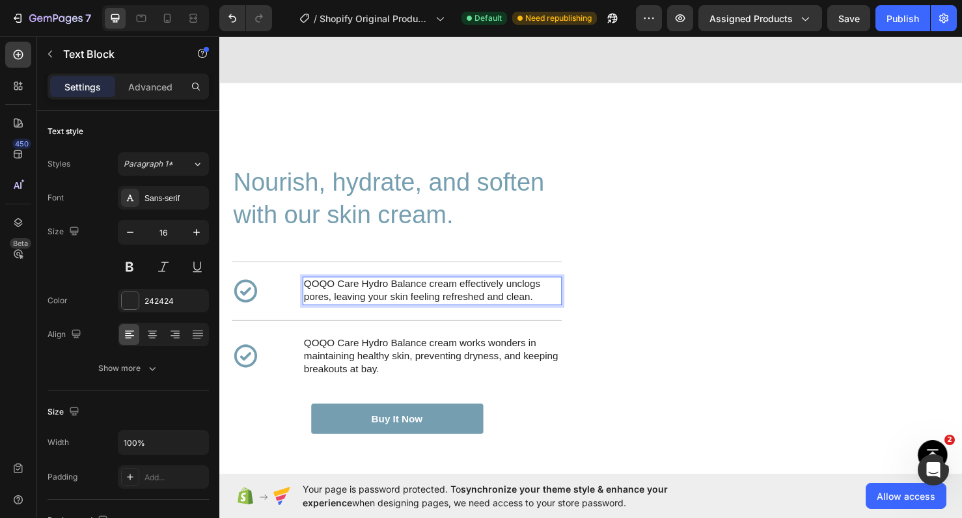
click at [521, 318] on p "QOQO Care Hydro Balance cream effectively unclogs pores, leaving your skin feel…" at bounding box center [443, 303] width 270 height 27
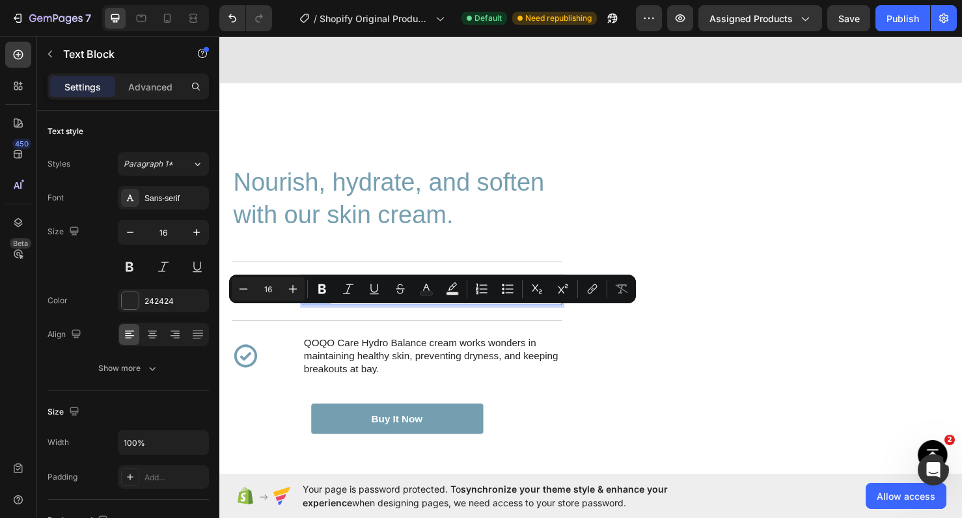
drag, startPoint x: 521, startPoint y: 331, endPoint x: 336, endPoint y: 344, distance: 184.6
click at [336, 318] on p "QOQO Care Hydro Balance cream effectively unclogs pores, leaving your skin feel…" at bounding box center [443, 303] width 270 height 27
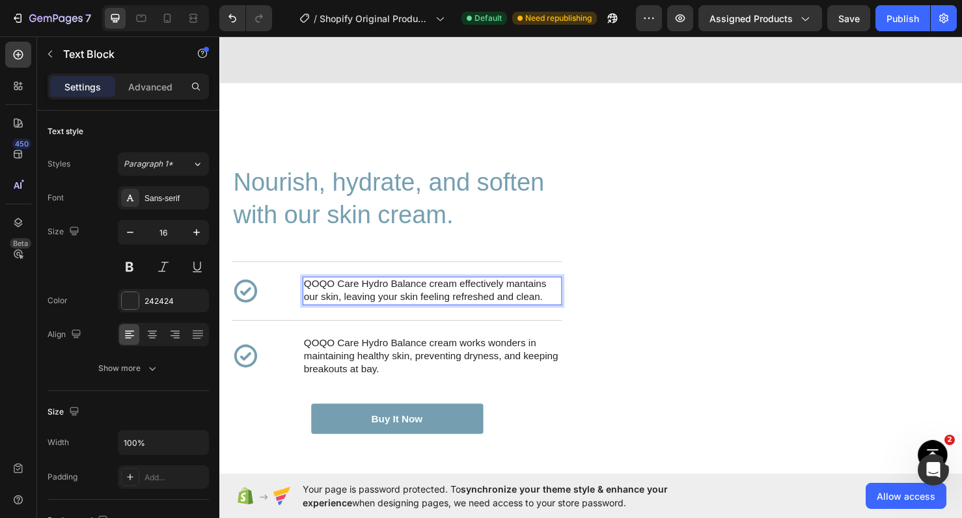
click at [389, 318] on p "QOQO Care Hydro Balance cream effectively mantains our skin, leaving your skin …" at bounding box center [443, 303] width 270 height 27
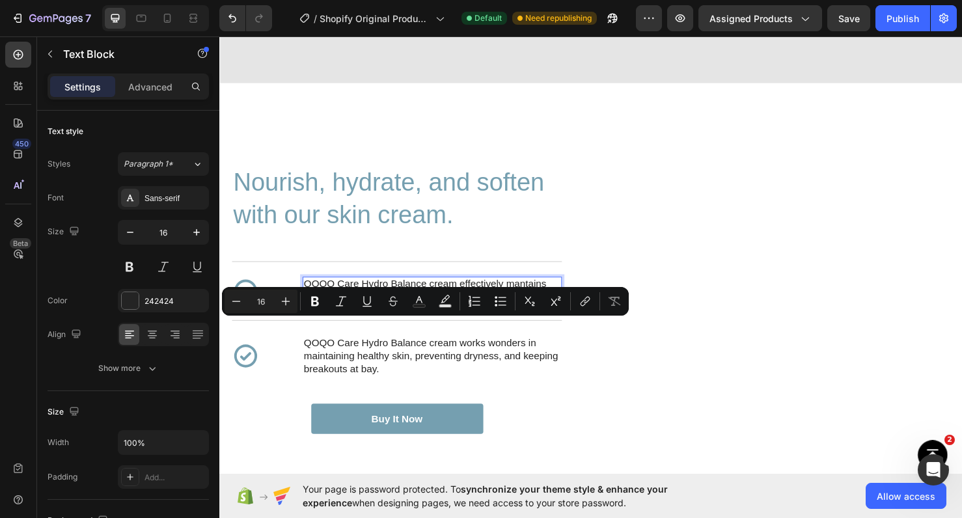
drag, startPoint x: 389, startPoint y: 341, endPoint x: 415, endPoint y: 344, distance: 26.2
click at [415, 318] on p "QOQO Care Hydro Balance cream effectively mantains our skin, leaving your skin …" at bounding box center [443, 303] width 270 height 27
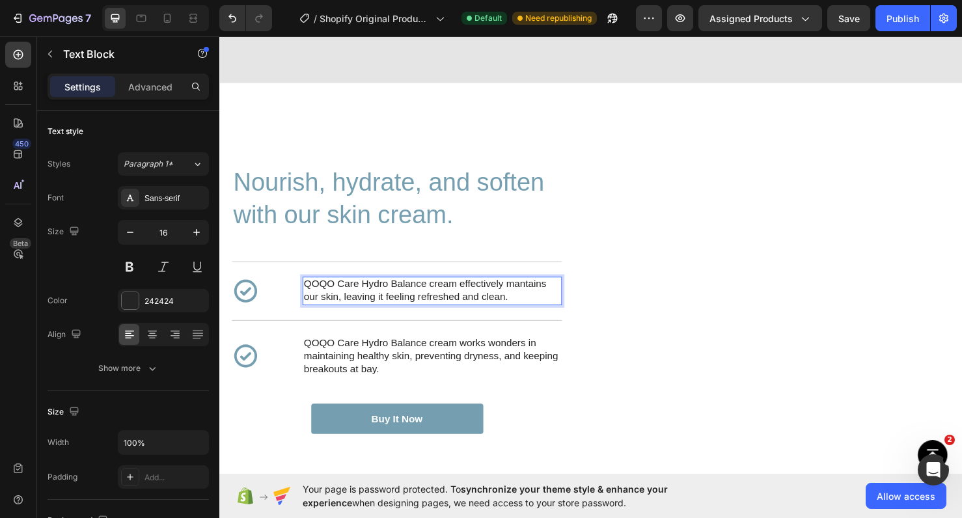
click at [437, 318] on p "QOQO Care Hydro Balance cream effectively mantains our skin, leaving it feeling…" at bounding box center [443, 303] width 270 height 27
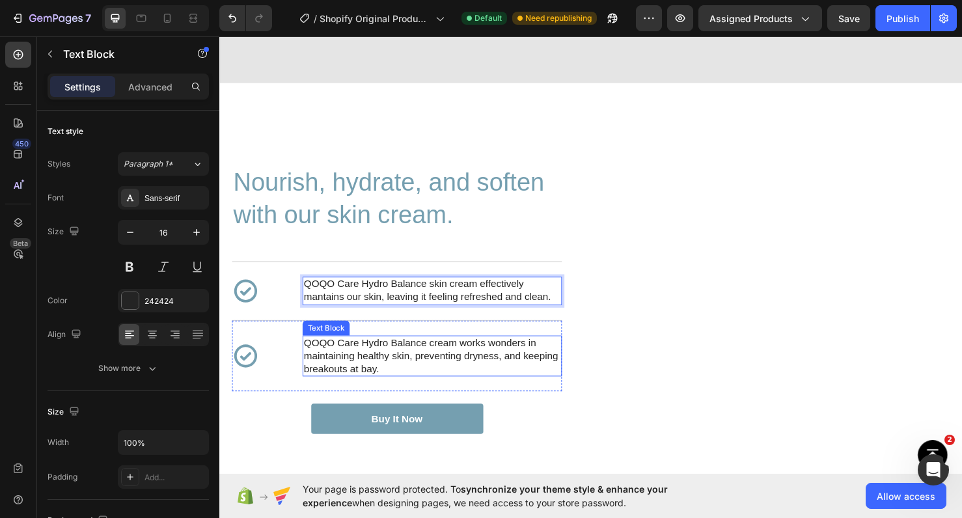
click at [437, 389] on p "QOQO Care Hydro Balance cream works wonders in maintaining healthy skin, preven…" at bounding box center [443, 372] width 270 height 40
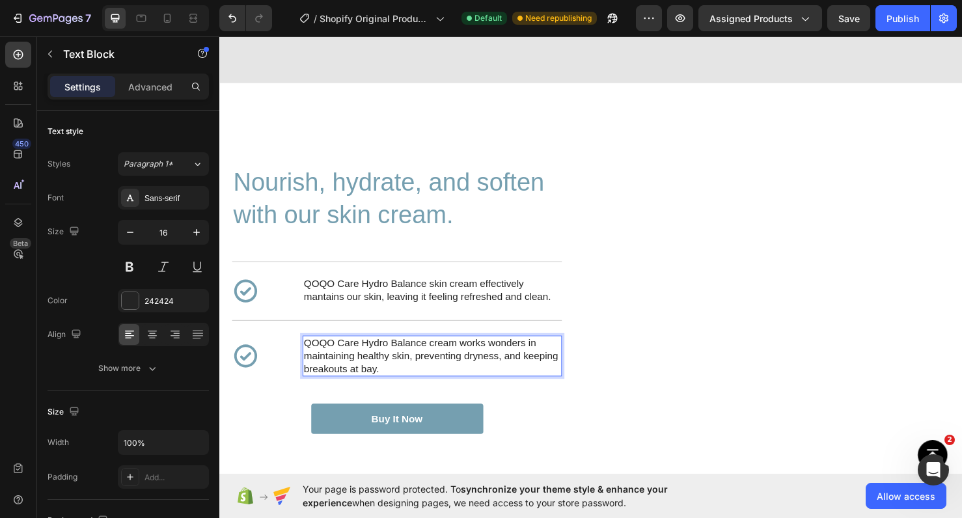
click at [443, 392] on p "QOQO Care Hydro Balance cream works wonders in maintaining healthy skin, preven…" at bounding box center [443, 372] width 270 height 40
